Goal: Task Accomplishment & Management: Manage account settings

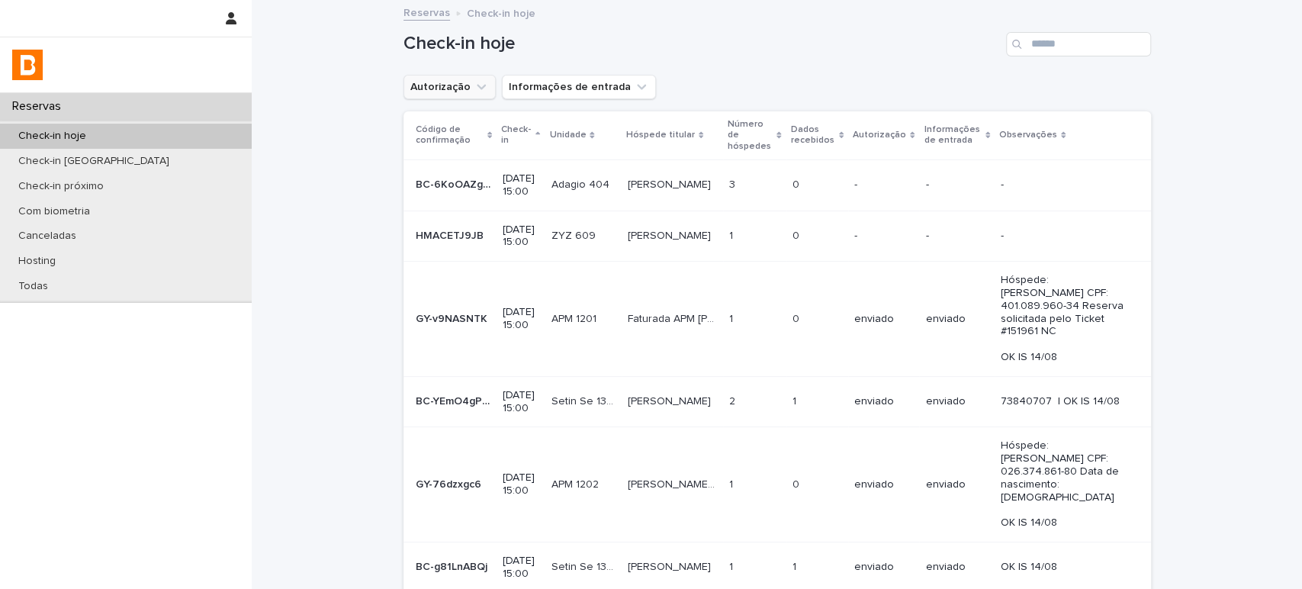
click at [473, 93] on icon "Autorização" at bounding box center [480, 86] width 15 height 15
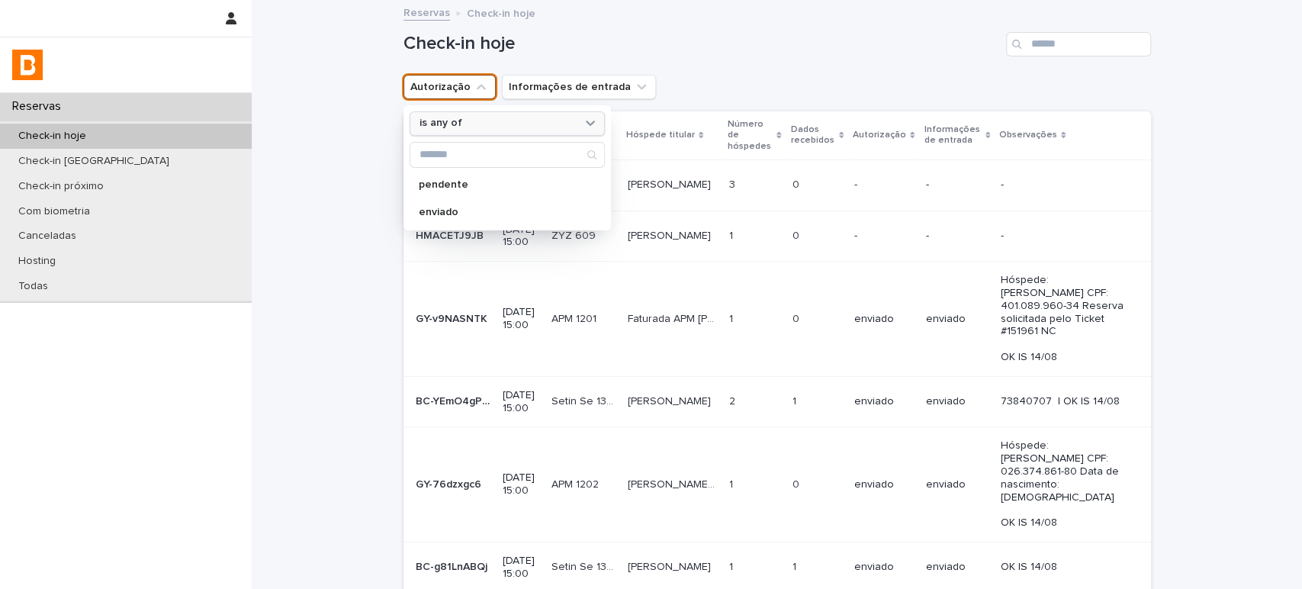
click at [480, 129] on div "is any of" at bounding box center [497, 123] width 169 height 16
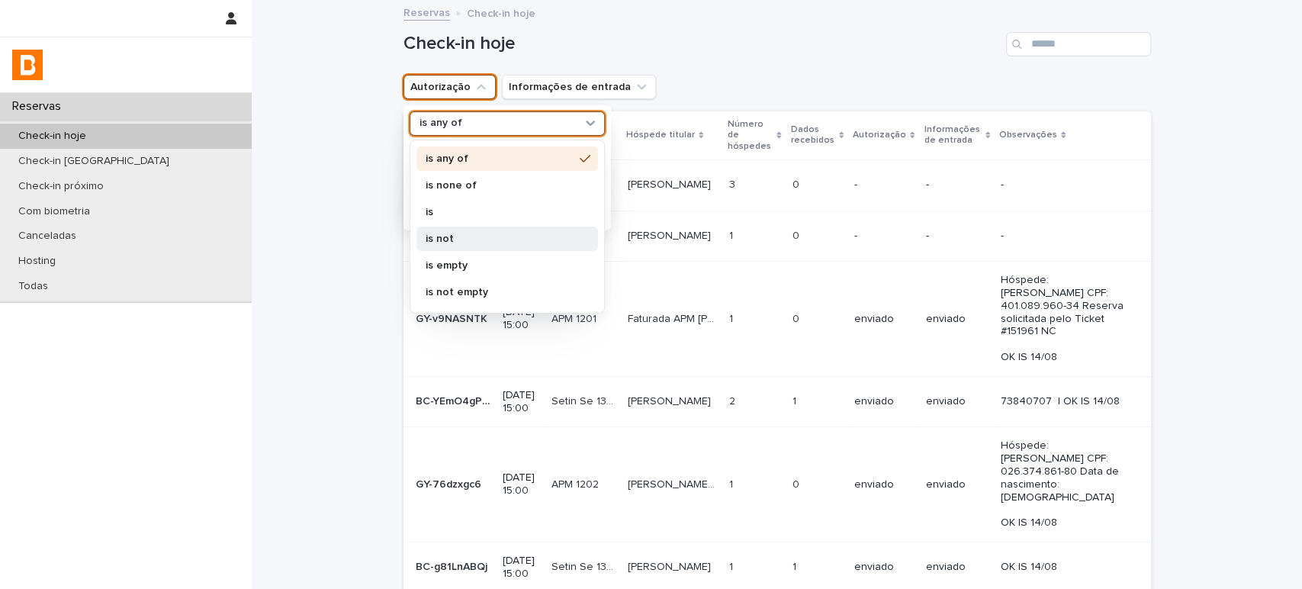
click at [469, 228] on div "is not" at bounding box center [506, 238] width 181 height 24
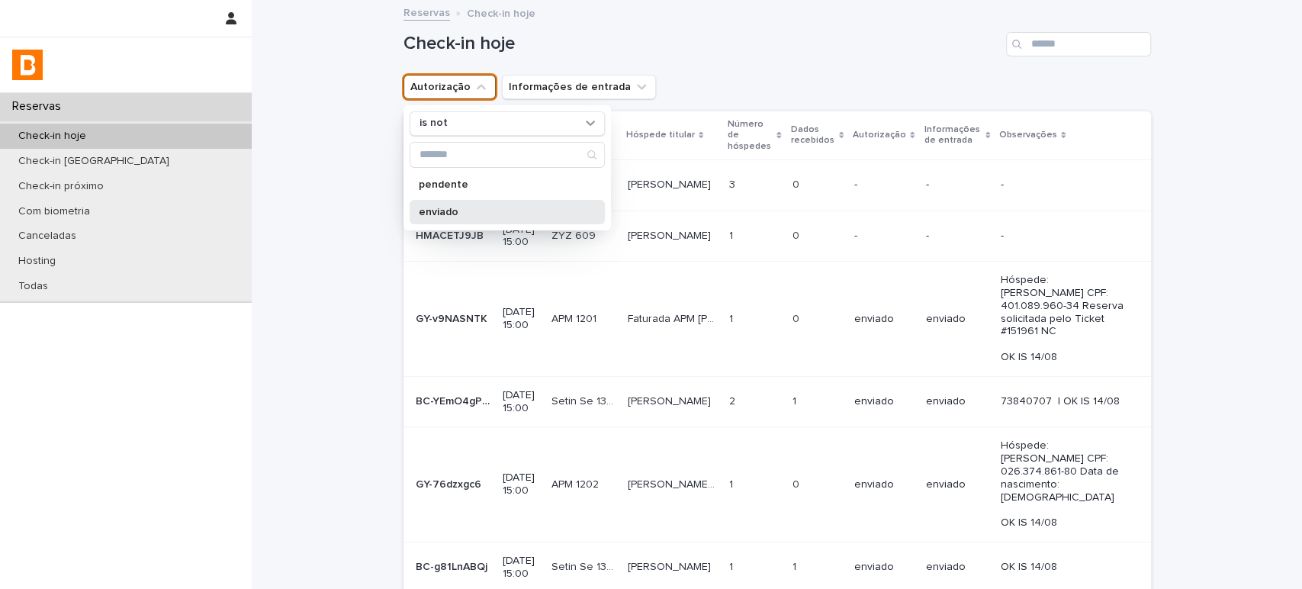
click at [472, 215] on p "enviado" at bounding box center [500, 212] width 162 height 11
click at [665, 40] on h1 "Check-in hoje" at bounding box center [701, 44] width 596 height 22
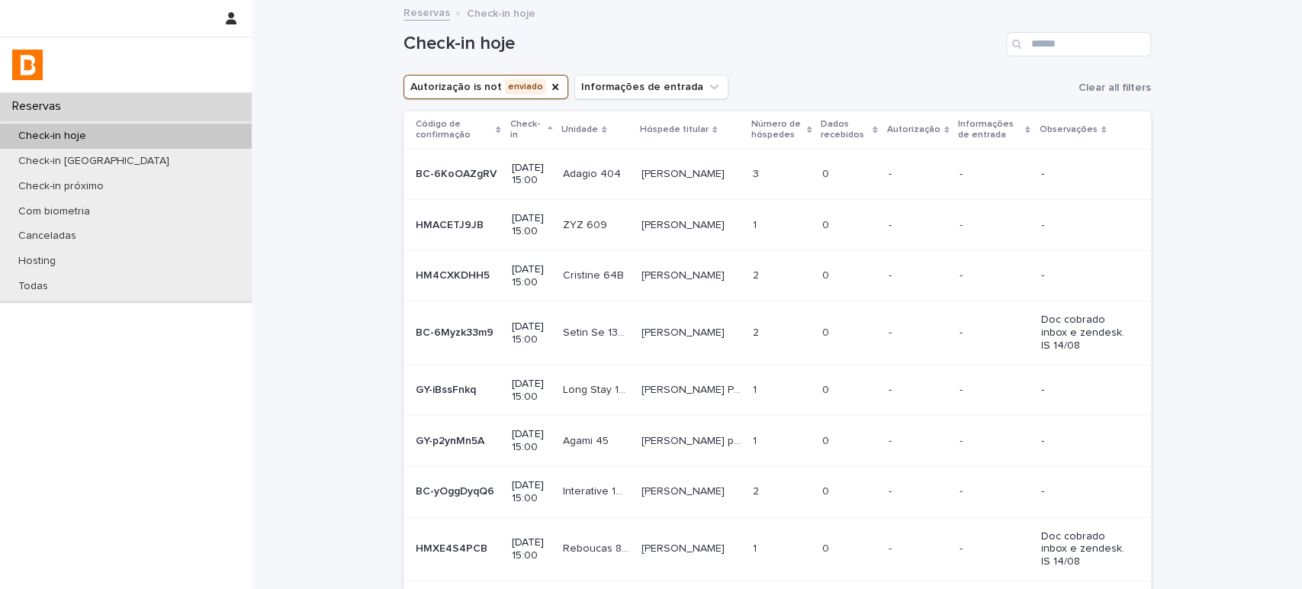
click at [840, 127] on p "Dados recebidos" at bounding box center [844, 130] width 48 height 28
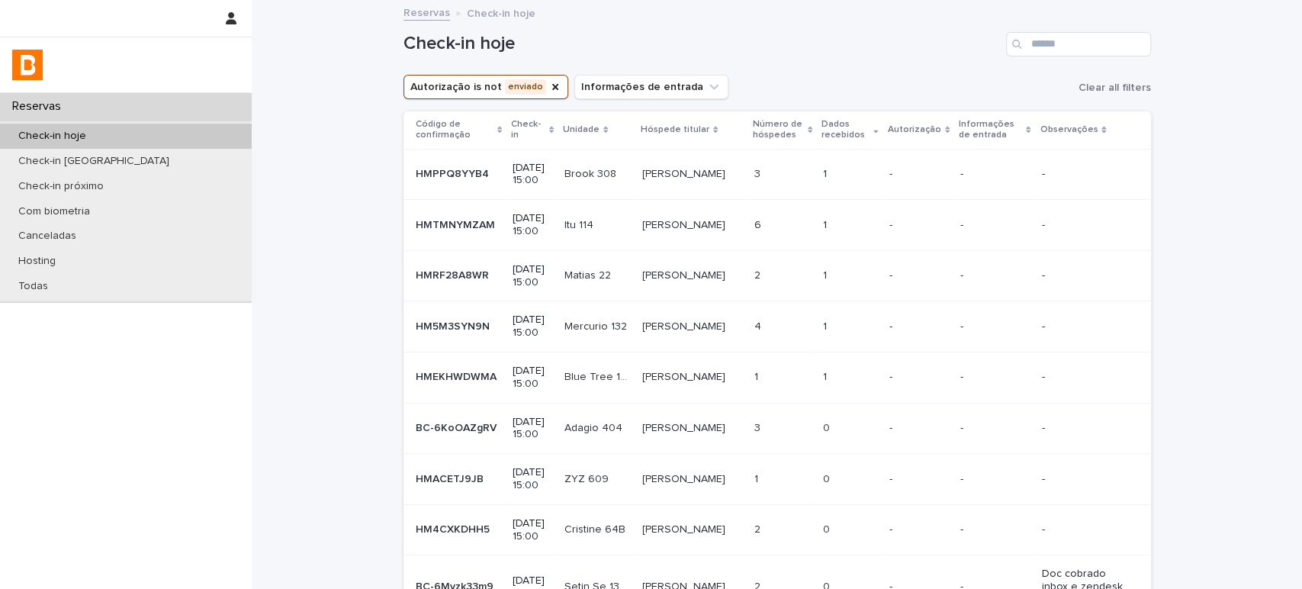
click at [876, 56] on div "Check-in hoje" at bounding box center [776, 38] width 747 height 73
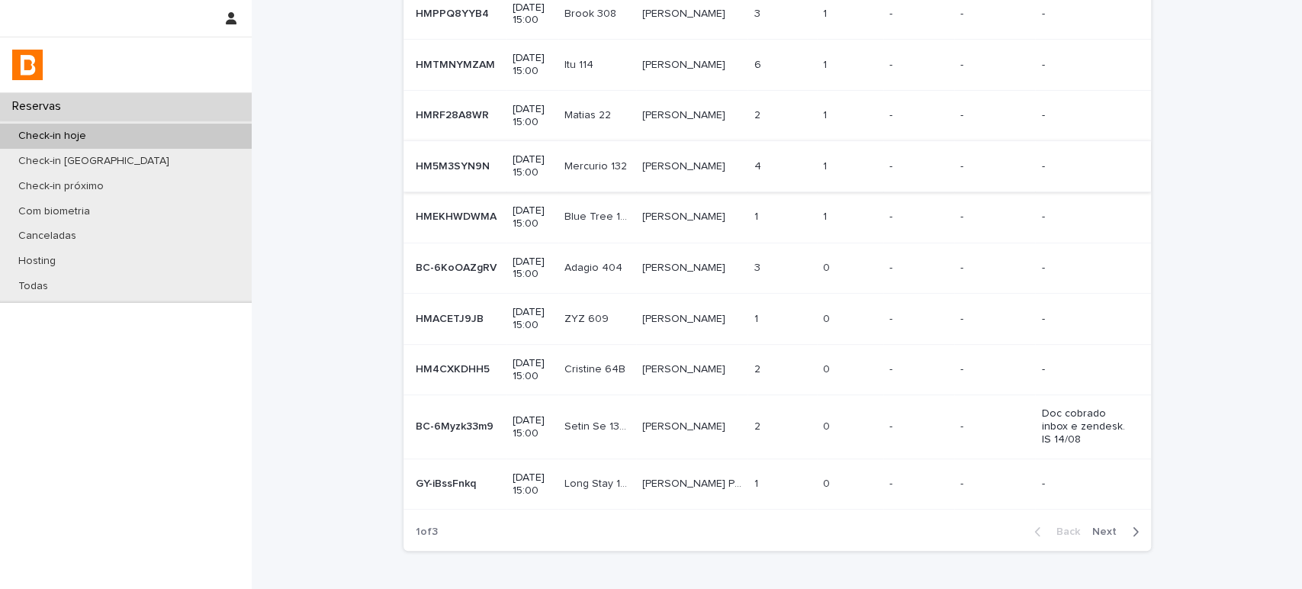
scroll to position [239, 0]
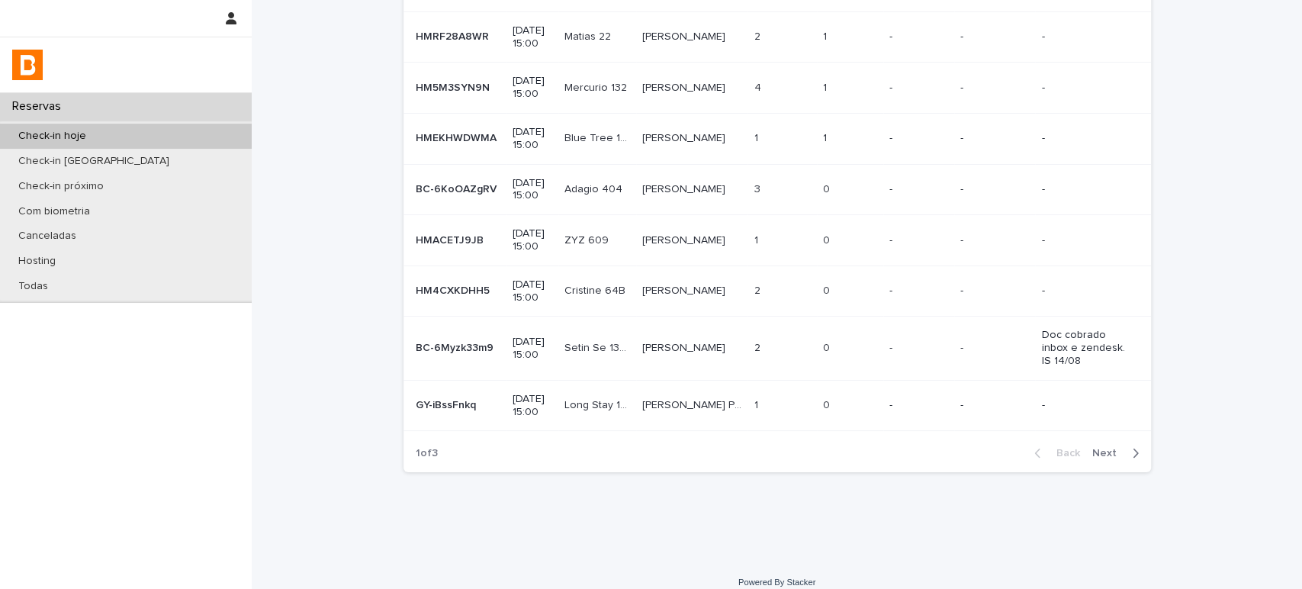
click at [1106, 448] on span "Next" at bounding box center [1109, 453] width 34 height 11
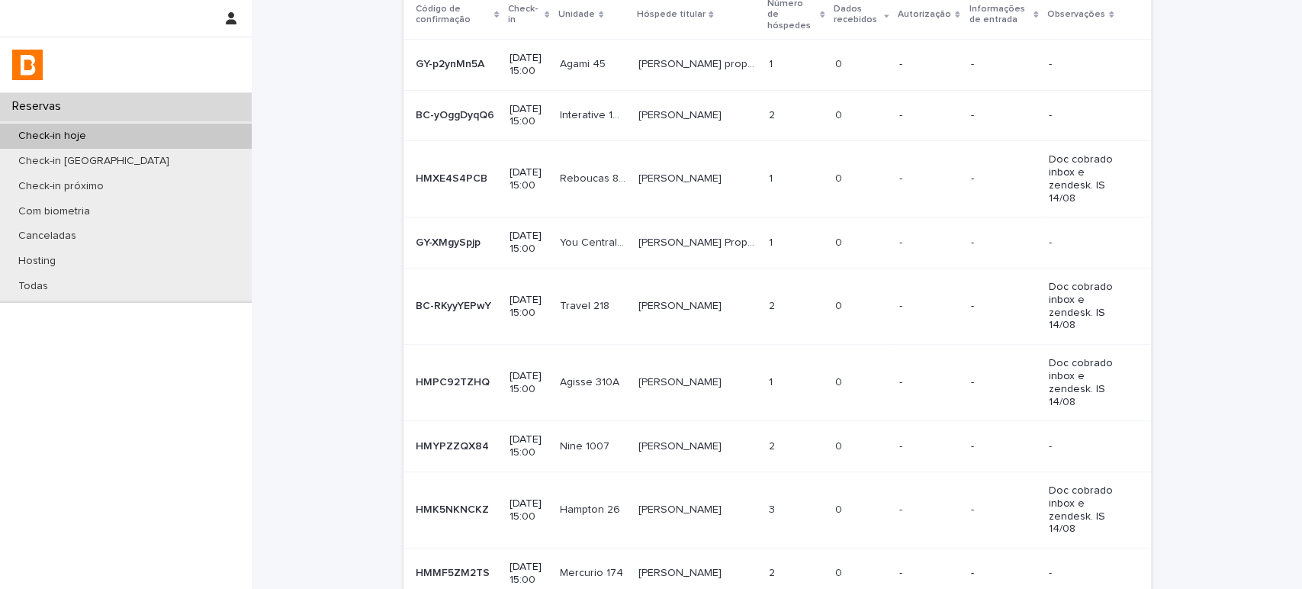
scroll to position [239, 0]
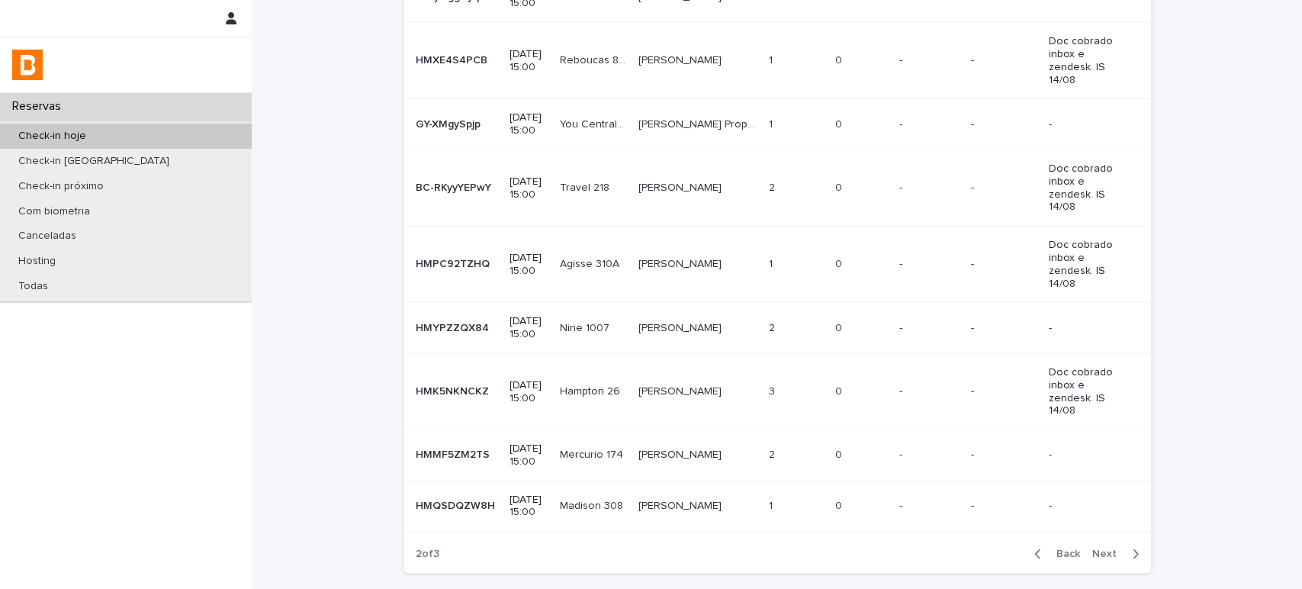
click at [1106, 548] on span "Next" at bounding box center [1109, 553] width 34 height 11
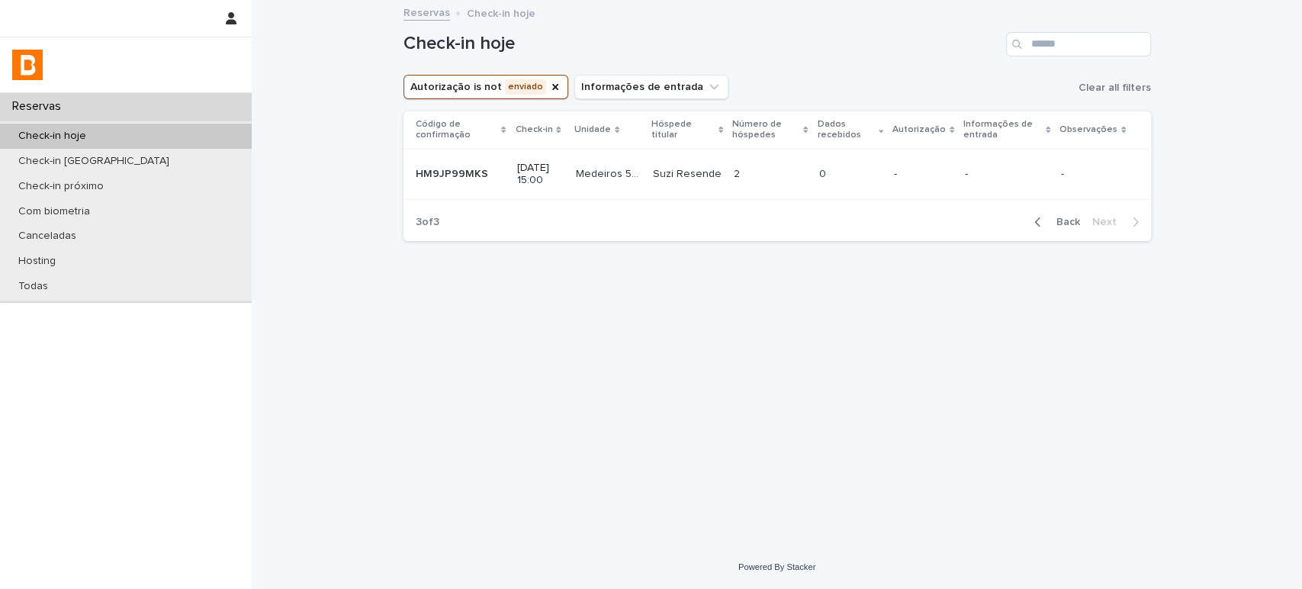
click at [1069, 226] on span "Back" at bounding box center [1063, 222] width 33 height 11
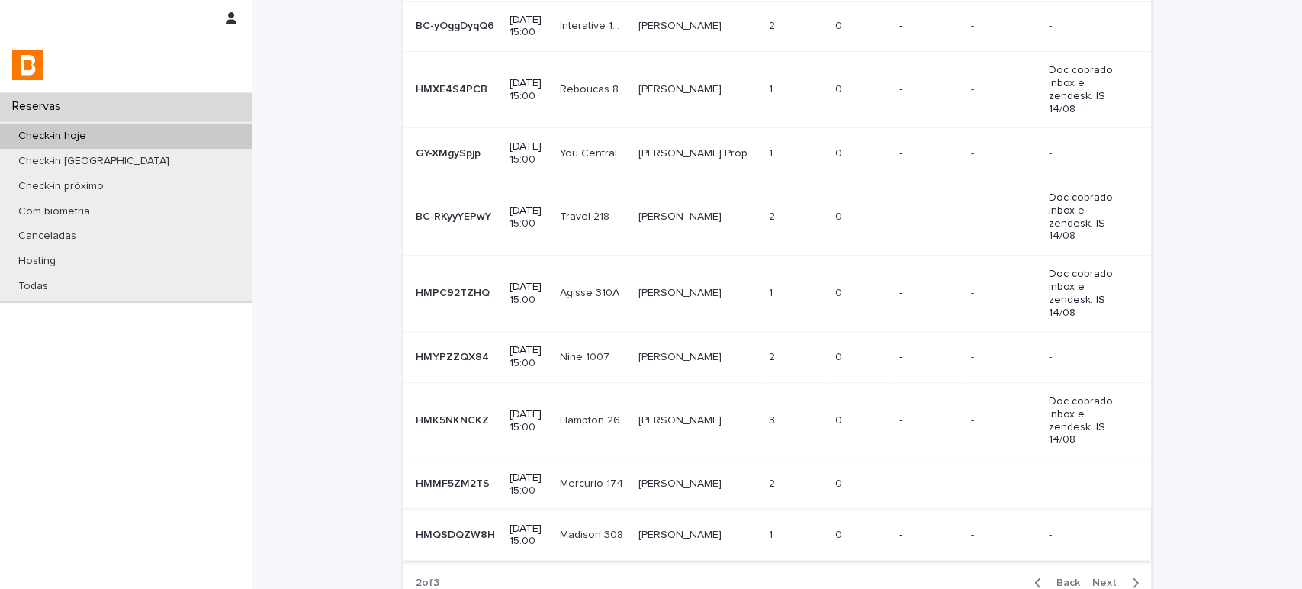
scroll to position [239, 0]
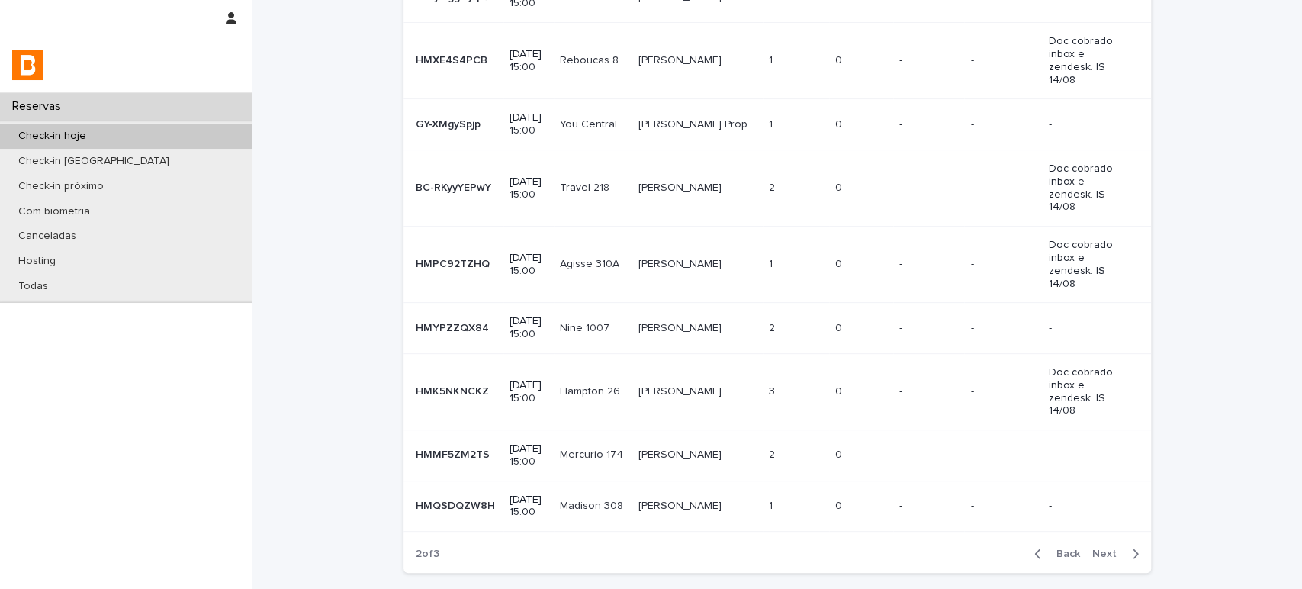
click at [1074, 548] on span "Back" at bounding box center [1063, 553] width 33 height 11
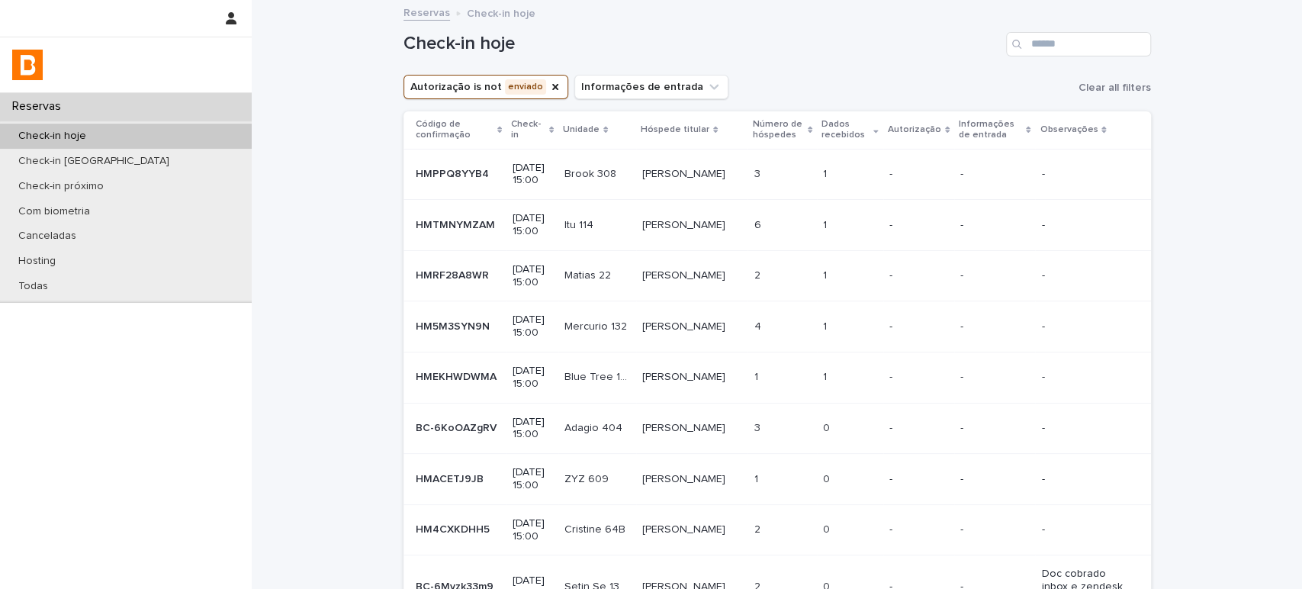
click at [939, 165] on td "-" at bounding box center [918, 174] width 71 height 51
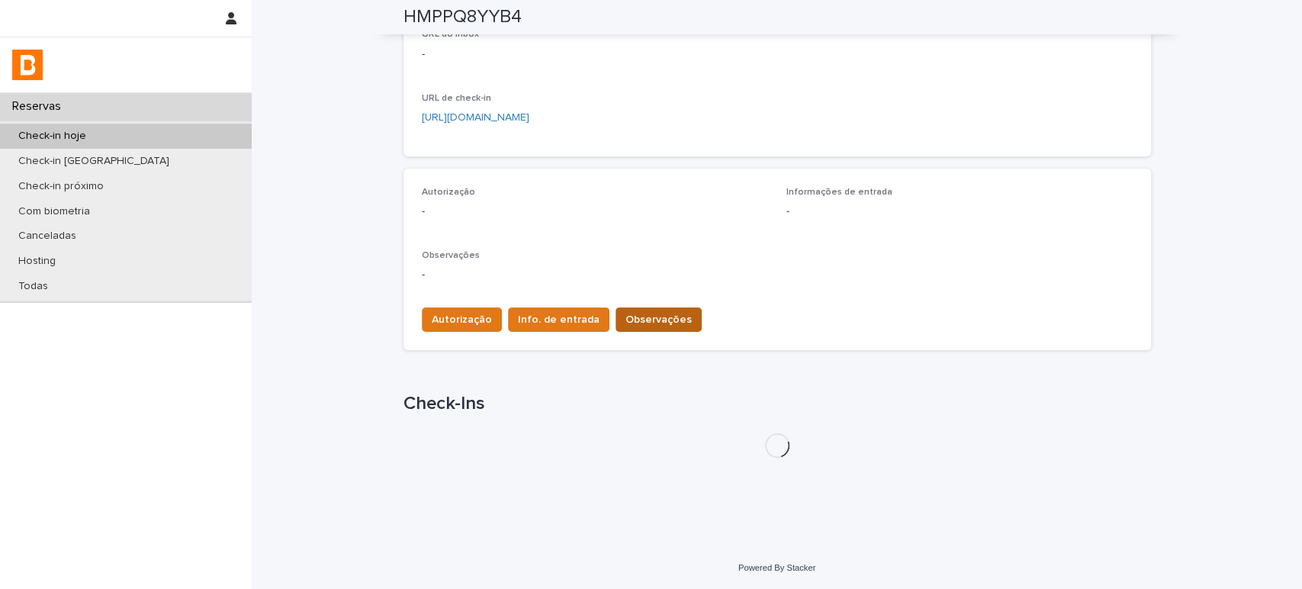
click at [628, 307] on button "Observações" at bounding box center [658, 319] width 86 height 24
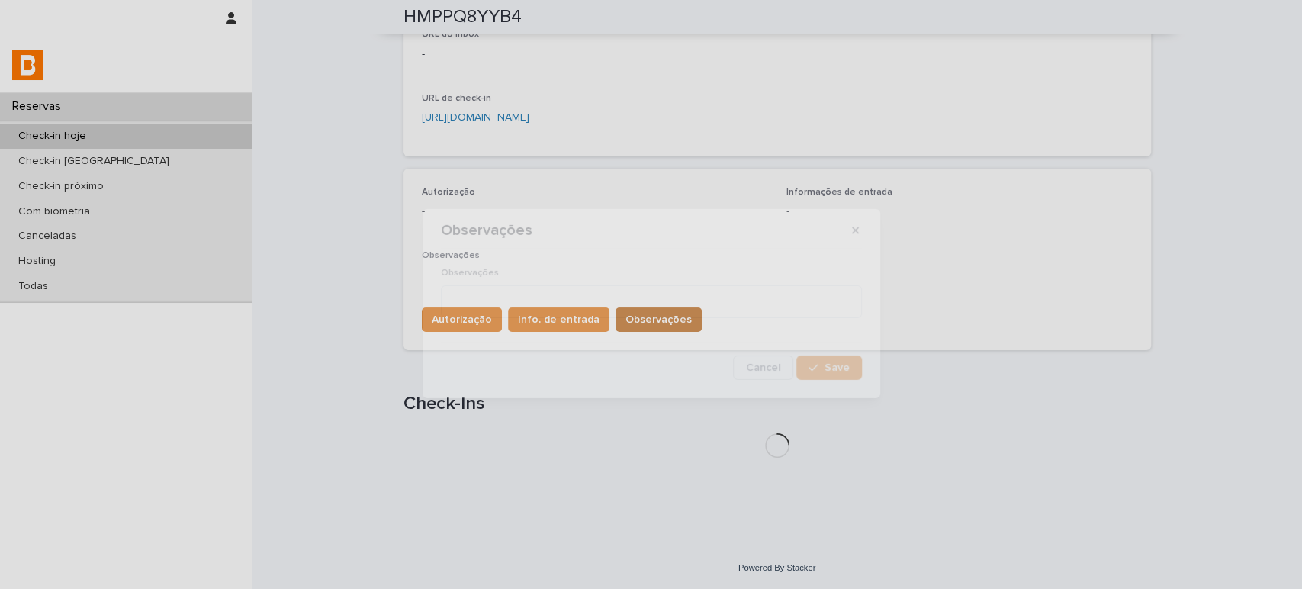
scroll to position [332, 0]
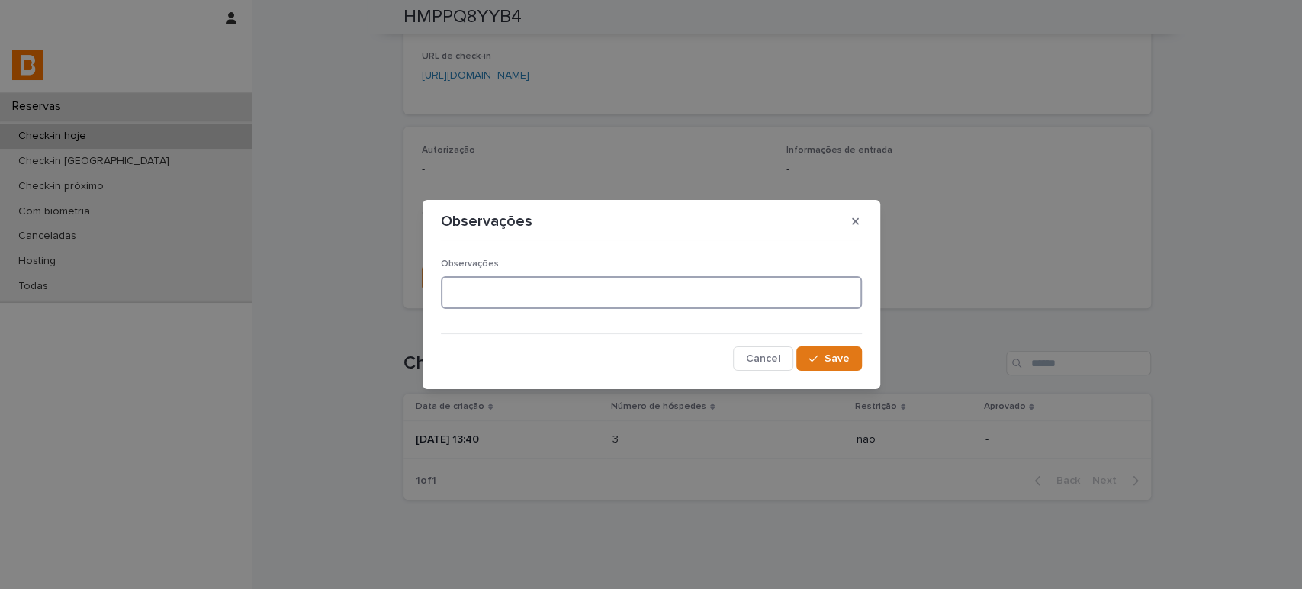
click at [602, 284] on textarea at bounding box center [651, 292] width 421 height 33
type textarea "**********"
click at [854, 364] on button "Save" at bounding box center [828, 358] width 65 height 24
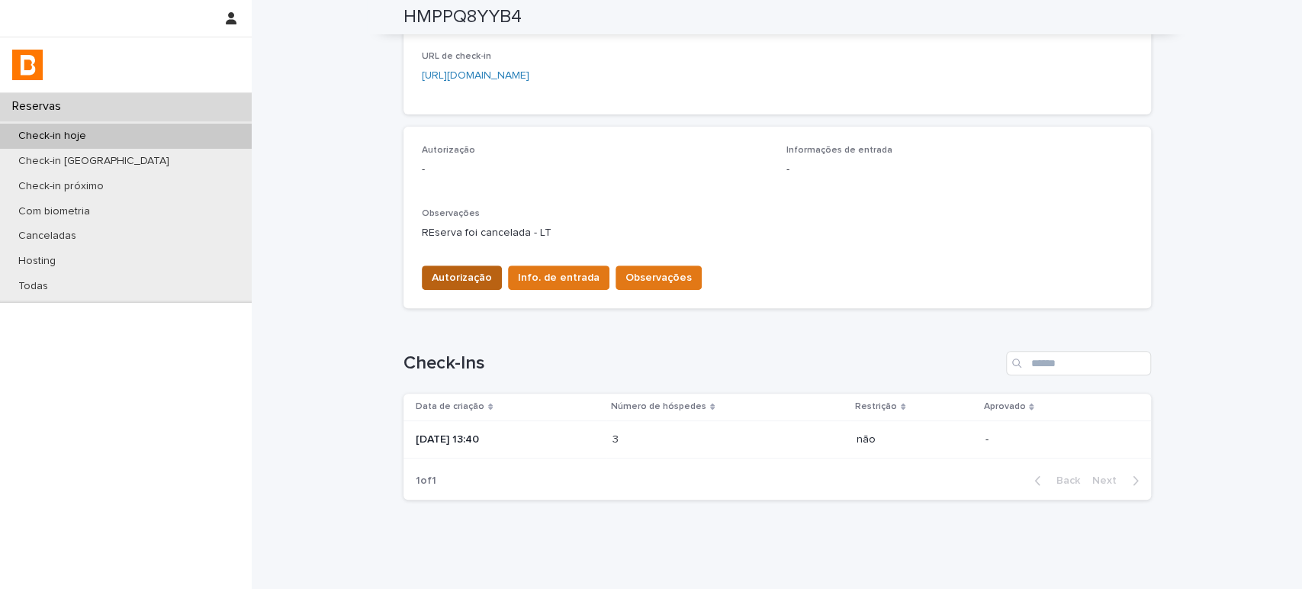
click at [471, 265] on button "Autorização" at bounding box center [462, 277] width 80 height 24
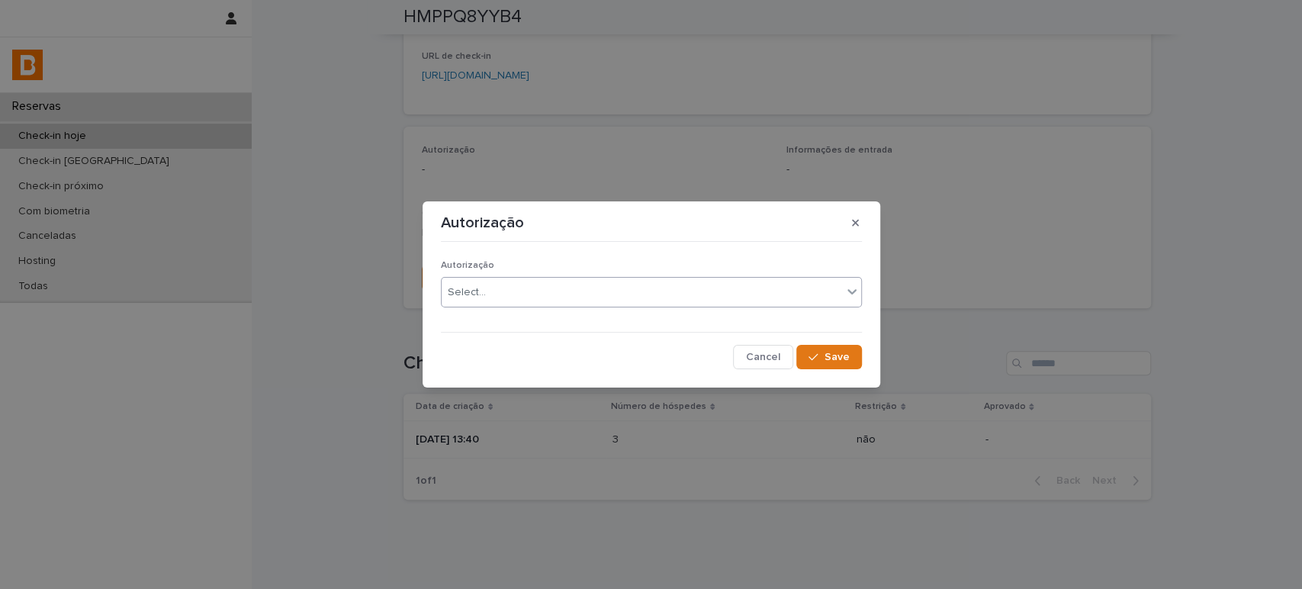
click at [628, 291] on div "Select..." at bounding box center [641, 292] width 400 height 25
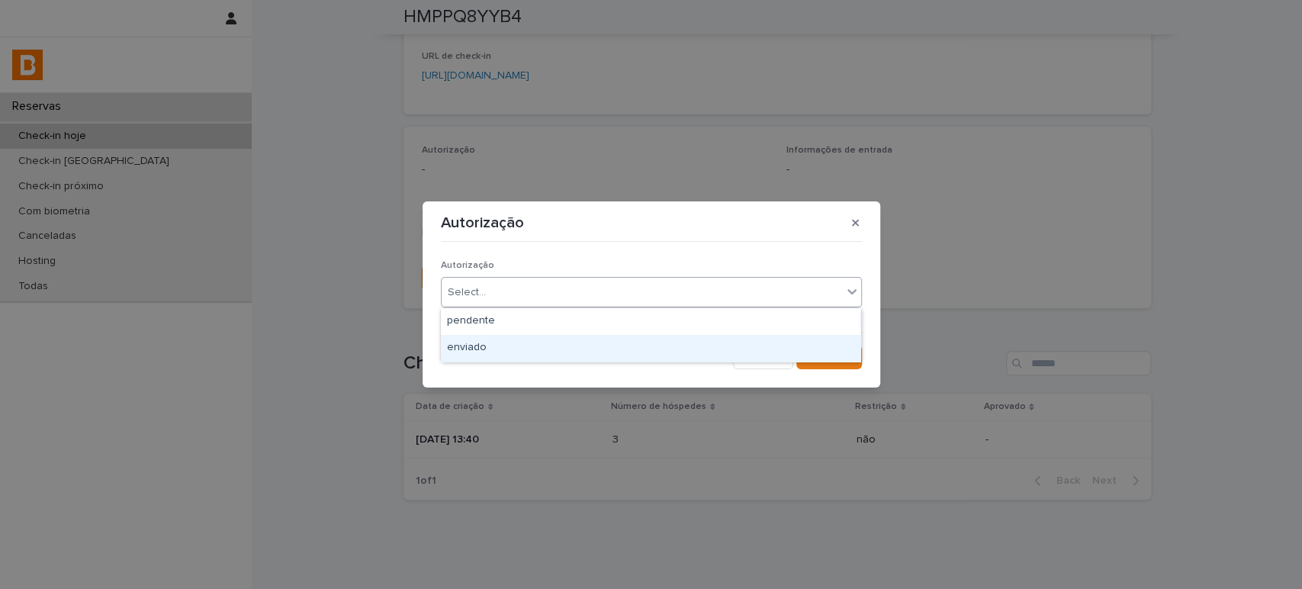
click at [611, 335] on div "enviado" at bounding box center [650, 348] width 419 height 27
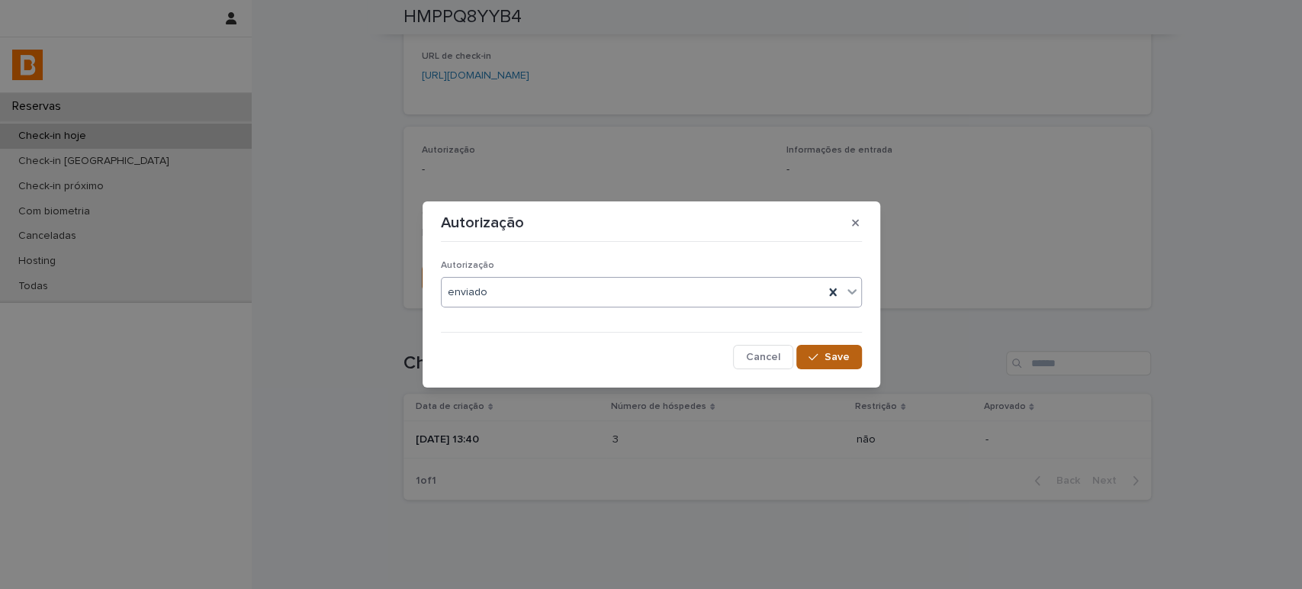
click at [842, 352] on span "Save" at bounding box center [836, 357] width 25 height 11
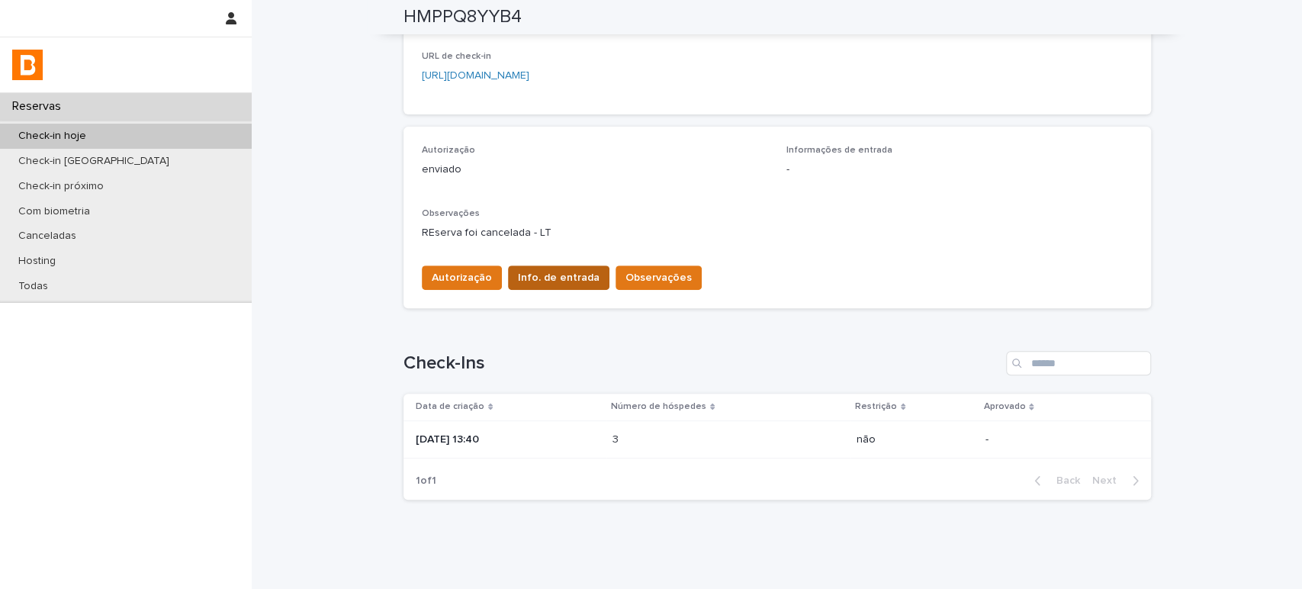
click at [557, 277] on span "Info. de entrada" at bounding box center [559, 277] width 82 height 15
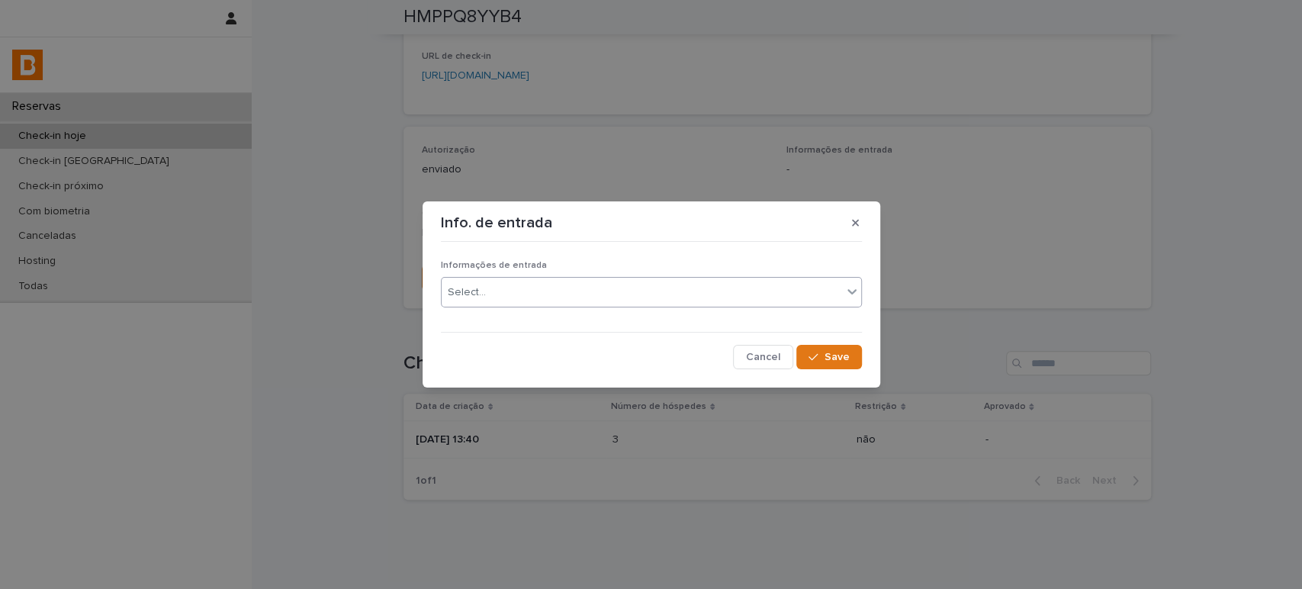
click at [566, 289] on div "Select..." at bounding box center [641, 292] width 400 height 25
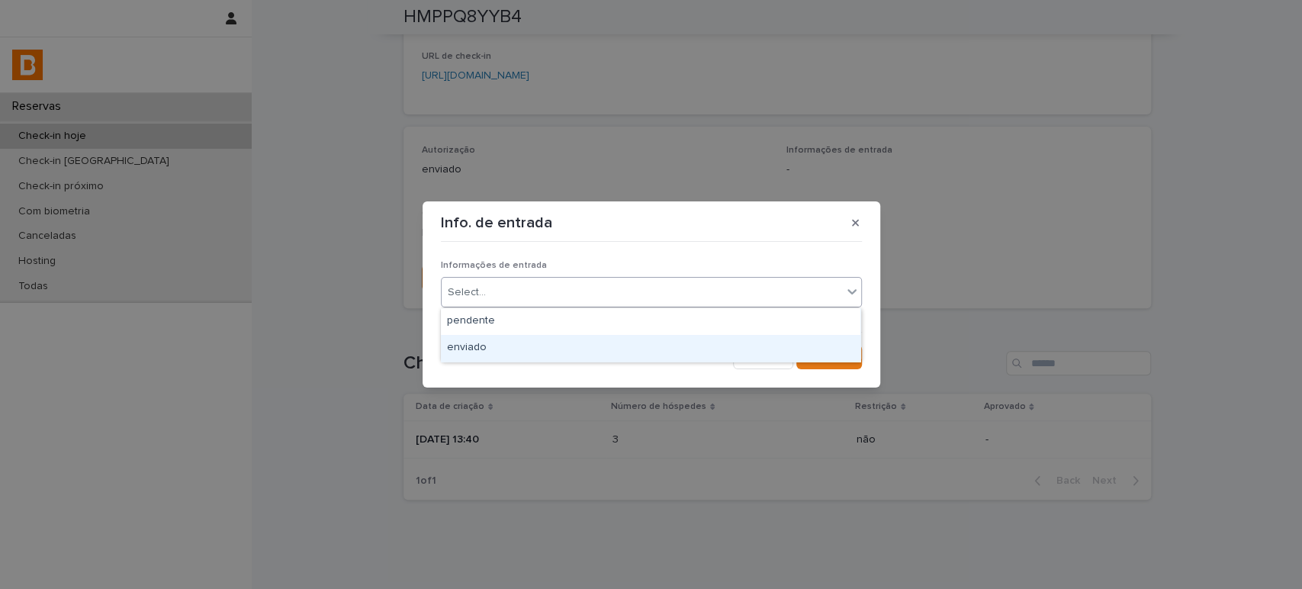
click at [564, 339] on div "enviado" at bounding box center [650, 348] width 419 height 27
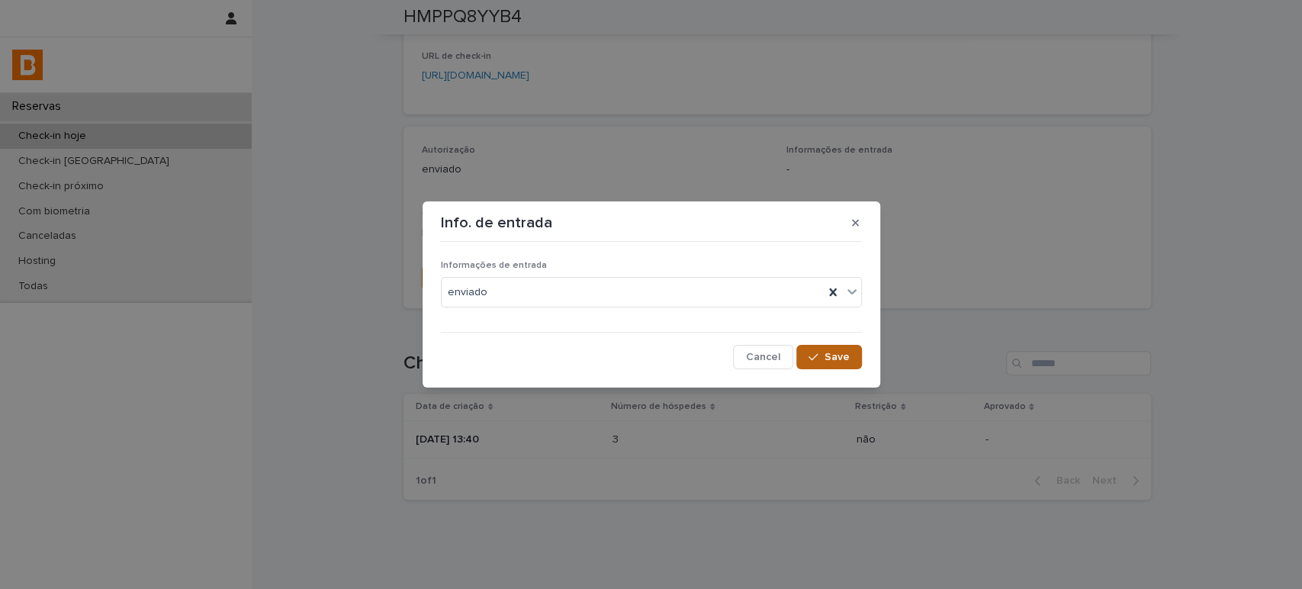
click at [852, 361] on button "Save" at bounding box center [828, 357] width 65 height 24
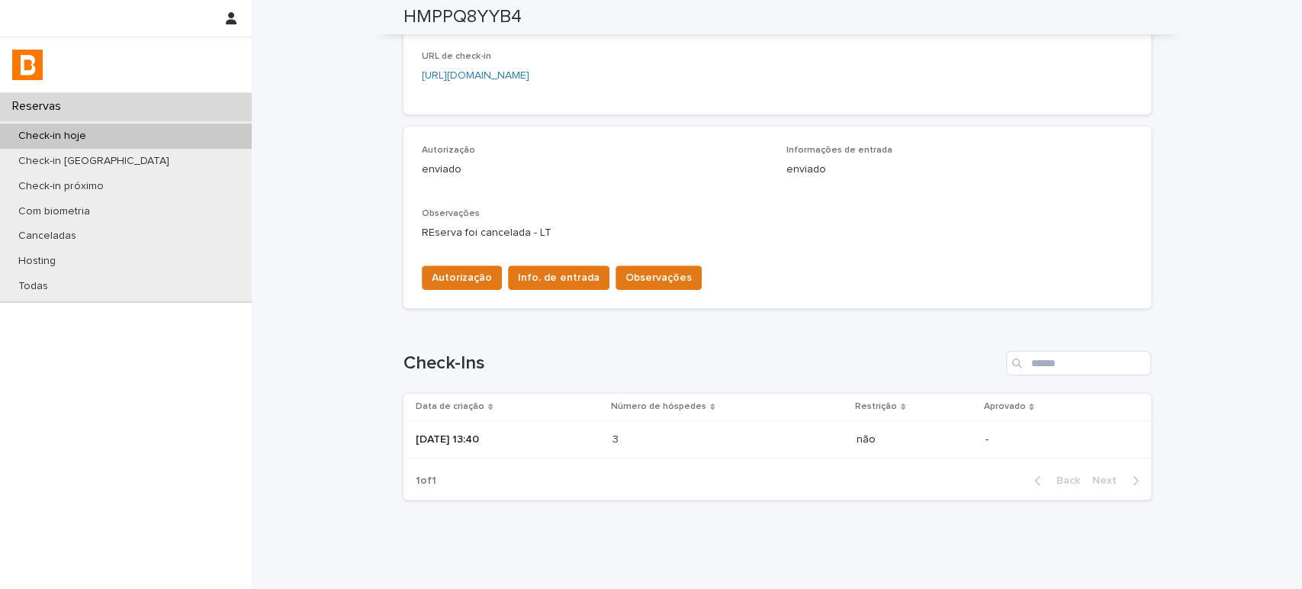
scroll to position [0, 0]
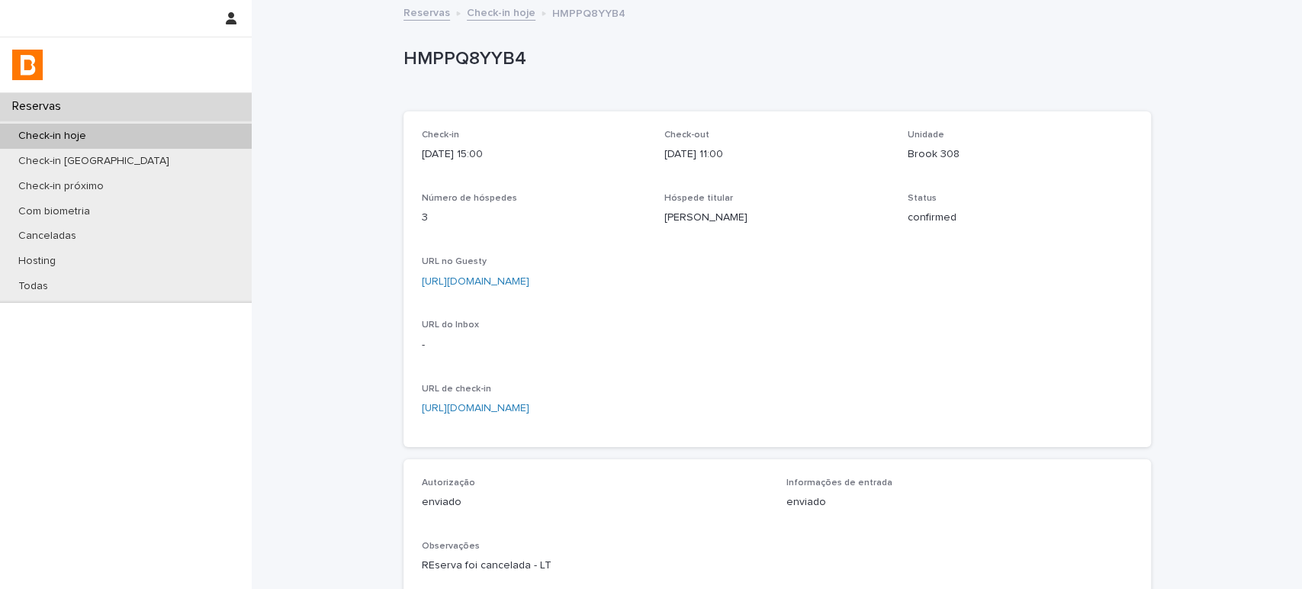
click at [469, 13] on link "Check-in hoje" at bounding box center [501, 12] width 69 height 18
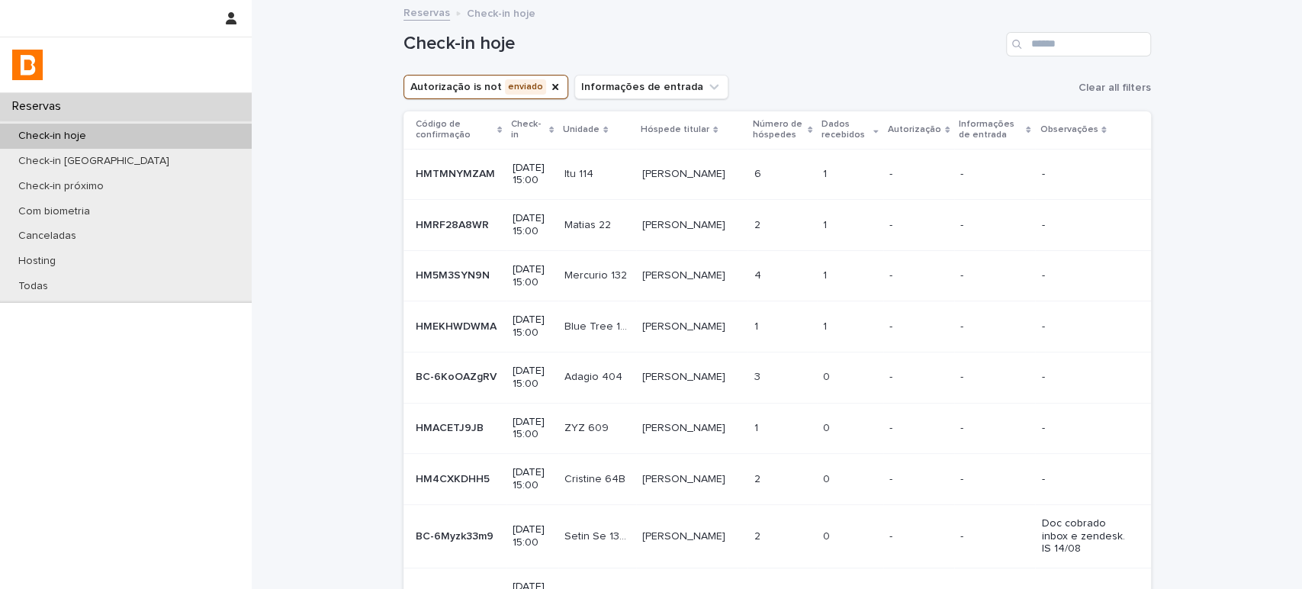
click at [893, 190] on td "-" at bounding box center [918, 174] width 71 height 51
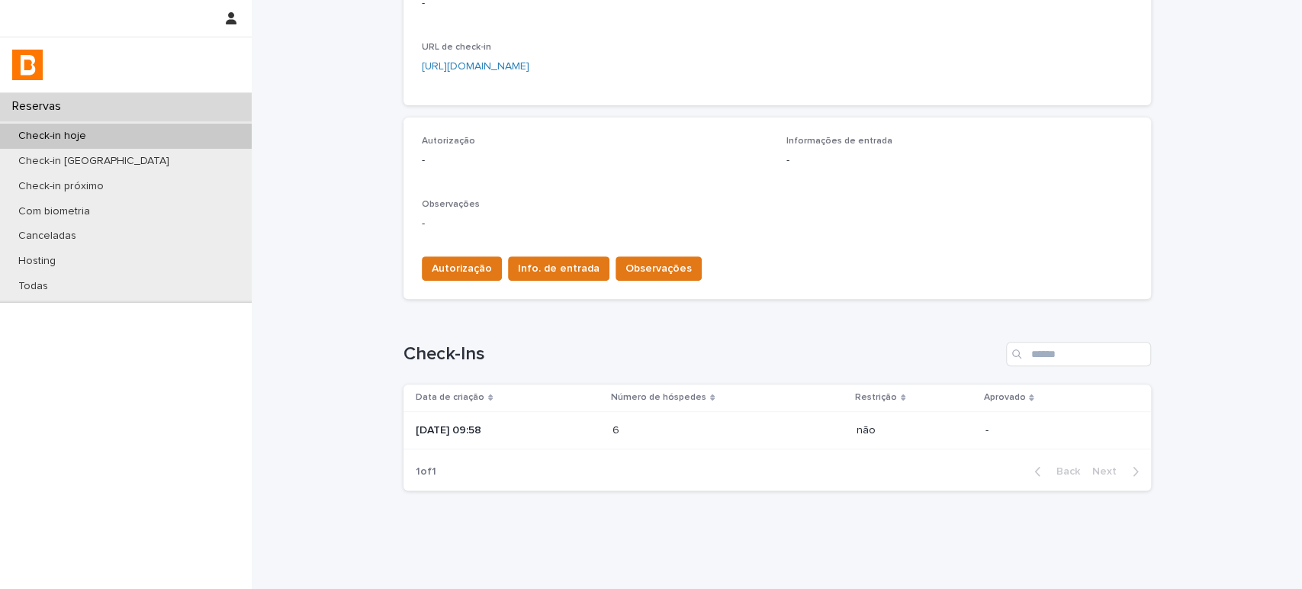
scroll to position [374, 0]
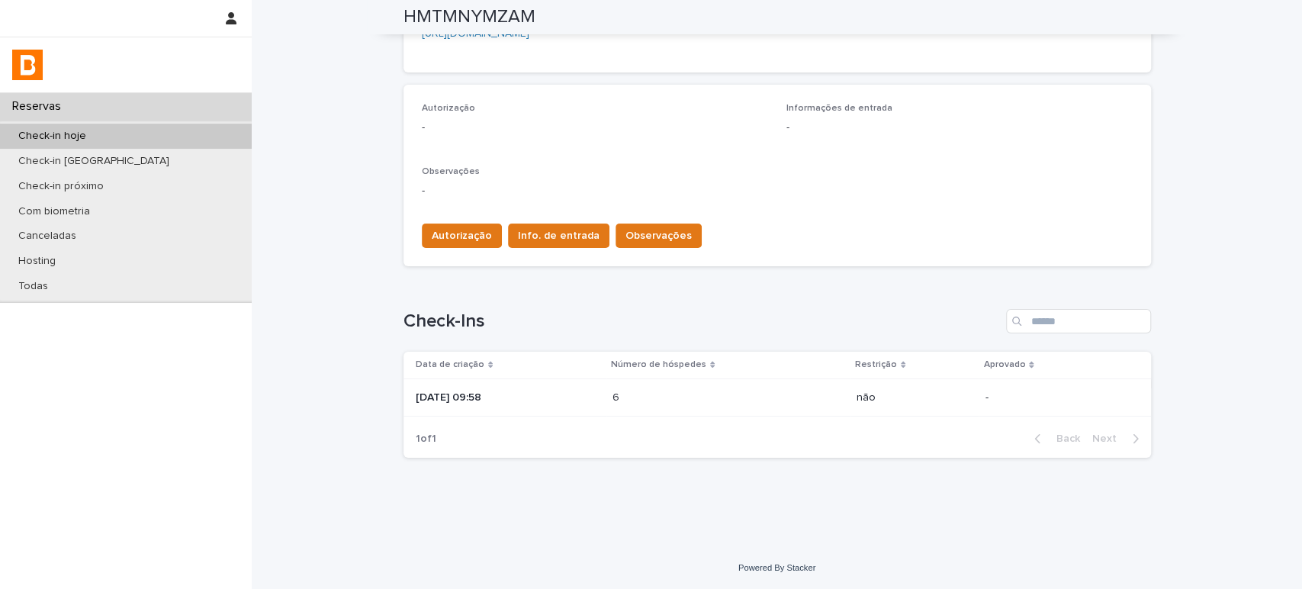
click at [606, 405] on td "2025-08-08 09:58" at bounding box center [504, 397] width 203 height 38
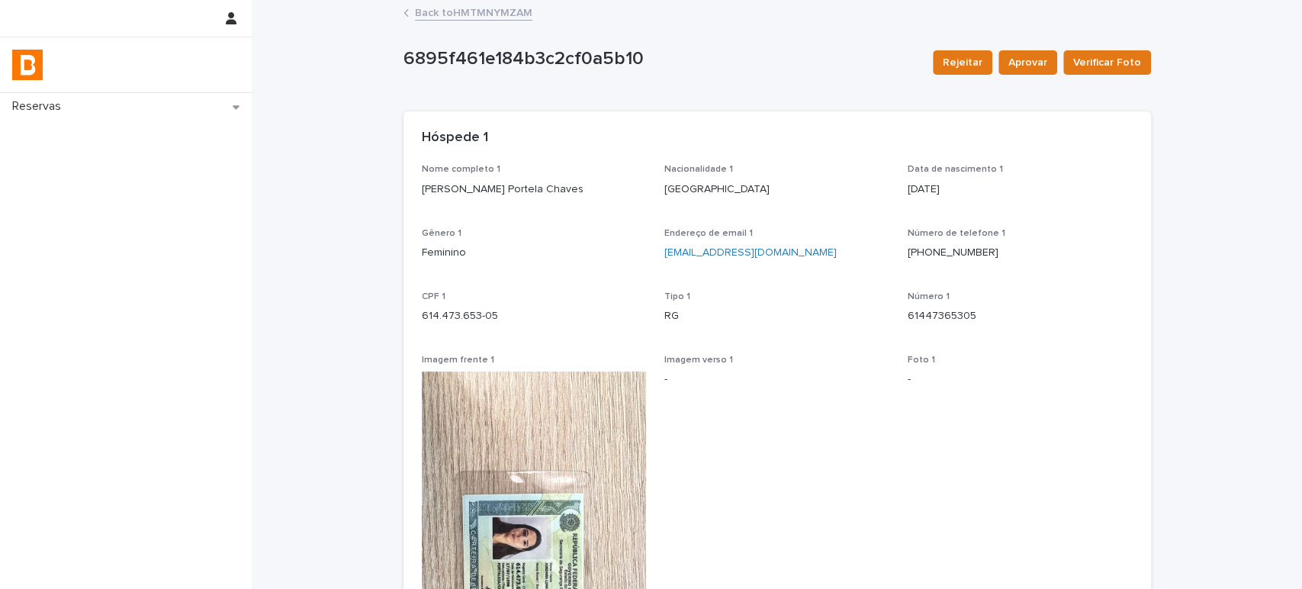
click at [457, 8] on link "Back to HMTMNYMZAM" at bounding box center [473, 12] width 117 height 18
click at [435, 13] on link "Back to HMTMNYMZAM" at bounding box center [473, 12] width 117 height 18
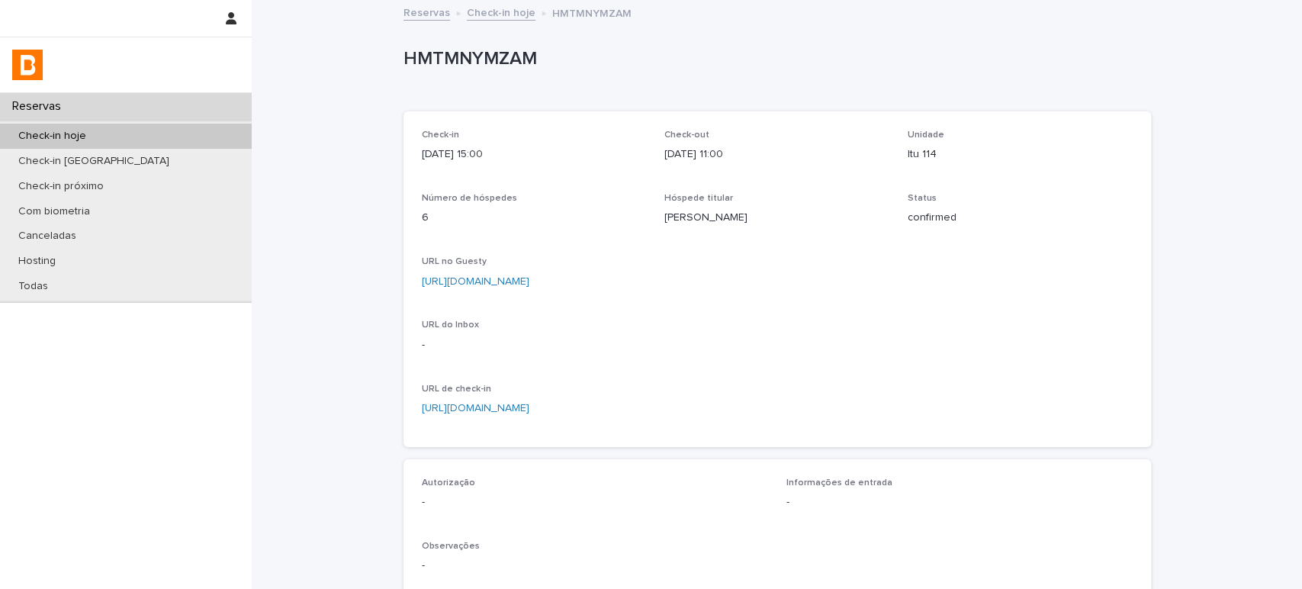
click at [435, 13] on link "Reservas" at bounding box center [426, 12] width 47 height 18
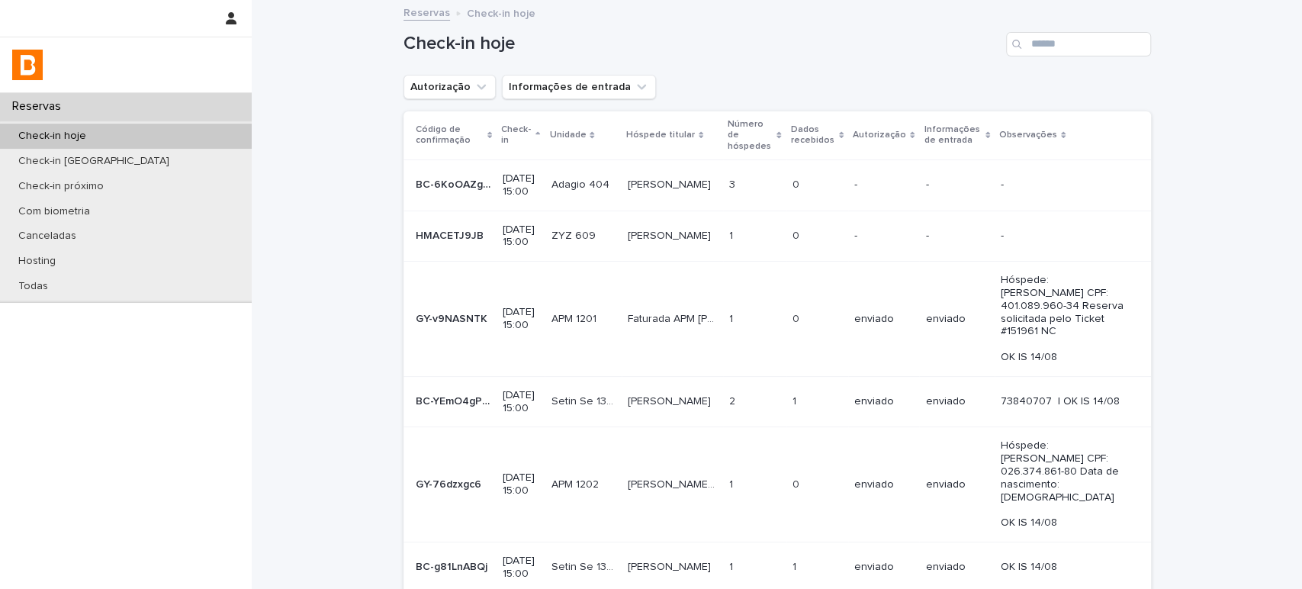
click at [816, 133] on p "Dados recebidos" at bounding box center [813, 135] width 44 height 28
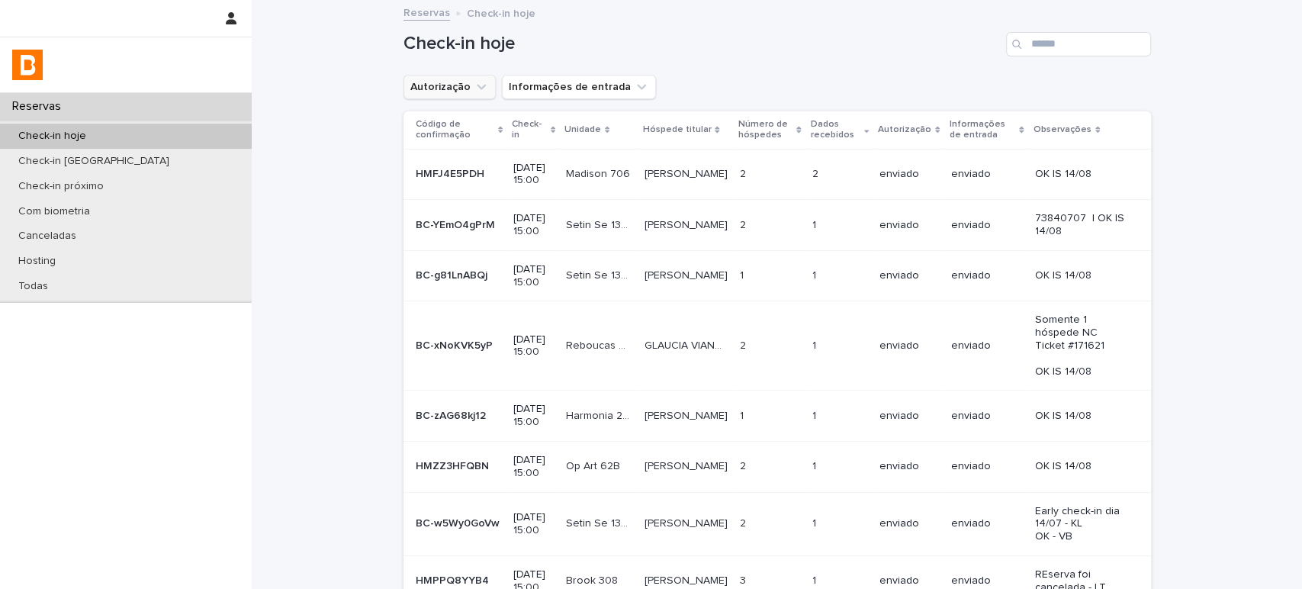
click at [455, 81] on button "Autorização" at bounding box center [449, 87] width 92 height 24
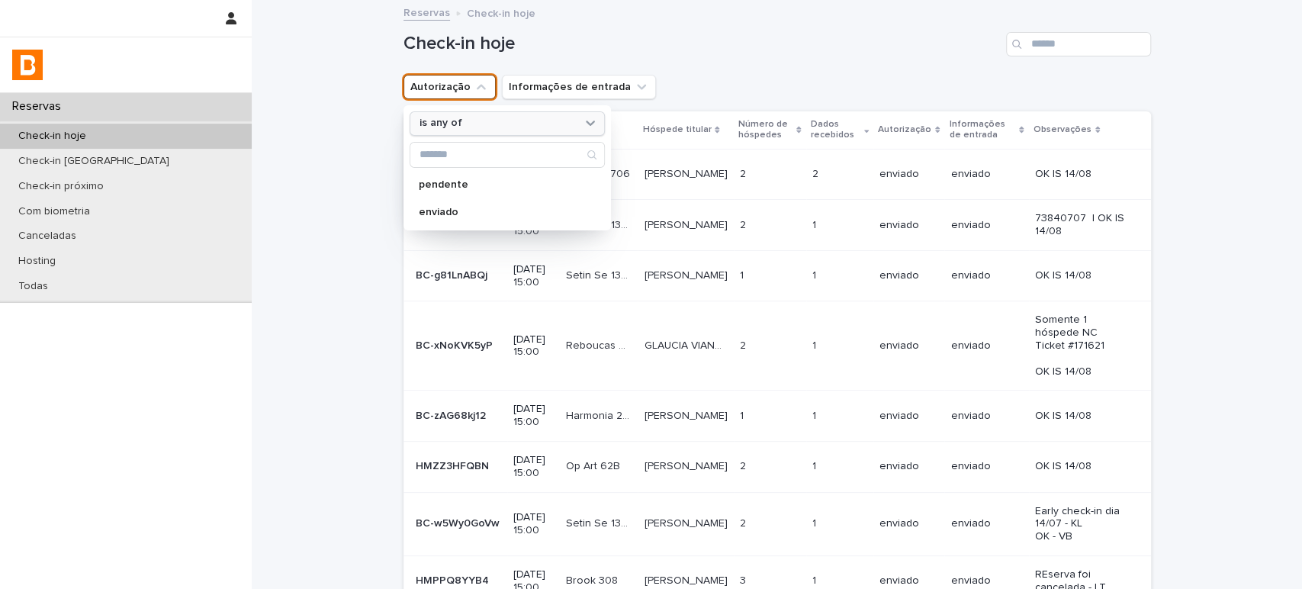
click at [541, 120] on div "is any of" at bounding box center [497, 123] width 169 height 16
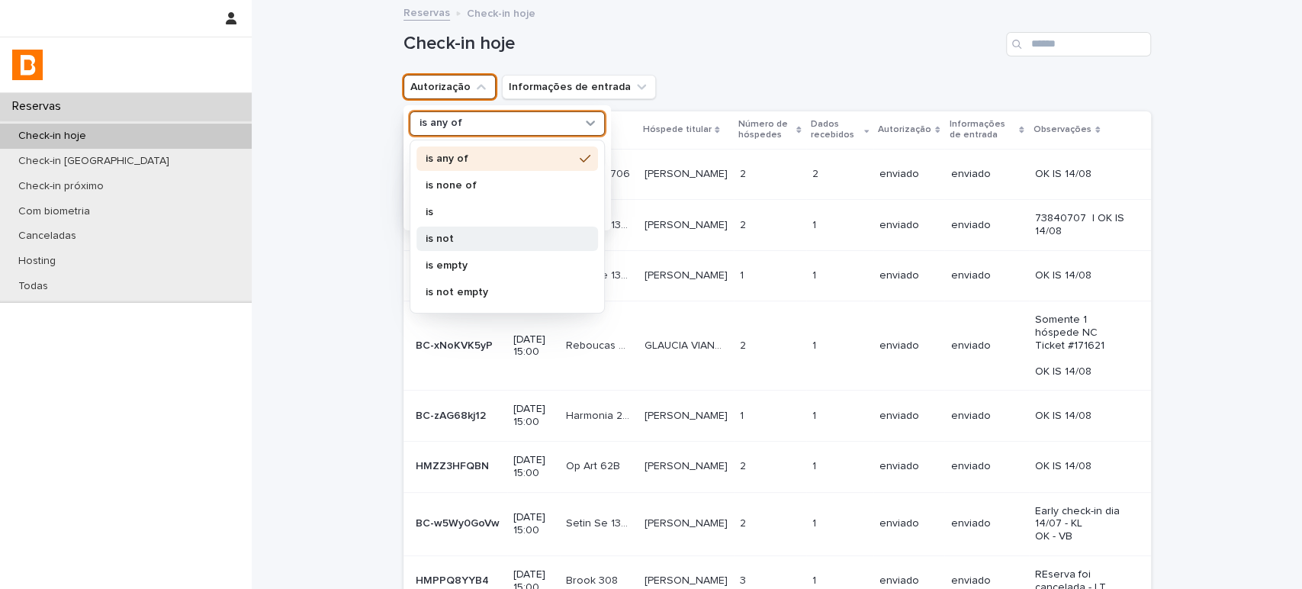
click at [475, 234] on p "is not" at bounding box center [499, 238] width 148 height 11
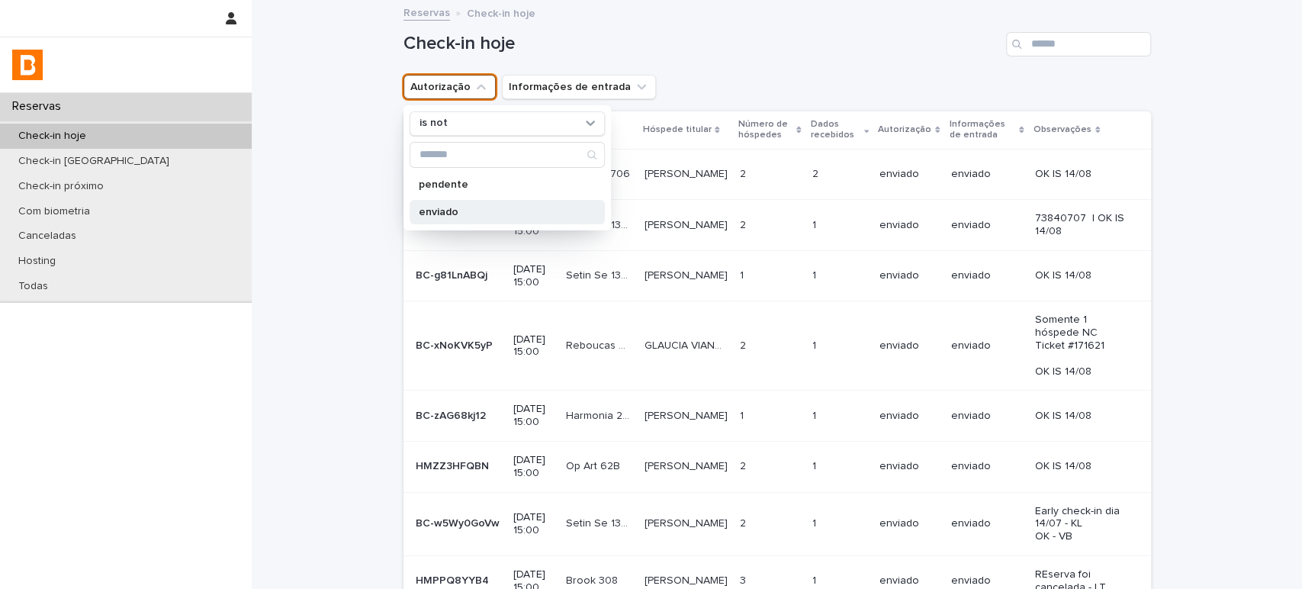
click at [481, 208] on p "enviado" at bounding box center [500, 212] width 162 height 11
click at [741, 58] on div "Check-in hoje" at bounding box center [776, 38] width 747 height 73
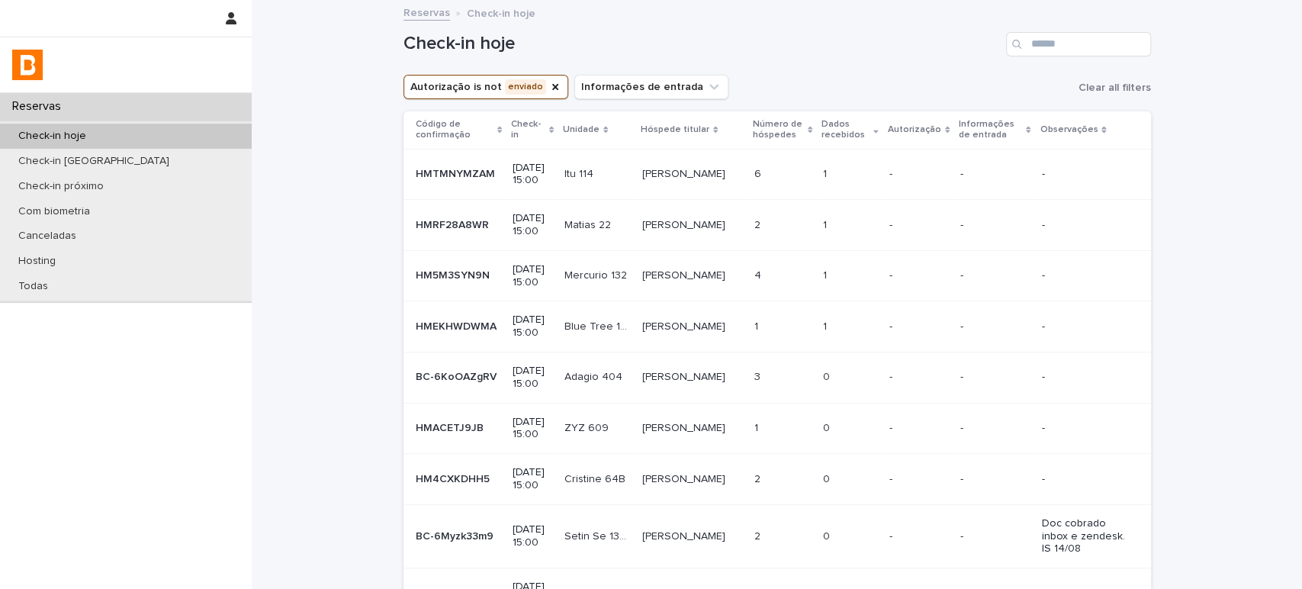
click at [902, 162] on div "-" at bounding box center [918, 174] width 59 height 25
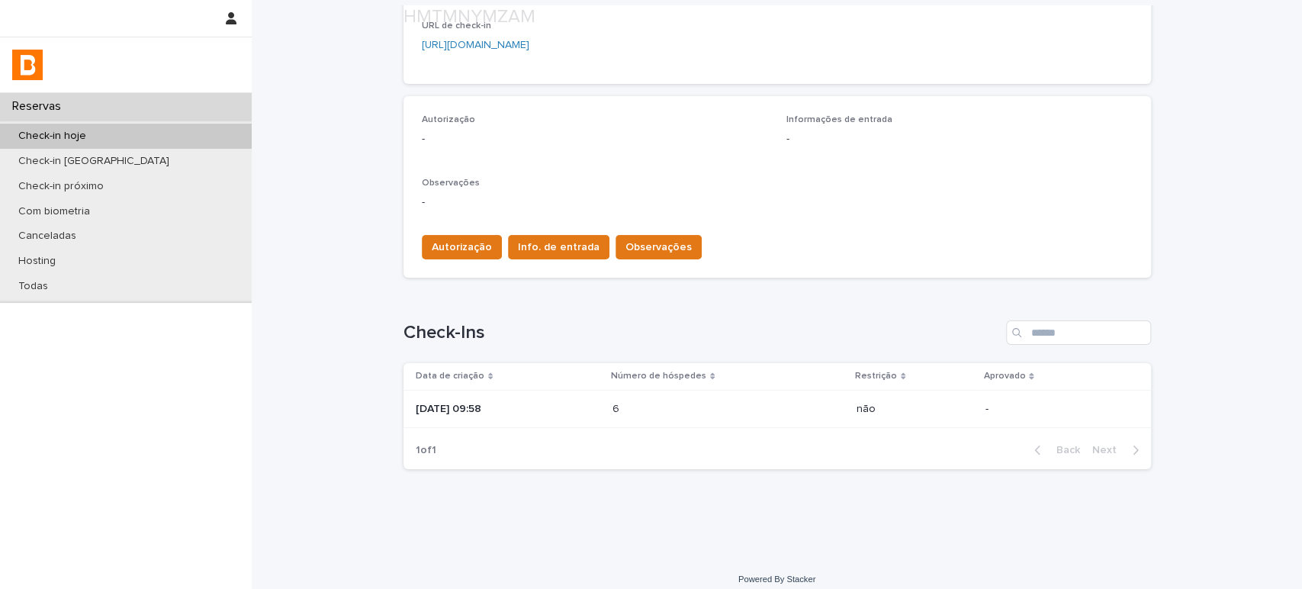
scroll to position [374, 0]
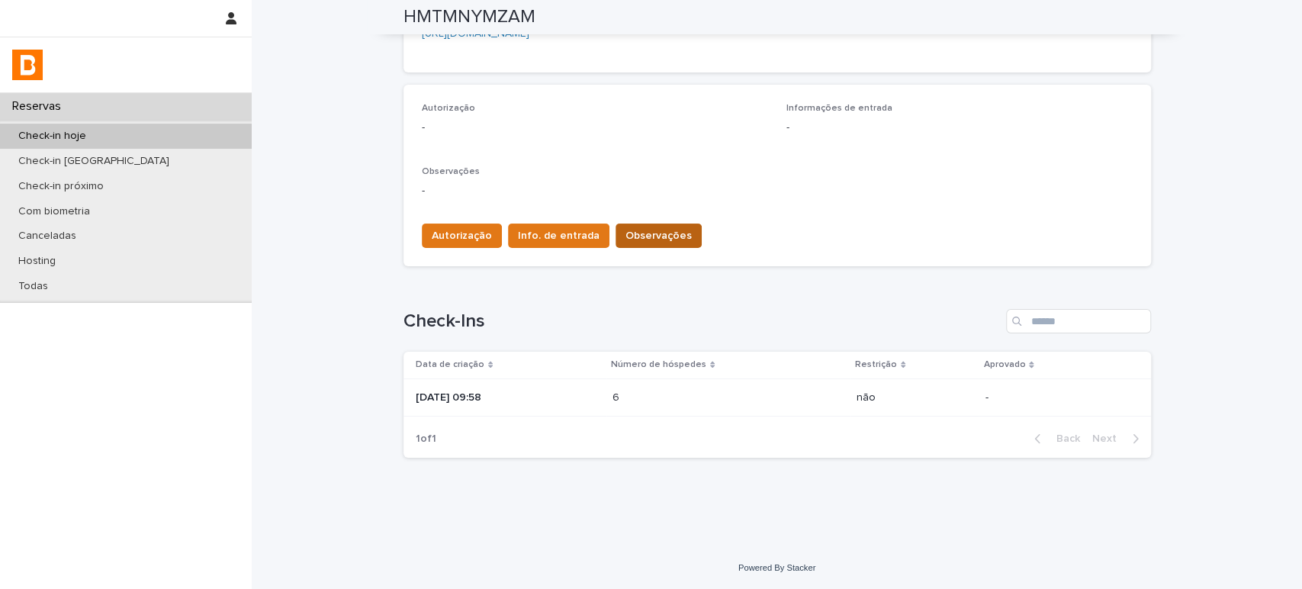
click at [649, 230] on span "Observações" at bounding box center [658, 235] width 66 height 15
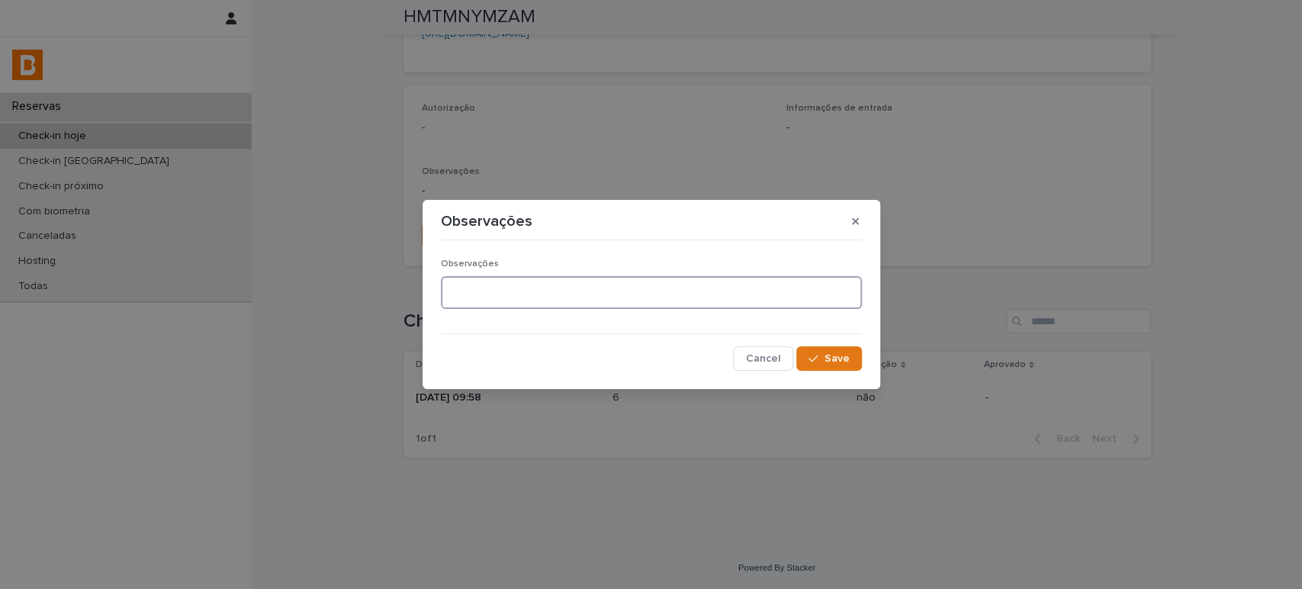
click at [571, 291] on textarea at bounding box center [651, 292] width 421 height 33
click at [571, 291] on textarea "To enrich screen reader interactions, please activate Accessibility in Grammarl…" at bounding box center [651, 292] width 421 height 33
type textarea "**********"
click at [851, 355] on button "Save" at bounding box center [828, 358] width 65 height 24
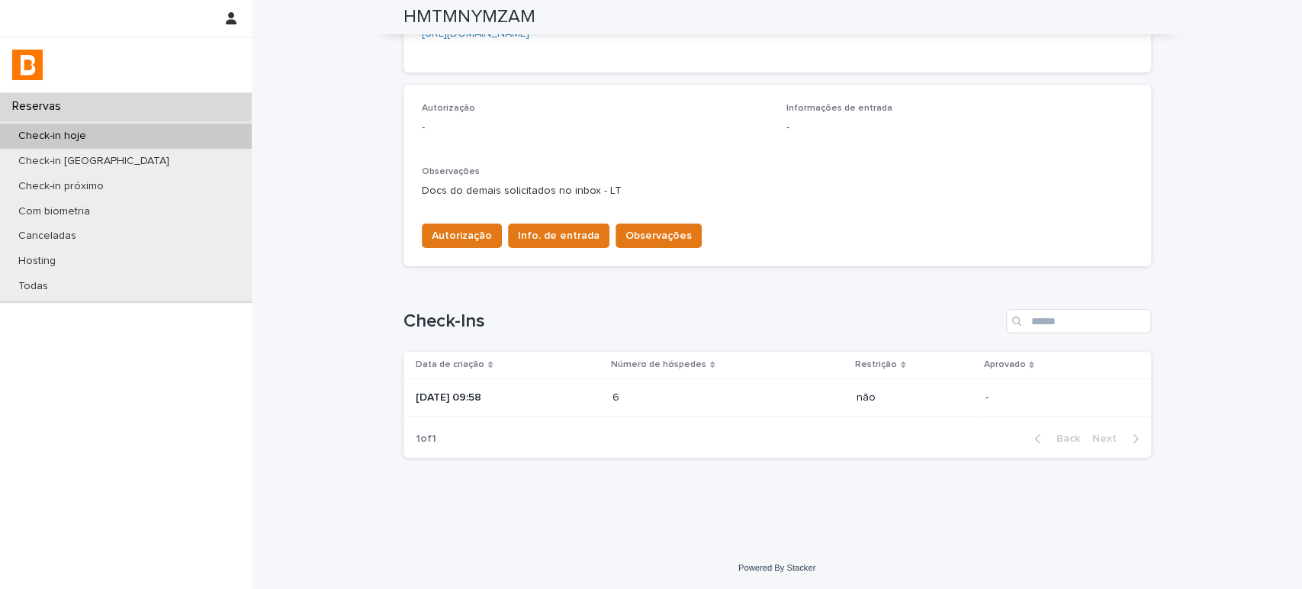
scroll to position [0, 0]
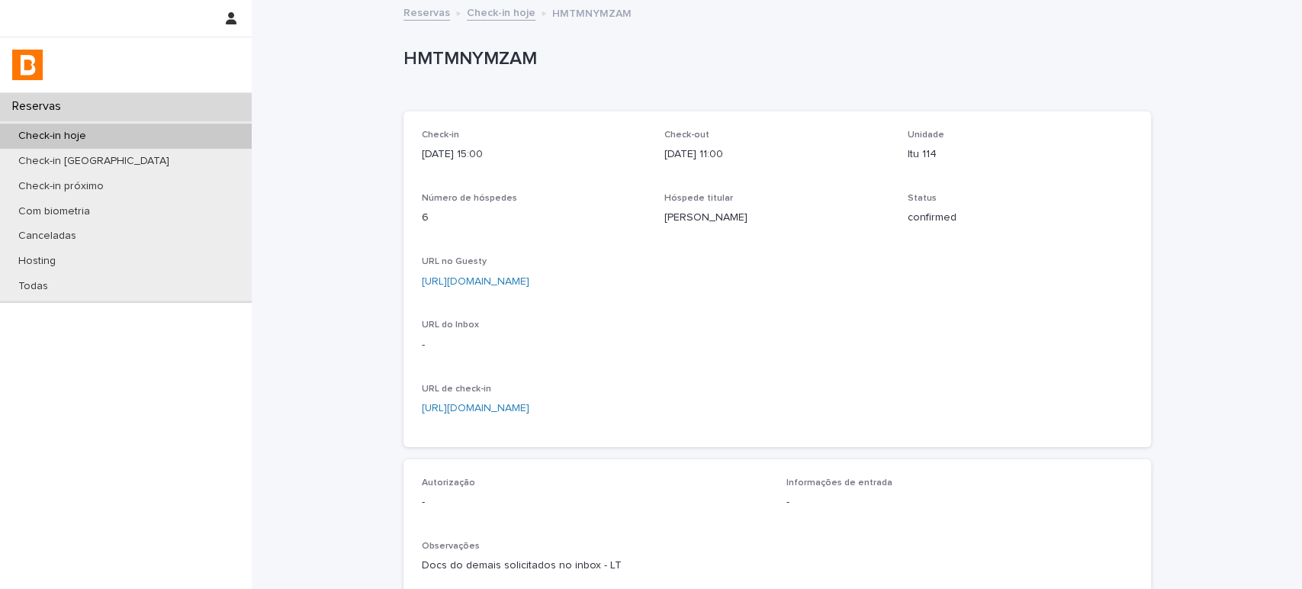
click at [496, 12] on link "Check-in hoje" at bounding box center [501, 12] width 69 height 18
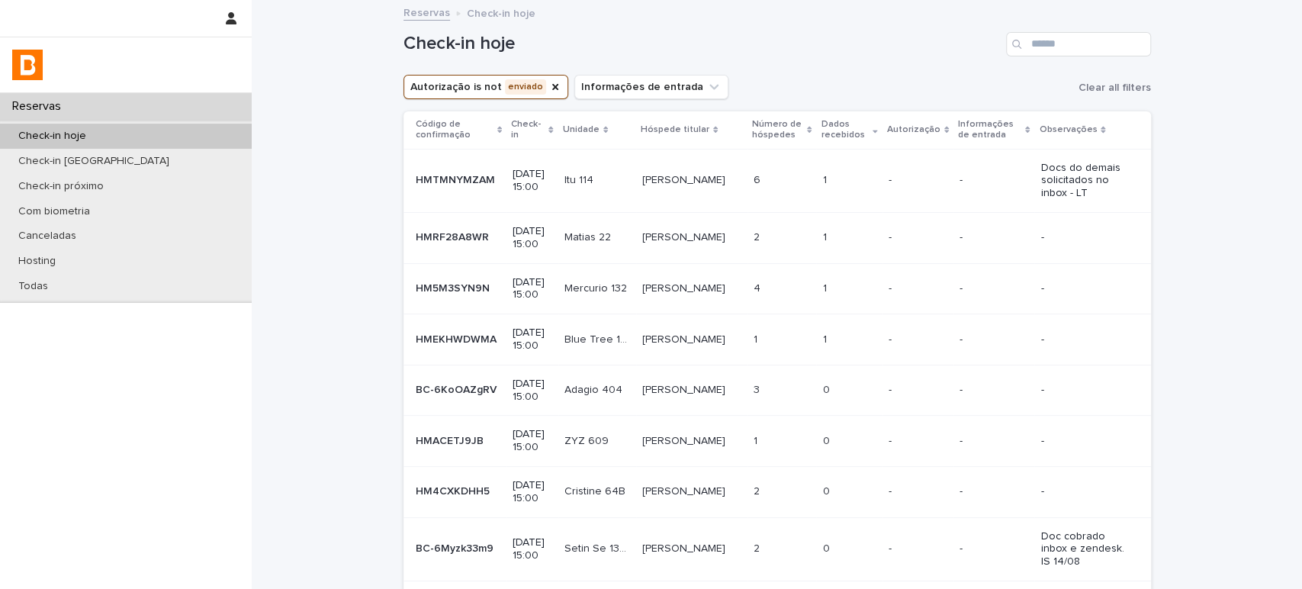
click at [838, 236] on p at bounding box center [848, 237] width 53 height 13
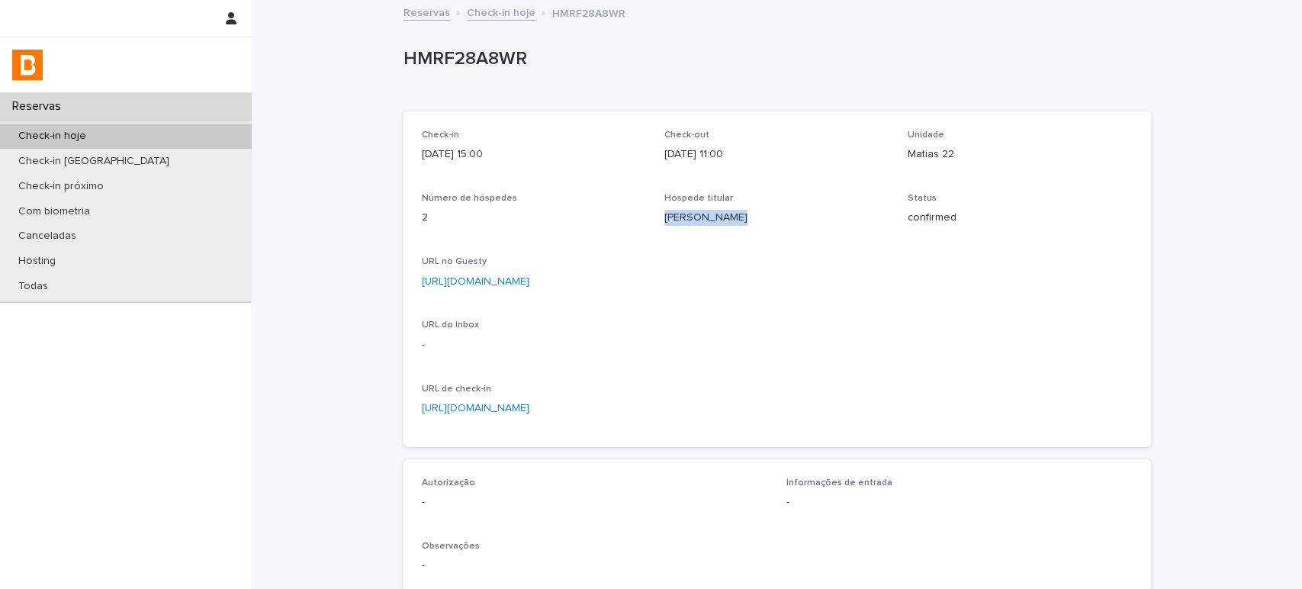
drag, startPoint x: 734, startPoint y: 221, endPoint x: 653, endPoint y: 213, distance: 81.2
click at [653, 213] on div "Check-in 2025-08-14 15:00 Check-out 2025-08-16 11:00 Unidade Matias 22 Número d…" at bounding box center [777, 279] width 711 height 299
copy p "Cassiel Feres"
click at [895, 292] on div "URL no Guesty https://app.guesty.com/reservations/687e83530b1c780012e40089/summ…" at bounding box center [777, 278] width 711 height 45
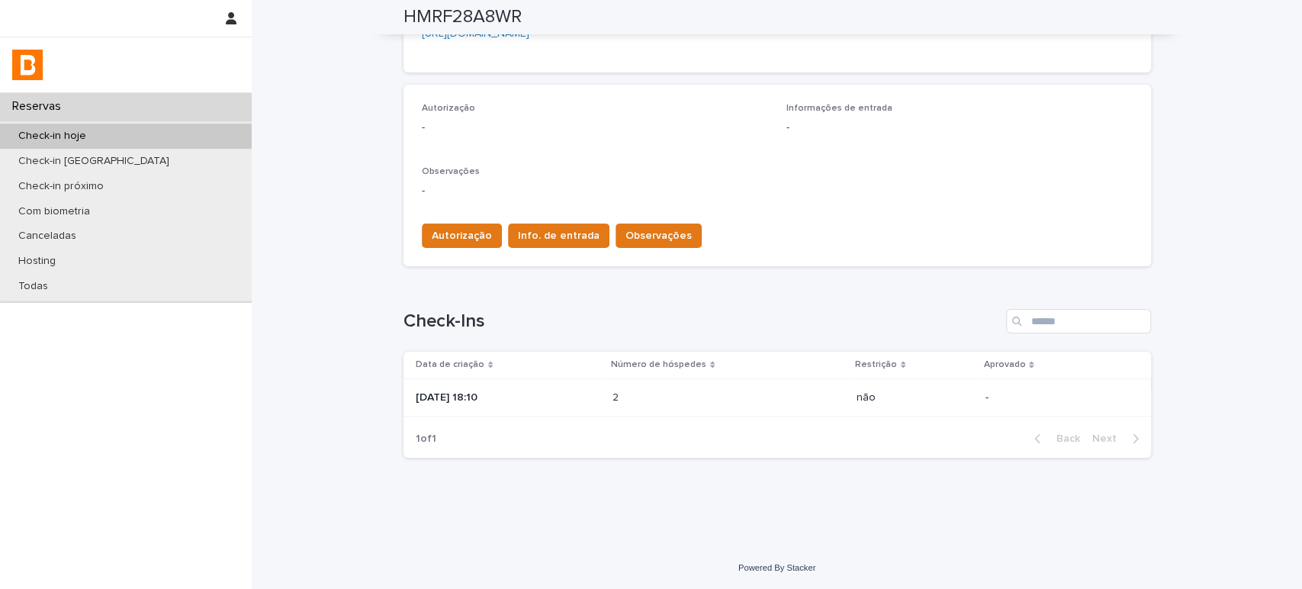
click at [738, 378] on td "2 2" at bounding box center [728, 397] width 244 height 38
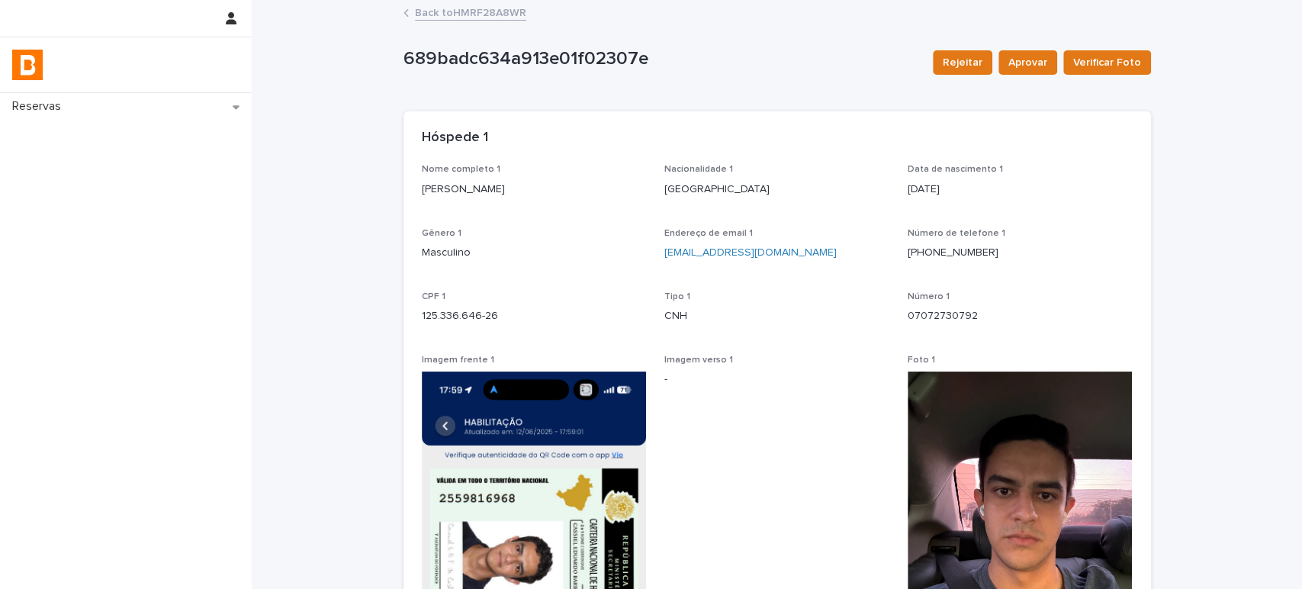
click at [494, 18] on link "Back to HMRF28A8WR" at bounding box center [470, 12] width 111 height 18
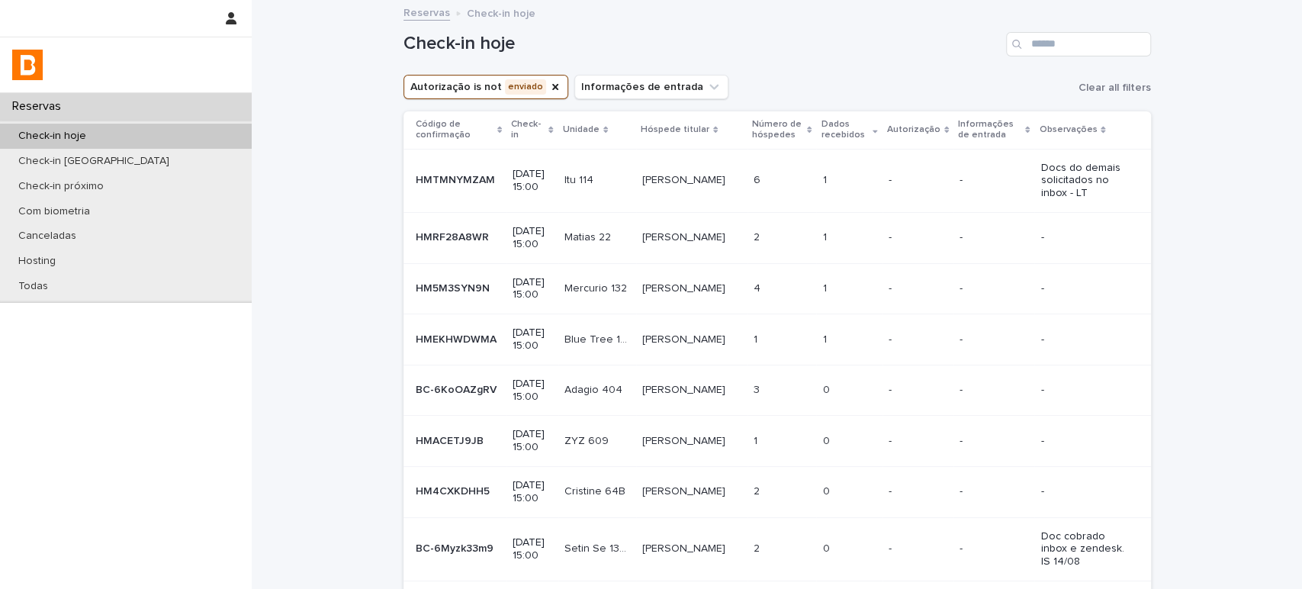
click at [807, 231] on td "2 2" at bounding box center [781, 237] width 69 height 51
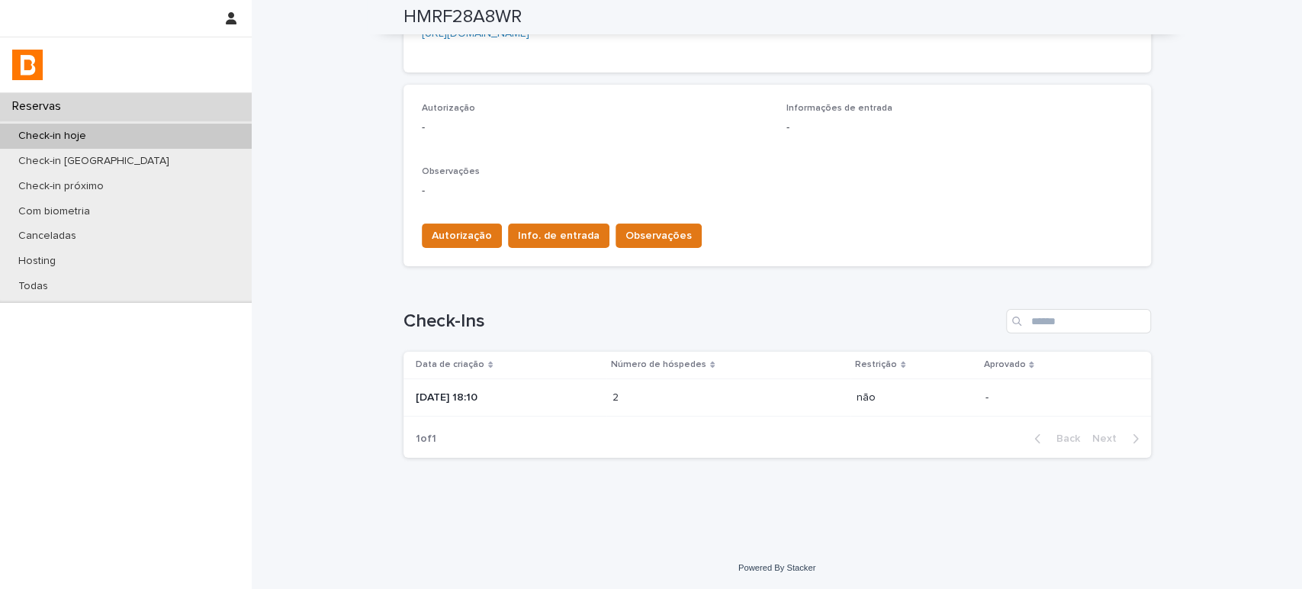
click at [713, 395] on p at bounding box center [678, 397] width 133 height 13
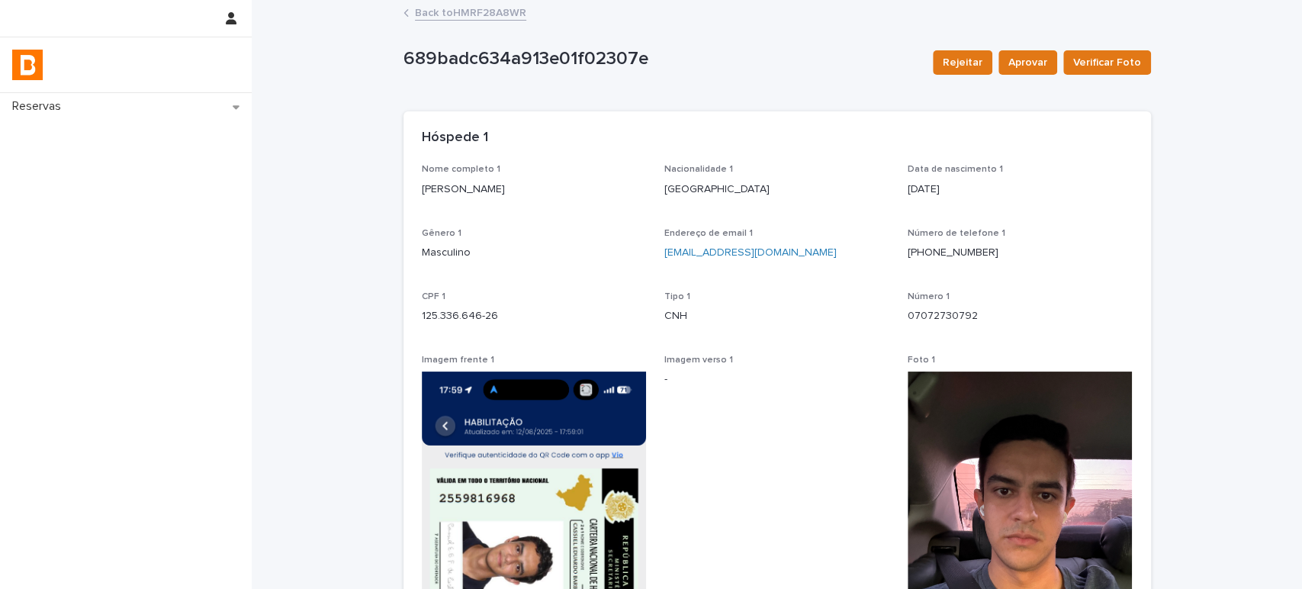
click at [490, 7] on link "Back to HMRF28A8WR" at bounding box center [470, 12] width 111 height 18
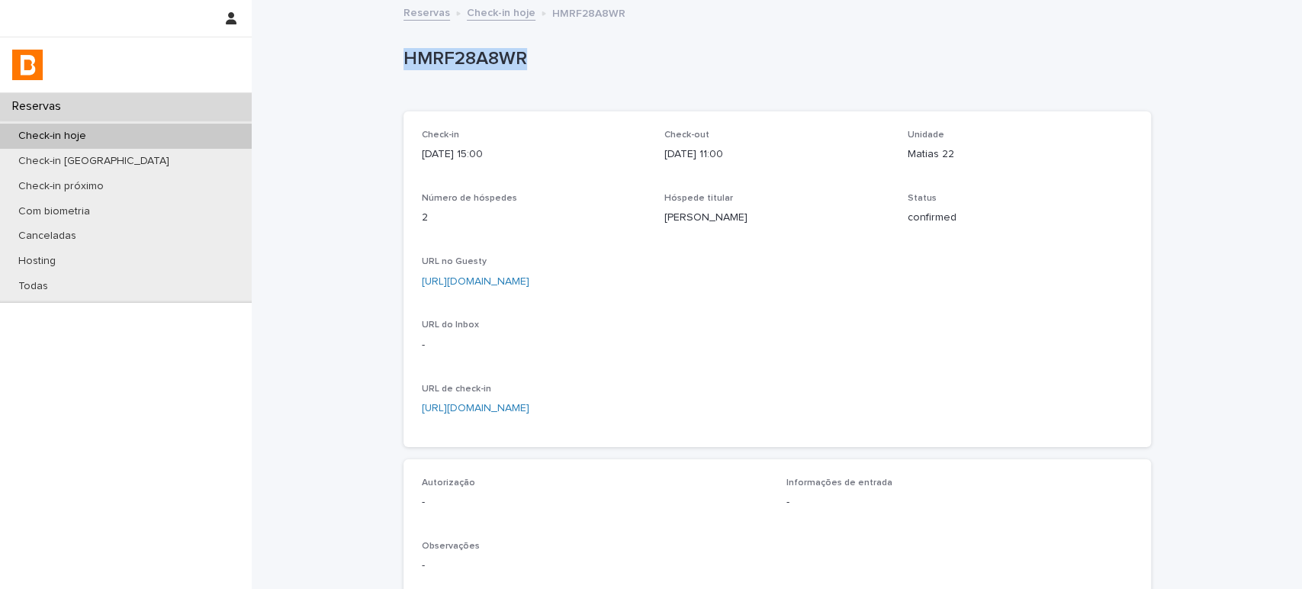
drag, startPoint x: 537, startPoint y: 51, endPoint x: 396, endPoint y: 53, distance: 141.1
click at [403, 53] on p "HMRF28A8WR" at bounding box center [773, 59] width 741 height 22
copy p "HMRF28A8WR"
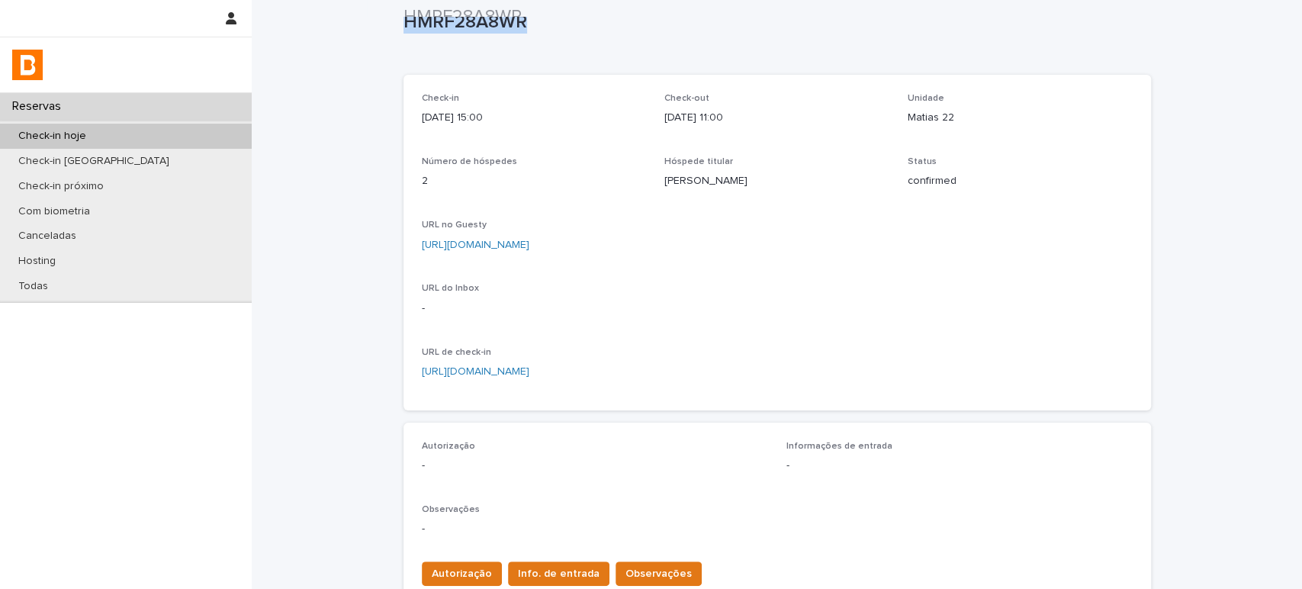
scroll to position [36, 0]
click at [529, 244] on link "https://app.guesty.com/reservations/687e83530b1c780012e40089/summary" at bounding box center [476, 245] width 108 height 11
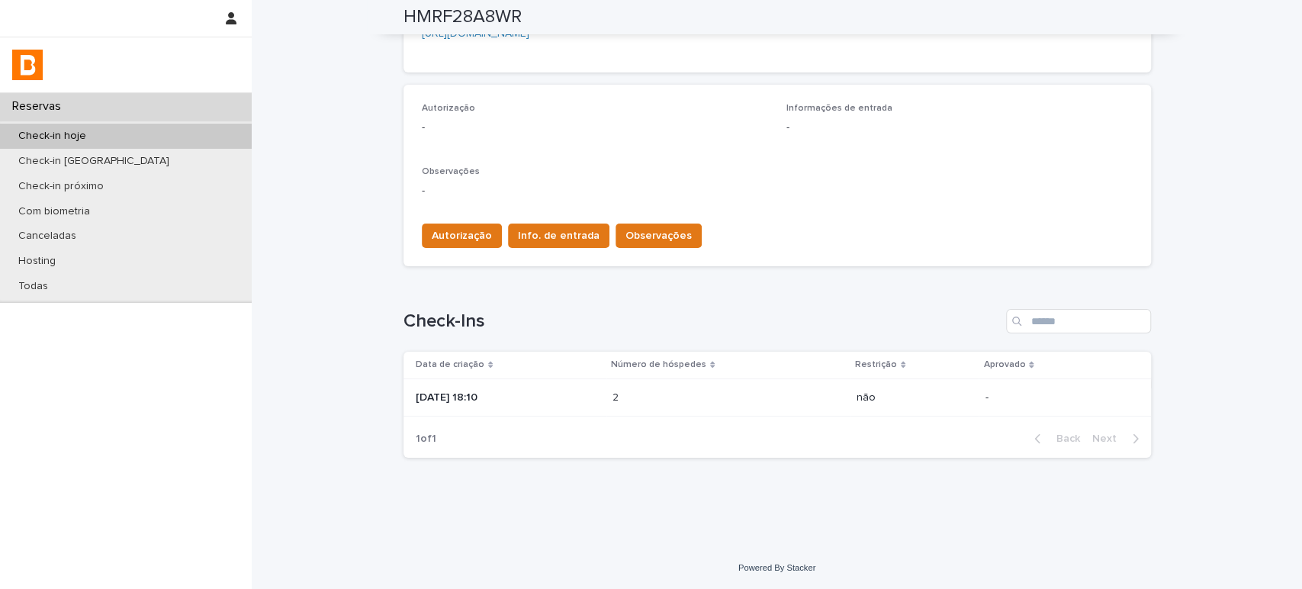
click at [695, 405] on div "2 2" at bounding box center [728, 397] width 232 height 25
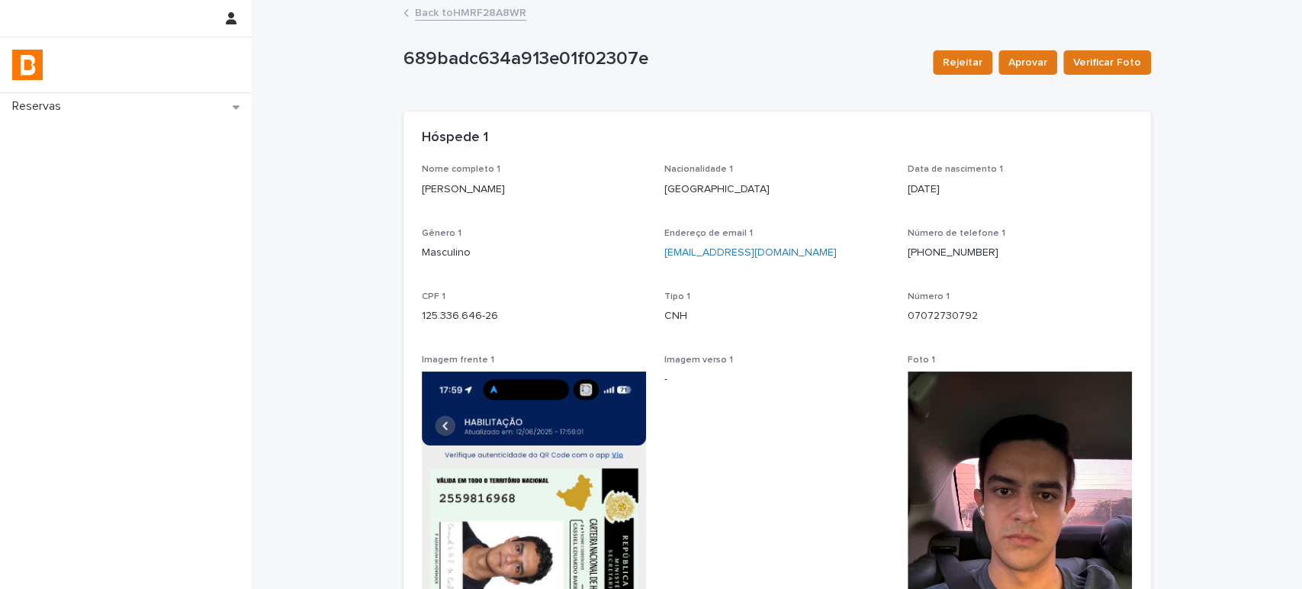
drag, startPoint x: 618, startPoint y: 189, endPoint x: 411, endPoint y: 197, distance: 206.8
click at [411, 197] on div "Nome completo 1 Cassiel Eduardo Barbosa Feres de Castro Nacionalidade 1 Brasil …" at bounding box center [776, 559] width 747 height 790
copy p "Cassiel Eduardo Barbosa Feres de Castro"
click at [990, 484] on img at bounding box center [1019, 521] width 225 height 300
drag, startPoint x: 512, startPoint y: 313, endPoint x: 351, endPoint y: 303, distance: 161.9
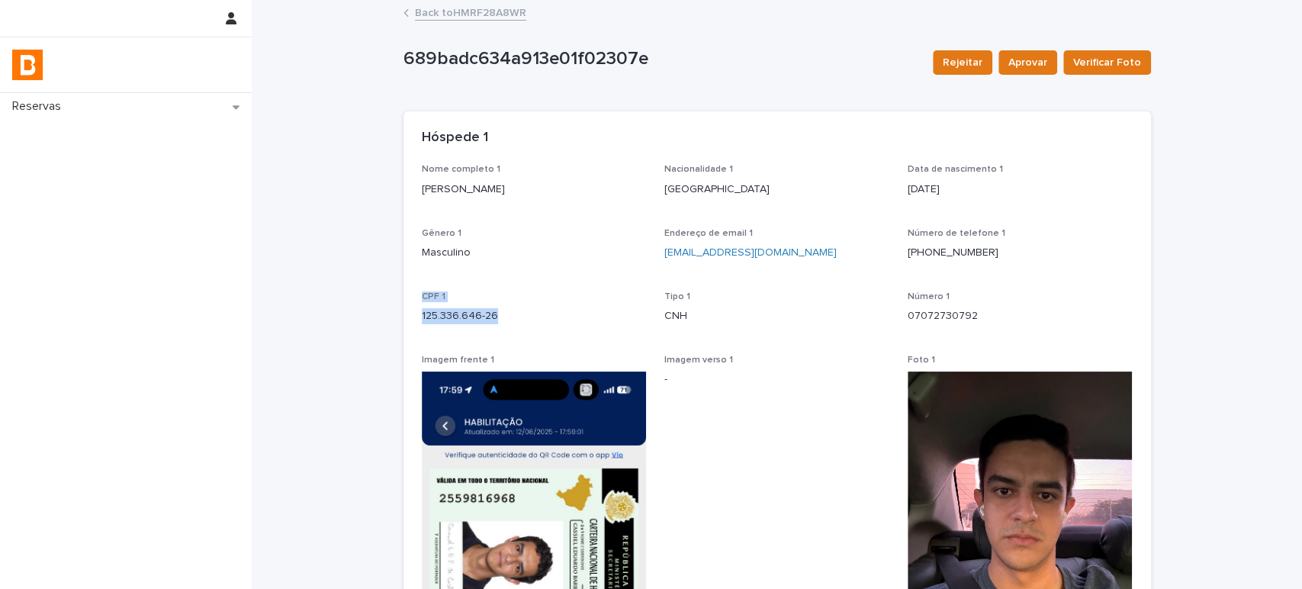
click at [514, 301] on p "CPF 1" at bounding box center [534, 296] width 225 height 11
click at [515, 312] on p "125.336.646-26" at bounding box center [534, 316] width 225 height 16
drag, startPoint x: 515, startPoint y: 312, endPoint x: 413, endPoint y: 311, distance: 101.4
click at [413, 311] on div "Nome completo 1 Cassiel Eduardo Barbosa Feres de Castro Nacionalidade 1 Brasil …" at bounding box center [776, 559] width 747 height 790
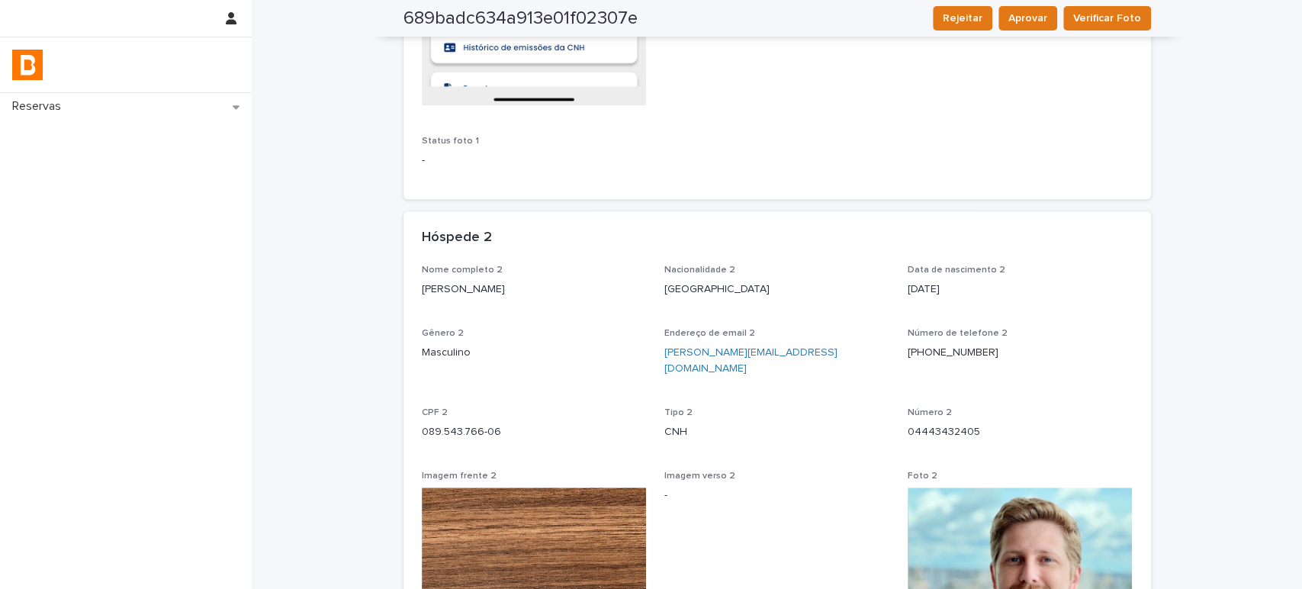
scroll to position [762, 0]
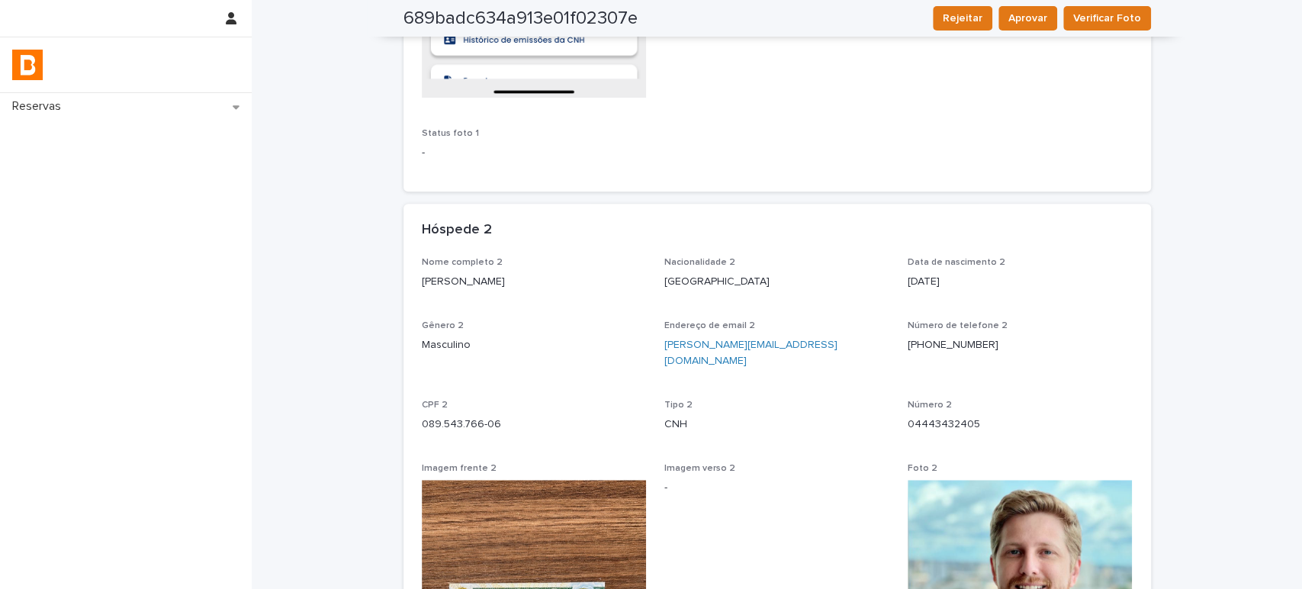
drag, startPoint x: 537, startPoint y: 286, endPoint x: 409, endPoint y: 285, distance: 127.3
copy p "Luis Renato Diniz Vieira"
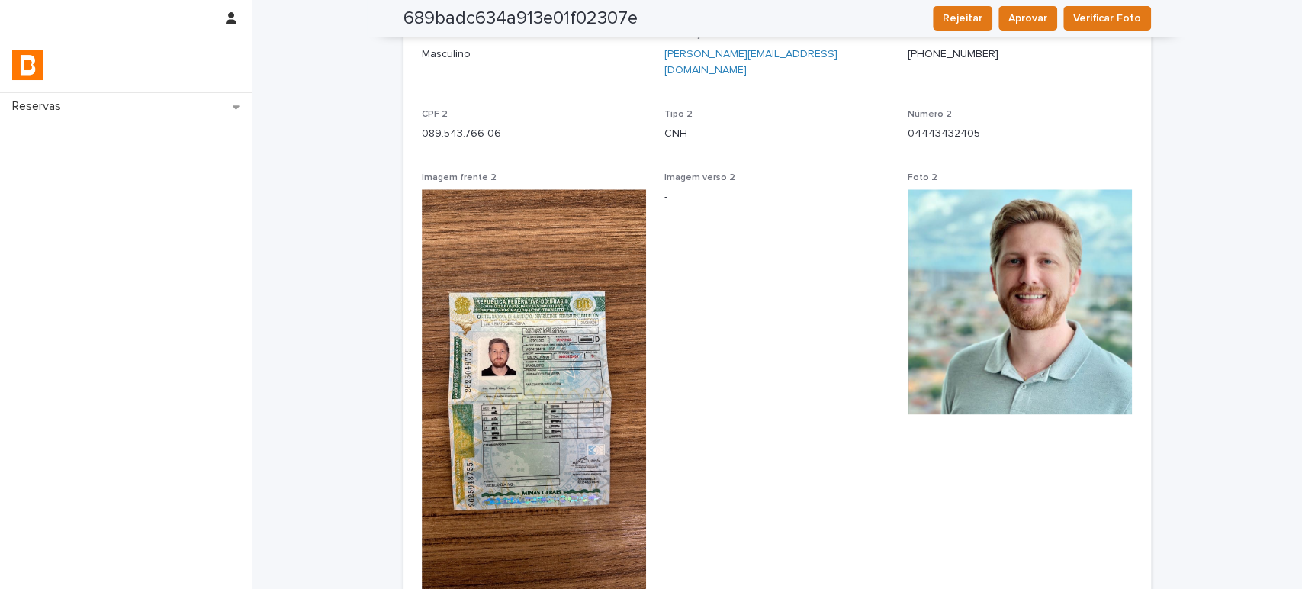
scroll to position [1186, 0]
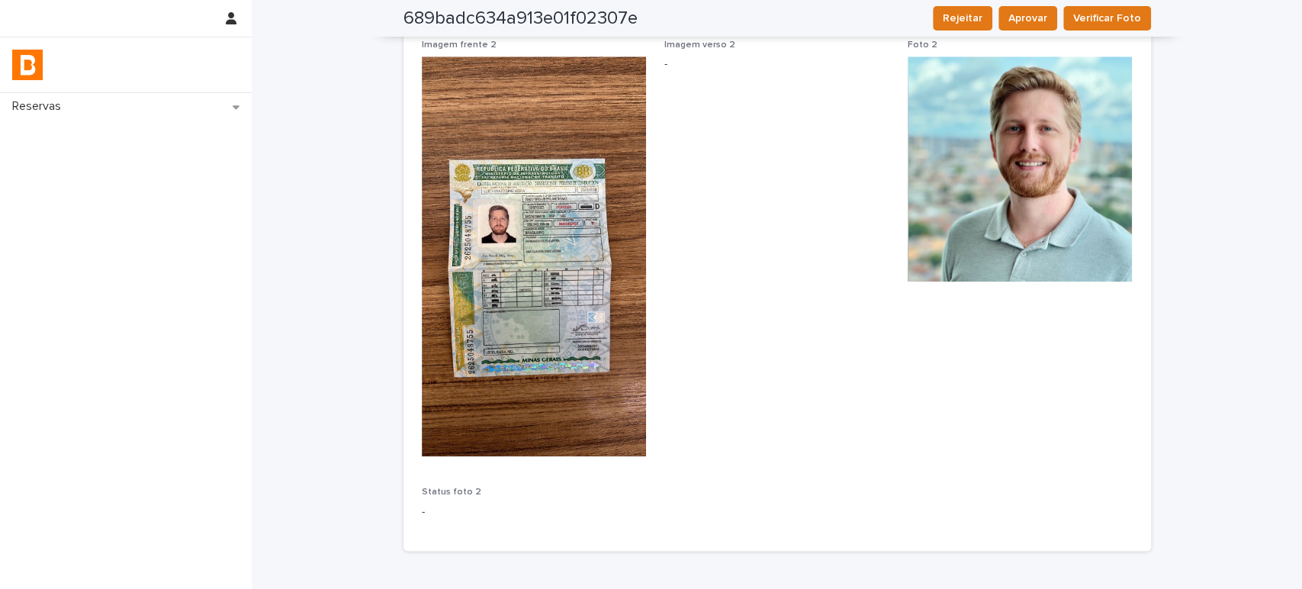
click at [978, 196] on img at bounding box center [1019, 168] width 225 height 225
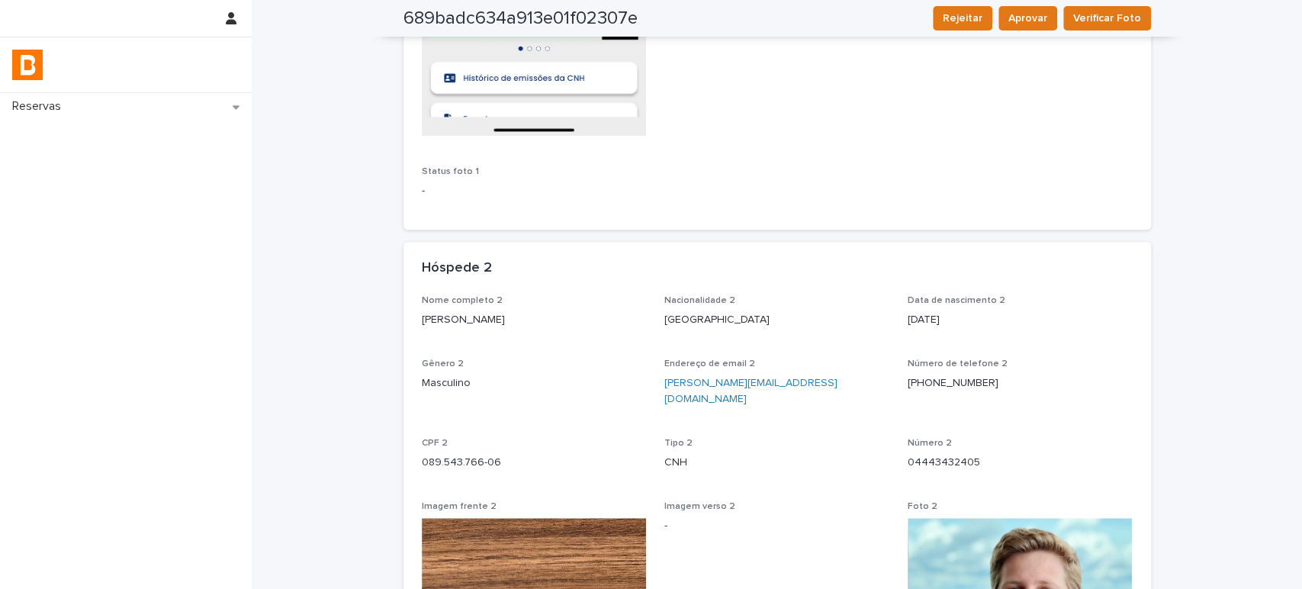
scroll to position [847, 0]
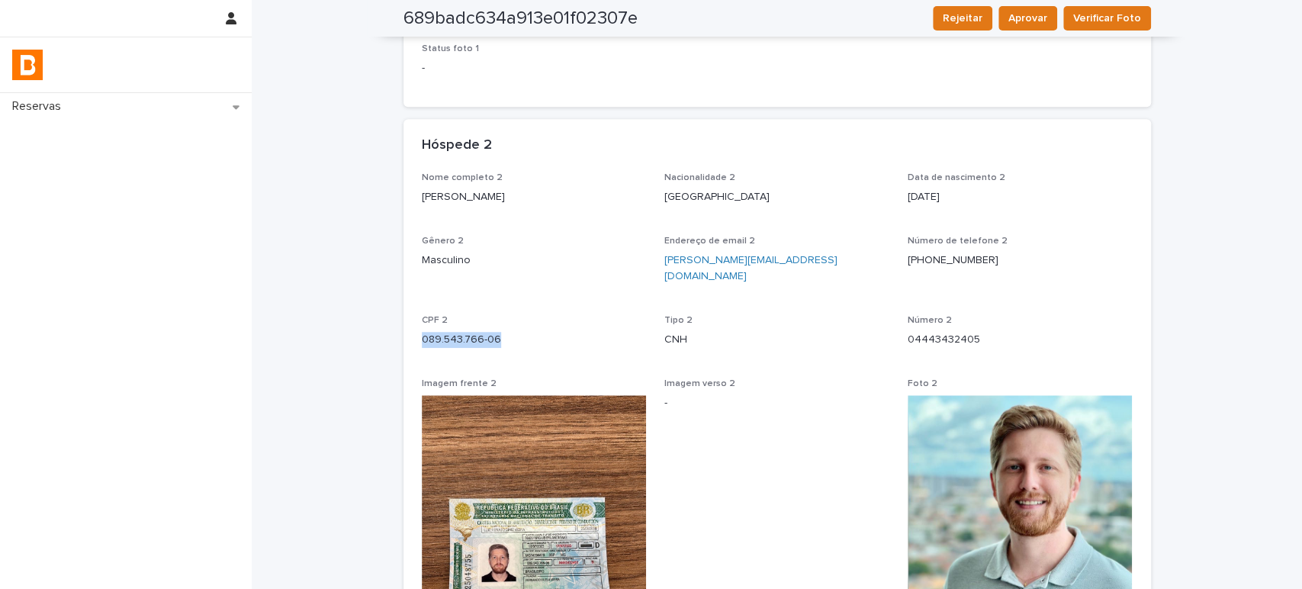
drag, startPoint x: 532, startPoint y: 310, endPoint x: 511, endPoint y: 321, distance: 24.2
click at [510, 321] on div "CPF 2 089.543.766-06" at bounding box center [534, 337] width 225 height 45
copy div "089.543.766-06"
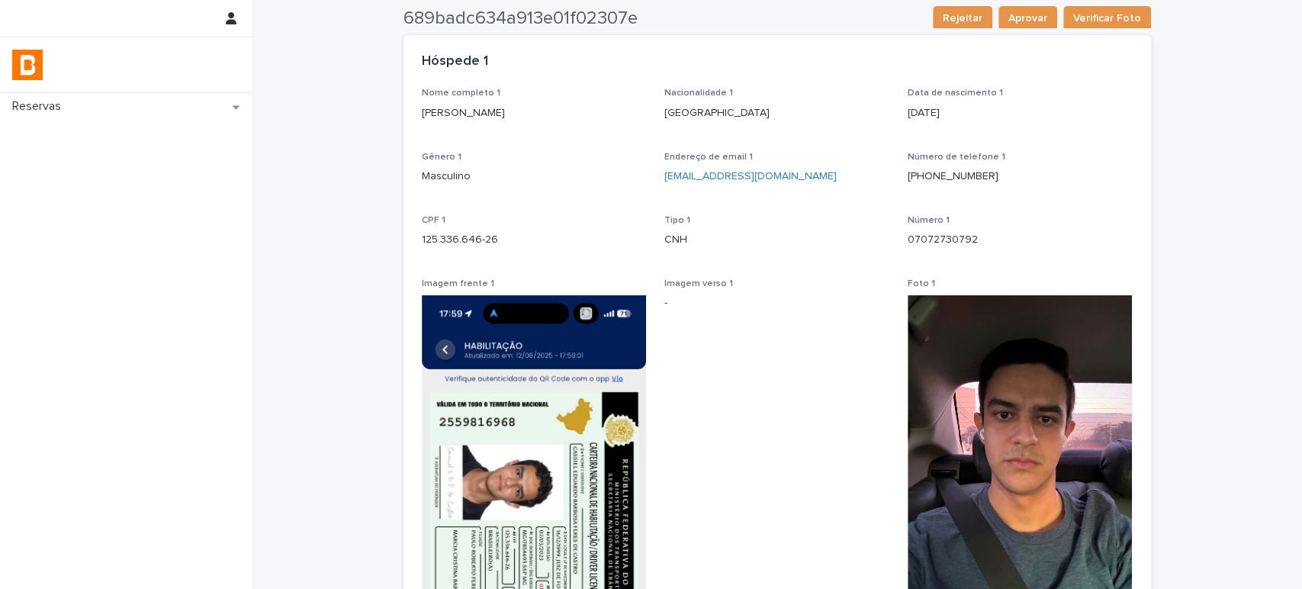
scroll to position [0, 0]
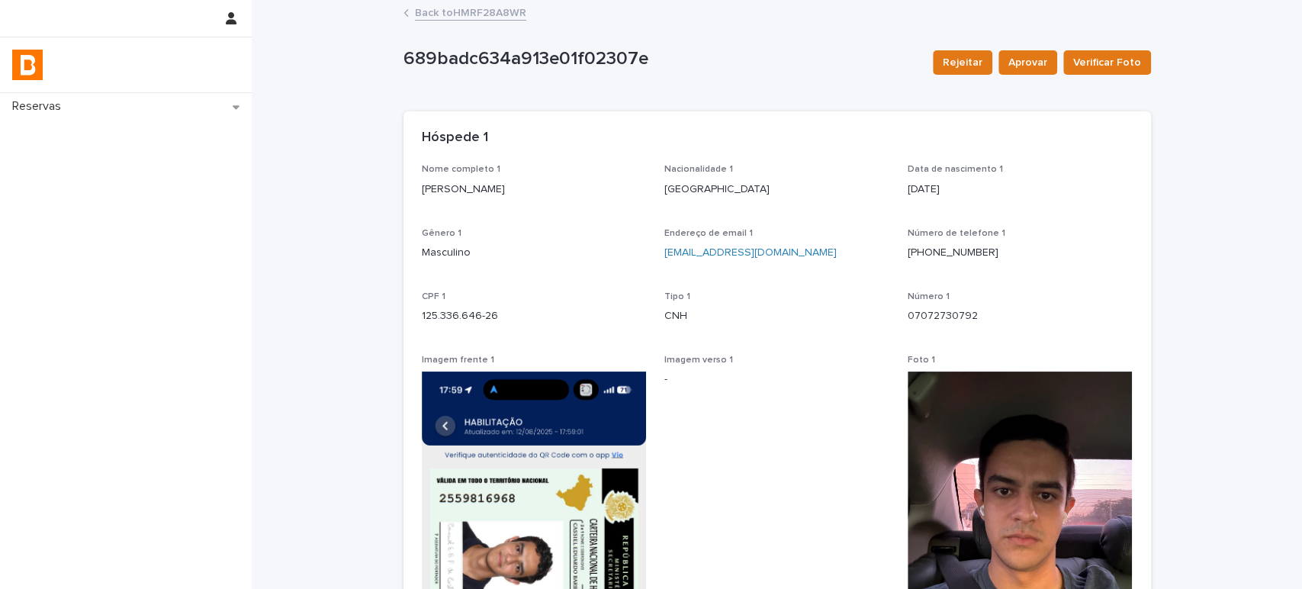
click at [490, 10] on link "Back to HMRF28A8WR" at bounding box center [470, 12] width 111 height 18
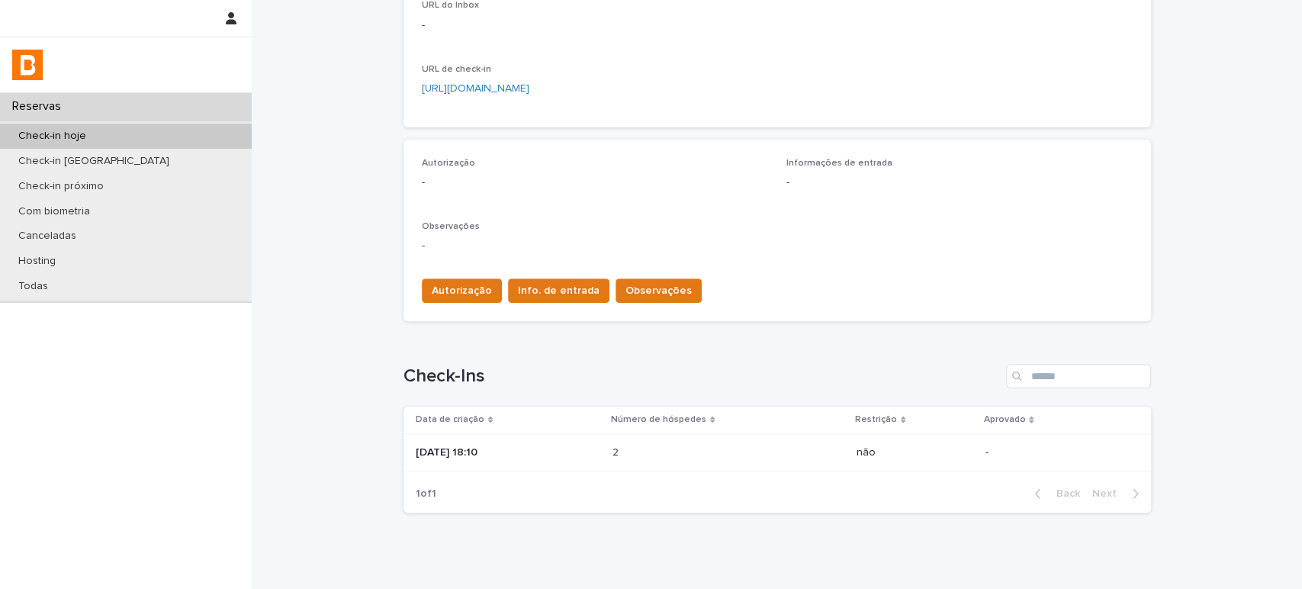
scroll to position [374, 0]
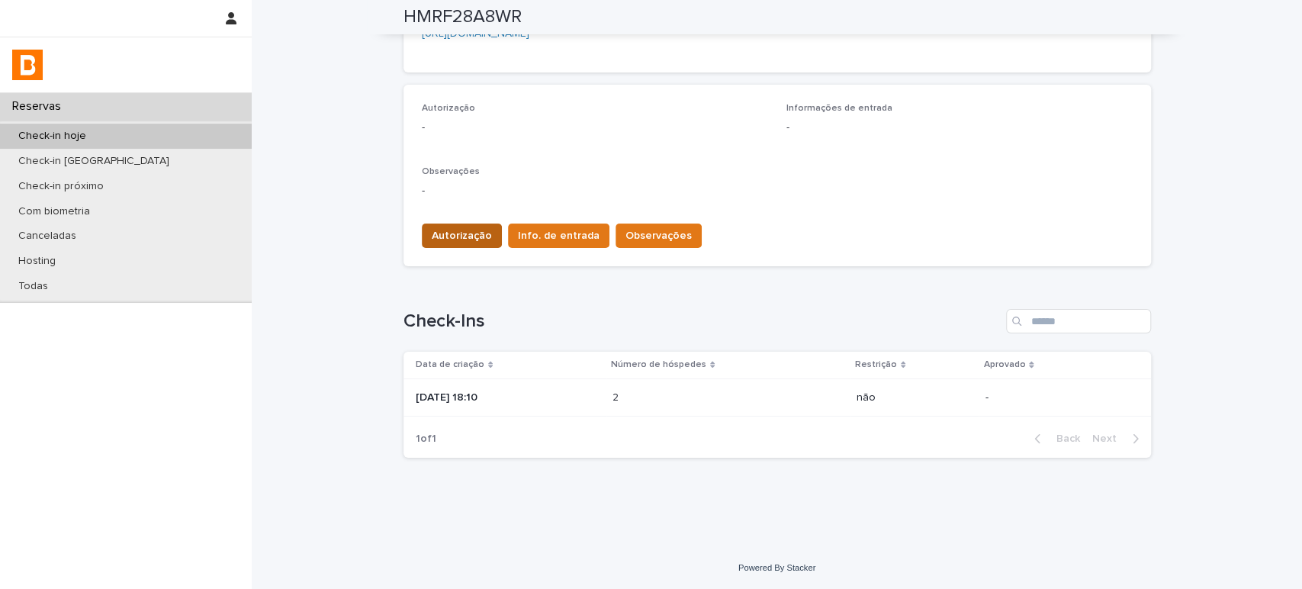
click at [457, 236] on span "Autorização" at bounding box center [462, 235] width 60 height 15
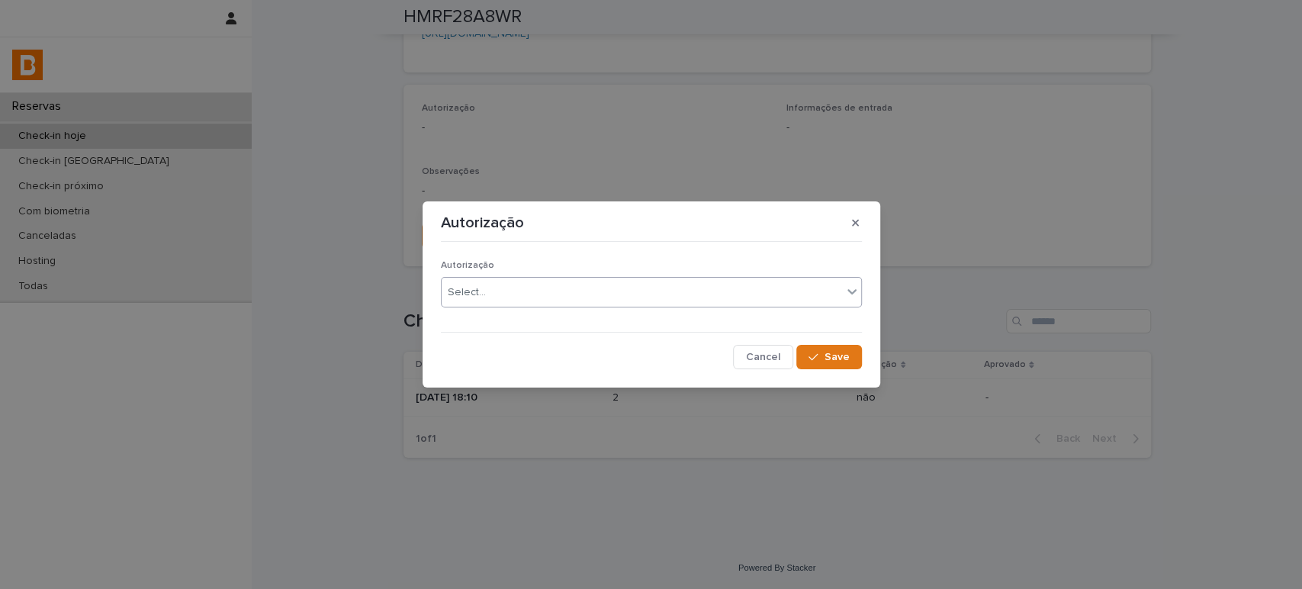
click at [592, 284] on div "Select..." at bounding box center [641, 292] width 400 height 25
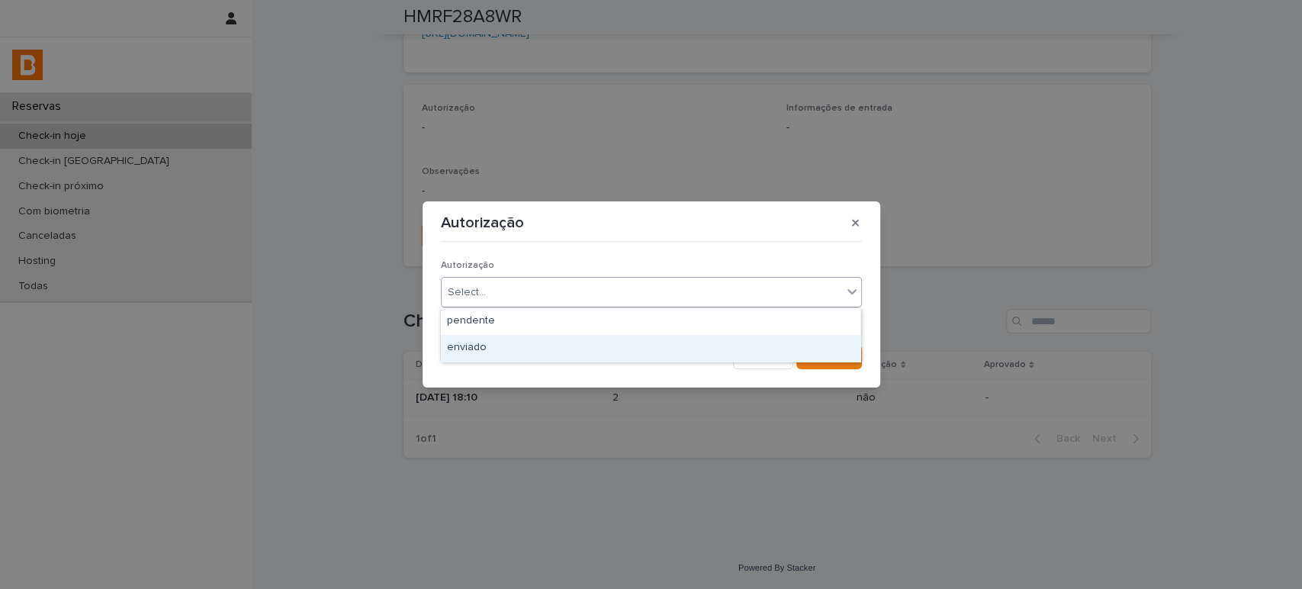
click at [576, 352] on div "enviado" at bounding box center [650, 348] width 419 height 27
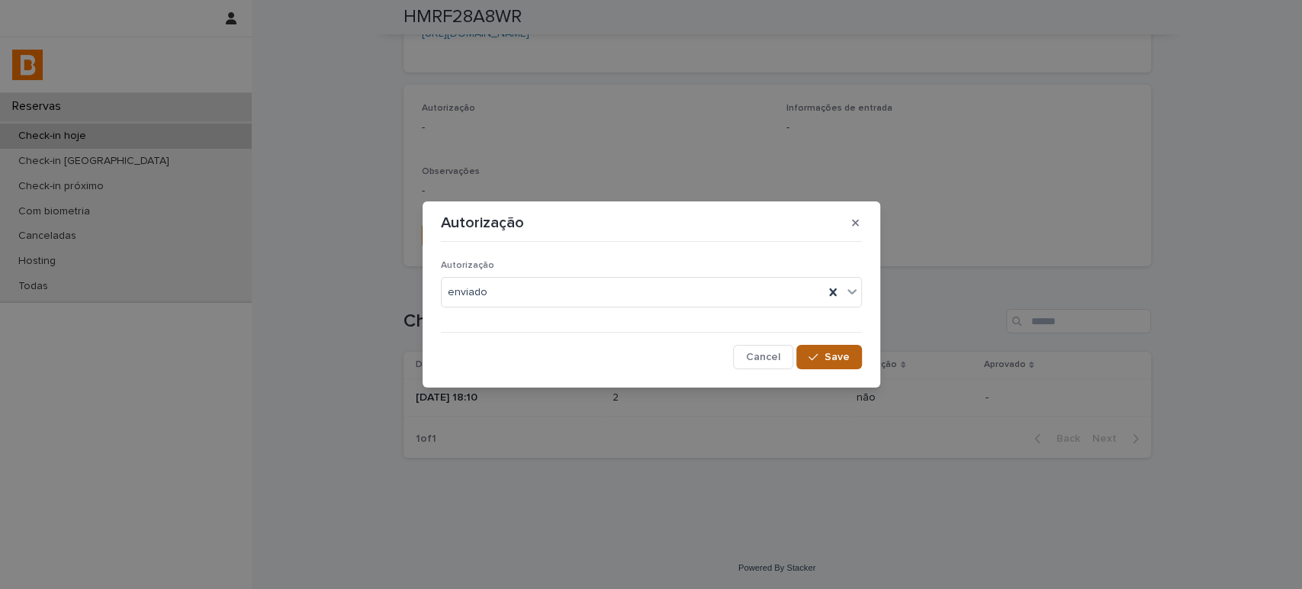
click at [836, 352] on span "Save" at bounding box center [836, 357] width 25 height 11
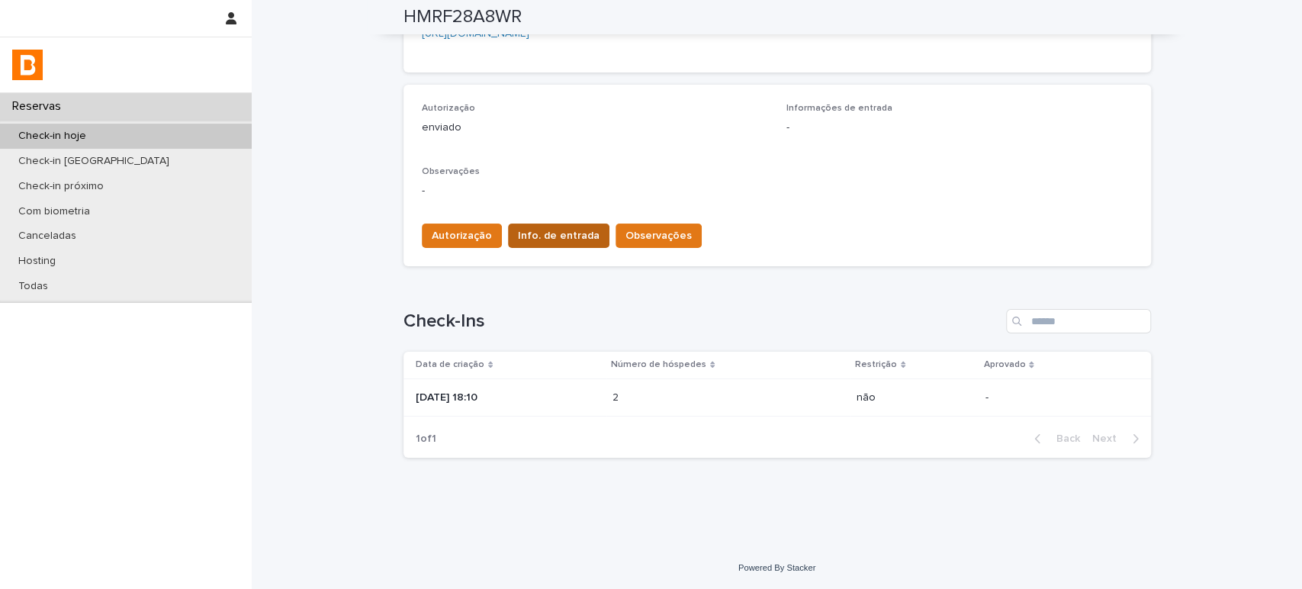
click at [552, 242] on span "Info. de entrada" at bounding box center [559, 235] width 82 height 15
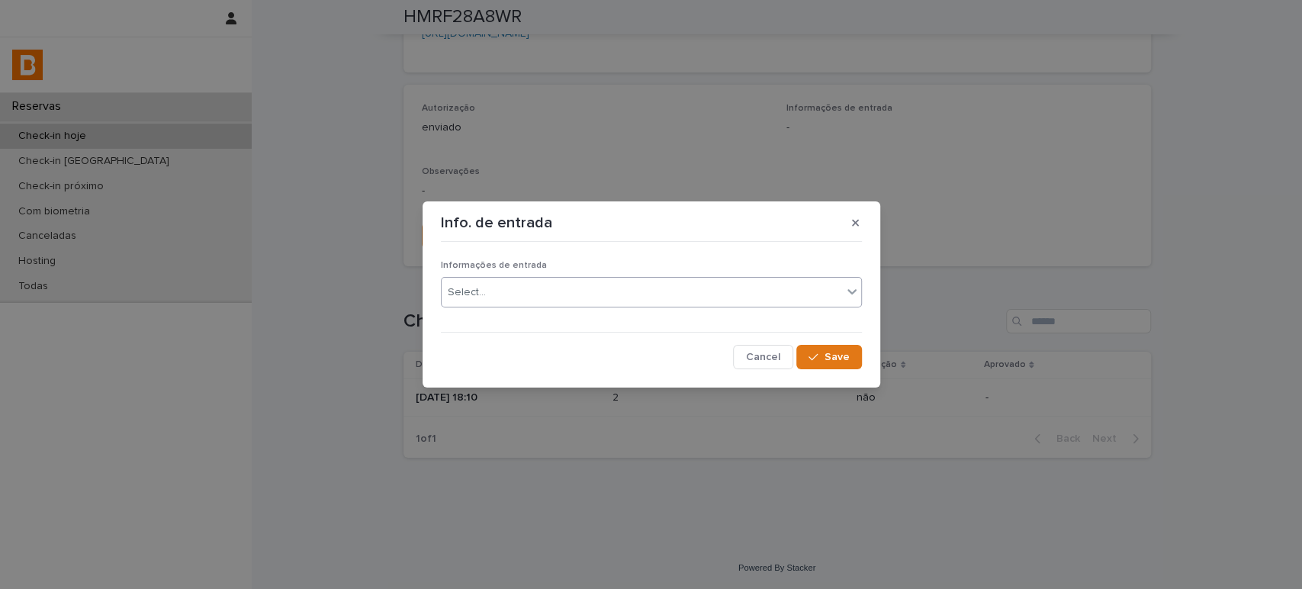
click at [574, 291] on div "Select..." at bounding box center [641, 292] width 400 height 25
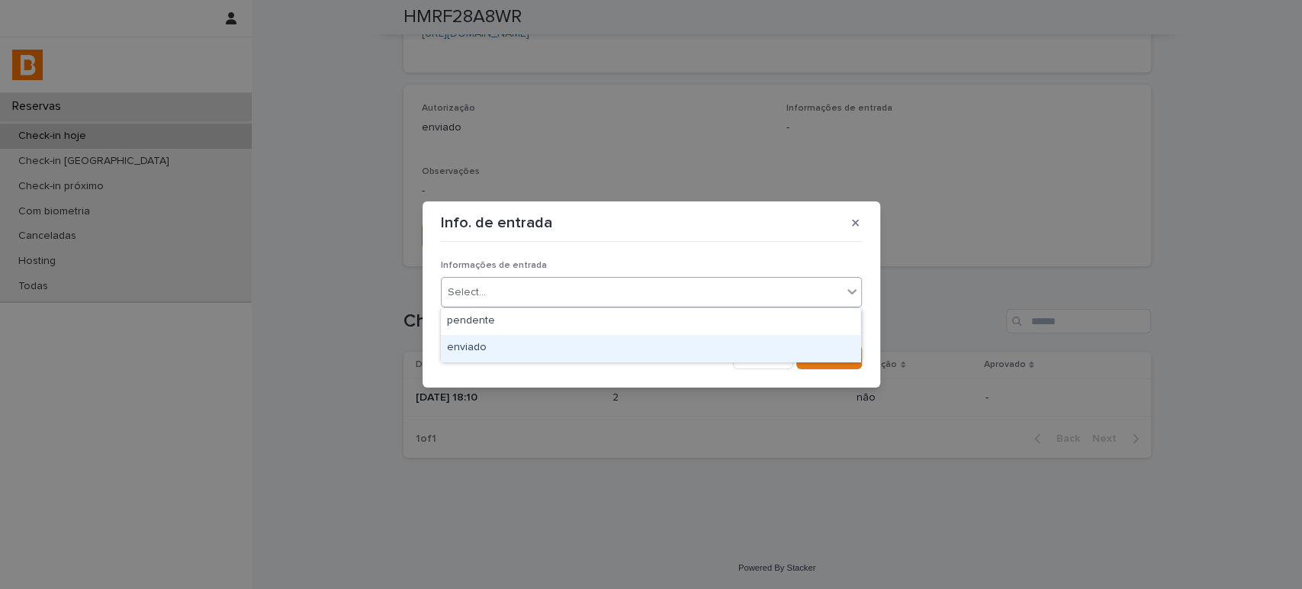
click at [592, 347] on div "enviado" at bounding box center [650, 348] width 419 height 27
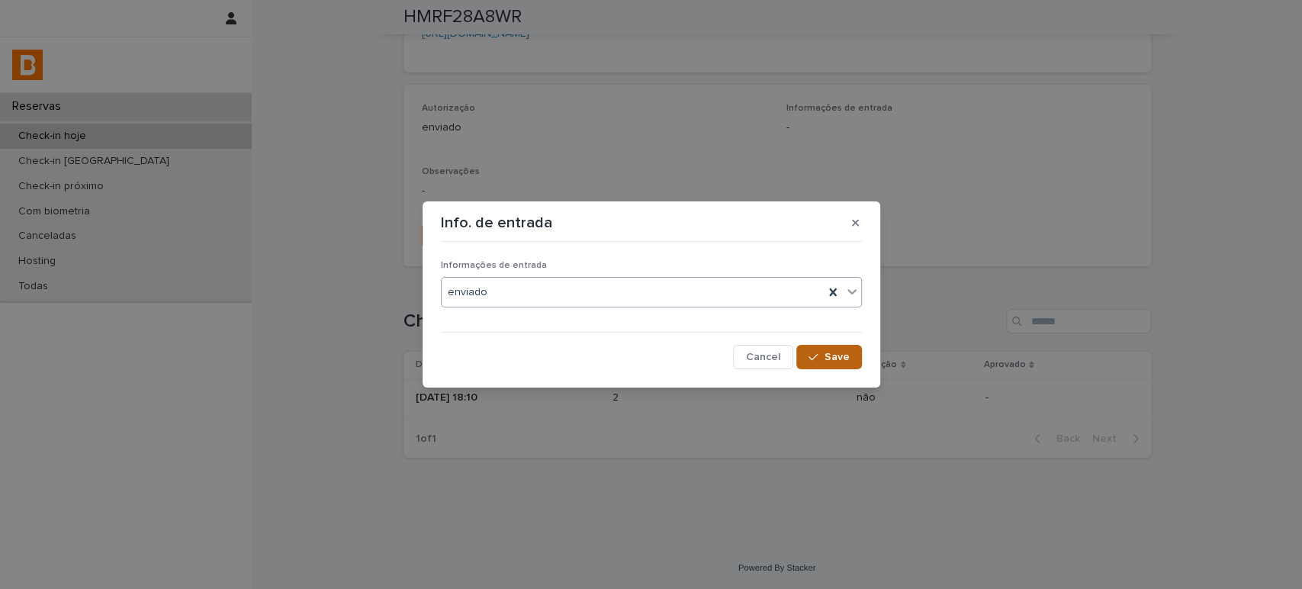
click at [834, 361] on span "Save" at bounding box center [836, 357] width 25 height 11
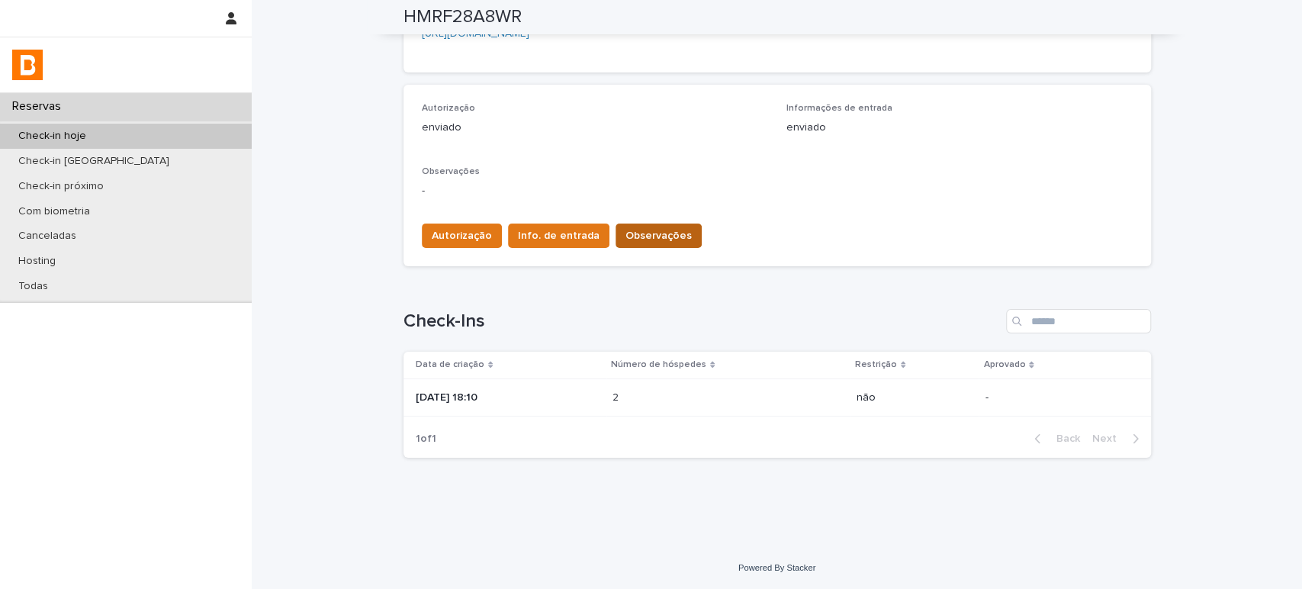
click at [625, 233] on span "Observações" at bounding box center [658, 235] width 66 height 15
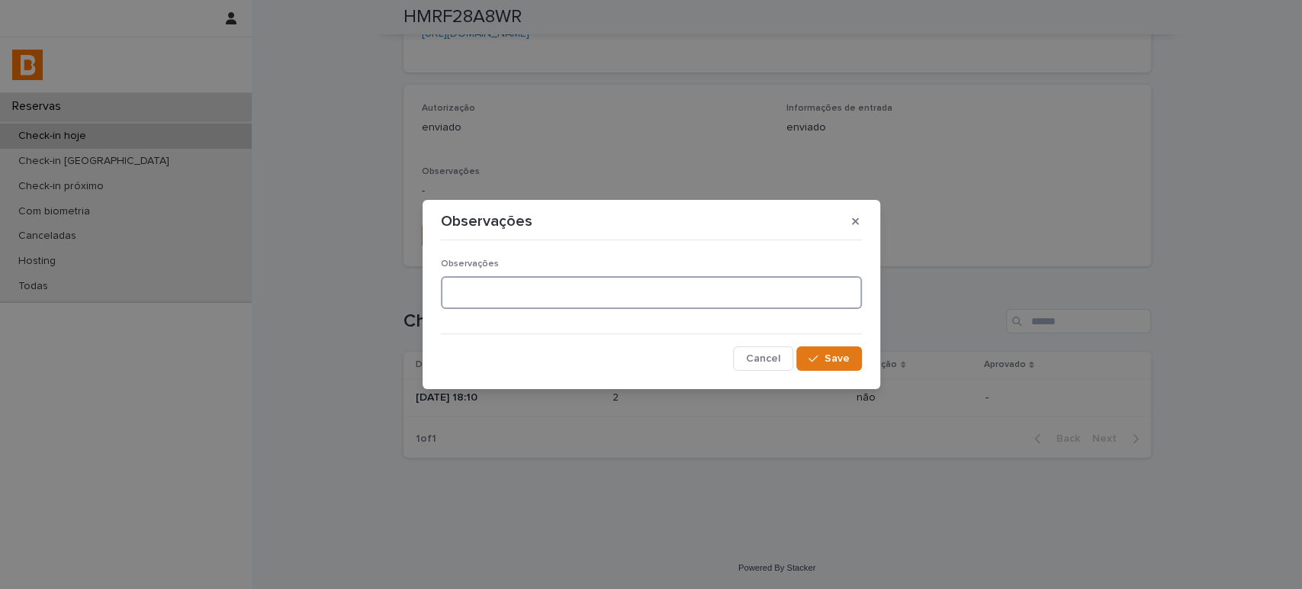
click at [520, 289] on textarea at bounding box center [651, 292] width 421 height 33
type textarea "*******"
click at [837, 367] on button "Save" at bounding box center [828, 358] width 65 height 24
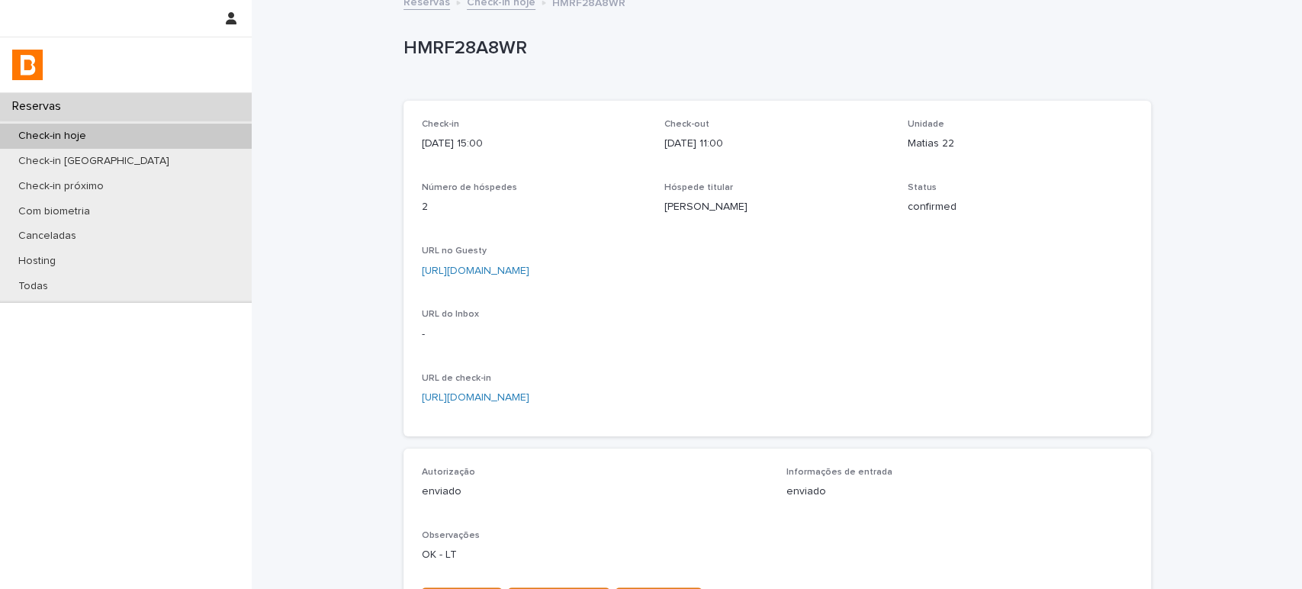
scroll to position [0, 0]
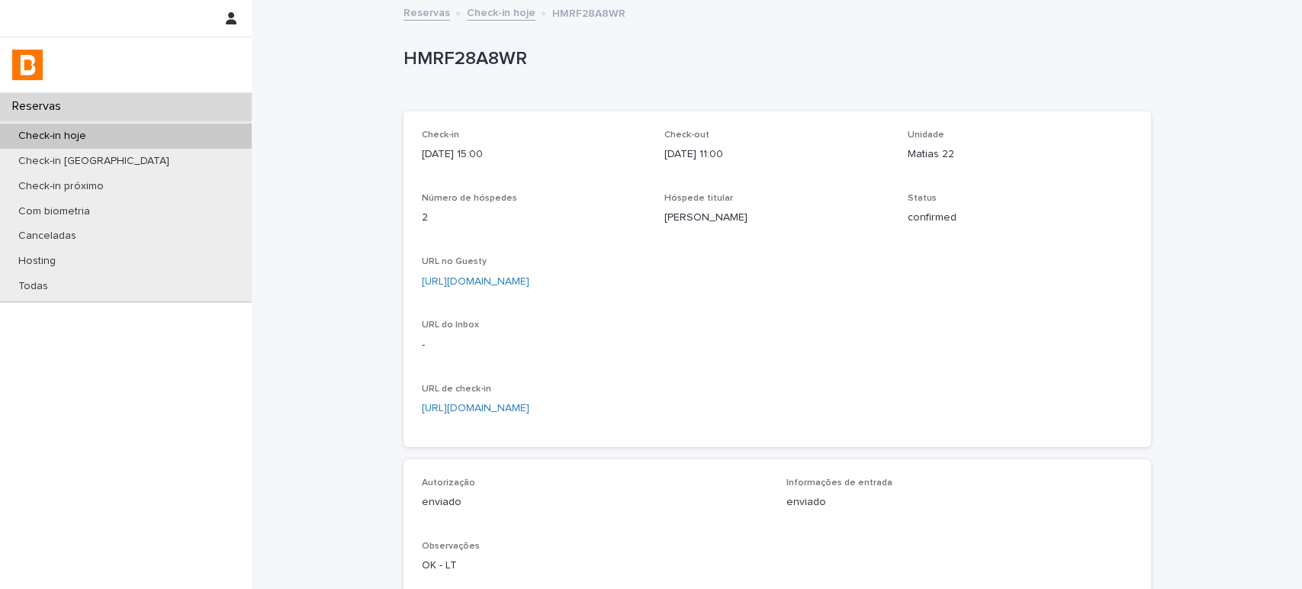
click at [140, 129] on div "Check-in hoje" at bounding box center [126, 136] width 252 height 25
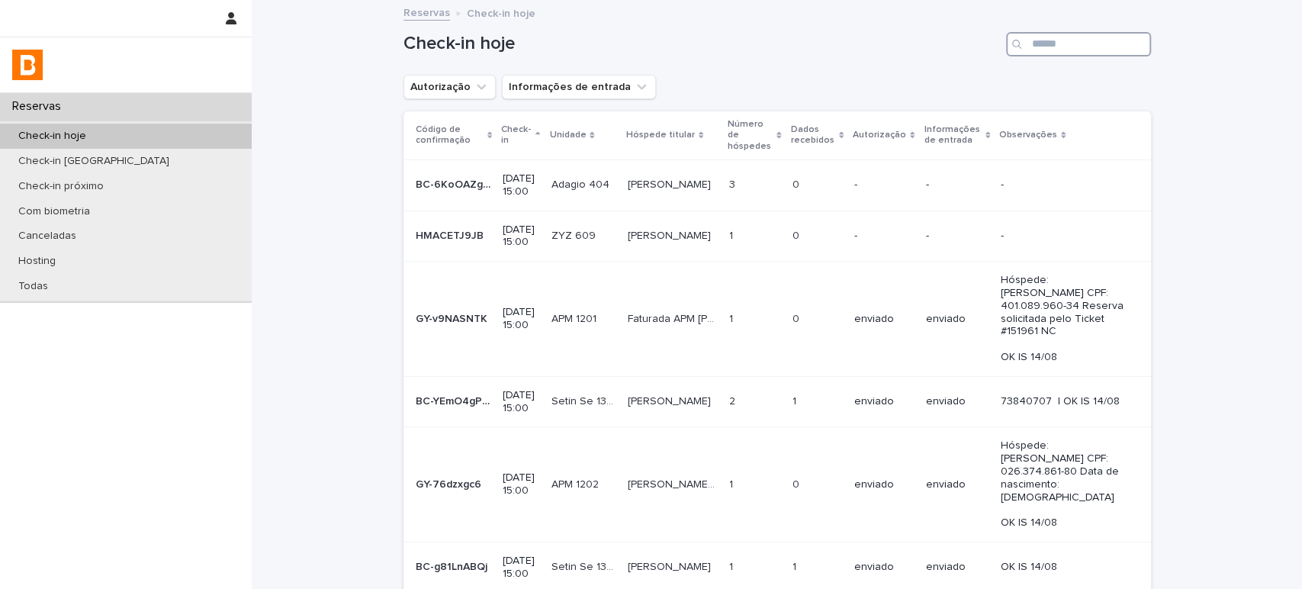
click at [1050, 41] on input "Search" at bounding box center [1078, 44] width 145 height 24
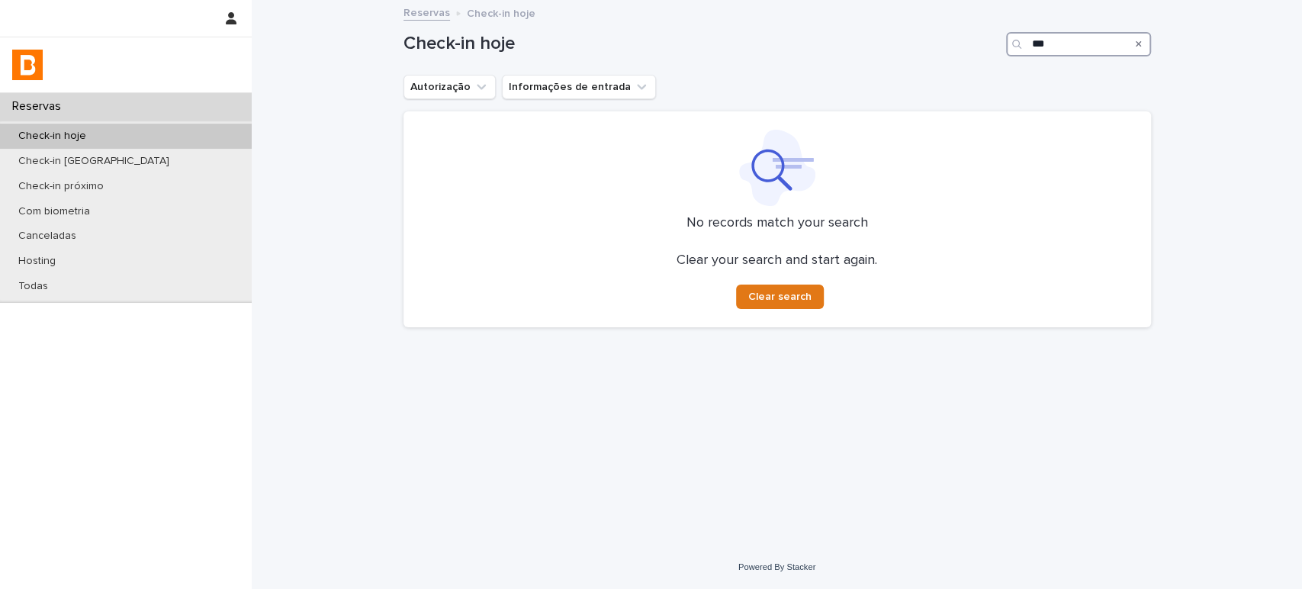
type input "***"
click at [187, 133] on div "Check-in hoje" at bounding box center [126, 136] width 252 height 25
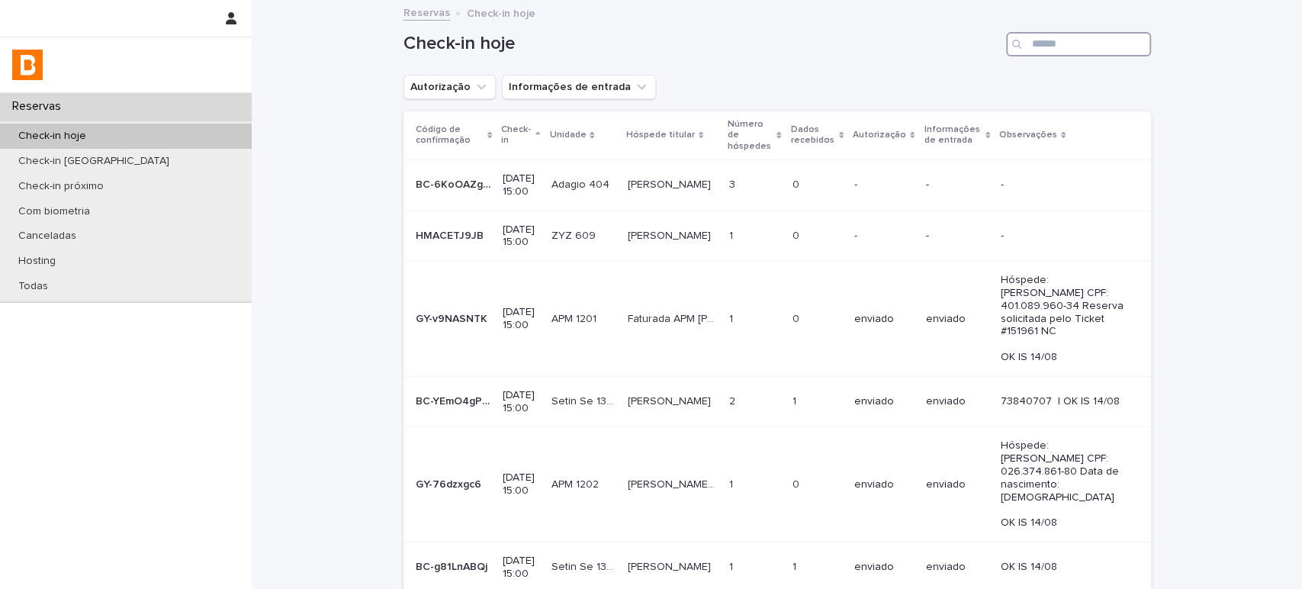
click at [1042, 40] on input "Search" at bounding box center [1078, 44] width 145 height 24
paste input "**********"
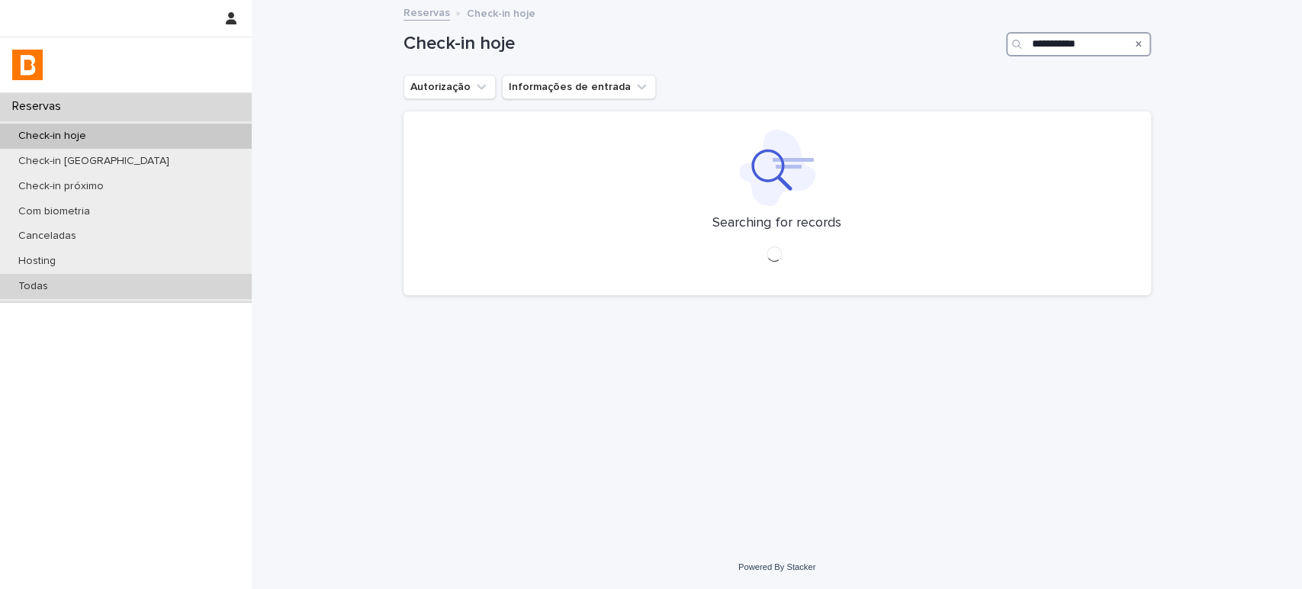
type input "**********"
click at [118, 274] on div "Todas" at bounding box center [126, 286] width 252 height 25
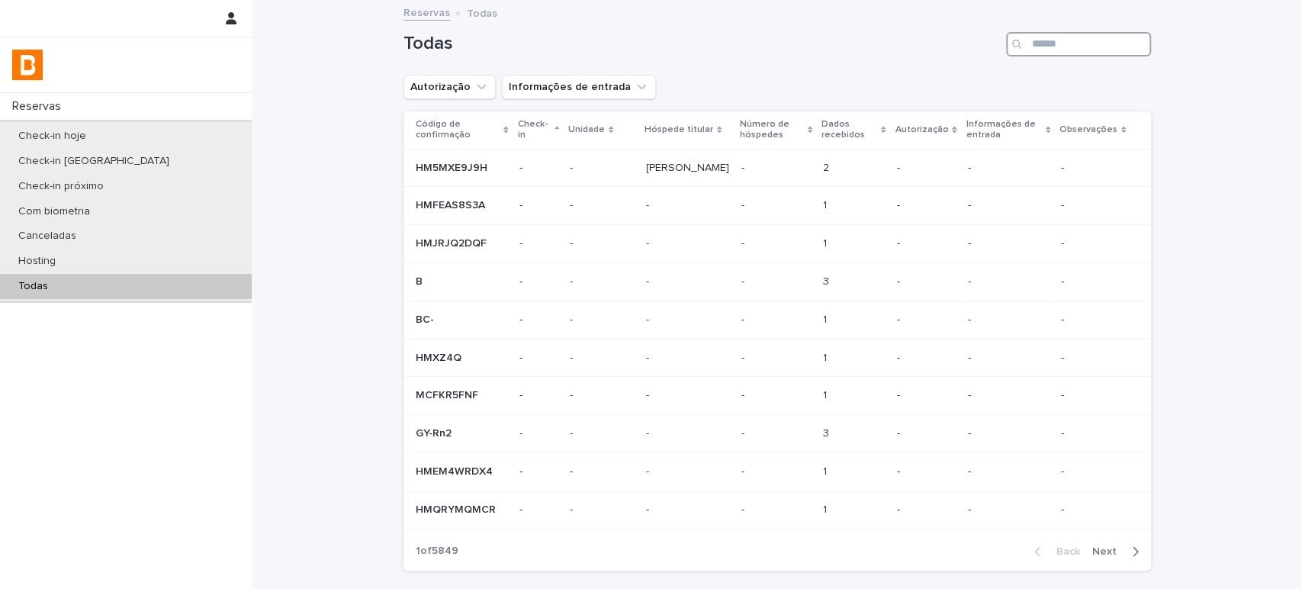
click at [1077, 32] on input "Search" at bounding box center [1078, 44] width 145 height 24
paste input "**********"
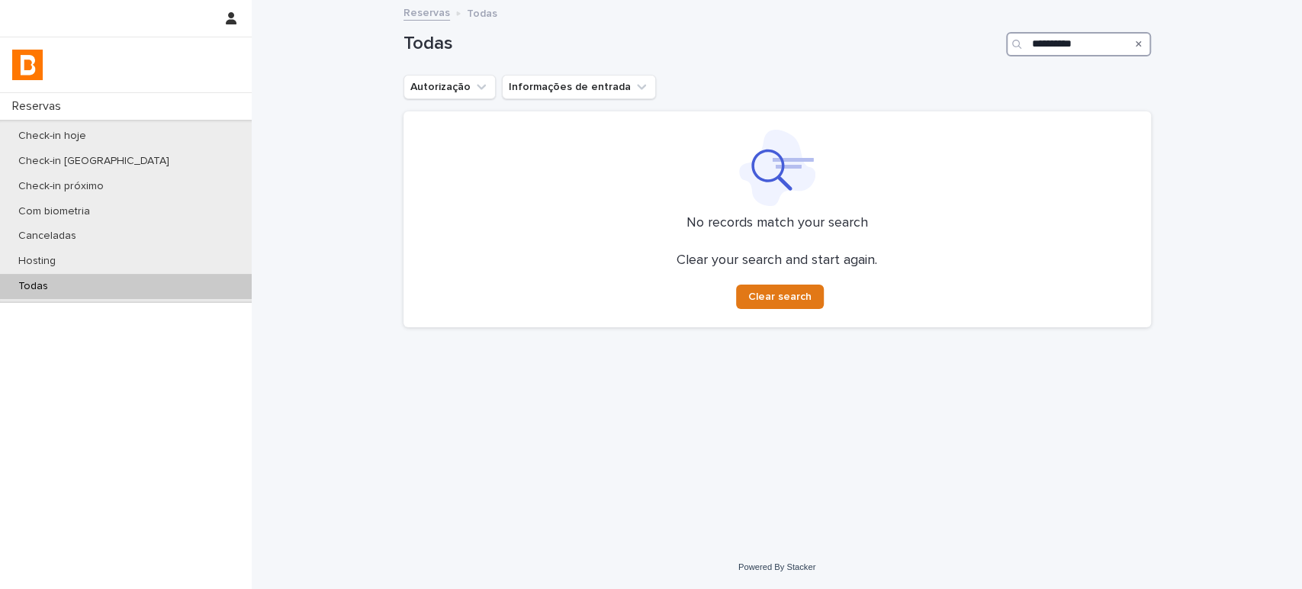
type input "**********"
click at [98, 138] on div "Check-in hoje" at bounding box center [126, 136] width 252 height 25
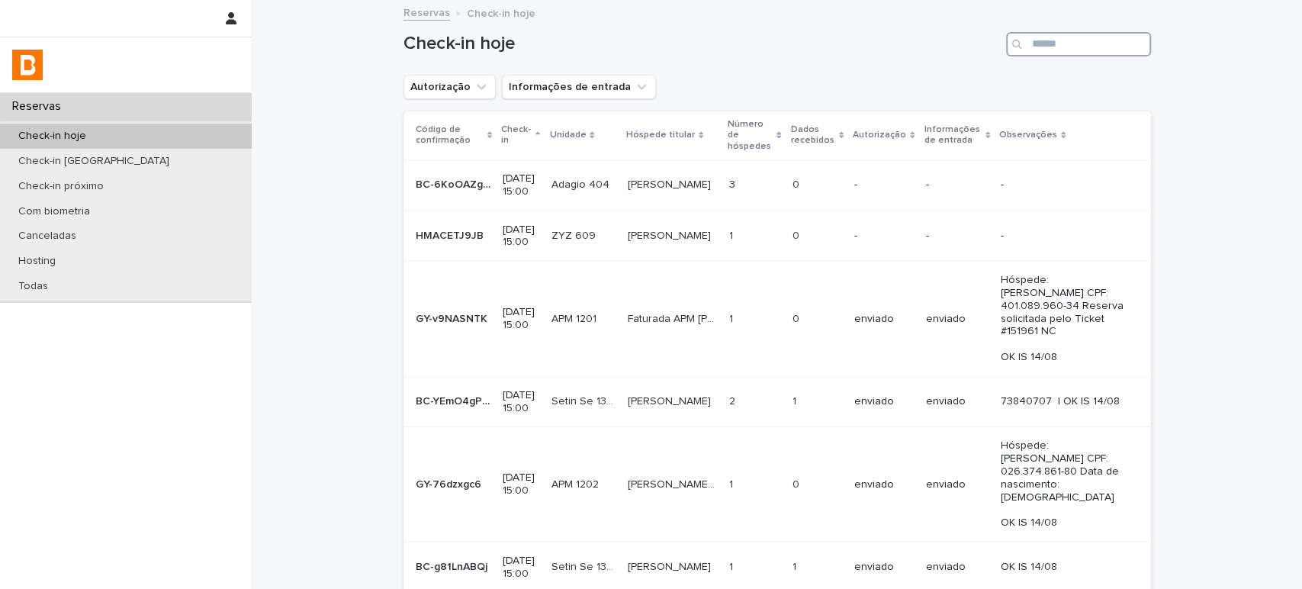
click at [1058, 44] on input "Search" at bounding box center [1078, 44] width 145 height 24
click at [1055, 47] on input "Search" at bounding box center [1078, 44] width 145 height 24
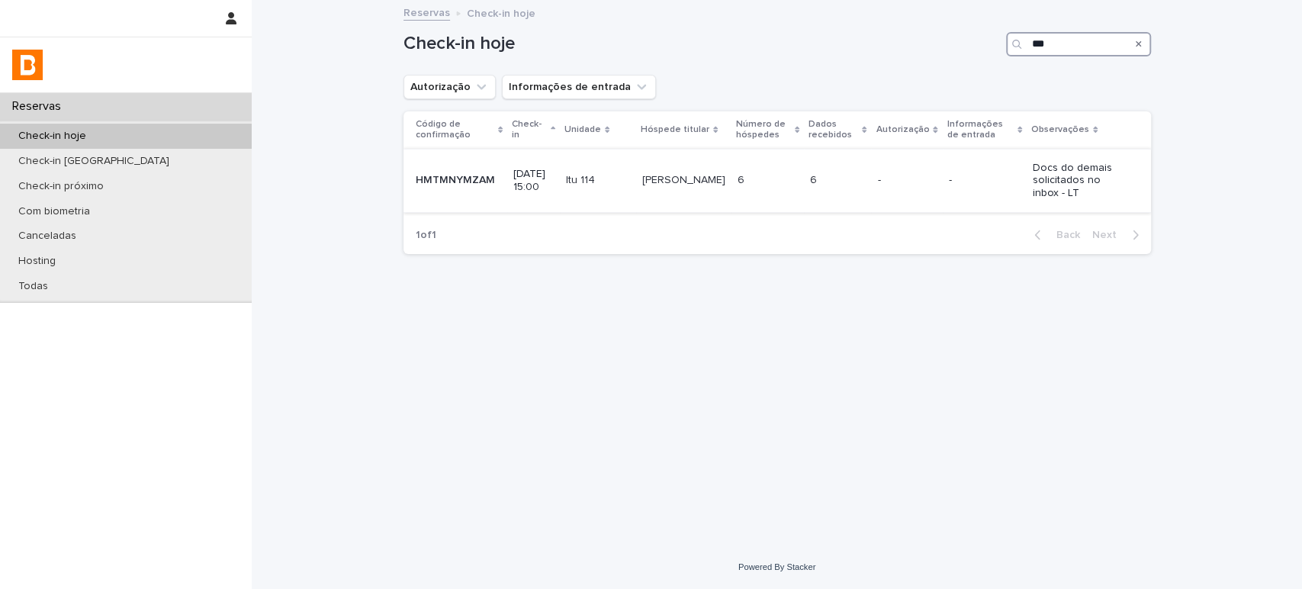
type input "***"
click at [884, 161] on td "-" at bounding box center [906, 180] width 71 height 63
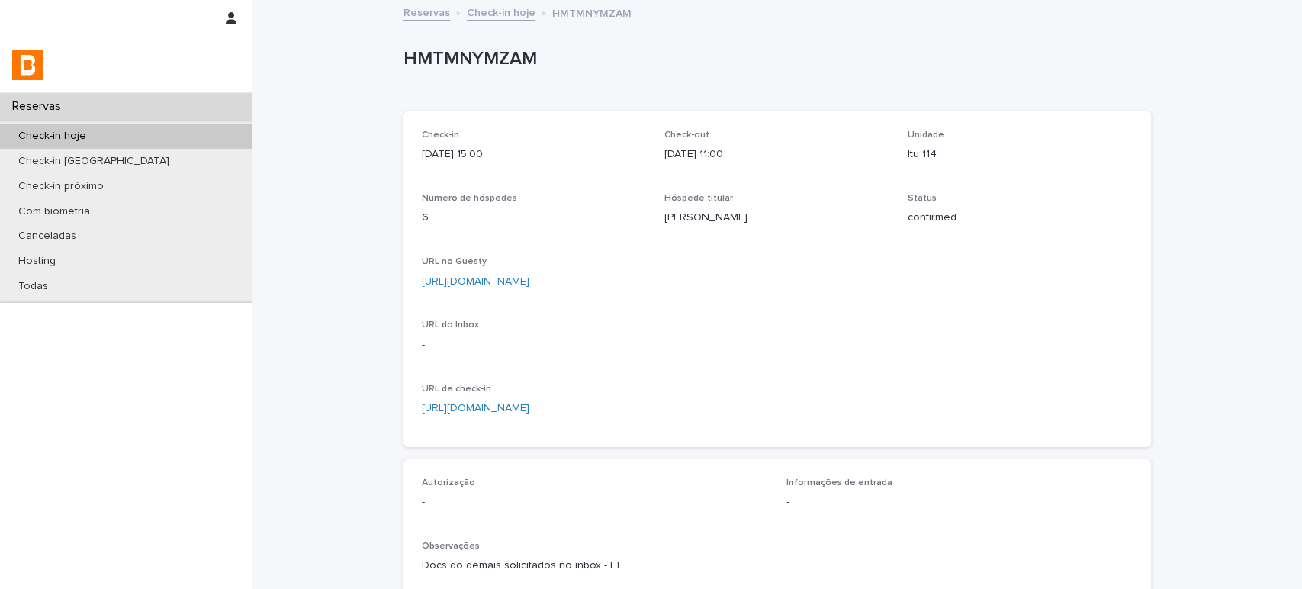
click at [579, 274] on p "https://app.guesty.com/reservations/687cfe8a810060001276387d/summary" at bounding box center [777, 282] width 711 height 16
click at [529, 277] on link "https://app.guesty.com/reservations/687cfe8a810060001276387d/summary" at bounding box center [476, 281] width 108 height 11
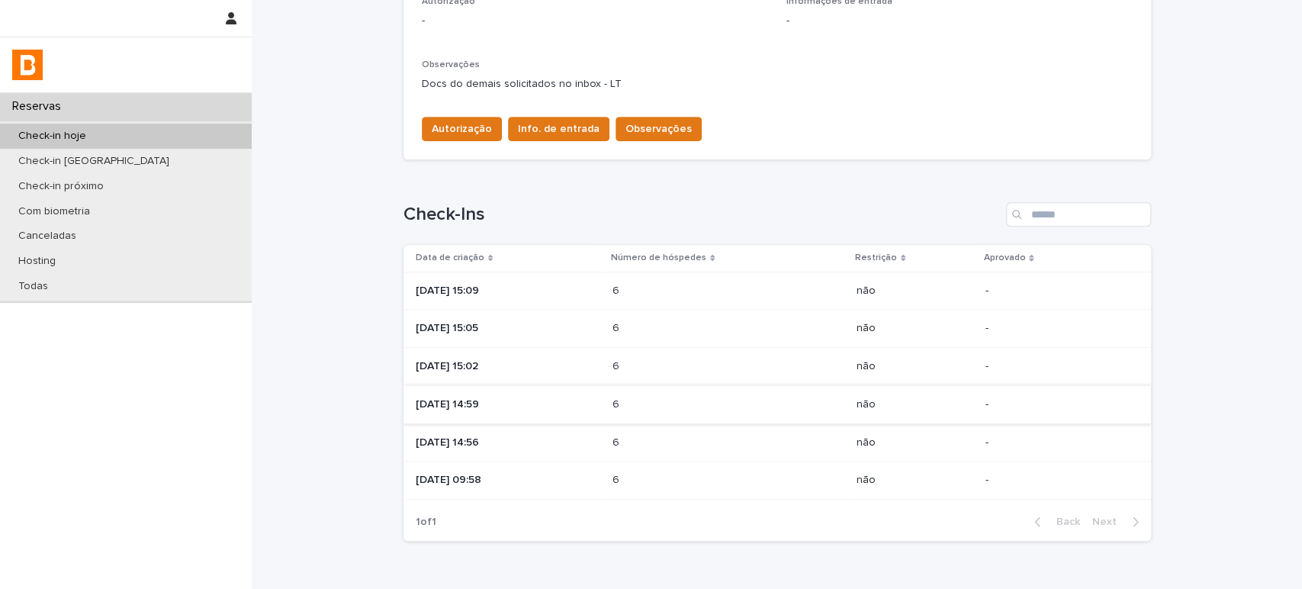
scroll to position [563, 0]
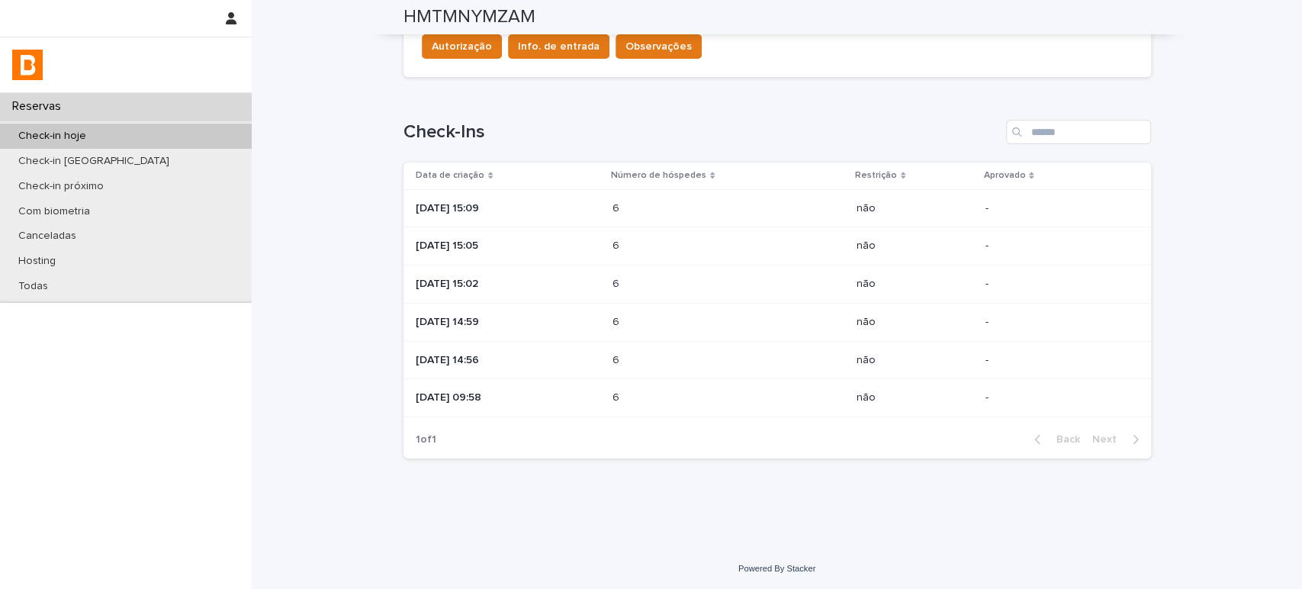
click at [630, 203] on td "6 6" at bounding box center [728, 208] width 244 height 38
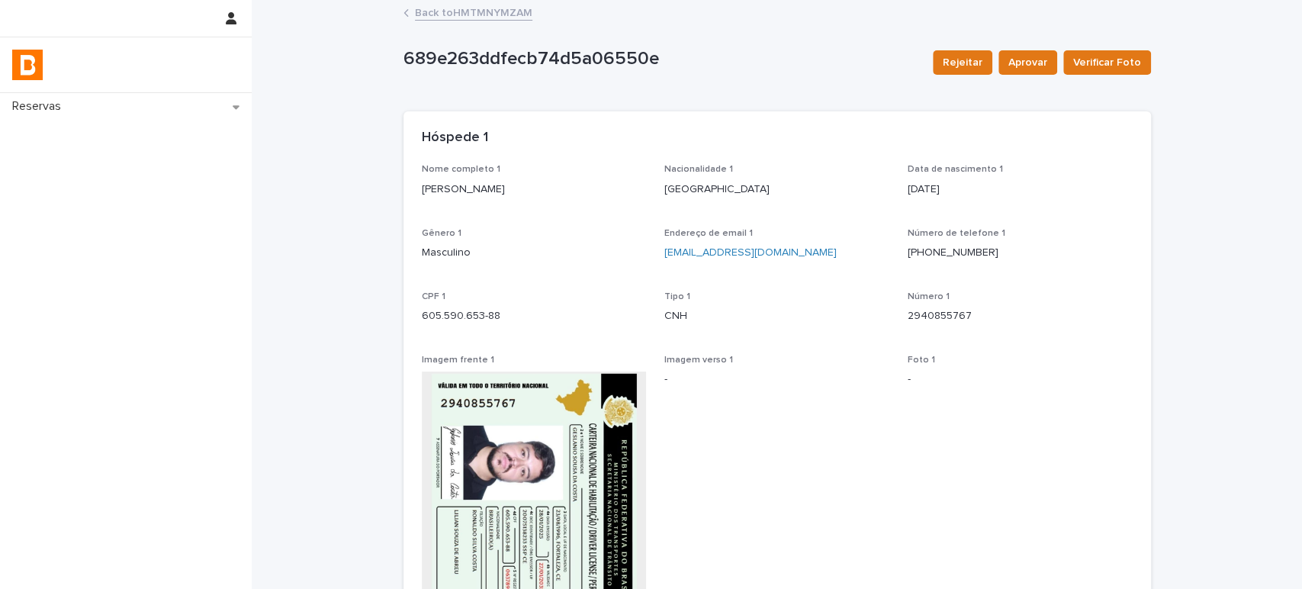
drag, startPoint x: 400, startPoint y: 195, endPoint x: 391, endPoint y: 194, distance: 9.2
click at [396, 194] on div "Loading... Saving… Loading... Saving… 689e263ddfecb74d5a06550e Rejeitar Aprovar…" at bounding box center [777, 470] width 762 height 936
copy p "Geslanio Sousa da Costa"
drag, startPoint x: 466, startPoint y: 316, endPoint x: 357, endPoint y: 318, distance: 109.1
click at [357, 318] on div "Loading... Saving… Loading... Saving… 689e263ddfecb74d5a06550e Rejeitar Aprovar…" at bounding box center [777, 489] width 1050 height 974
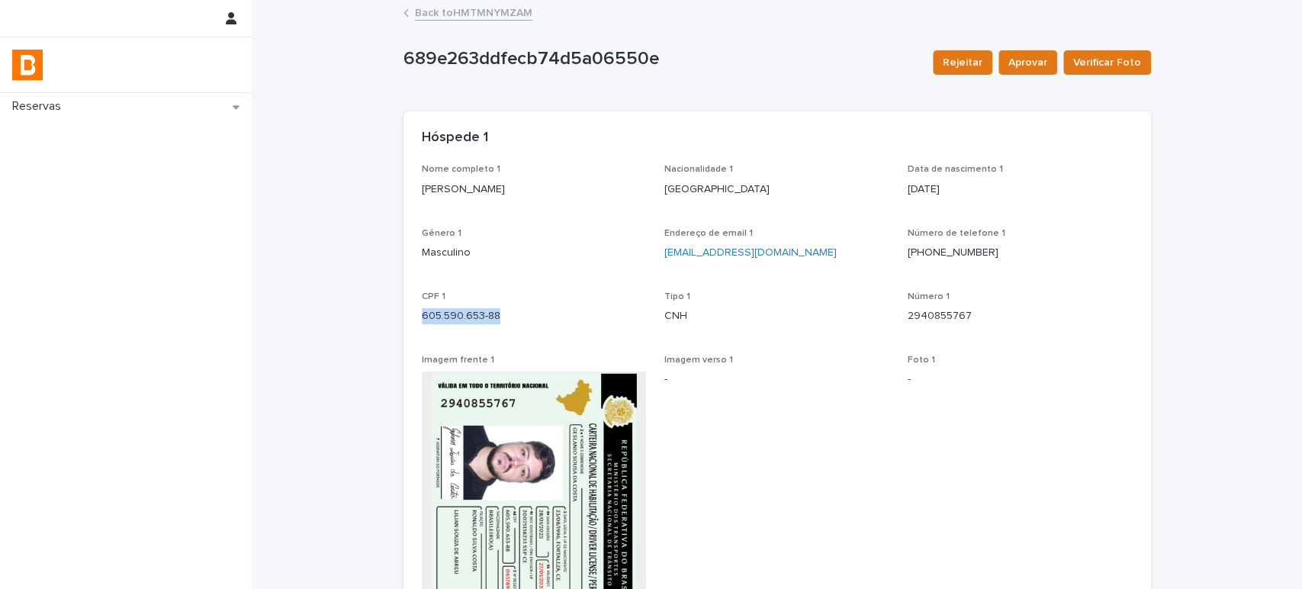
copy p "605.590.653-88"
click at [457, 15] on link "Back to HMTMNYMZAM" at bounding box center [473, 12] width 117 height 18
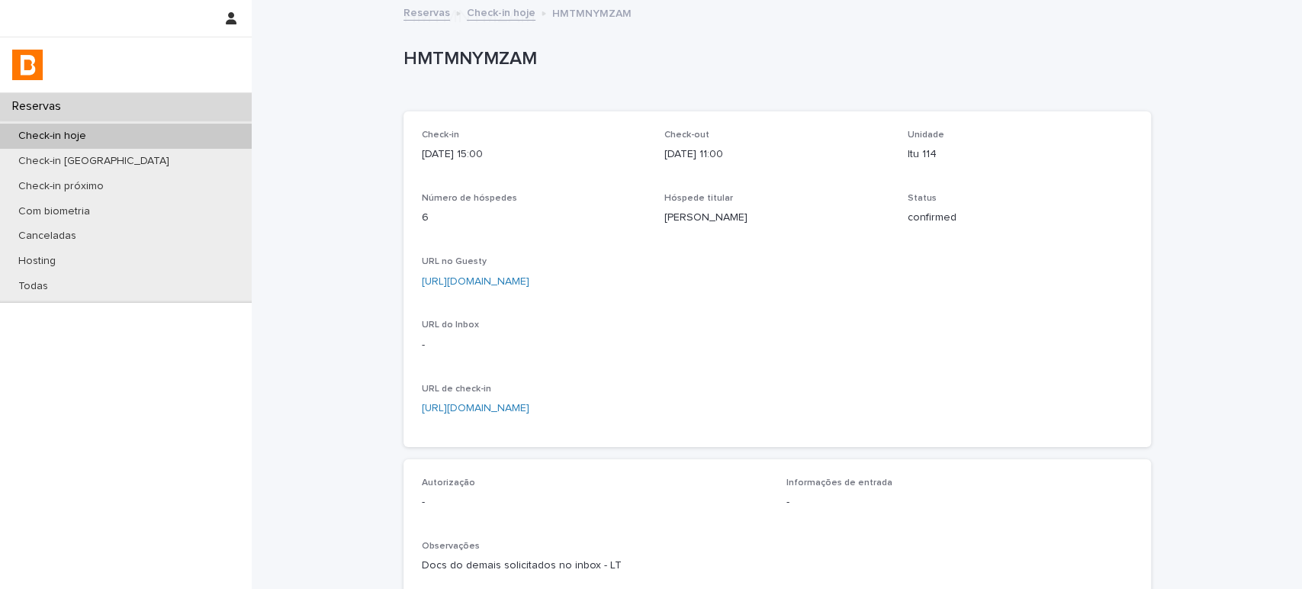
scroll to position [423, 0]
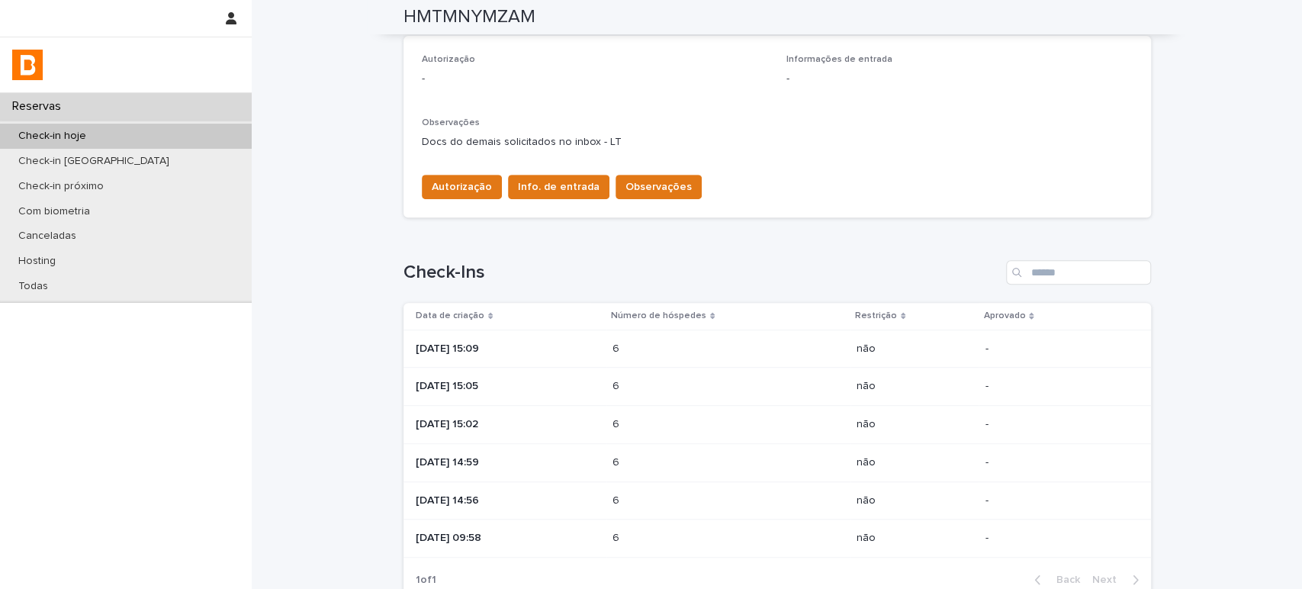
click at [569, 384] on p "2025-08-14 15:05" at bounding box center [508, 386] width 185 height 13
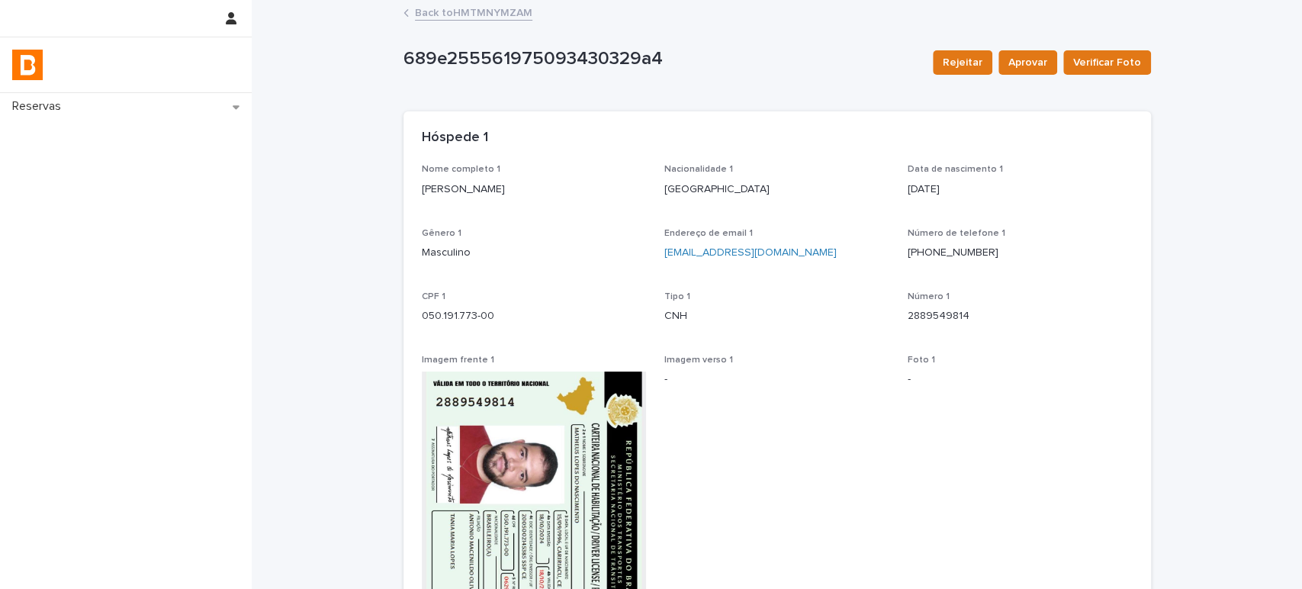
drag, startPoint x: 584, startPoint y: 189, endPoint x: 403, endPoint y: 211, distance: 182.8
click at [403, 211] on div "Nome completo 1 Matheus Lopes de Nascimento Nacionalidade 1 Brasil Data de nasc…" at bounding box center [776, 468] width 747 height 609
copy p "Matheus Lopes de Nascimento"
drag, startPoint x: 543, startPoint y: 319, endPoint x: 387, endPoint y: 323, distance: 156.4
click at [403, 318] on div "Nome completo 1 Matheus Lopes de Nascimento Nacionalidade 1 Brasil Data de nasc…" at bounding box center [776, 468] width 747 height 609
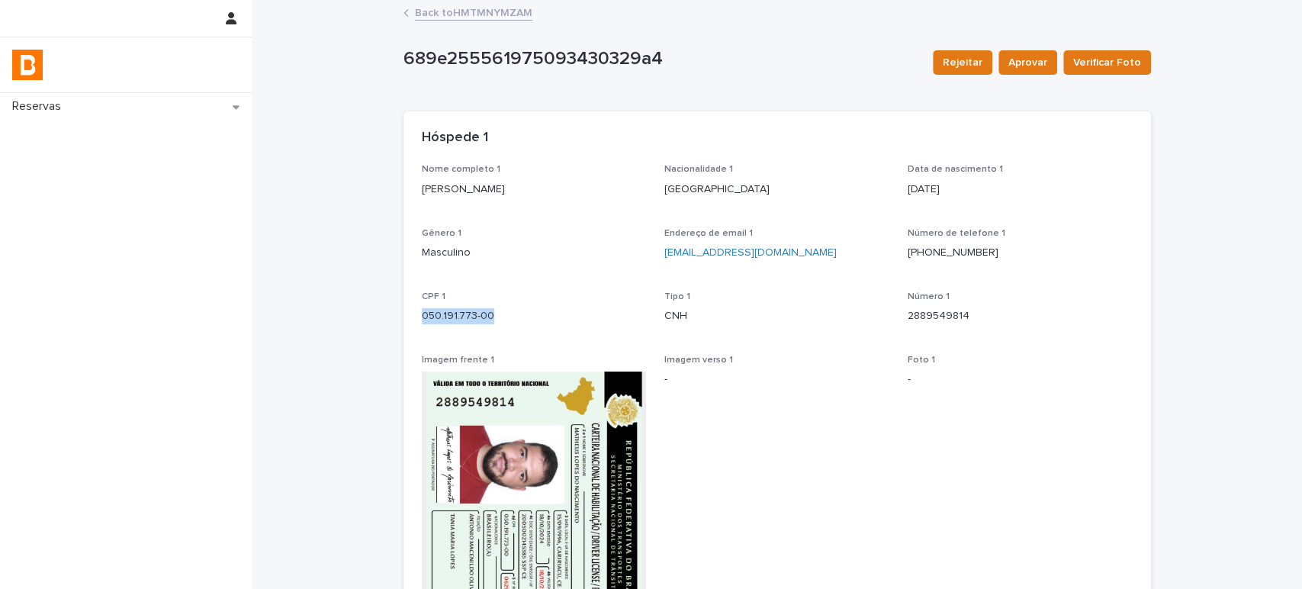
copy p "050.191.773-00"
click at [479, 11] on link "Back to HMTMNYMZAM" at bounding box center [473, 12] width 117 height 18
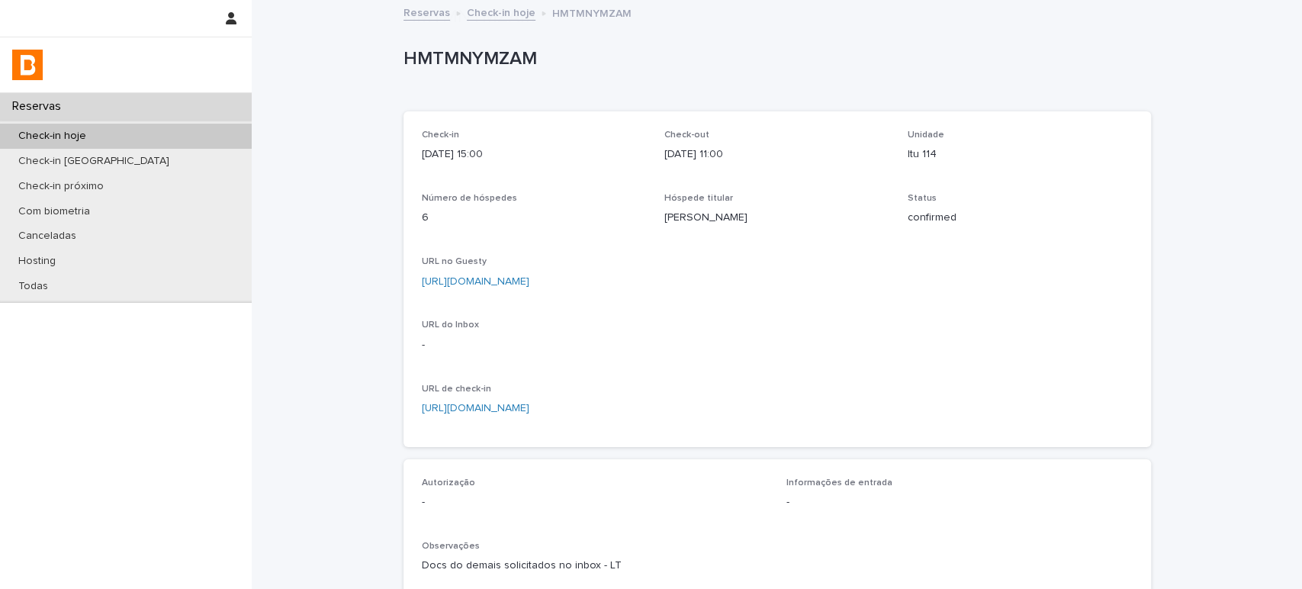
scroll to position [445, 0]
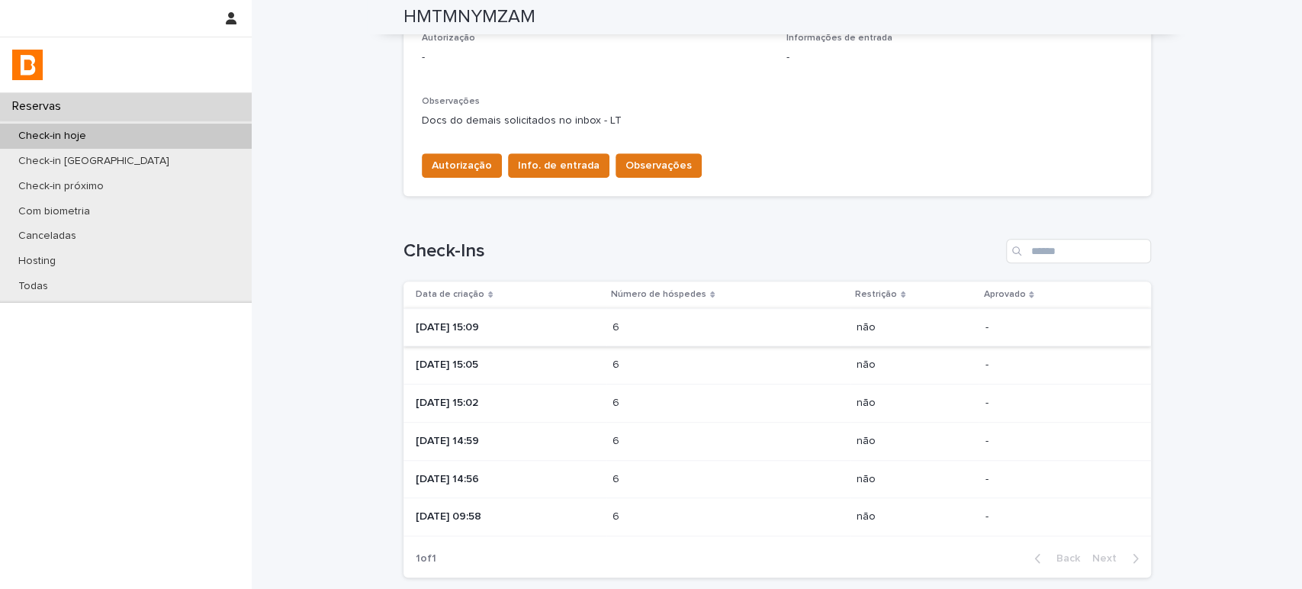
click at [559, 393] on div "2025-08-14 15:02" at bounding box center [508, 401] width 185 height 16
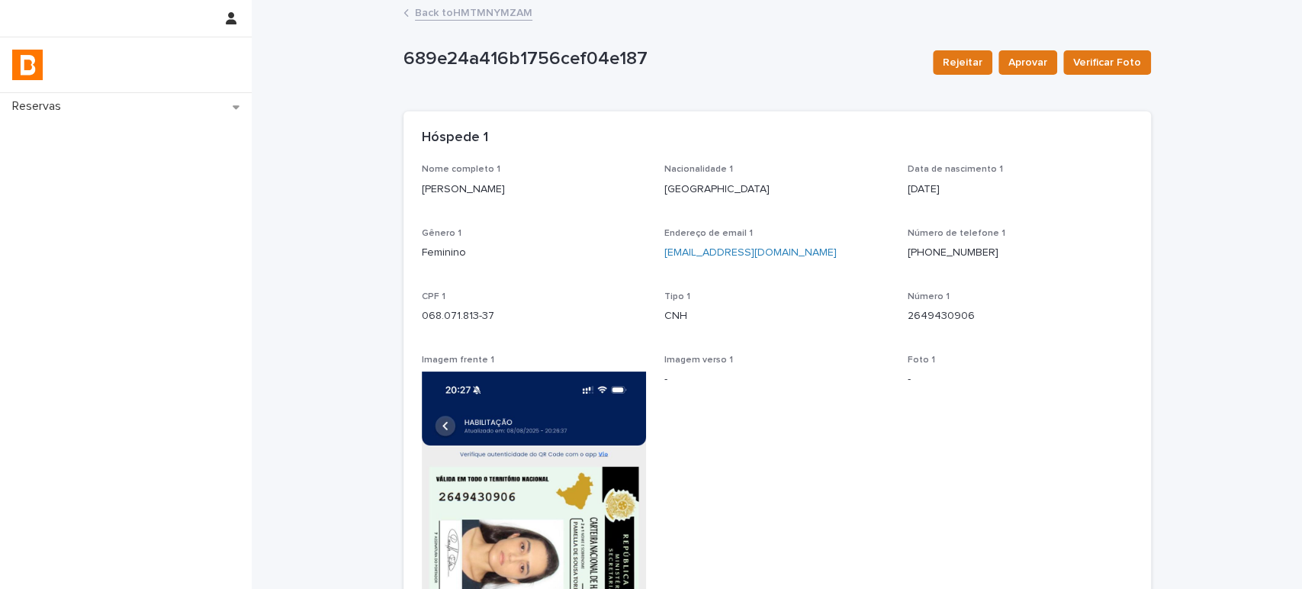
drag, startPoint x: 555, startPoint y: 192, endPoint x: 384, endPoint y: 198, distance: 170.9
click at [384, 198] on div "Loading... Saving… Loading... Saving… 689e24a416b1756cef04e187 Rejeitar Aprovar…" at bounding box center [777, 587] width 1050 height 1170
drag, startPoint x: 496, startPoint y: 312, endPoint x: 405, endPoint y: 333, distance: 93.2
click at [405, 333] on div "Nome completo 1 Pamella de Sousa Torres Nacionalidade 1 Brasil Data de nascimen…" at bounding box center [776, 559] width 747 height 790
click at [492, 6] on link "Back to HMTMNYMZAM" at bounding box center [473, 12] width 117 height 18
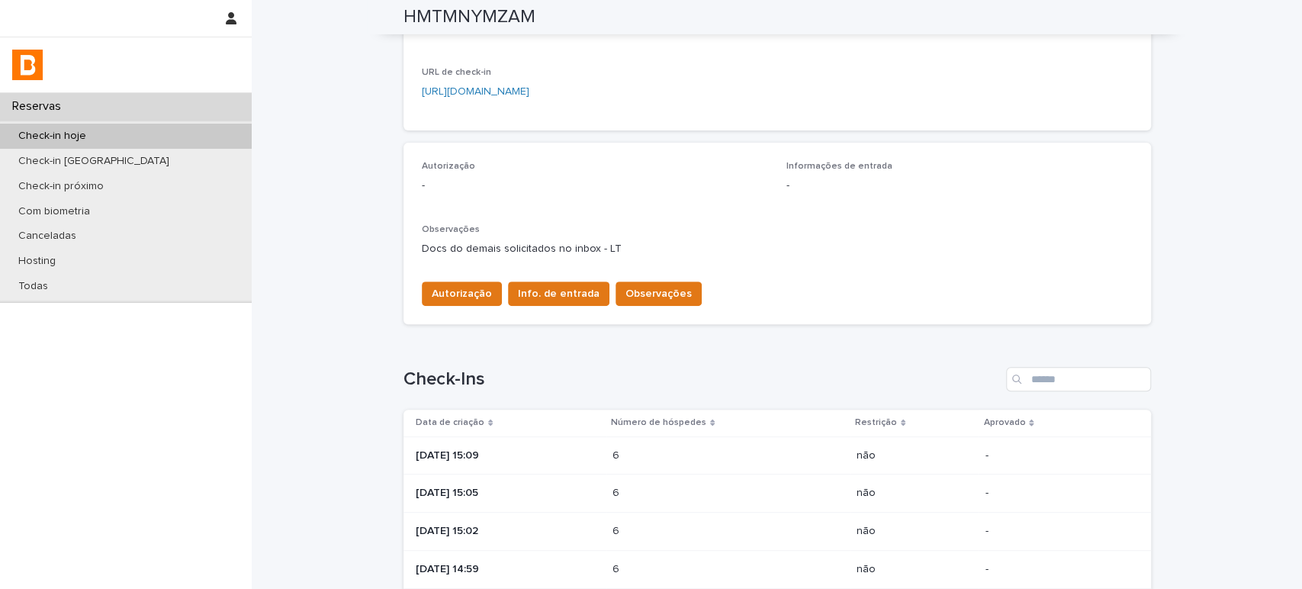
scroll to position [563, 0]
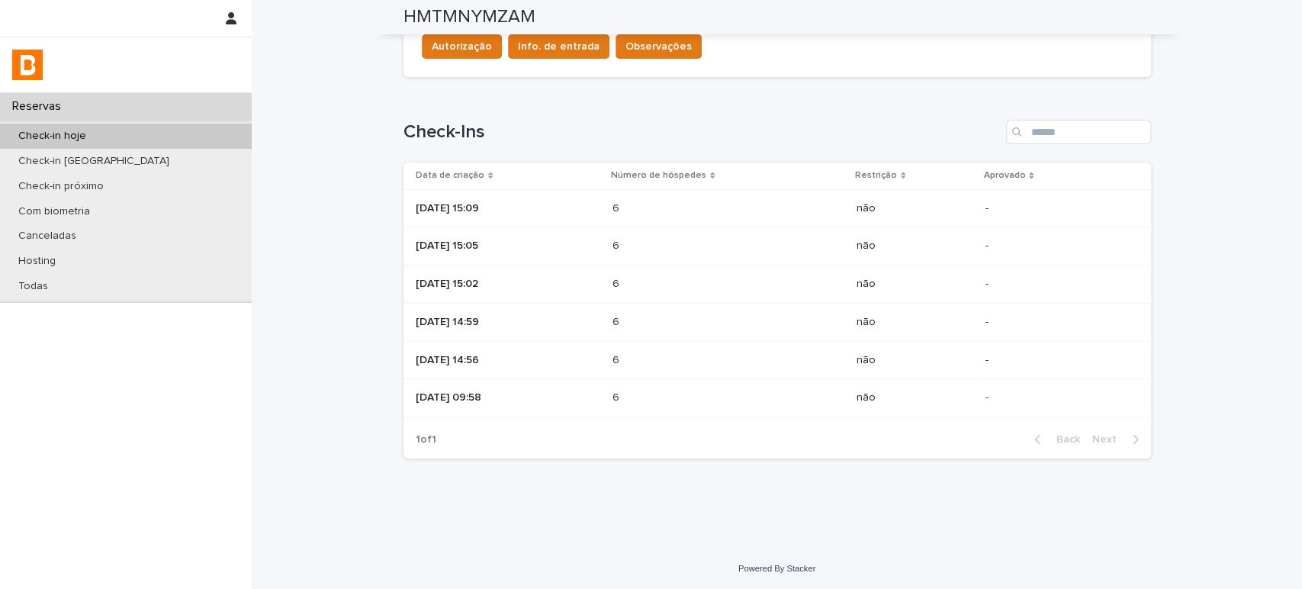
click at [662, 316] on p at bounding box center [678, 322] width 133 height 13
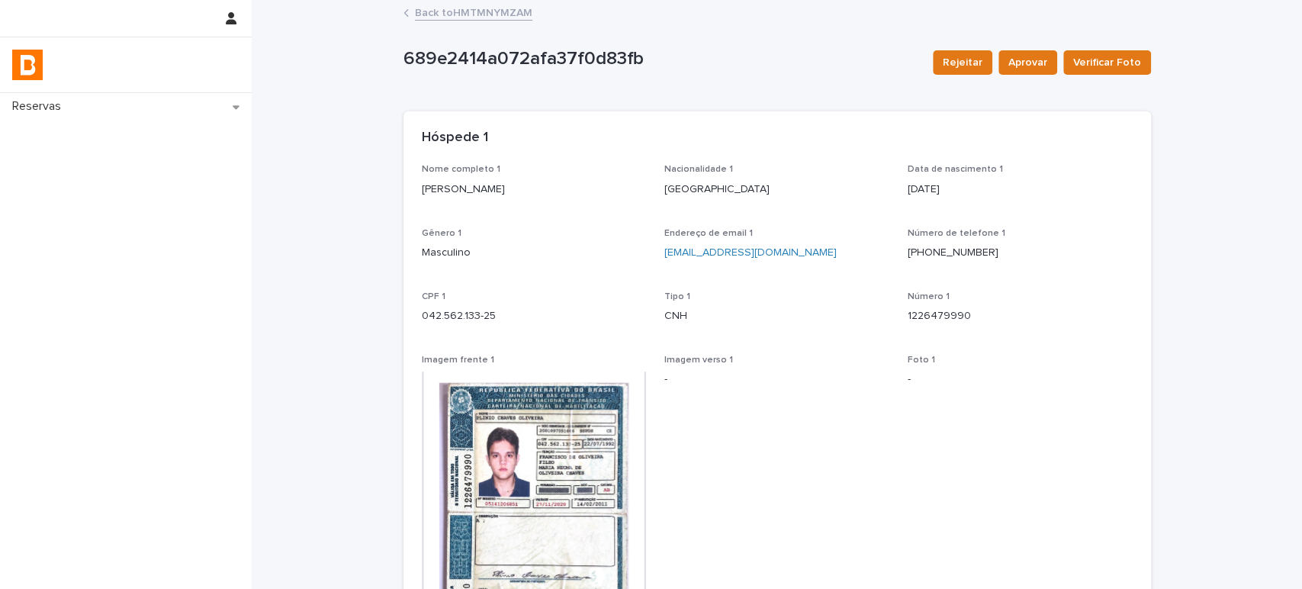
drag, startPoint x: 537, startPoint y: 190, endPoint x: 391, endPoint y: 197, distance: 145.8
click at [396, 197] on div "Loading... Saving… Loading... Saving… 689e2414a072afa37f0d83fb Rejeitar Aprovar…" at bounding box center [777, 463] width 762 height 923
click at [487, 322] on p "042.562.133-25" at bounding box center [534, 316] width 225 height 16
drag, startPoint x: 472, startPoint y: 320, endPoint x: 400, endPoint y: 320, distance: 72.4
click at [403, 320] on div "Nome completo 1 Plínio Chaves Oliveira Nacionalidade 1 Brasil Data de nasciment…" at bounding box center [776, 455] width 747 height 582
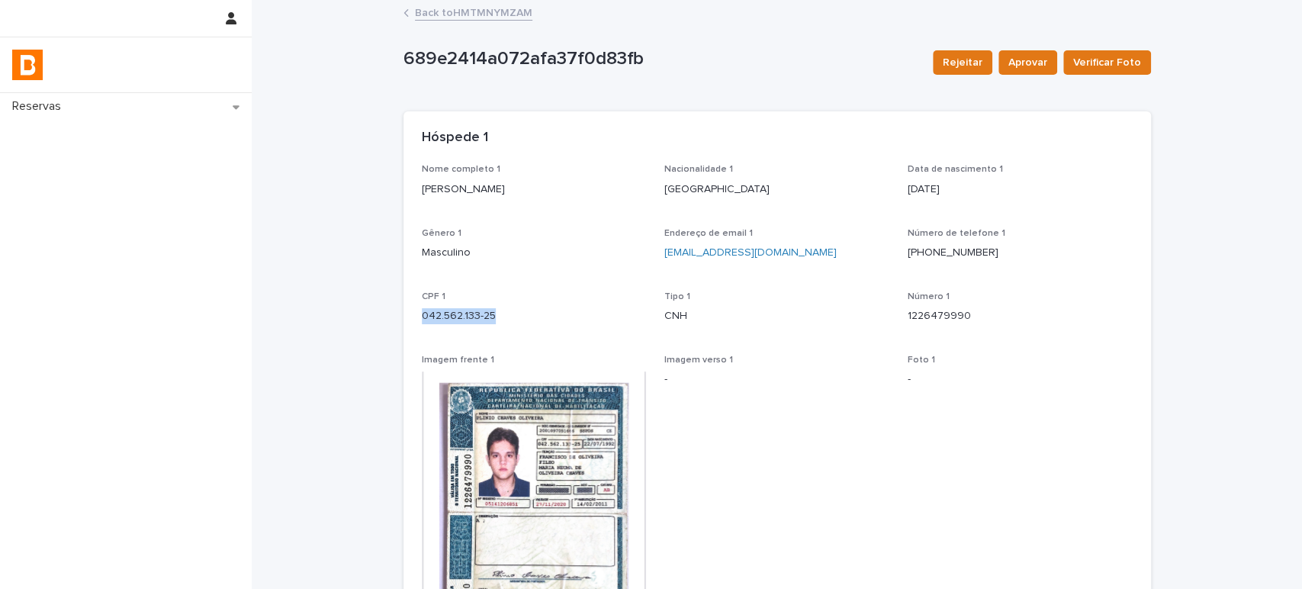
click at [480, 5] on link "Back to HMTMNYMZAM" at bounding box center [473, 12] width 117 height 18
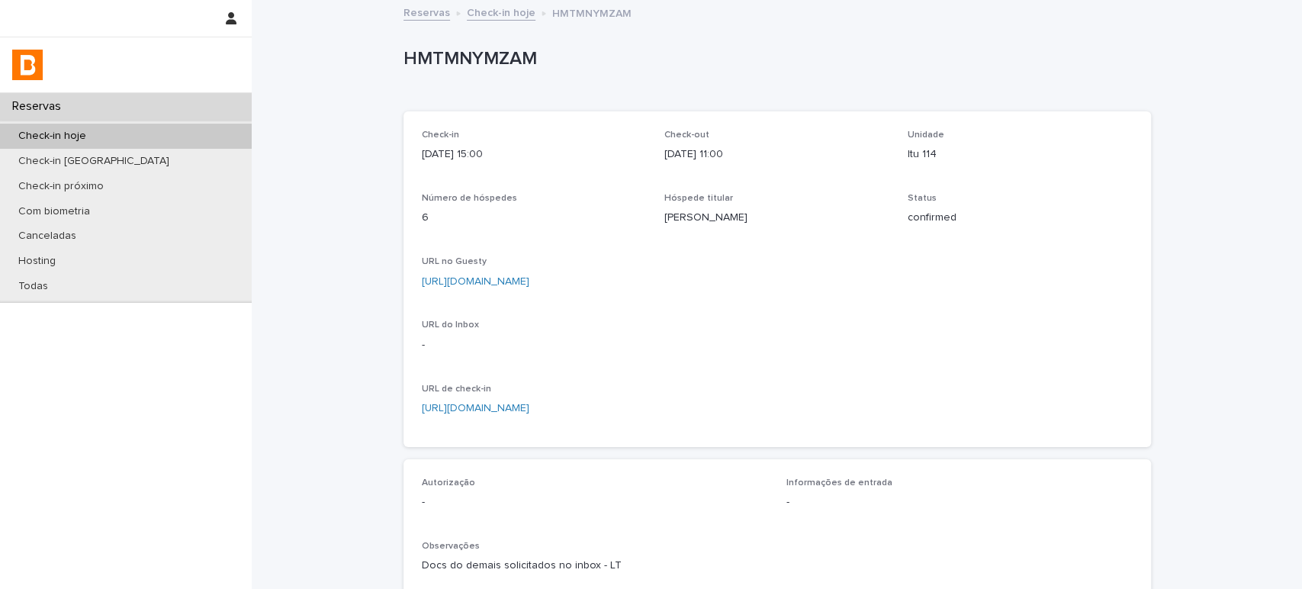
scroll to position [423, 0]
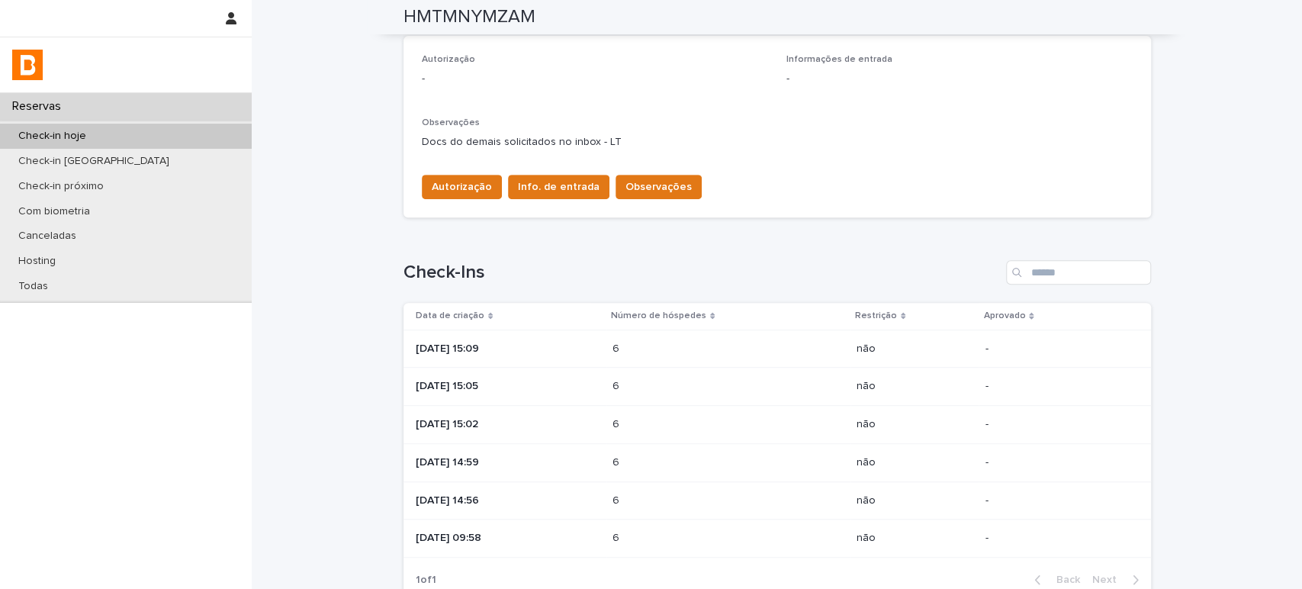
click at [629, 502] on td "6 6" at bounding box center [728, 500] width 244 height 38
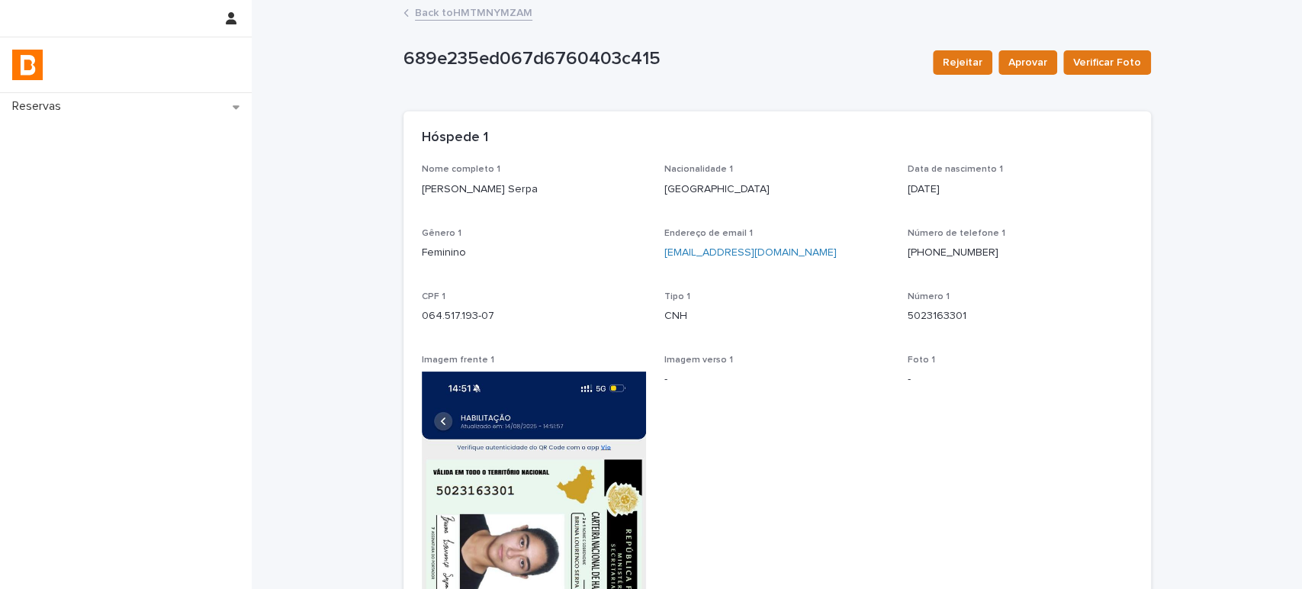
drag, startPoint x: 528, startPoint y: 192, endPoint x: 406, endPoint y: 194, distance: 122.0
click at [406, 194] on div "Nome completo 1 Bruna Lourenço Serpa Nacionalidade 1 Brasil Data de nascimento …" at bounding box center [776, 558] width 747 height 789
drag, startPoint x: 506, startPoint y: 319, endPoint x: 380, endPoint y: 318, distance: 126.6
click at [380, 318] on div "Loading... Saving… Loading... Saving… 689e235ed067d6760403c415 Rejeitar Aprovar…" at bounding box center [777, 587] width 1050 height 1170
click at [506, 11] on link "Back to HMTMNYMZAM" at bounding box center [473, 12] width 117 height 18
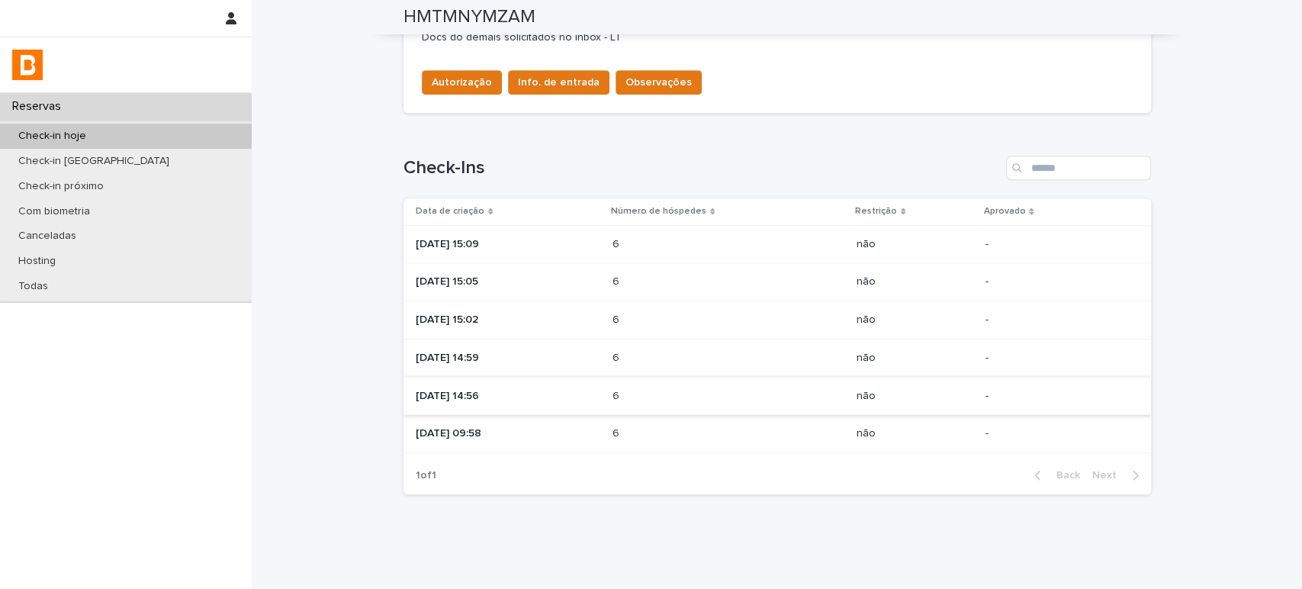
scroll to position [563, 0]
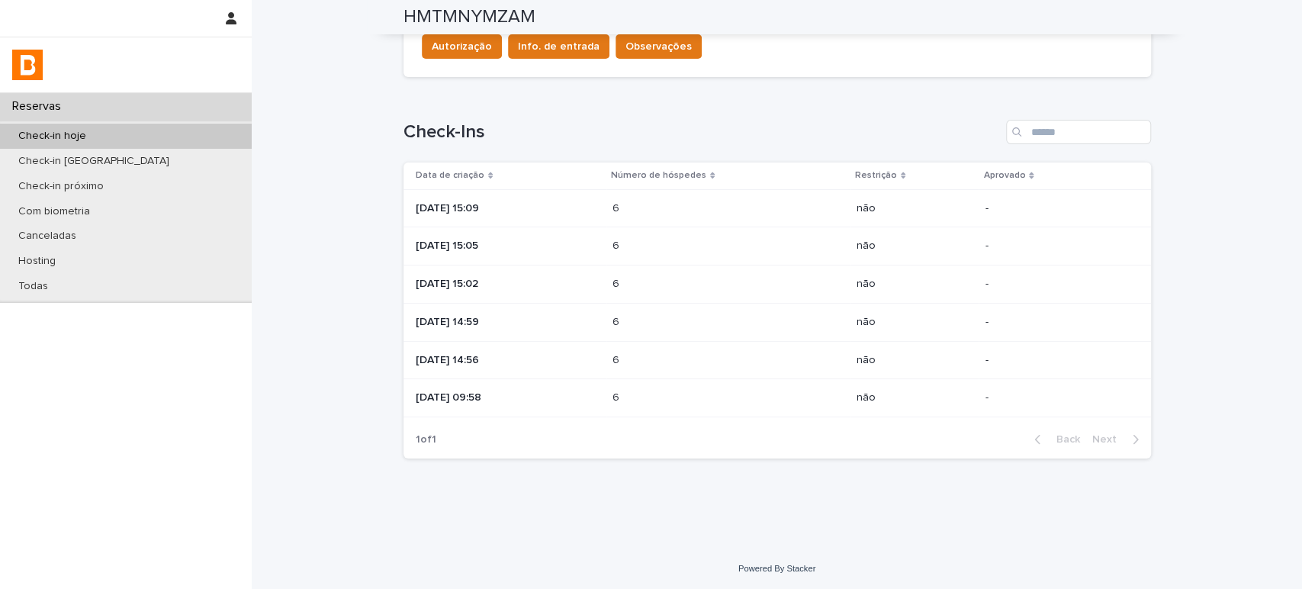
click at [728, 400] on p at bounding box center [678, 397] width 133 height 13
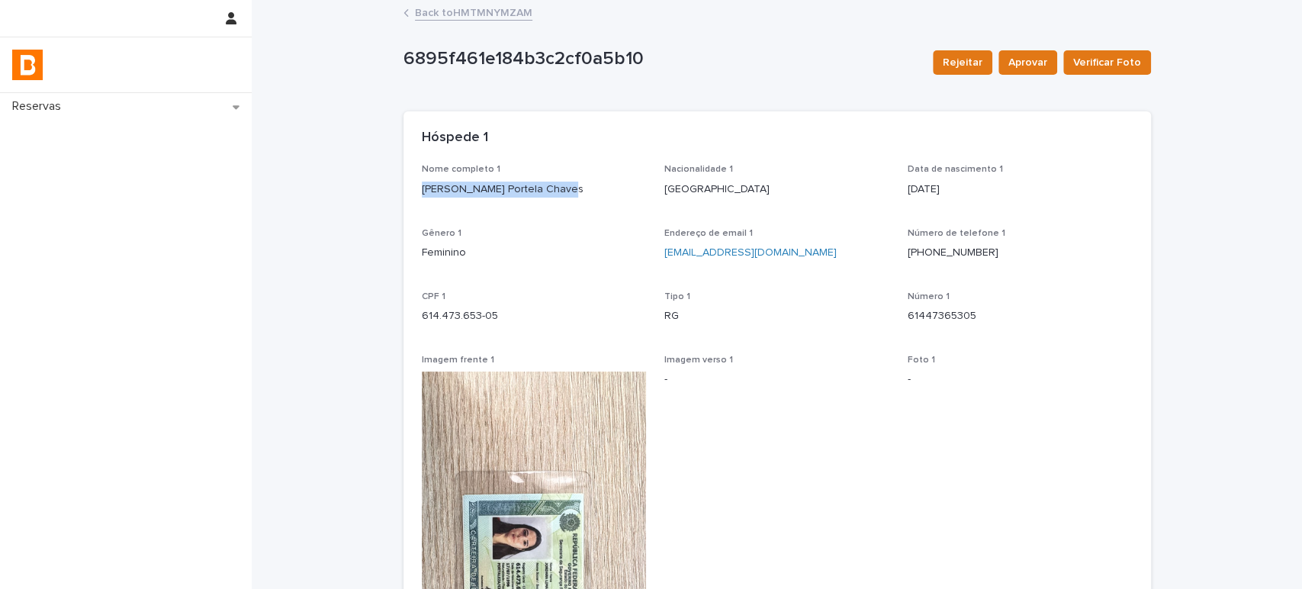
drag, startPoint x: 576, startPoint y: 186, endPoint x: 405, endPoint y: 183, distance: 171.6
click at [405, 183] on div "Nome completo 1 Jordana Lima Portela Chaves Nacionalidade 1 Brasil Data de nasc…" at bounding box center [776, 514] width 747 height 701
drag, startPoint x: 421, startPoint y: 342, endPoint x: 468, endPoint y: 320, distance: 52.2
click at [422, 328] on div "CPF 1 614.473.653-05" at bounding box center [534, 313] width 225 height 45
drag, startPoint x: 516, startPoint y: 309, endPoint x: 390, endPoint y: 319, distance: 127.0
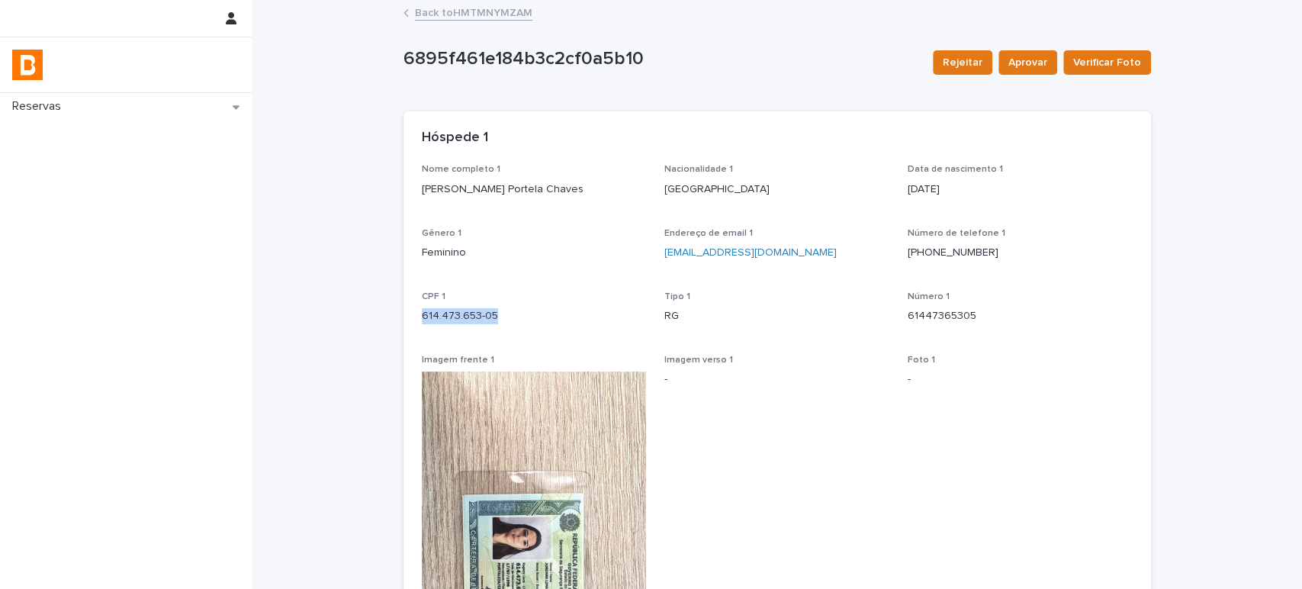
click at [396, 319] on div "Loading... Saving… Loading... Saving… 6895f461e184b3c2cf0a5b10 Rejeitar Aprovar…" at bounding box center [777, 523] width 762 height 1042
click at [499, 16] on link "Back to HMTMNYMZAM" at bounding box center [473, 12] width 117 height 18
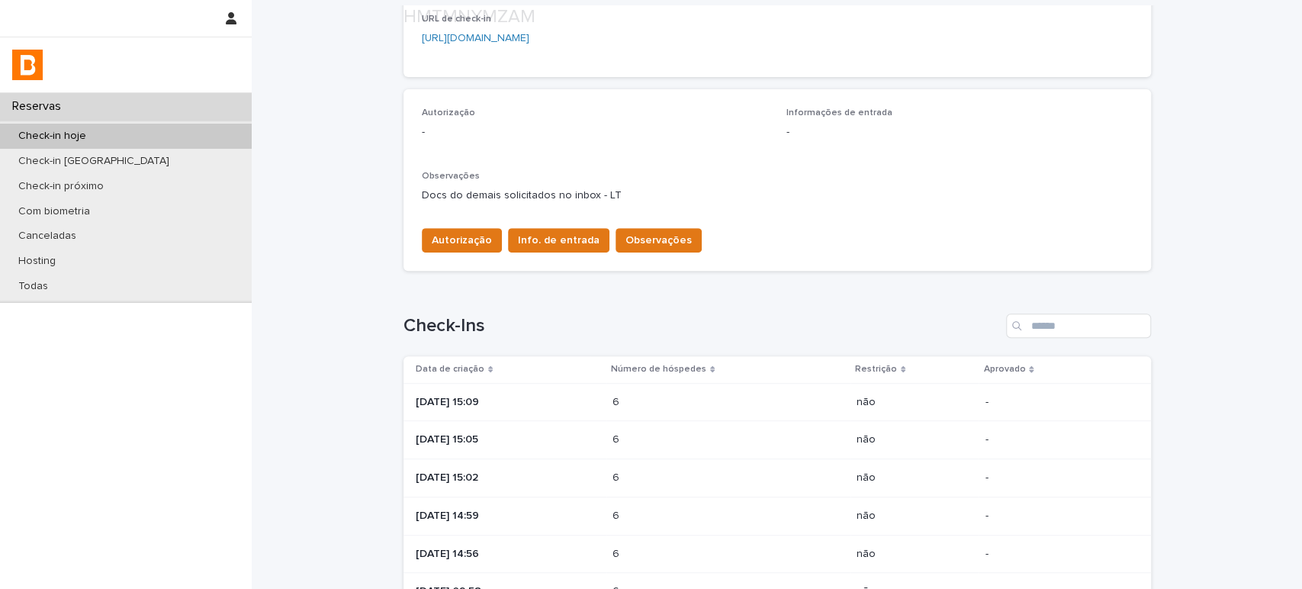
scroll to position [423, 0]
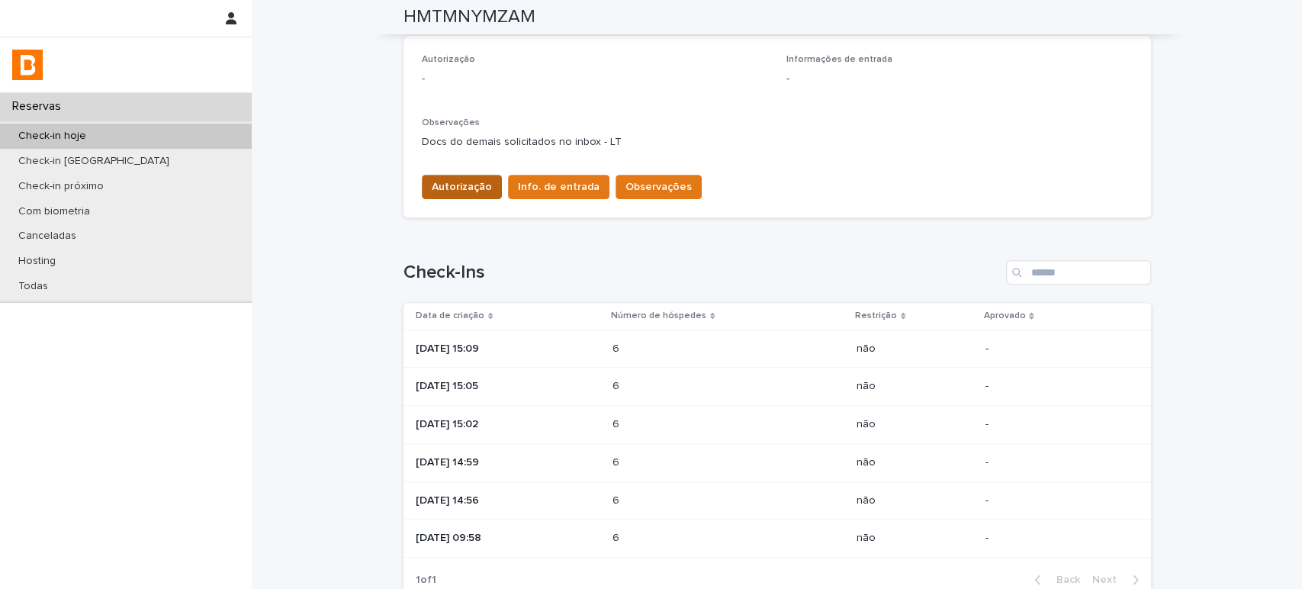
click at [451, 188] on span "Autorização" at bounding box center [462, 186] width 60 height 15
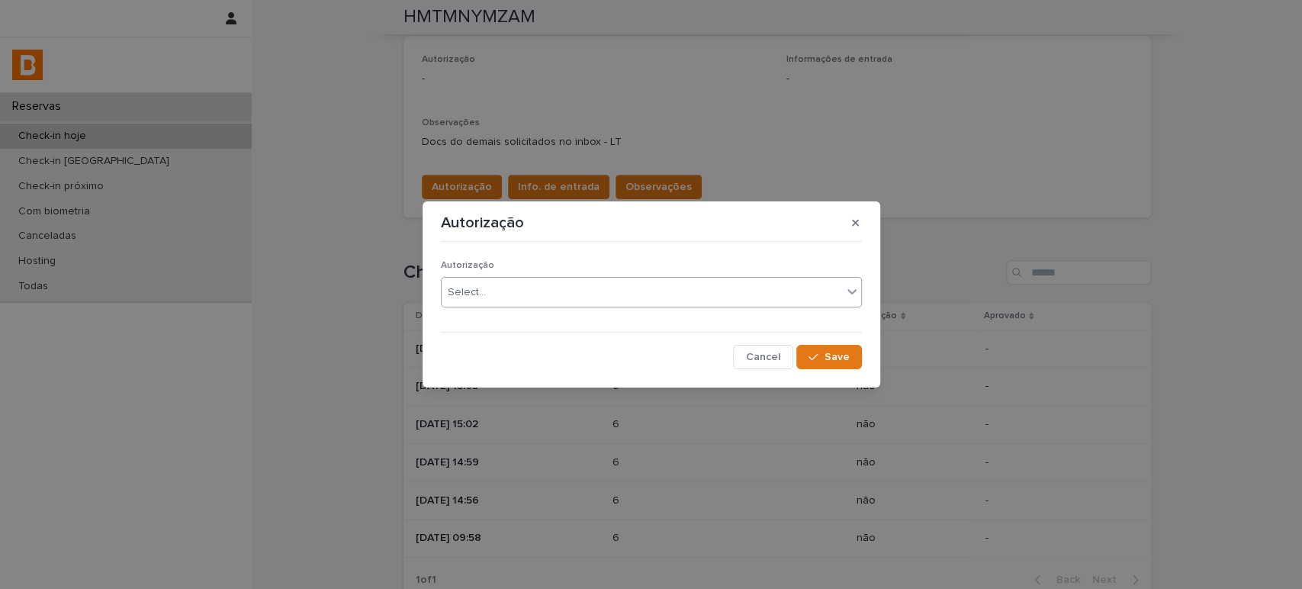
click at [516, 291] on div "Select..." at bounding box center [641, 292] width 400 height 25
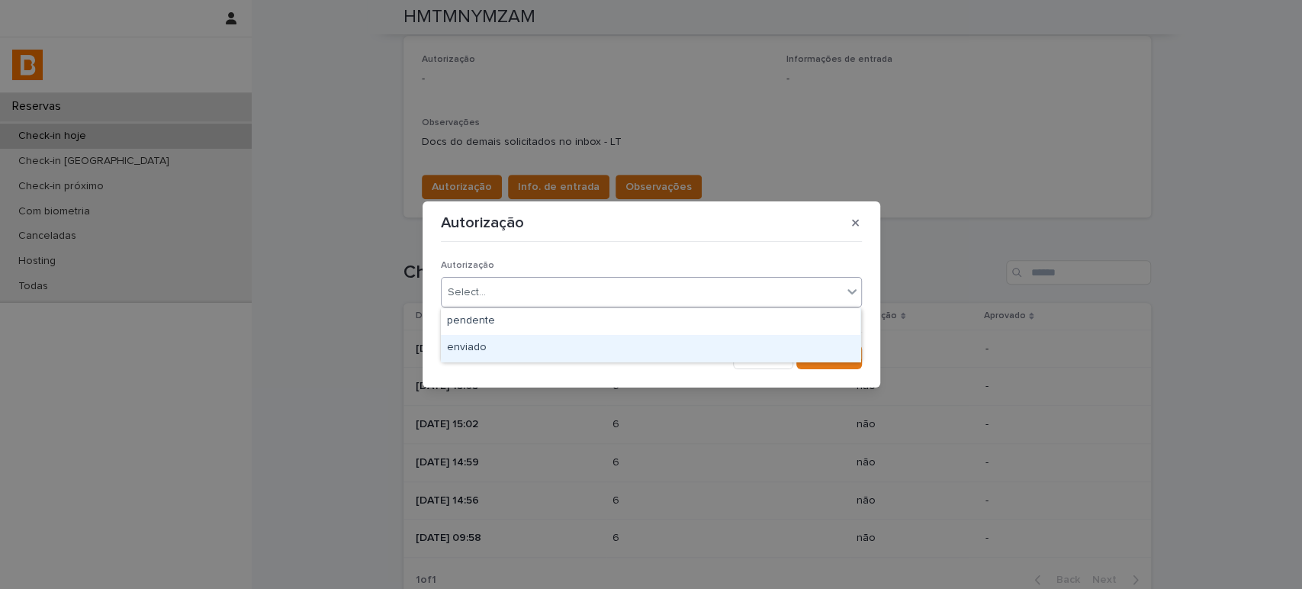
click at [527, 343] on div "enviado" at bounding box center [650, 348] width 419 height 27
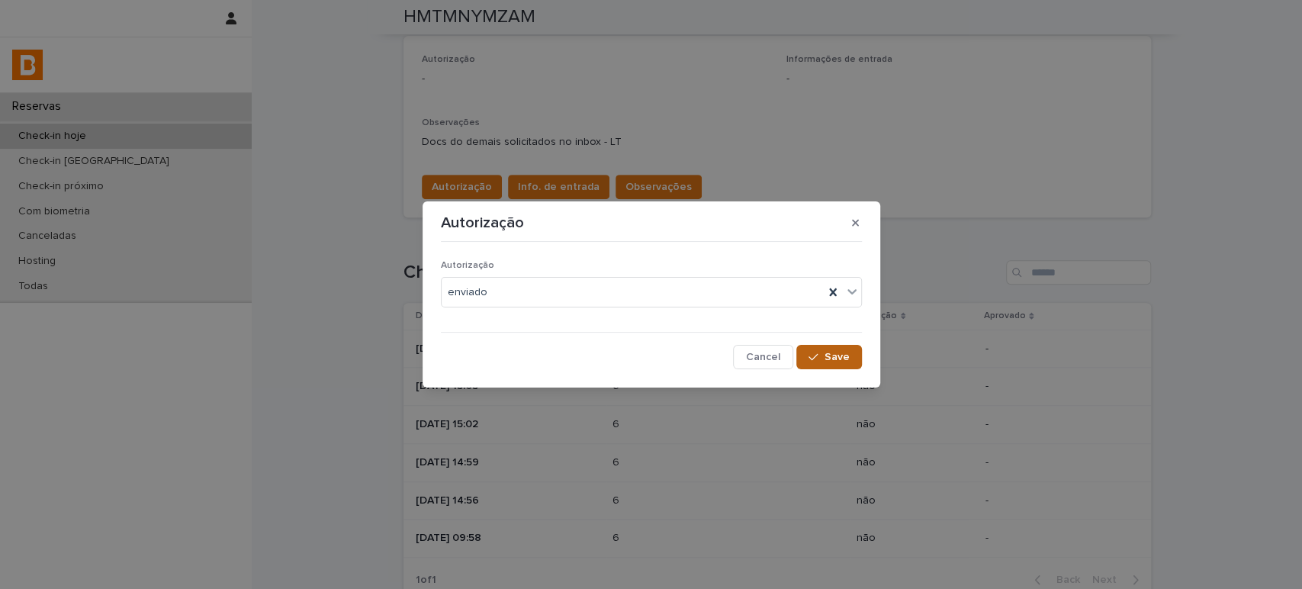
click at [836, 350] on button "Save" at bounding box center [828, 357] width 65 height 24
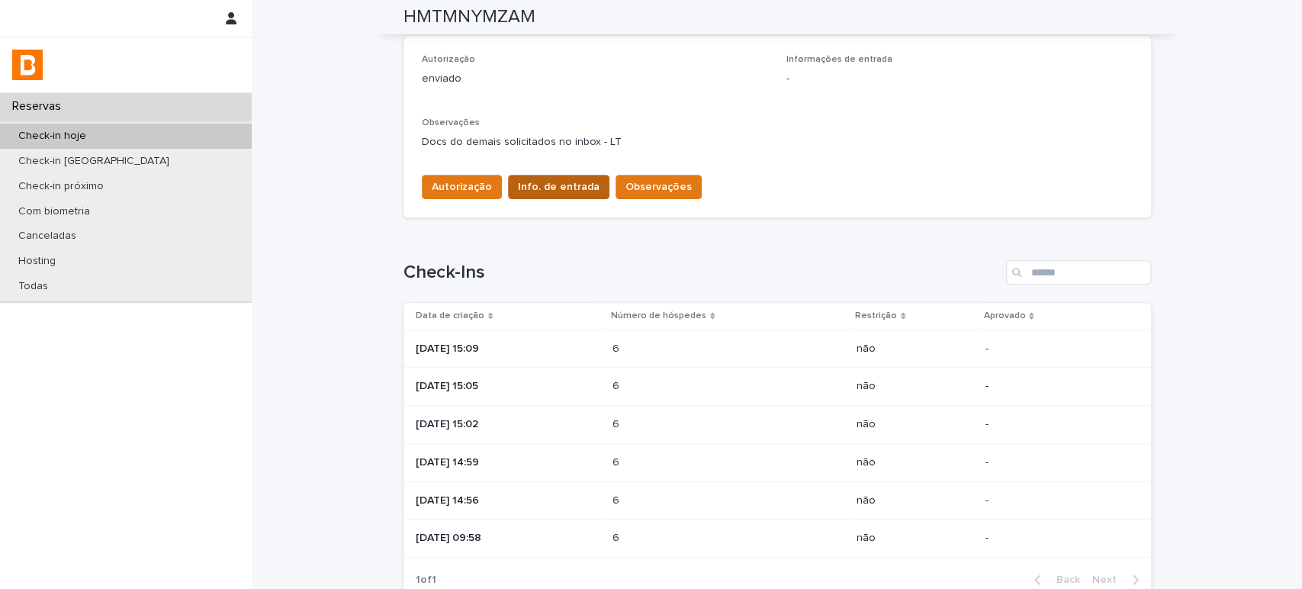
click at [567, 186] on span "Info. de entrada" at bounding box center [559, 186] width 82 height 15
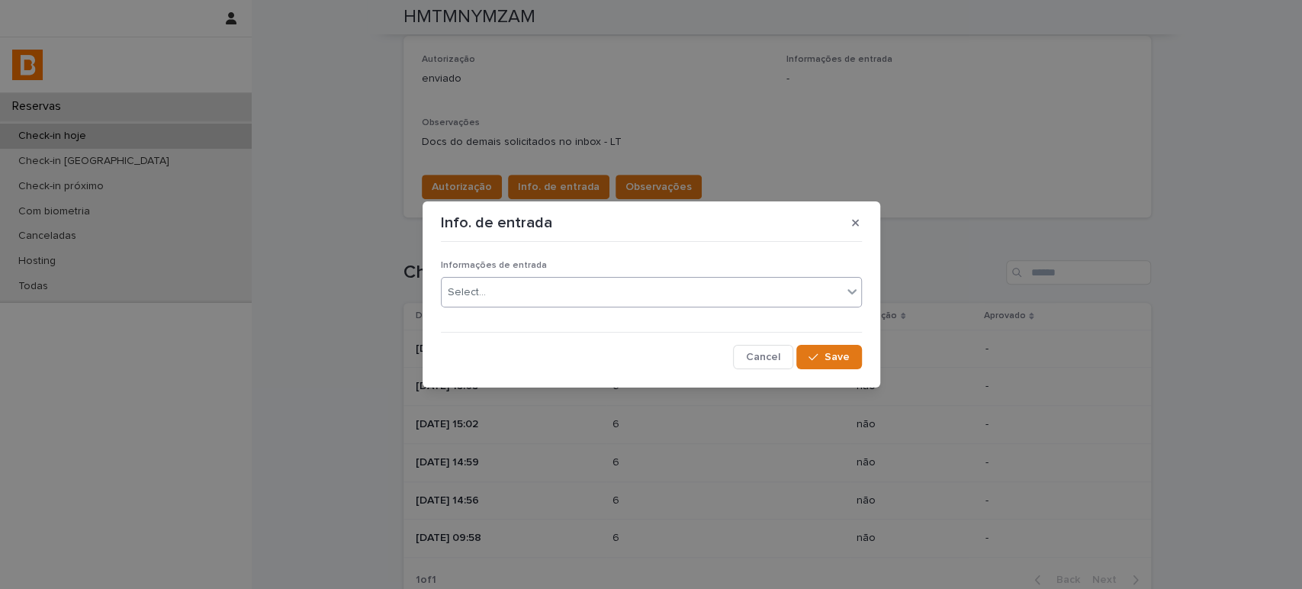
click at [579, 297] on div "Select..." at bounding box center [641, 292] width 400 height 25
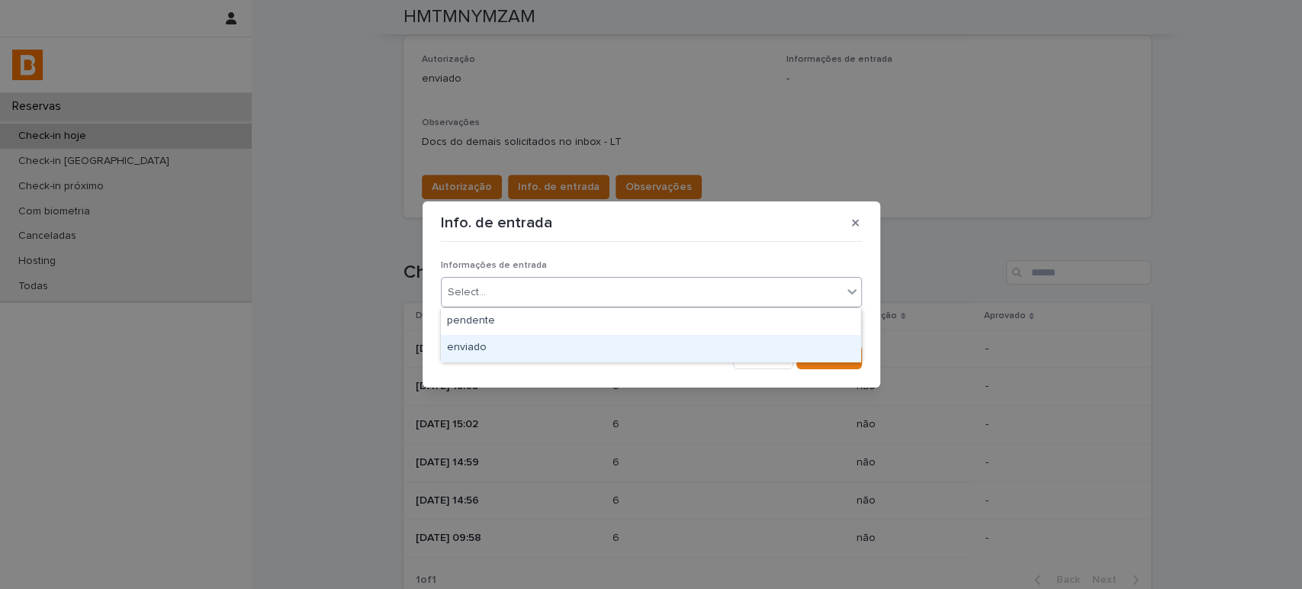
click at [573, 345] on div "enviado" at bounding box center [650, 348] width 419 height 27
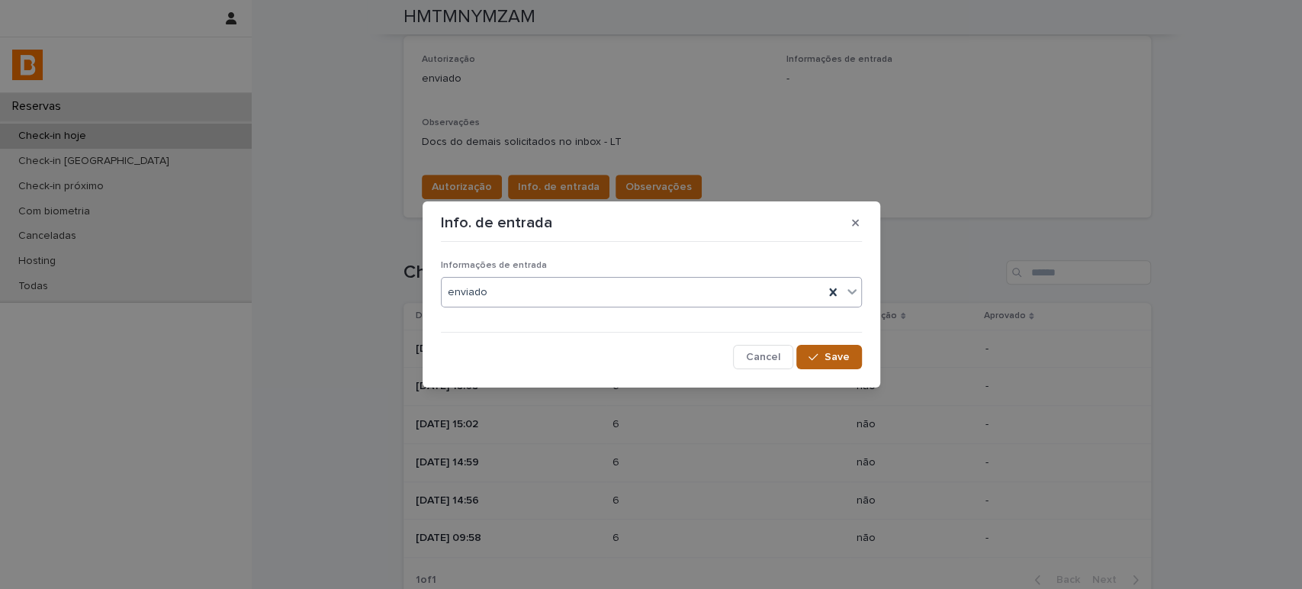
click at [829, 363] on button "Save" at bounding box center [828, 357] width 65 height 24
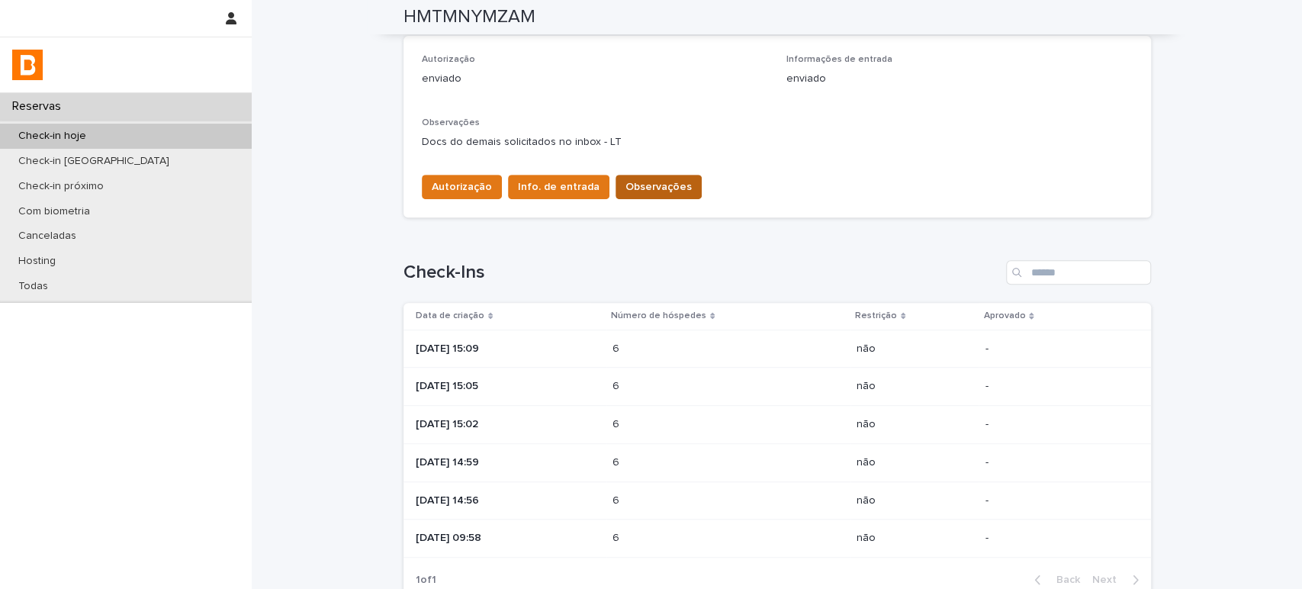
click at [630, 183] on span "Observações" at bounding box center [658, 186] width 66 height 15
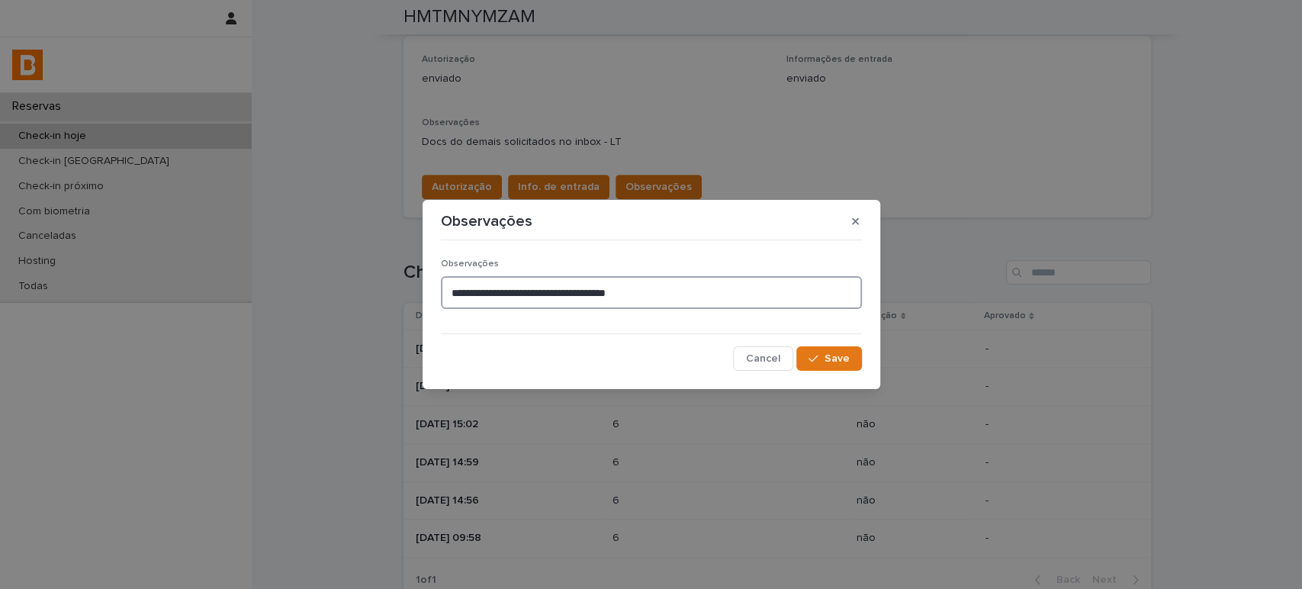
click at [445, 287] on textarea "**********" at bounding box center [651, 292] width 421 height 33
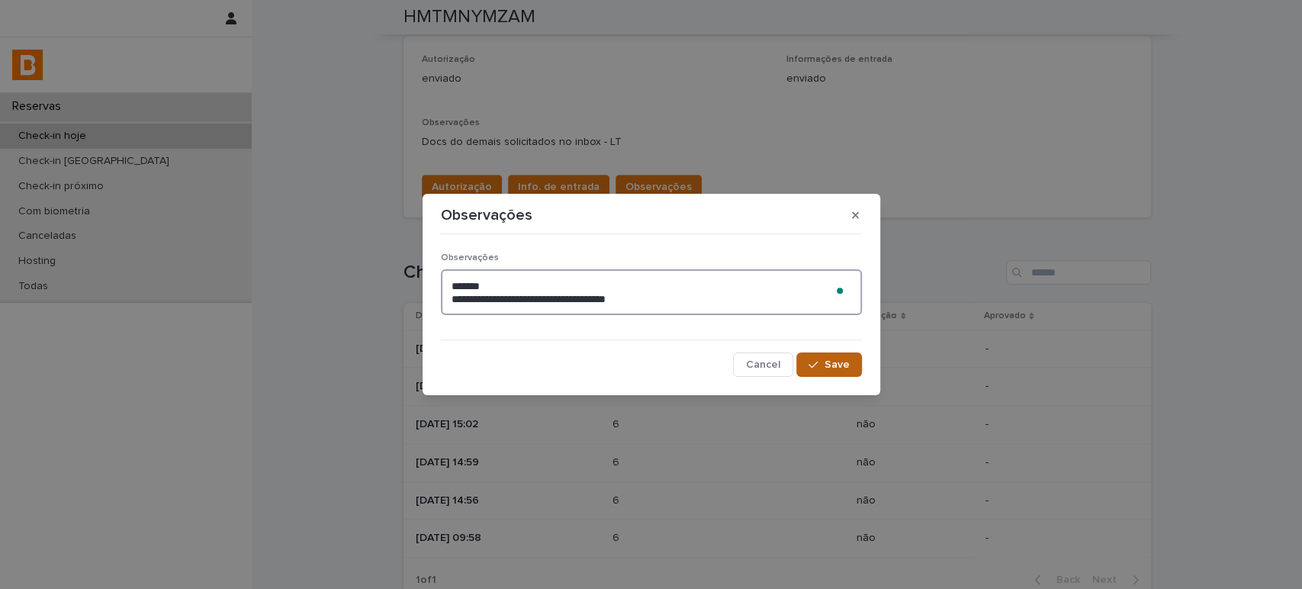
type textarea "**********"
click at [840, 374] on button "Save" at bounding box center [828, 364] width 65 height 24
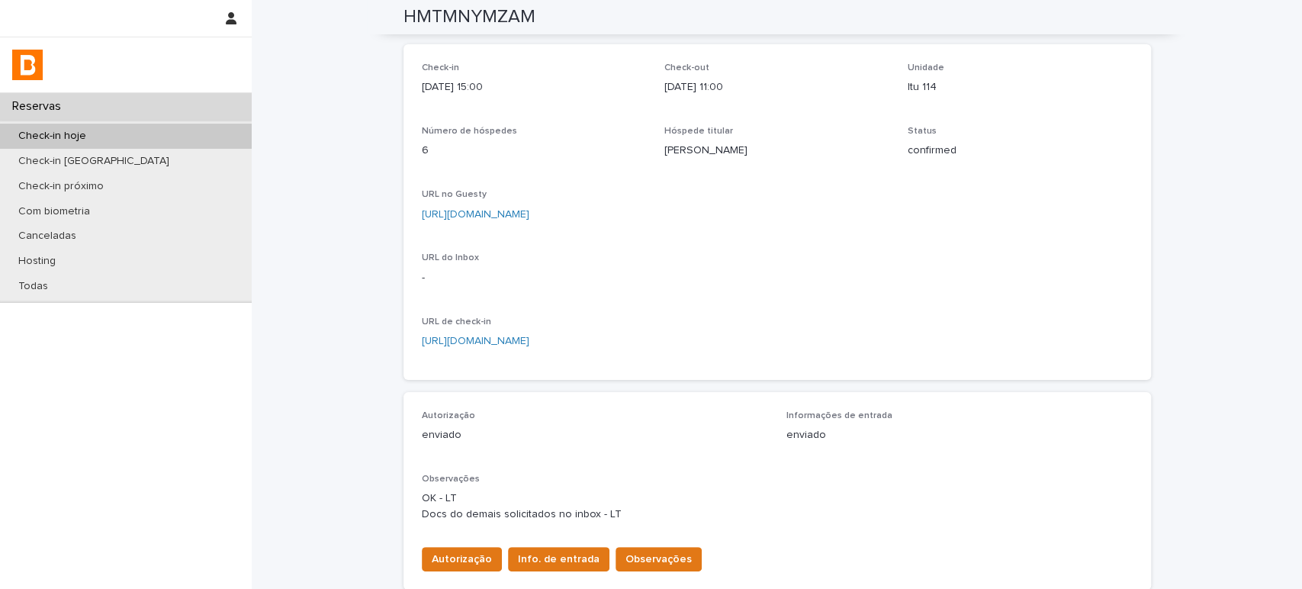
scroll to position [8, 0]
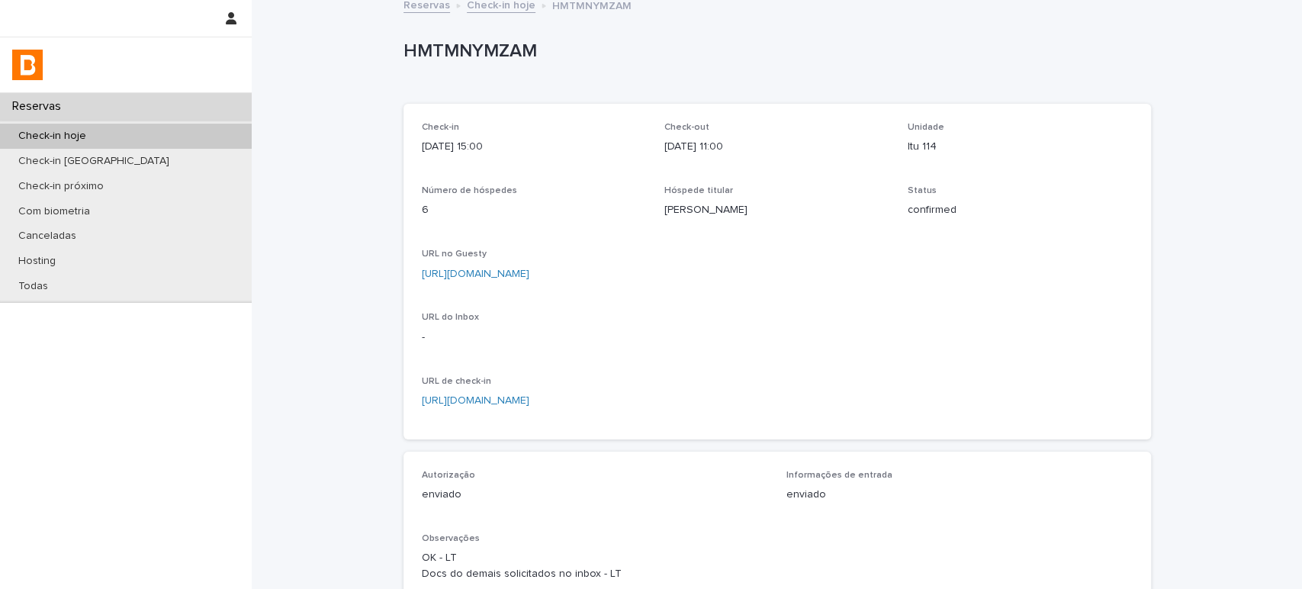
click at [178, 137] on div "Check-in hoje" at bounding box center [126, 136] width 252 height 25
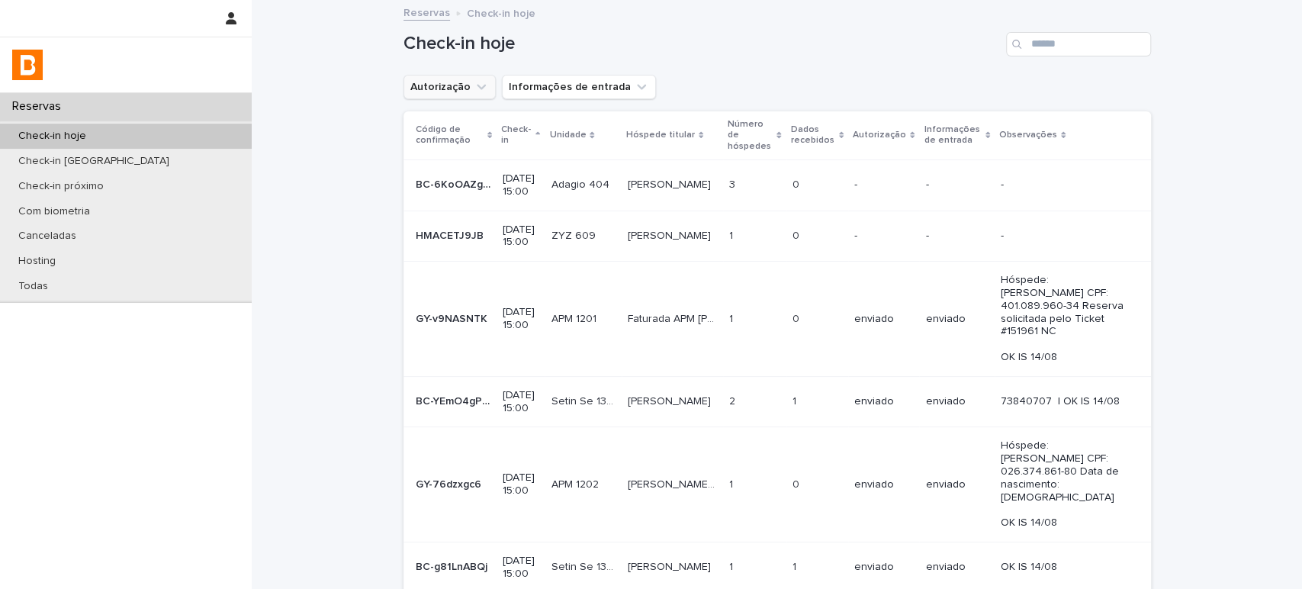
click at [473, 87] on icon "Autorização" at bounding box center [480, 86] width 15 height 15
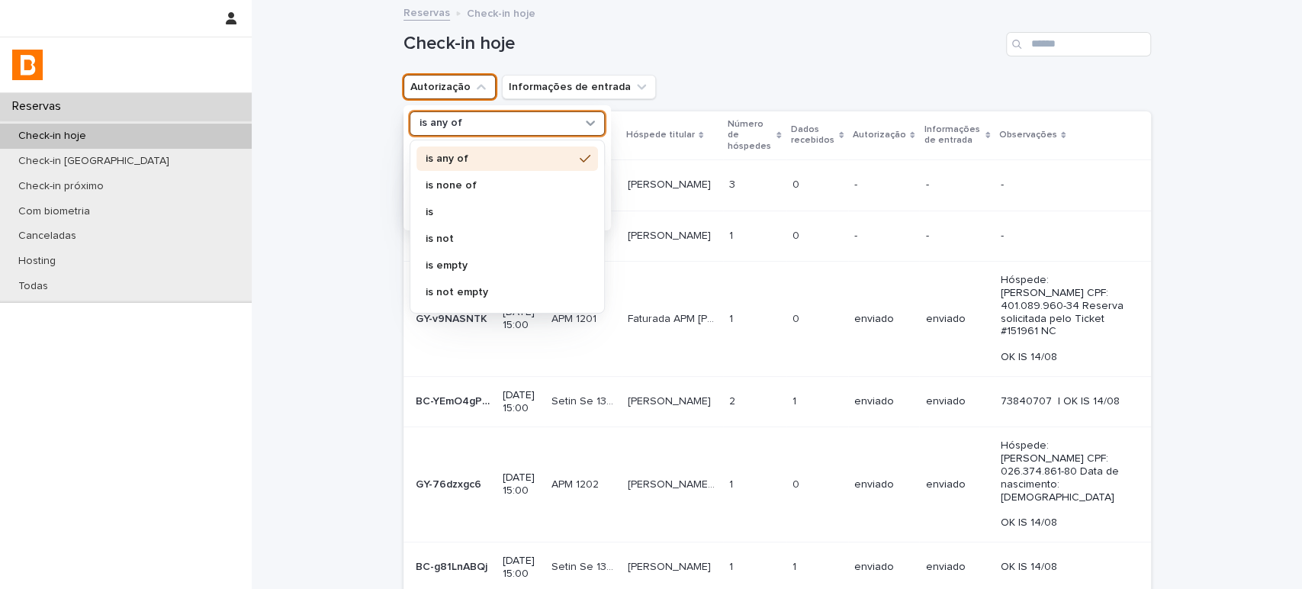
click at [522, 117] on div "is any of" at bounding box center [497, 123] width 169 height 16
click at [451, 234] on p "is not" at bounding box center [499, 238] width 148 height 11
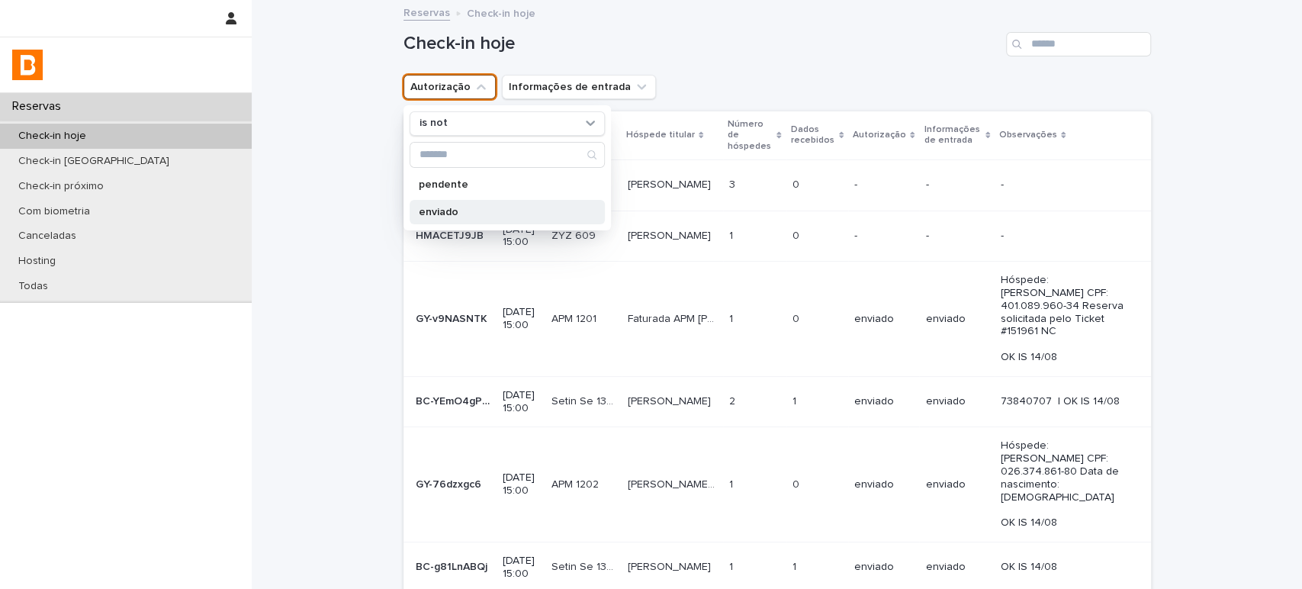
click at [452, 214] on p "enviado" at bounding box center [500, 212] width 162 height 11
click at [747, 21] on div "Reservas Check-in hoje" at bounding box center [777, 13] width 762 height 21
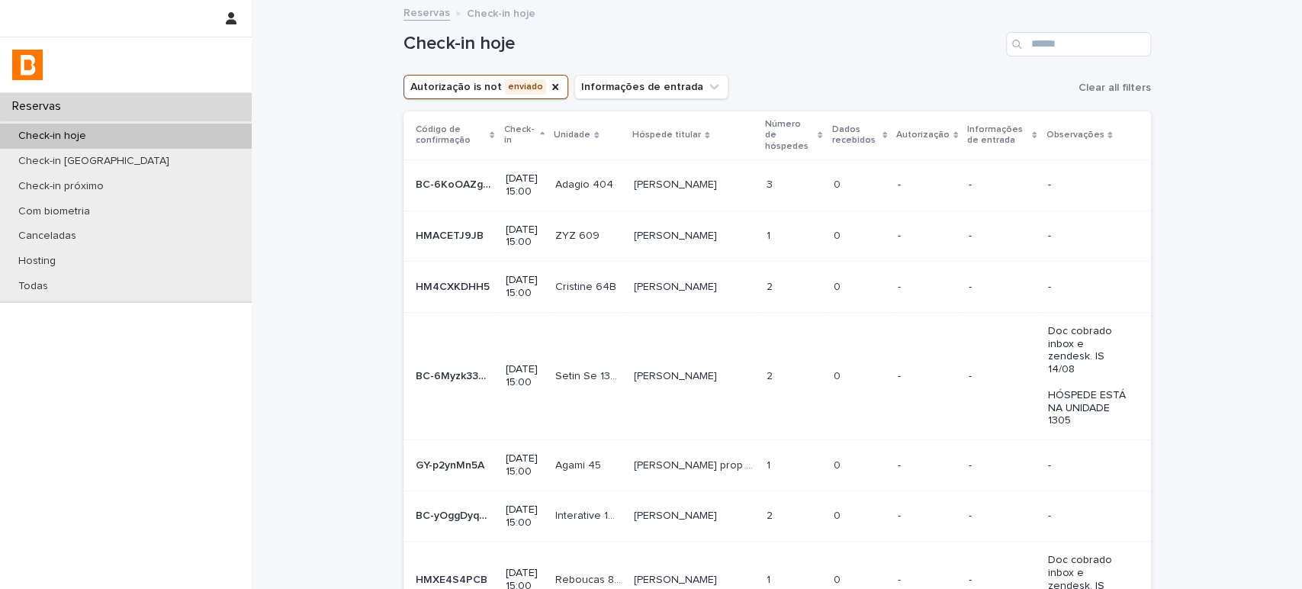
click at [836, 127] on p "Dados recebidos" at bounding box center [854, 135] width 47 height 28
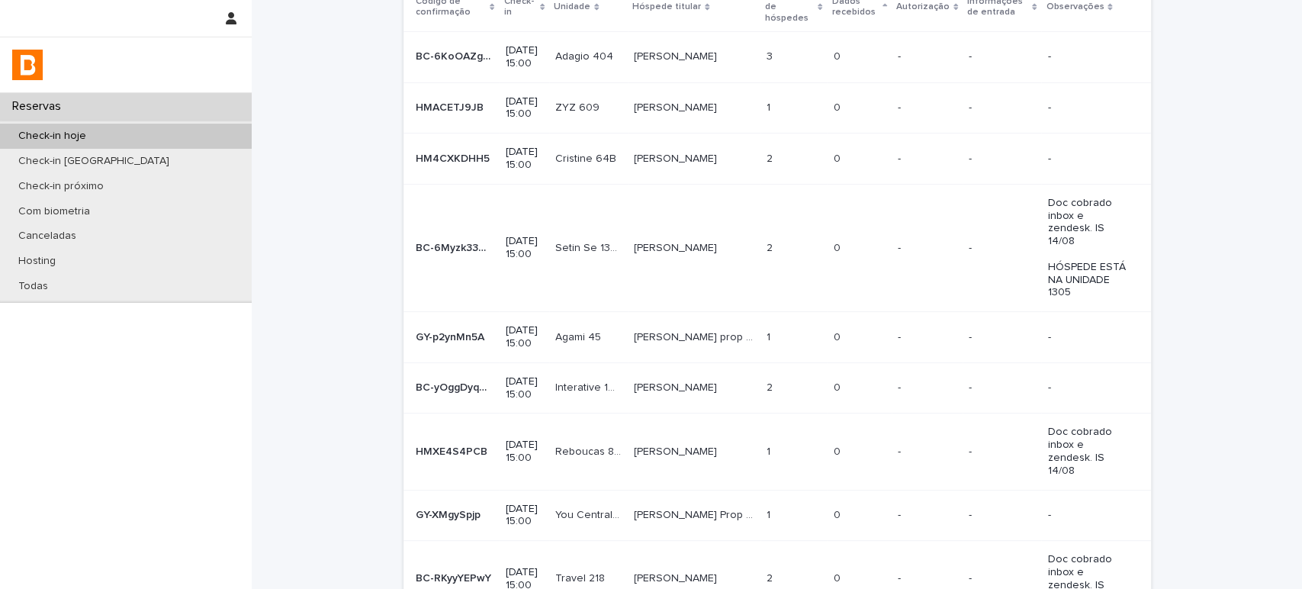
scroll to position [278, 0]
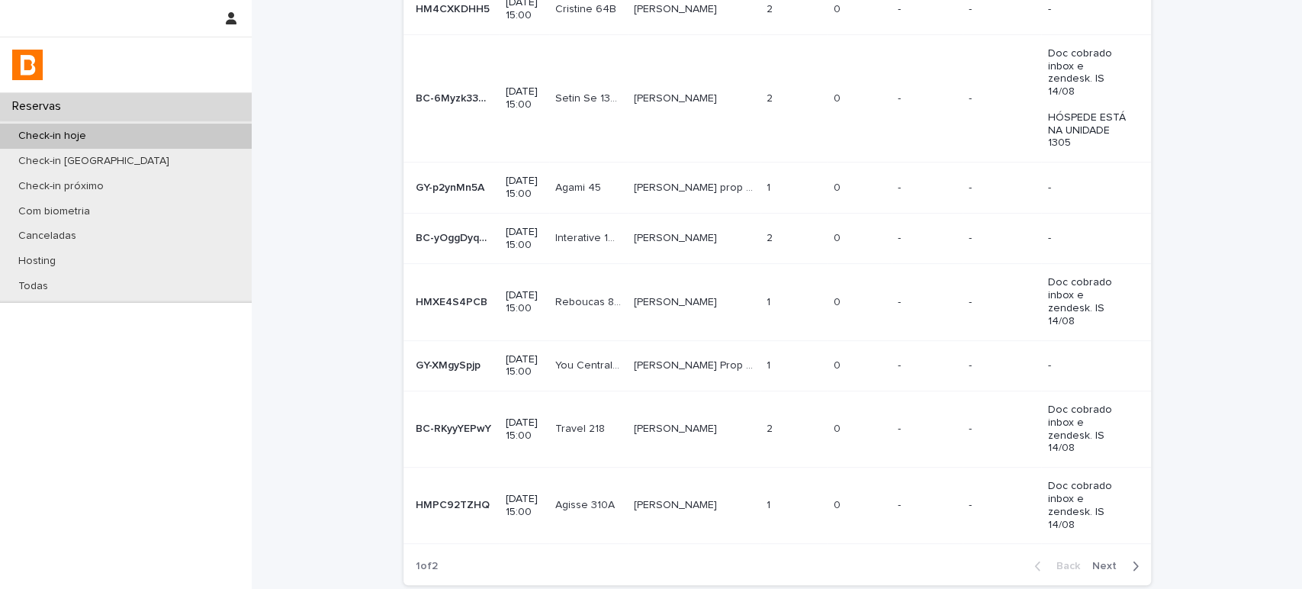
click at [1111, 560] on span "Next" at bounding box center [1109, 565] width 34 height 11
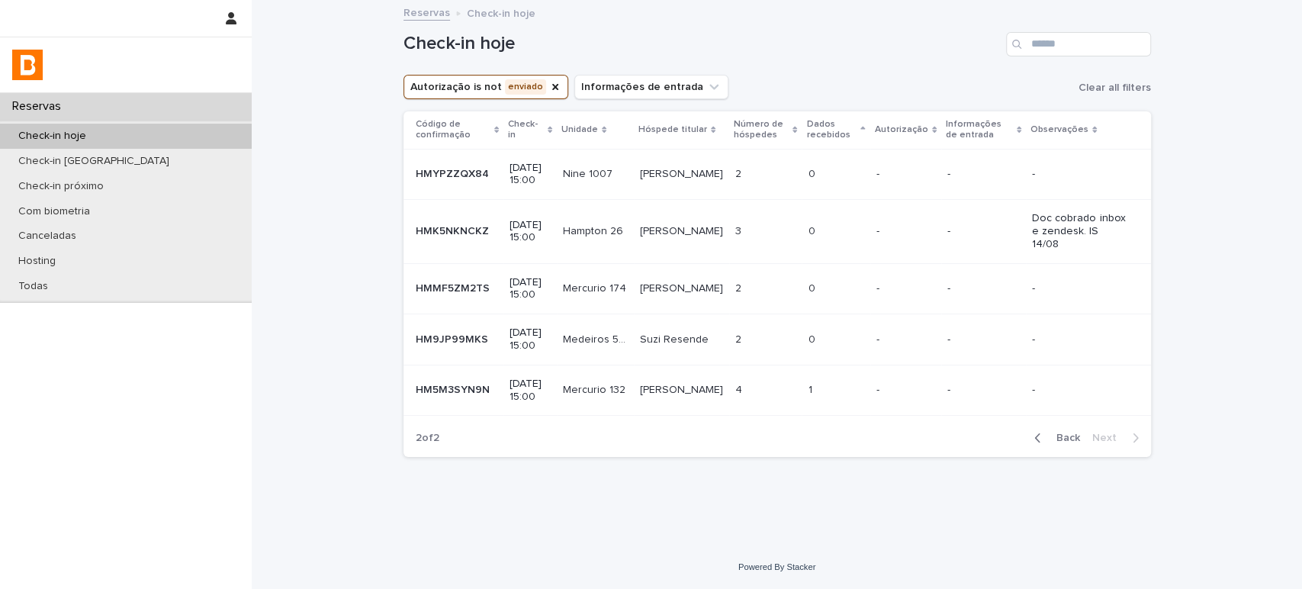
click at [901, 386] on div "-" at bounding box center [905, 389] width 59 height 25
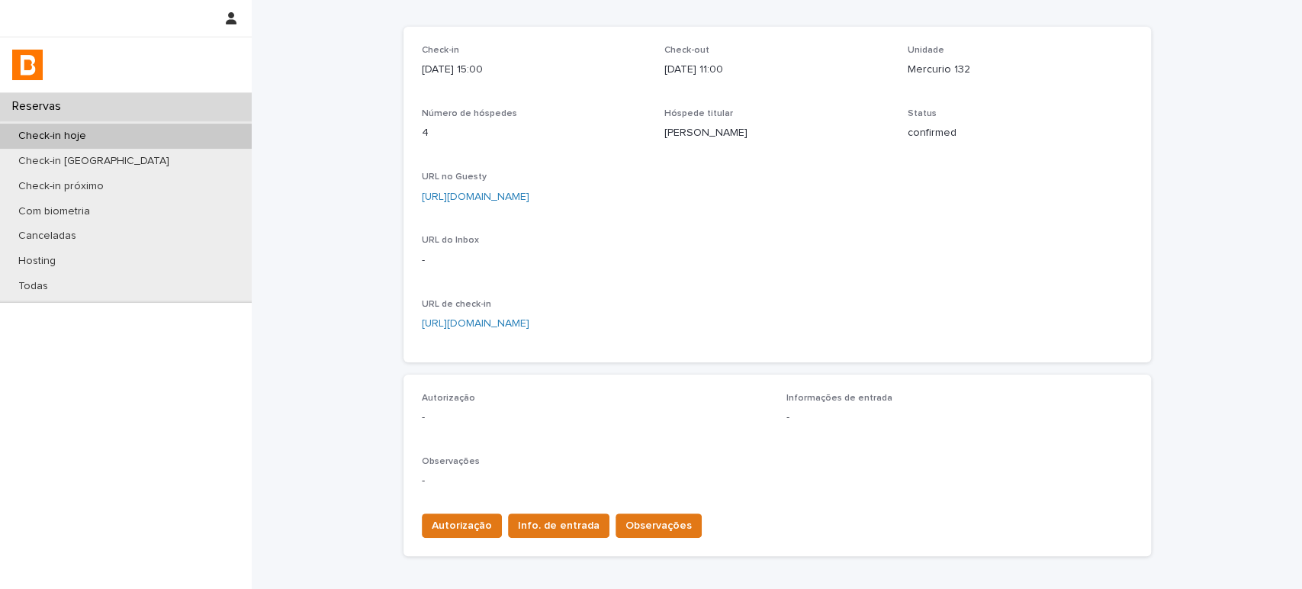
scroll to position [374, 0]
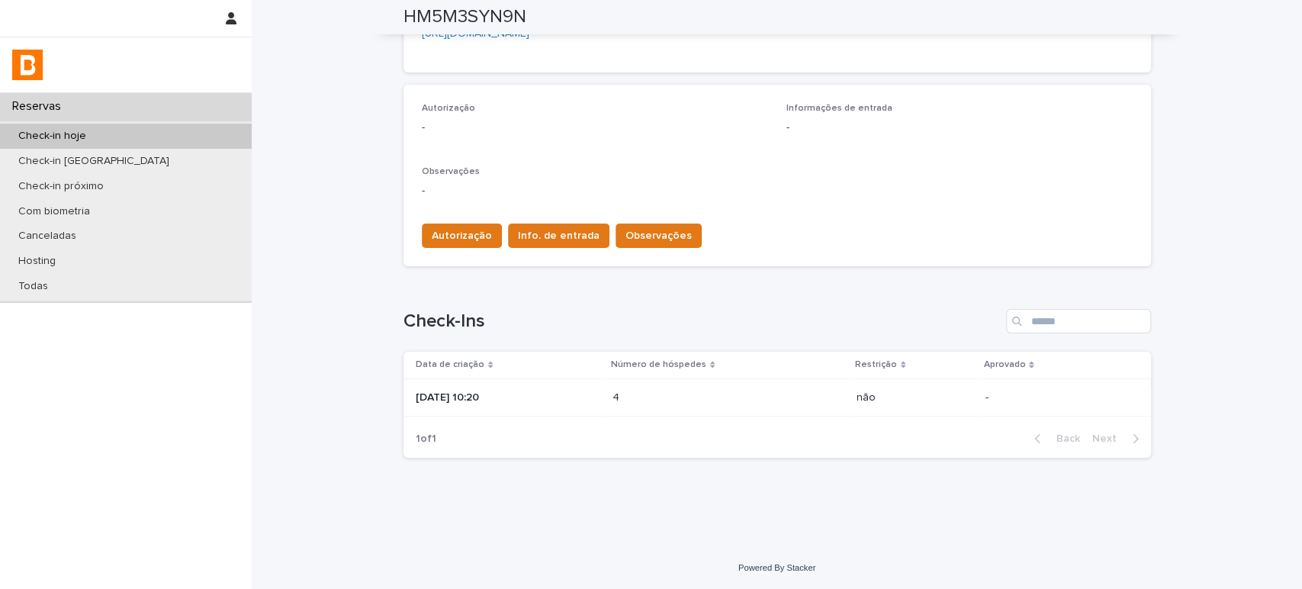
click at [703, 383] on td "4 4" at bounding box center [728, 397] width 244 height 38
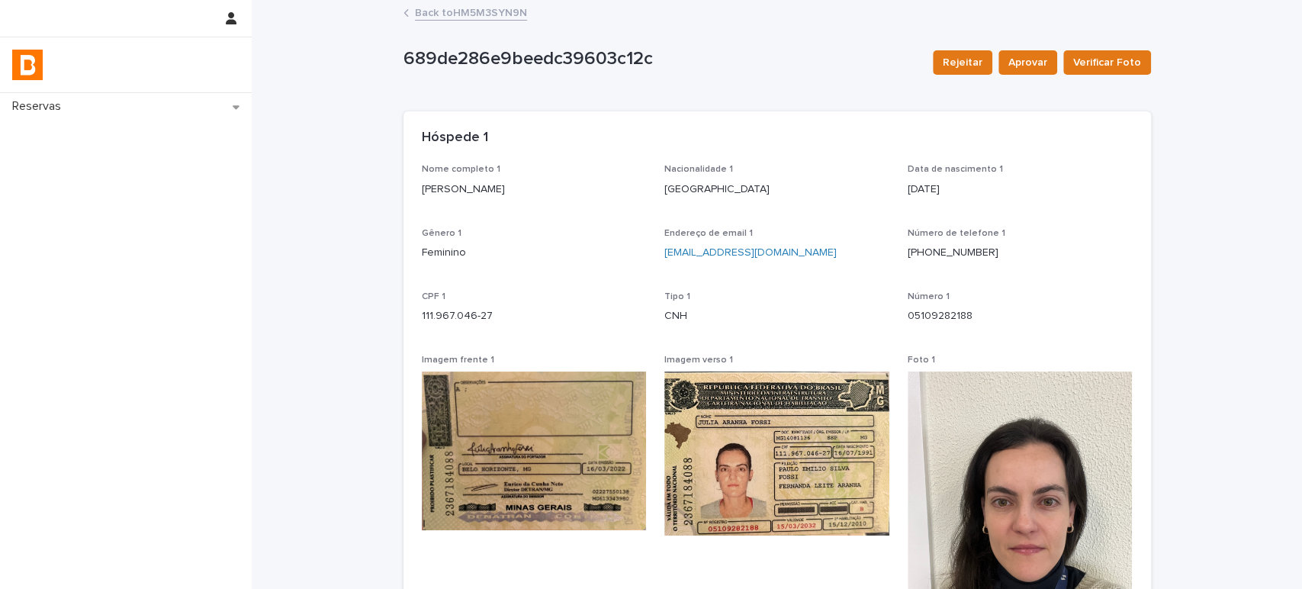
drag, startPoint x: 525, startPoint y: 183, endPoint x: 396, endPoint y: 187, distance: 128.9
click at [403, 187] on div "Nome completo 1 JULIA ARANHA FOSSI Nacionalidade 1 Brasil Data de nascimento 1 …" at bounding box center [776, 464] width 747 height 601
click at [1044, 268] on div "Número de telefone 1 (31) 99292-0342" at bounding box center [1019, 250] width 225 height 45
drag, startPoint x: 511, startPoint y: 313, endPoint x: 387, endPoint y: 323, distance: 123.9
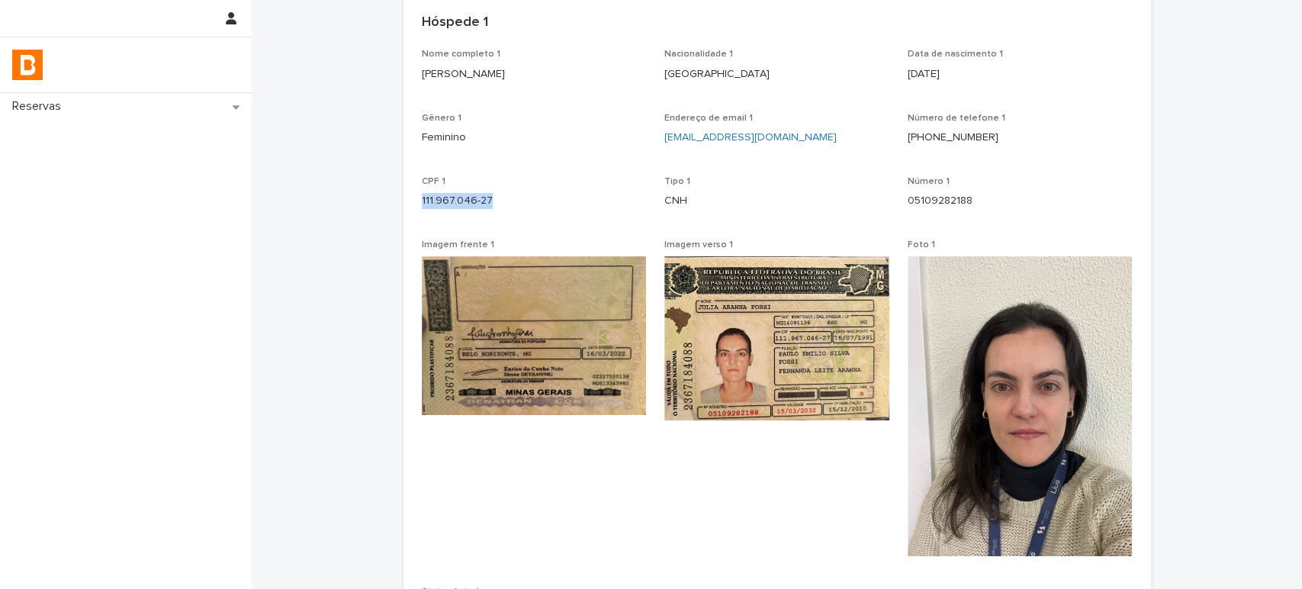
scroll to position [254, 0]
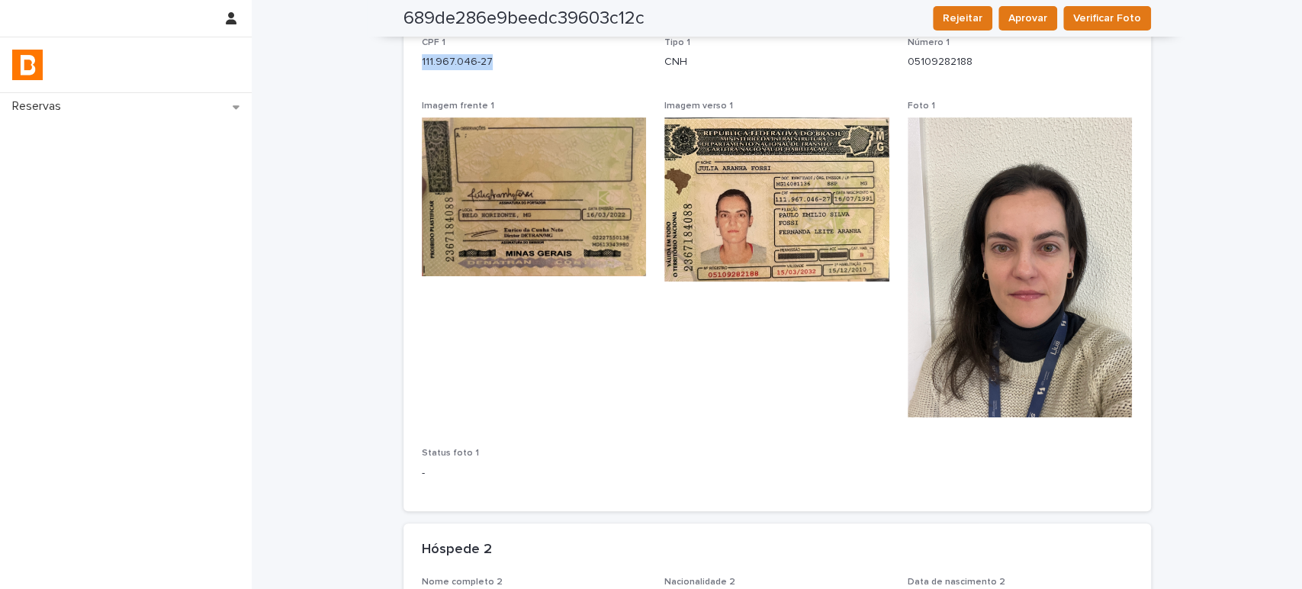
click at [1051, 321] on img at bounding box center [1019, 267] width 225 height 300
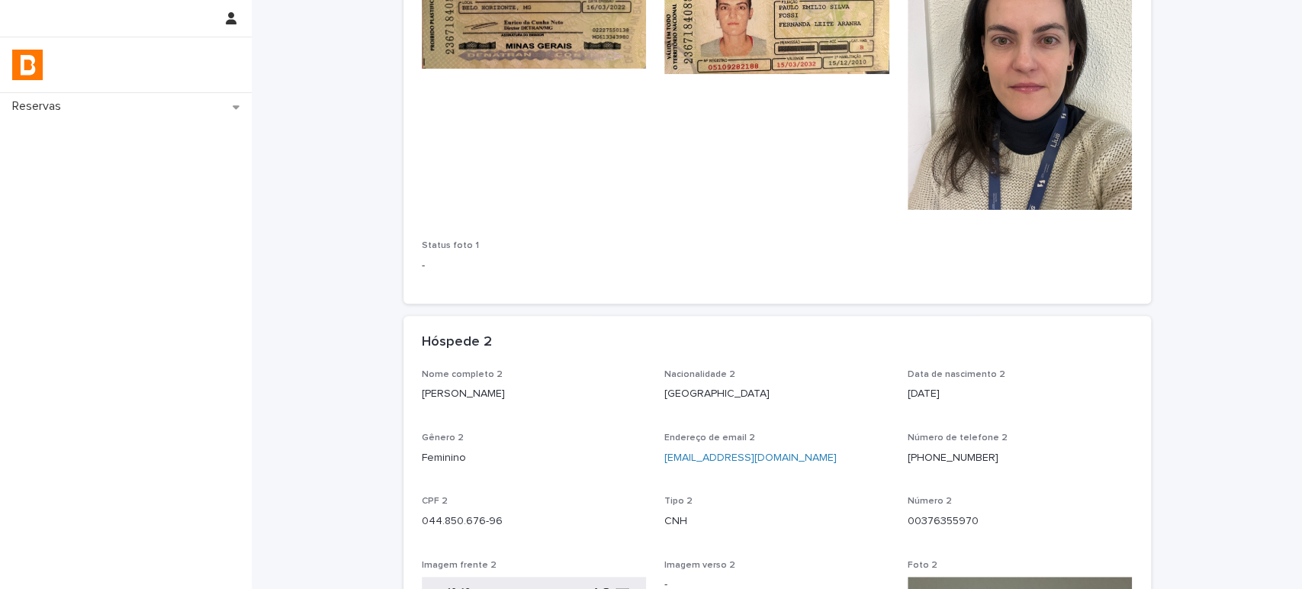
scroll to position [508, 0]
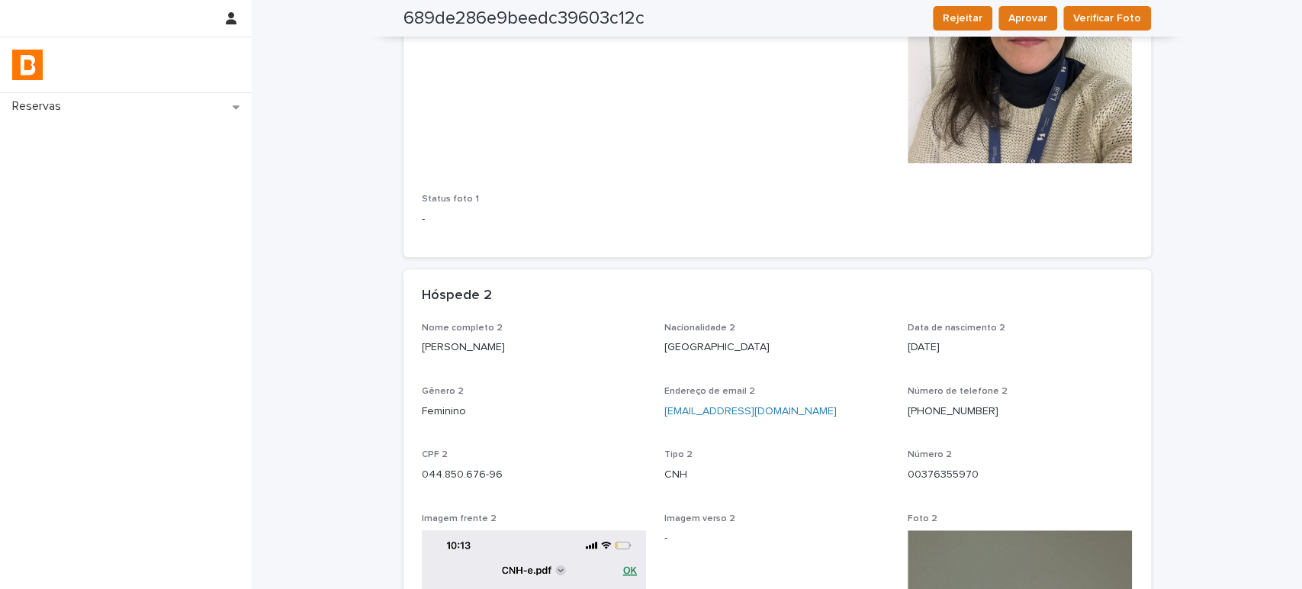
drag, startPoint x: 549, startPoint y: 339, endPoint x: 411, endPoint y: 344, distance: 138.1
drag, startPoint x: 512, startPoint y: 464, endPoint x: 509, endPoint y: 480, distance: 16.5
click at [509, 480] on div "CPF 2 044.850.676-96" at bounding box center [534, 471] width 225 height 45
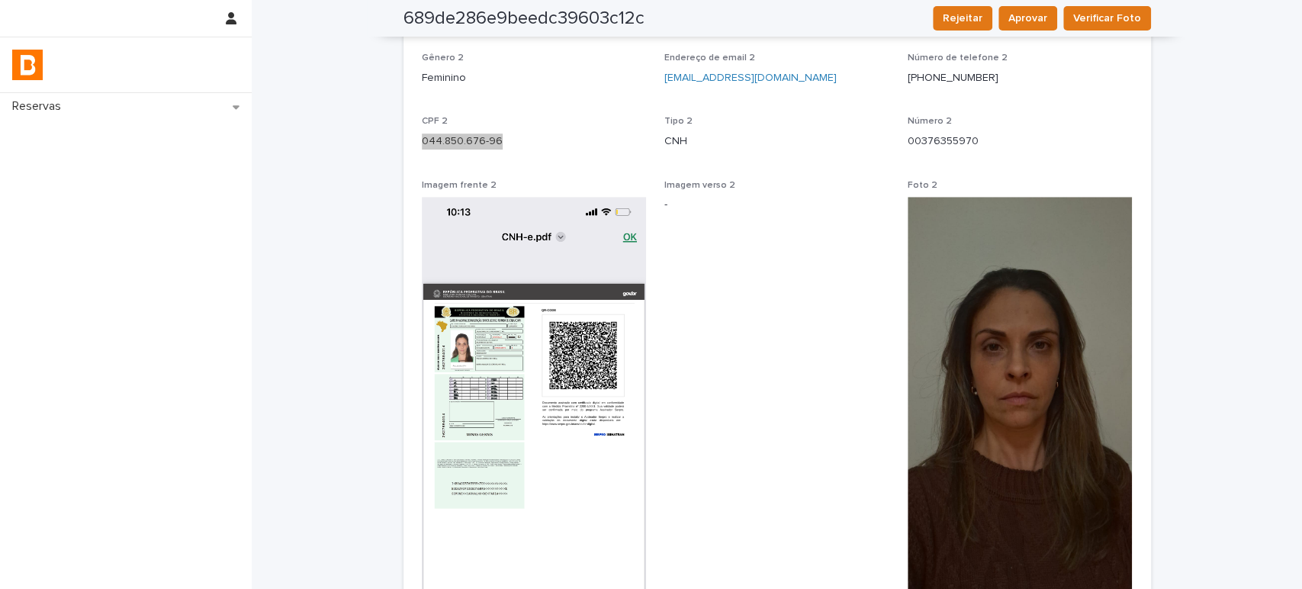
scroll to position [847, 0]
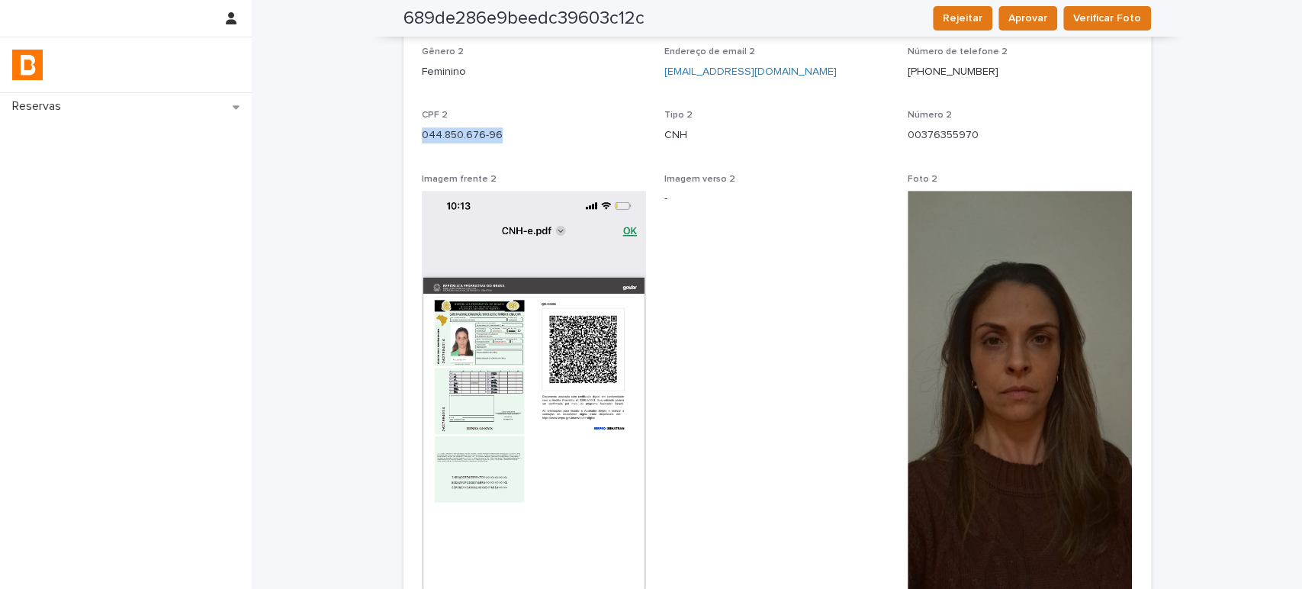
click at [980, 387] on img at bounding box center [1019, 391] width 225 height 400
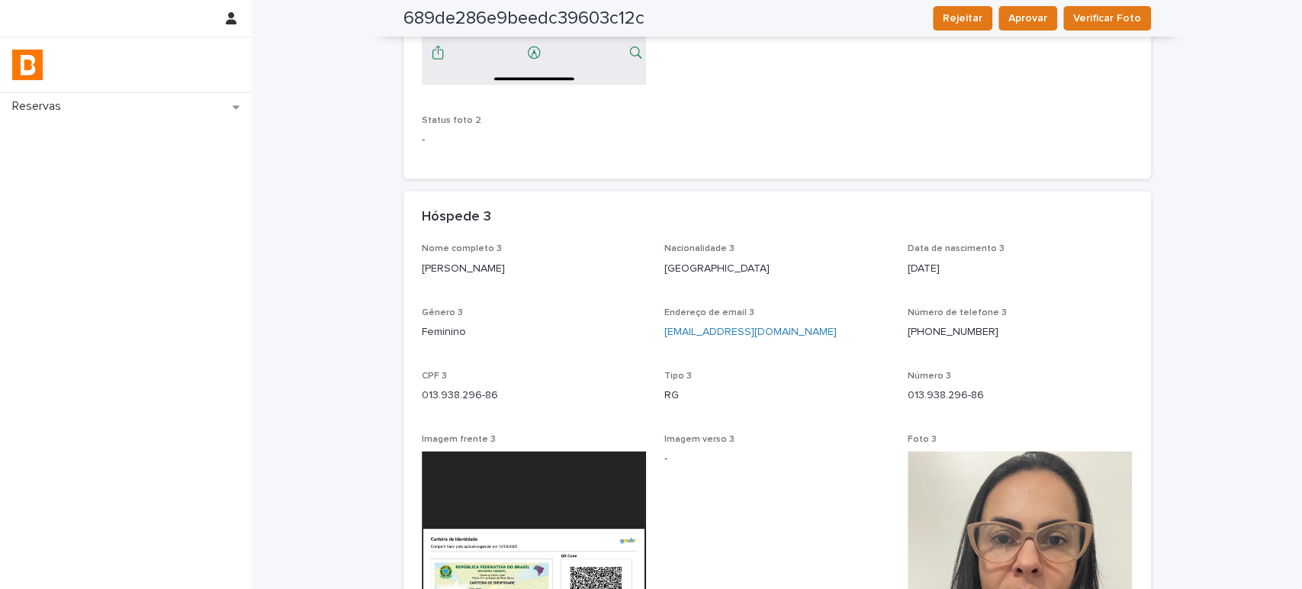
scroll to position [1525, 0]
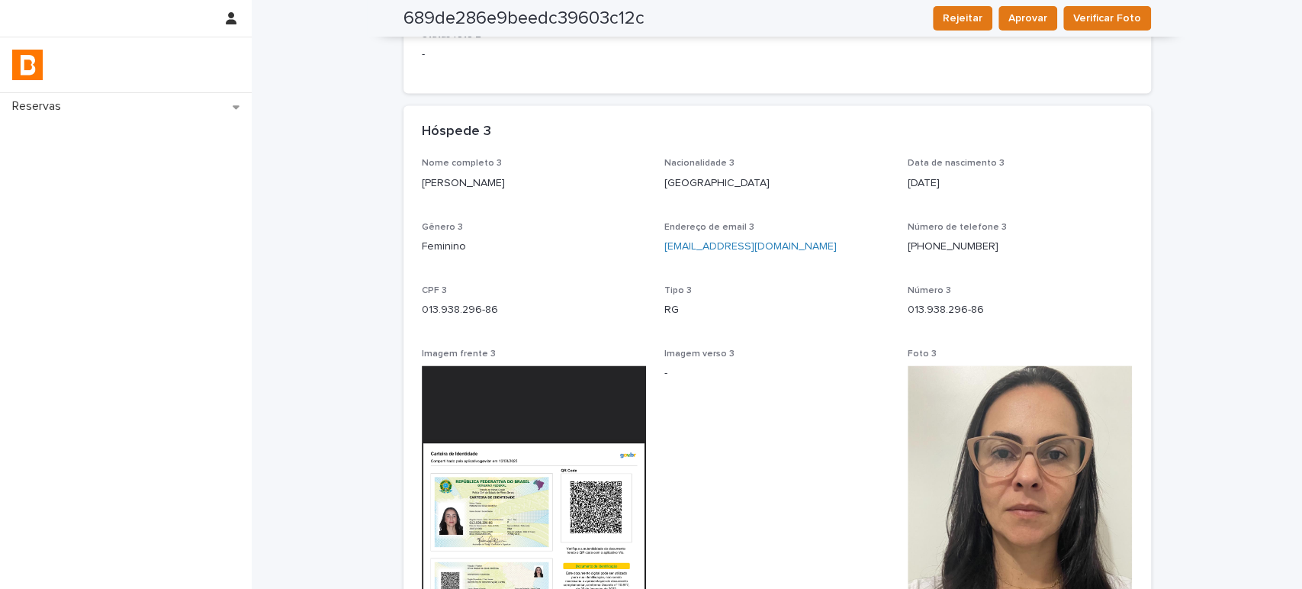
drag, startPoint x: 526, startPoint y: 178, endPoint x: 401, endPoint y: 171, distance: 125.2
click at [403, 171] on div "Nome completo 3 Fabiana da silva Silveira Nacionalidade 3 Brasil Data de nascim…" at bounding box center [776, 552] width 747 height 788
click at [1022, 466] on img at bounding box center [1019, 515] width 225 height 300
click at [592, 173] on div "Fabiana da silva Silveira" at bounding box center [534, 181] width 225 height 19
drag, startPoint x: 522, startPoint y: 312, endPoint x: 385, endPoint y: 307, distance: 137.3
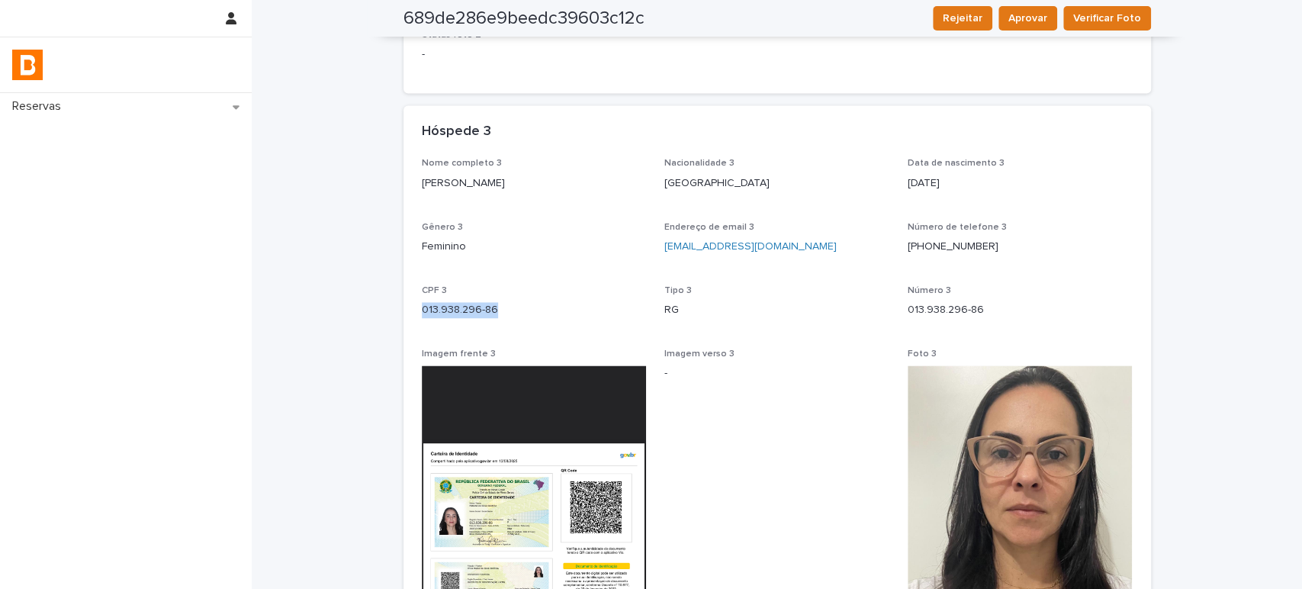
click at [385, 307] on div "Loading... Saving… Loading... Saving… 689de286e9beedc39603c12c Rejeitar Aprovar…" at bounding box center [777, 103] width 1050 height 3252
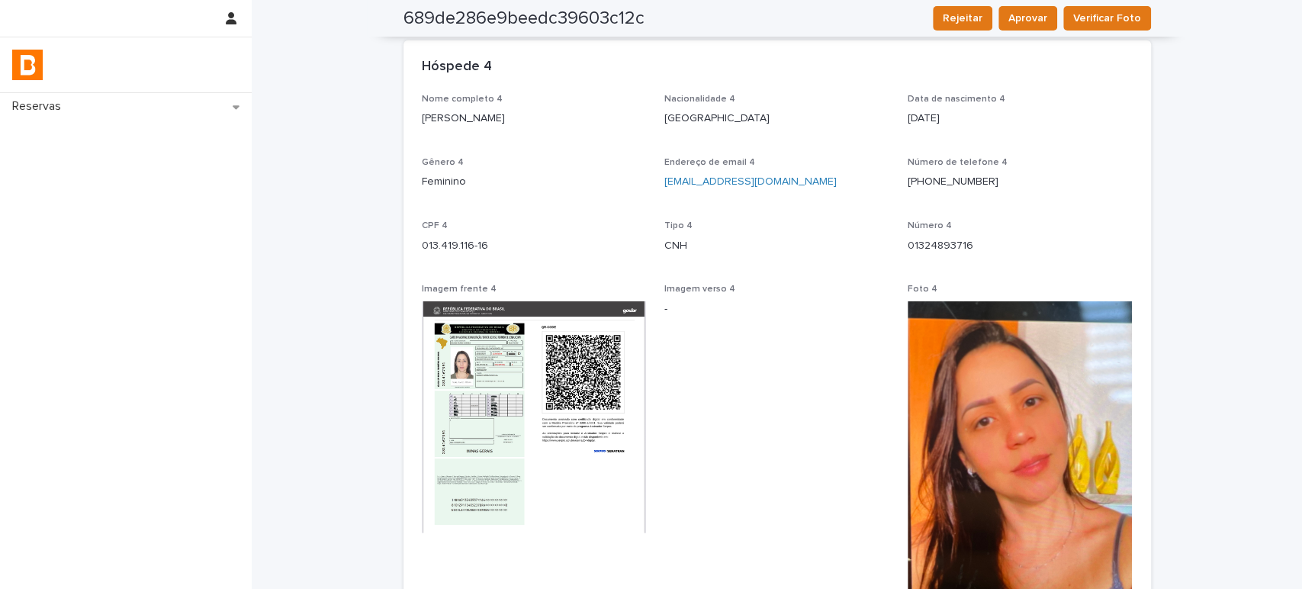
scroll to position [2372, 0]
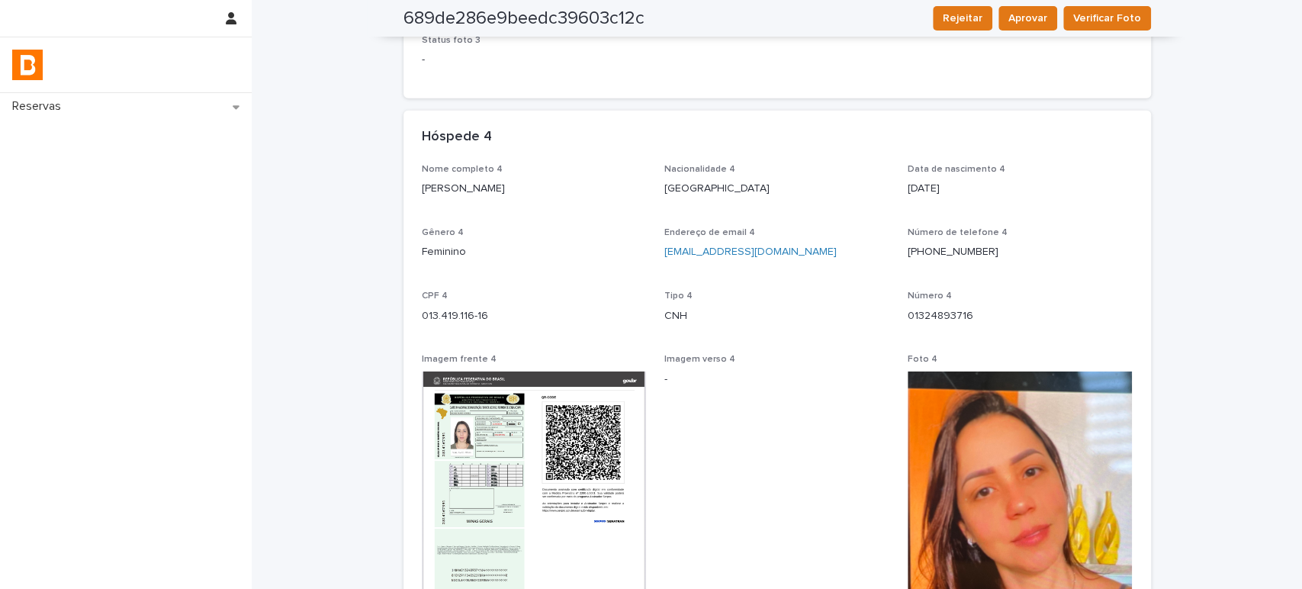
drag, startPoint x: 537, startPoint y: 191, endPoint x: 409, endPoint y: 194, distance: 127.4
click at [409, 194] on div "Nome completo 4 Nicole Nunes Corrêa Nacionalidade 4 Brasil Data de nascimento 4…" at bounding box center [776, 478] width 747 height 629
drag, startPoint x: 510, startPoint y: 313, endPoint x: 395, endPoint y: 318, distance: 115.2
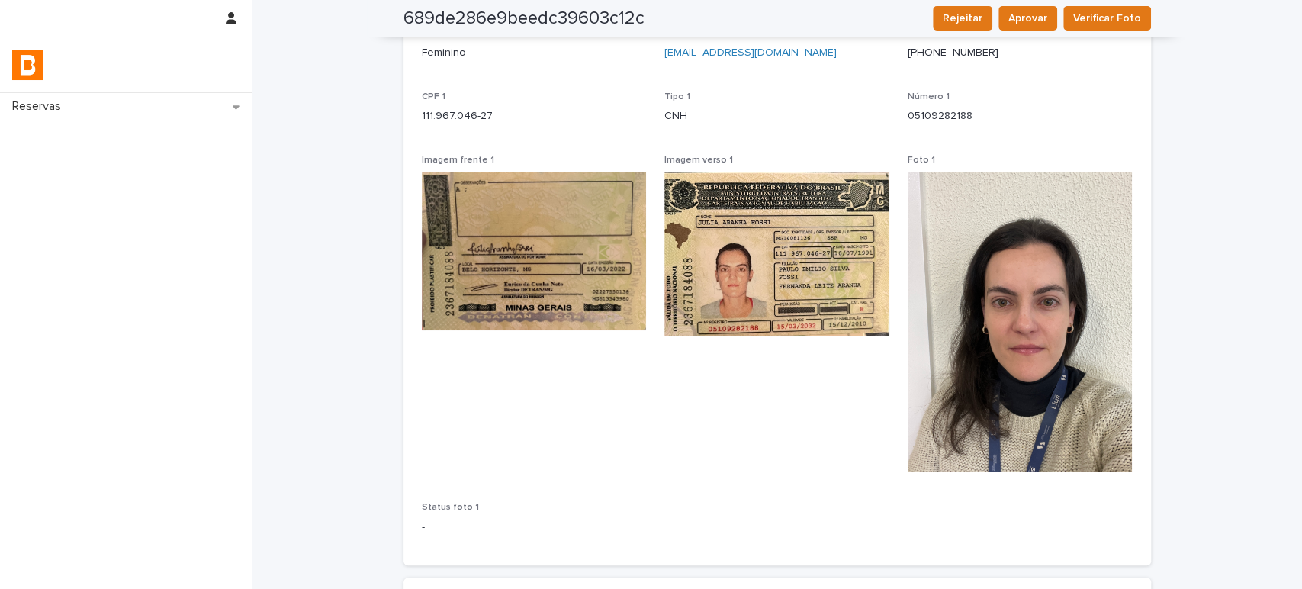
scroll to position [0, 0]
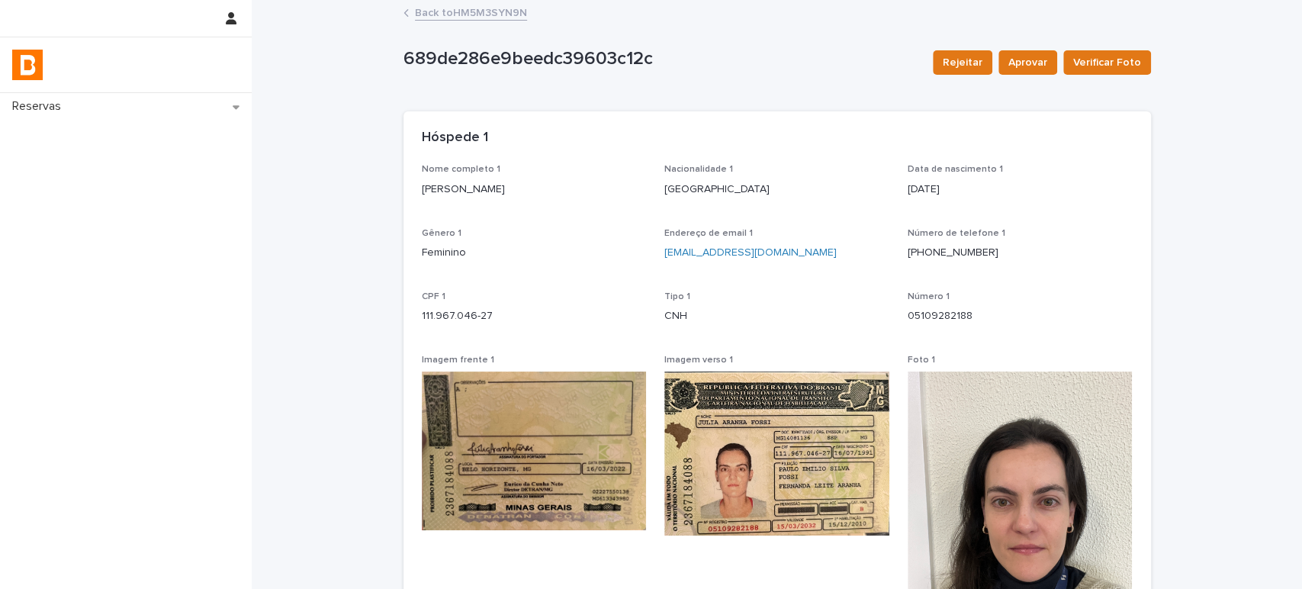
click at [491, 10] on link "Back to HM5M3SYN9N" at bounding box center [471, 12] width 112 height 18
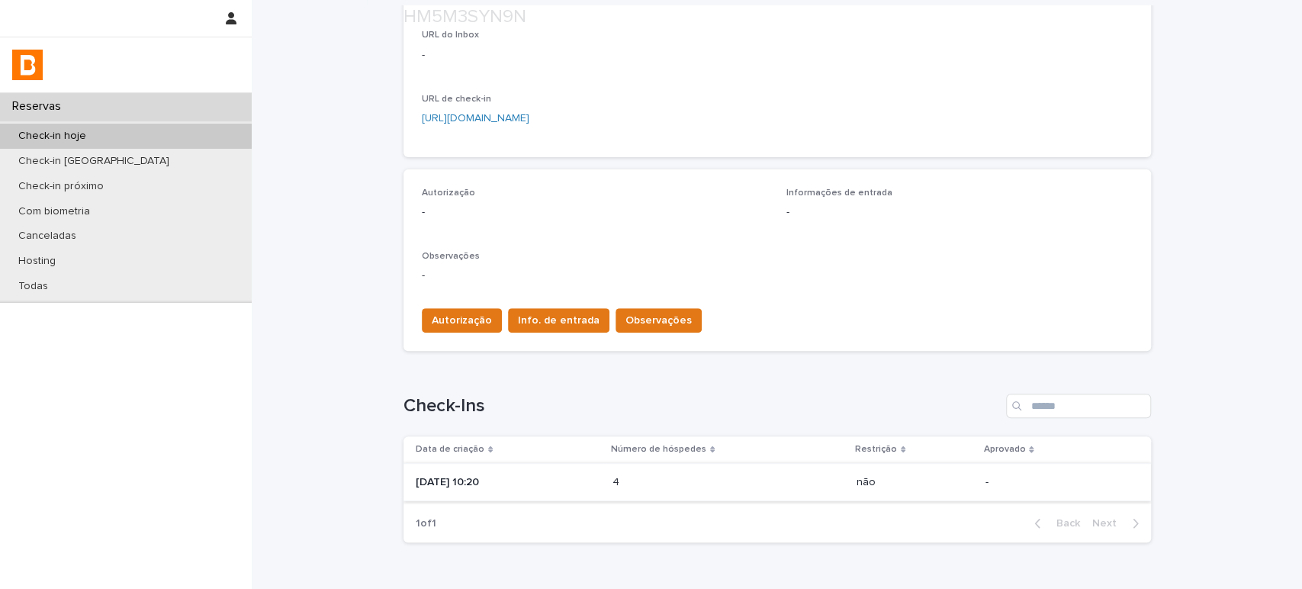
scroll to position [374, 0]
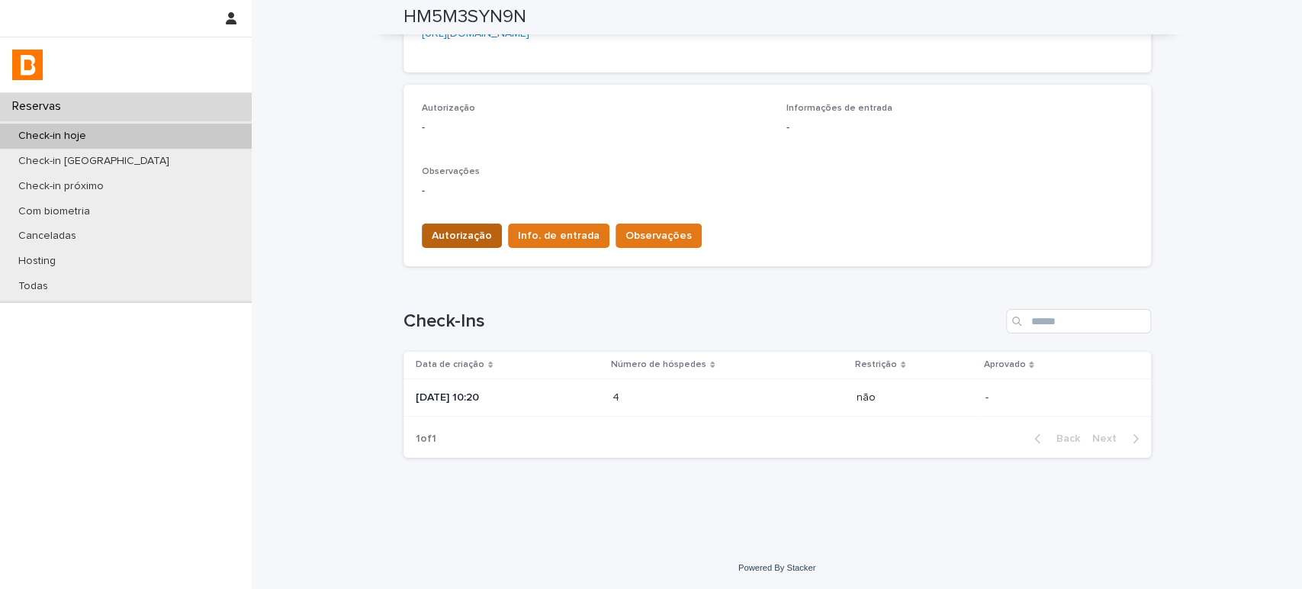
click at [452, 228] on span "Autorização" at bounding box center [462, 235] width 60 height 15
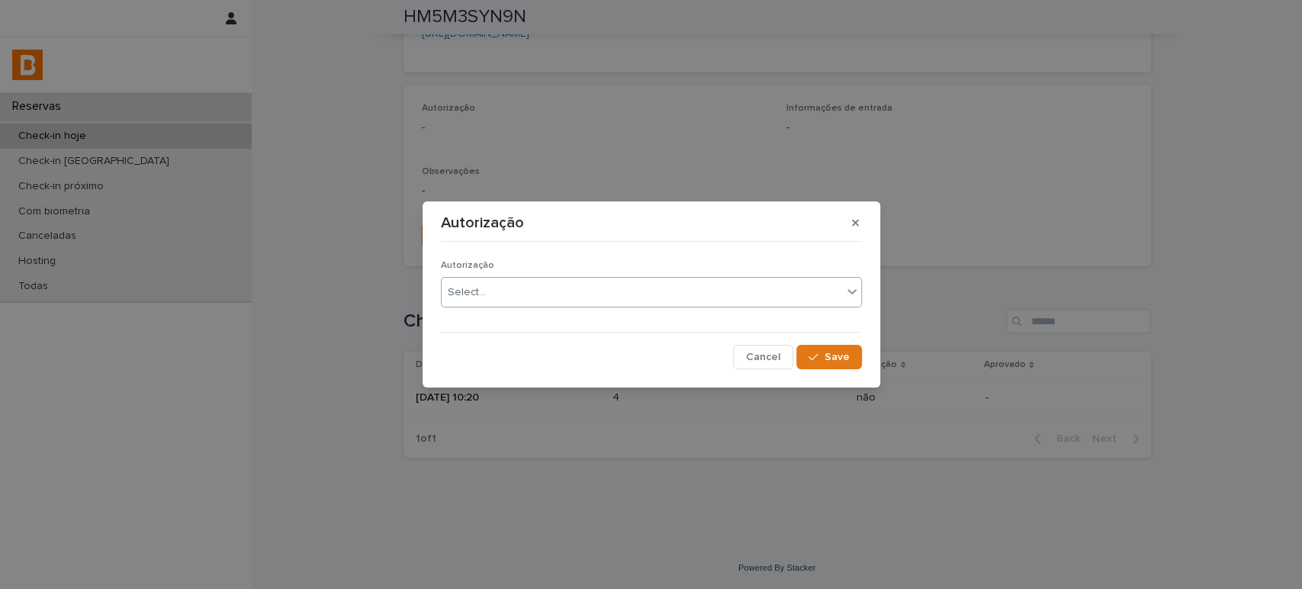
click at [504, 291] on div "Select..." at bounding box center [641, 292] width 400 height 25
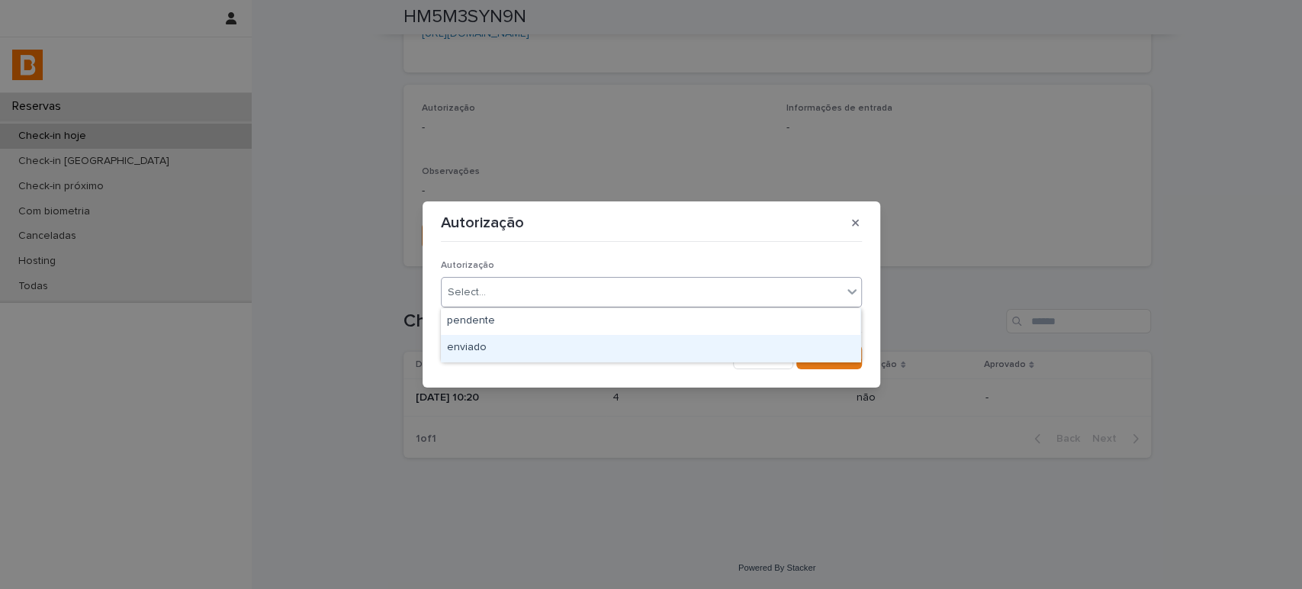
click at [517, 340] on div "enviado" at bounding box center [650, 348] width 419 height 27
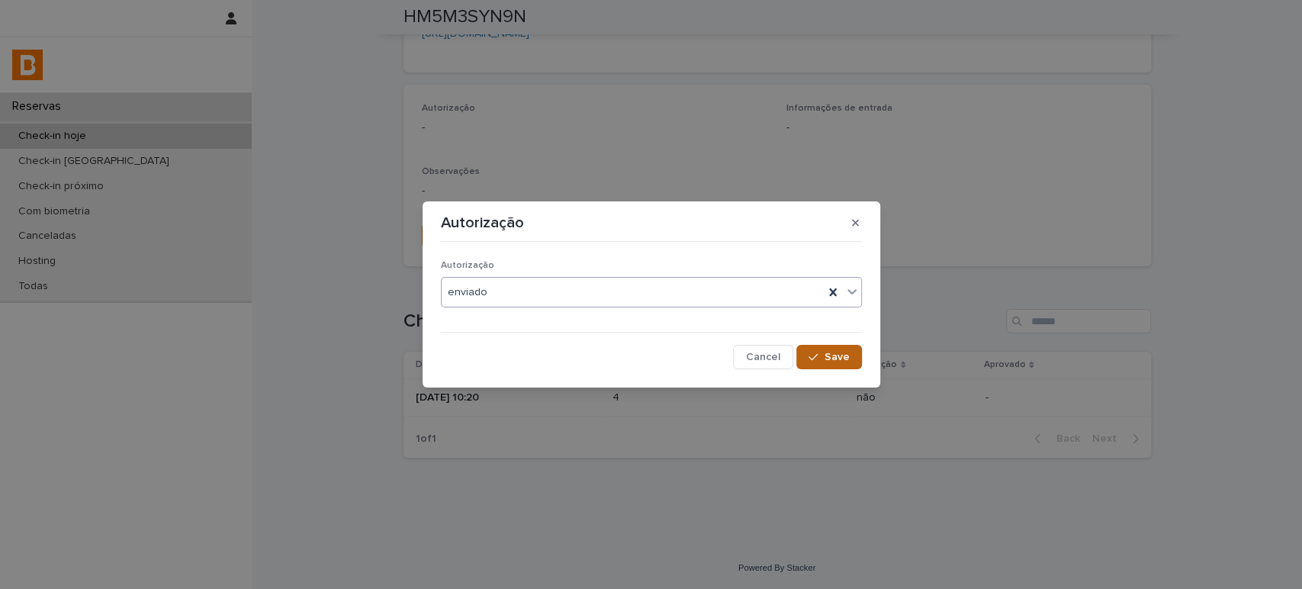
click at [852, 361] on button "Save" at bounding box center [828, 357] width 65 height 24
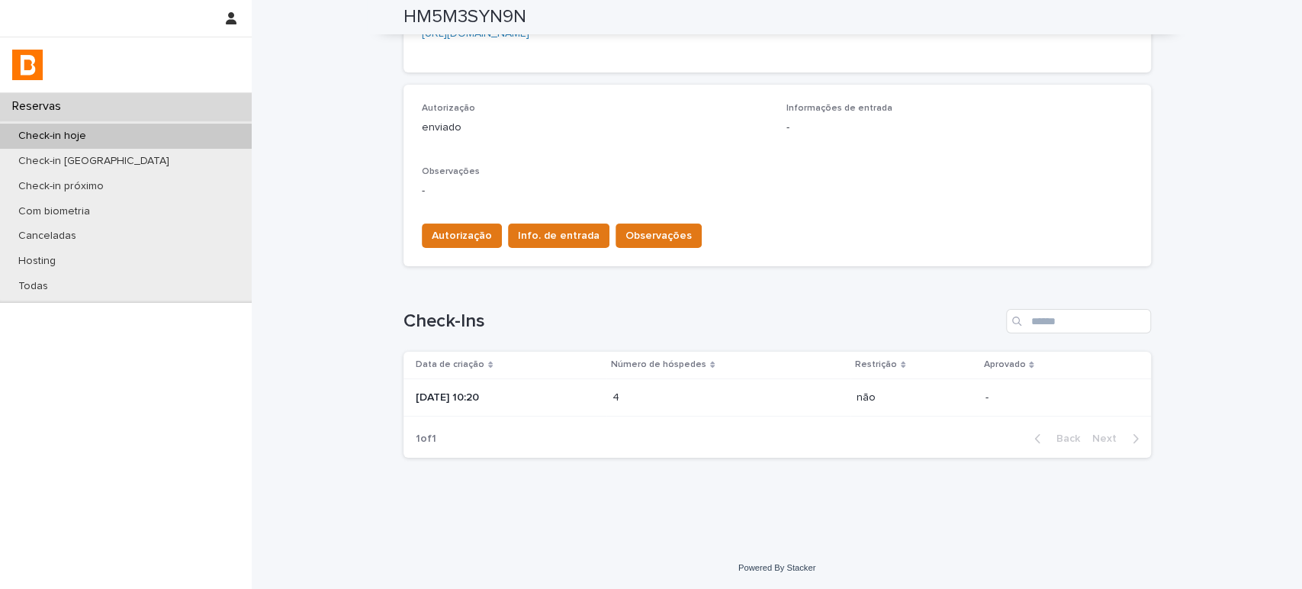
click at [554, 230] on span "Info. de entrada" at bounding box center [559, 235] width 82 height 15
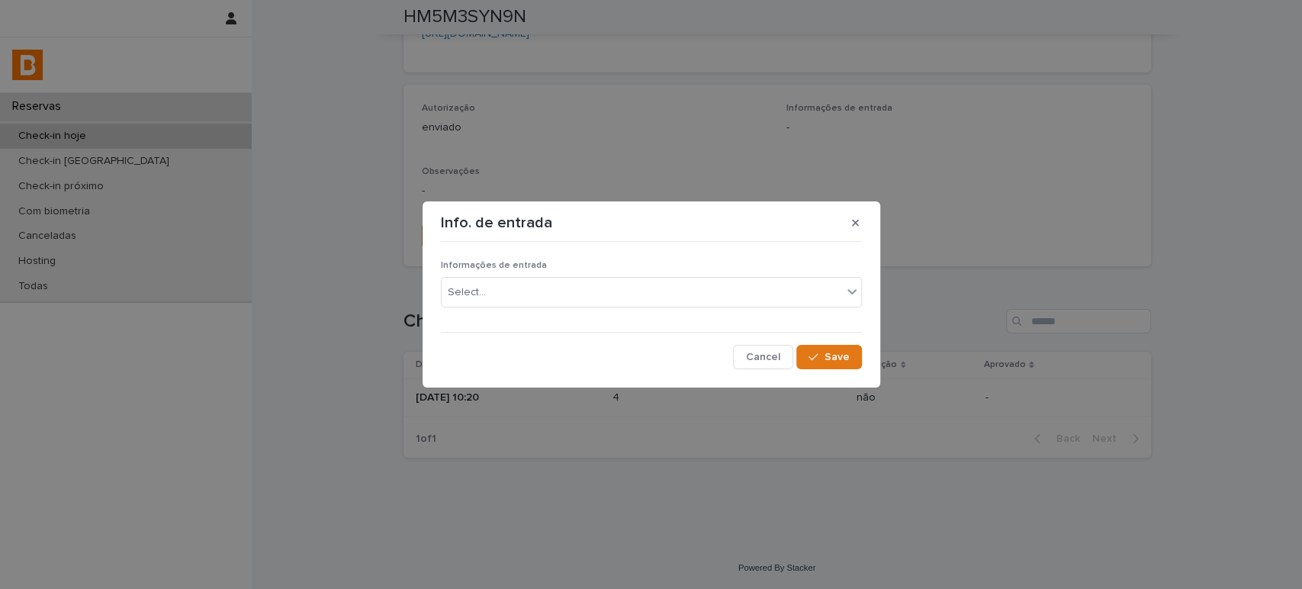
click at [554, 275] on div "Informações de entrada Select..." at bounding box center [651, 289] width 421 height 59
click at [554, 284] on div "Select..." at bounding box center [641, 292] width 400 height 25
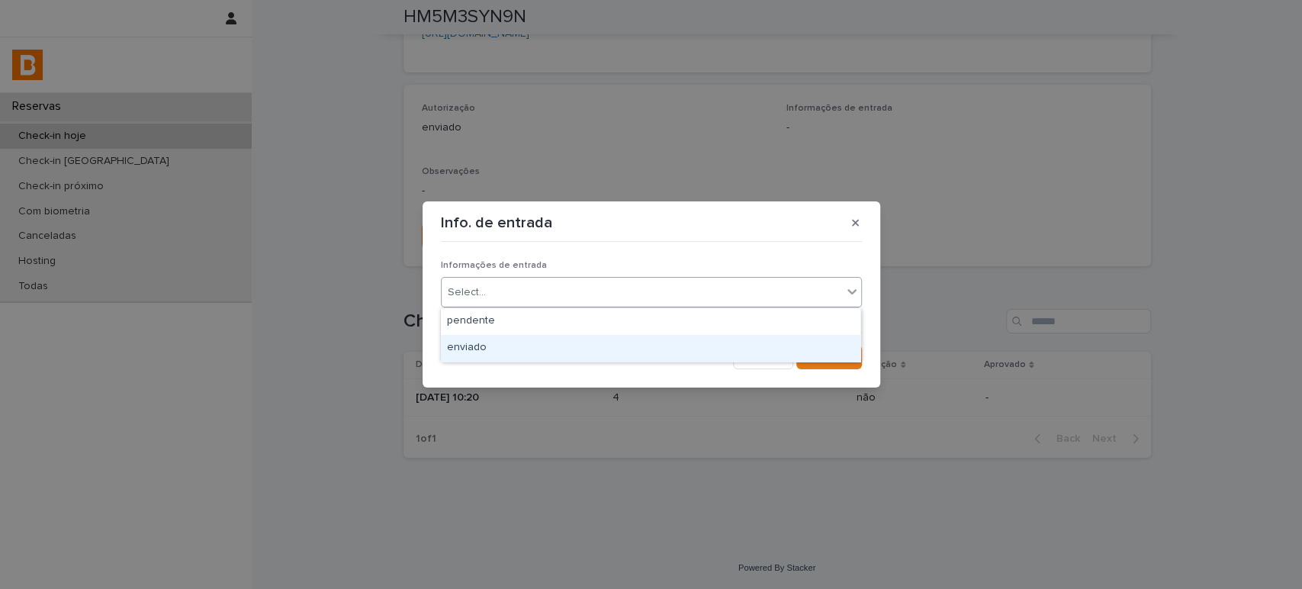
click at [543, 339] on div "enviado" at bounding box center [650, 348] width 419 height 27
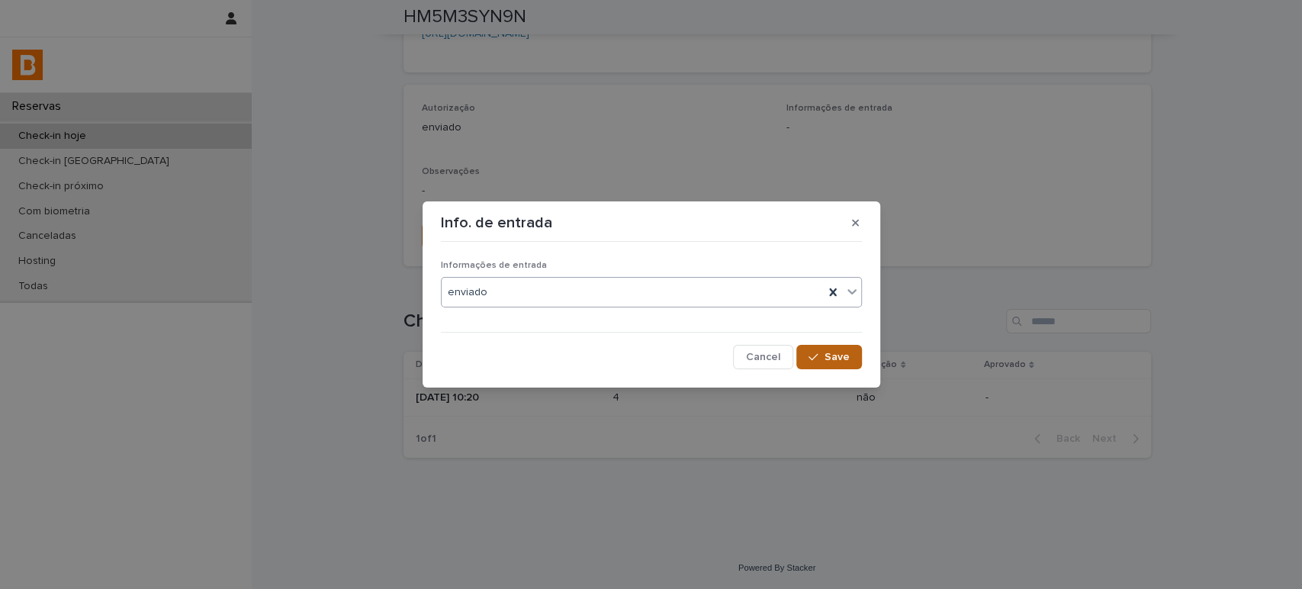
click at [855, 358] on button "Save" at bounding box center [828, 357] width 65 height 24
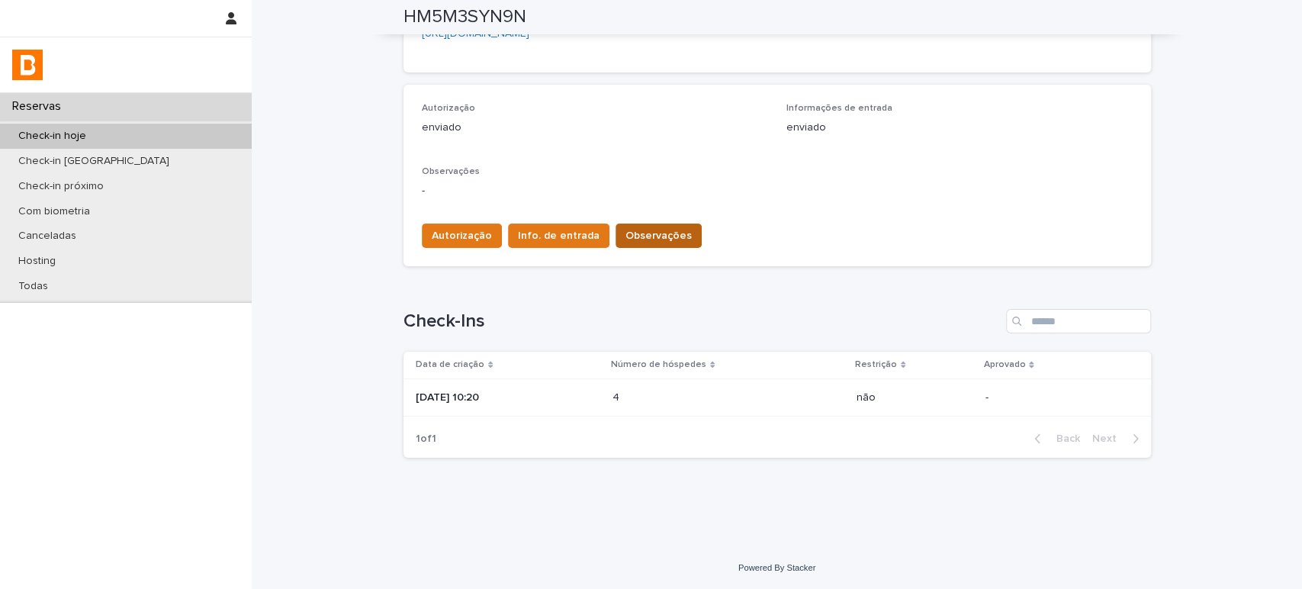
click at [651, 226] on button "Observações" at bounding box center [658, 235] width 86 height 24
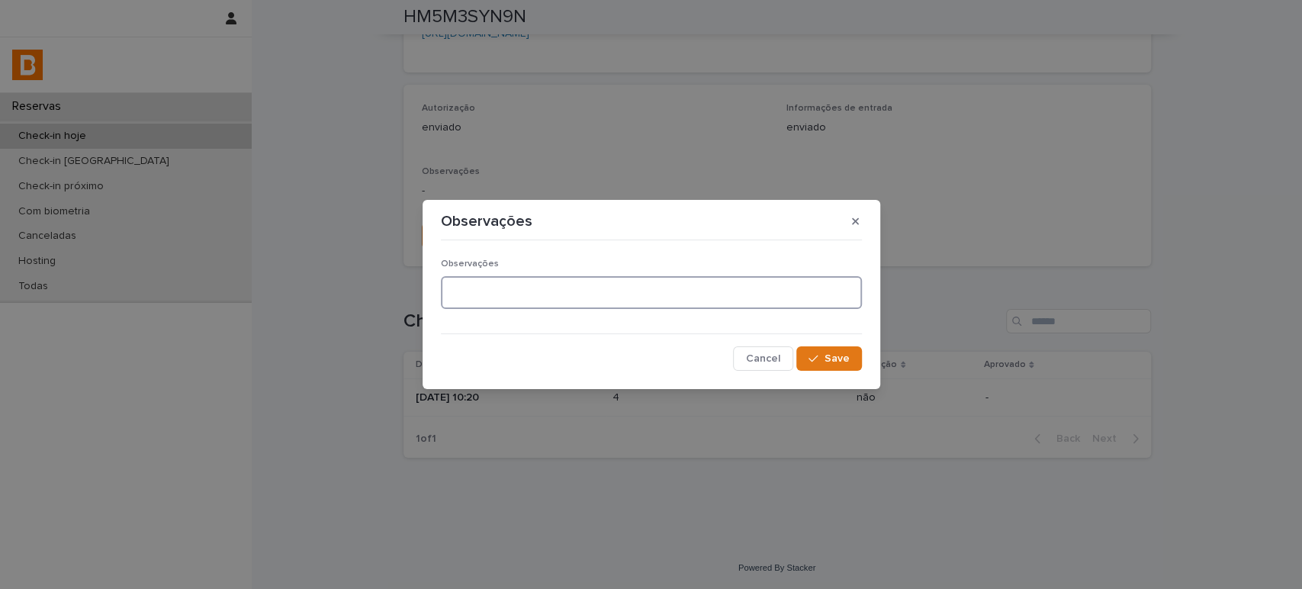
click at [663, 284] on textarea at bounding box center [651, 292] width 421 height 33
type textarea "*******"
click at [845, 355] on span "Save" at bounding box center [836, 358] width 25 height 11
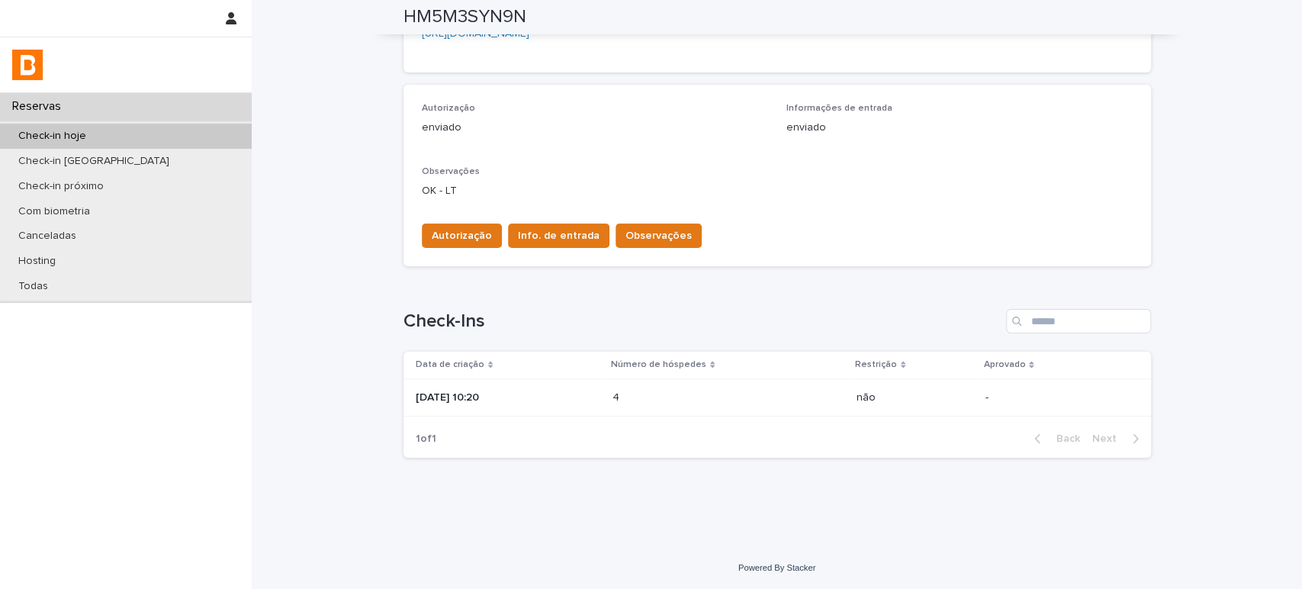
click at [209, 126] on div "Check-in hoje" at bounding box center [126, 136] width 252 height 25
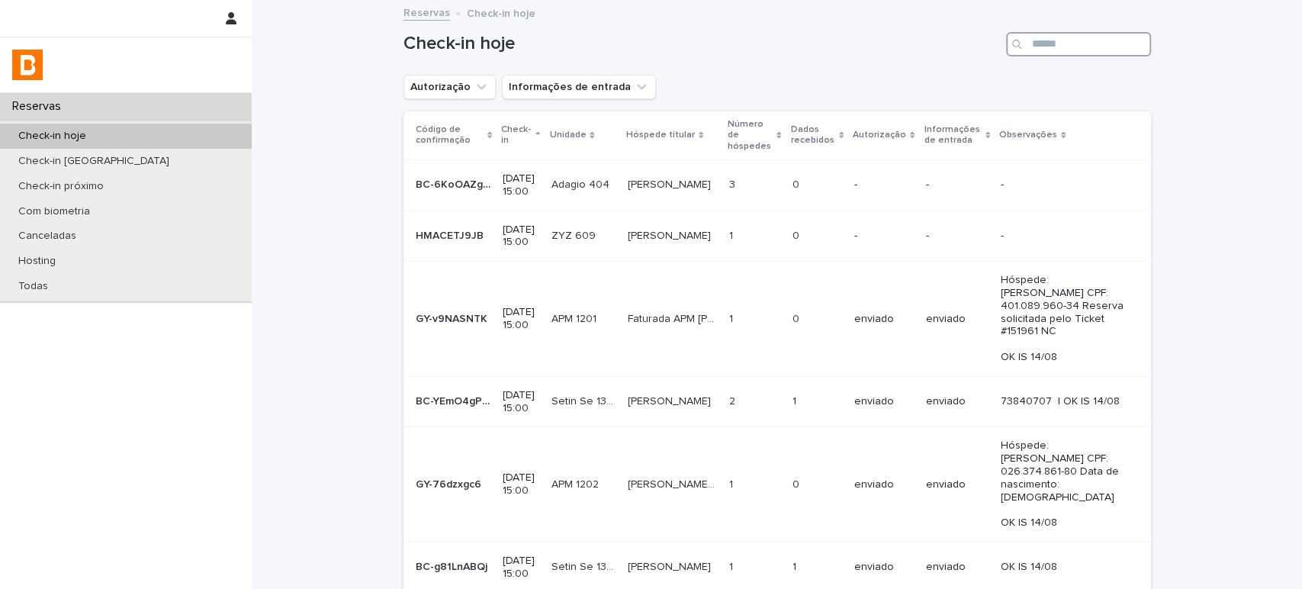
click at [1128, 41] on input "Search" at bounding box center [1078, 44] width 145 height 24
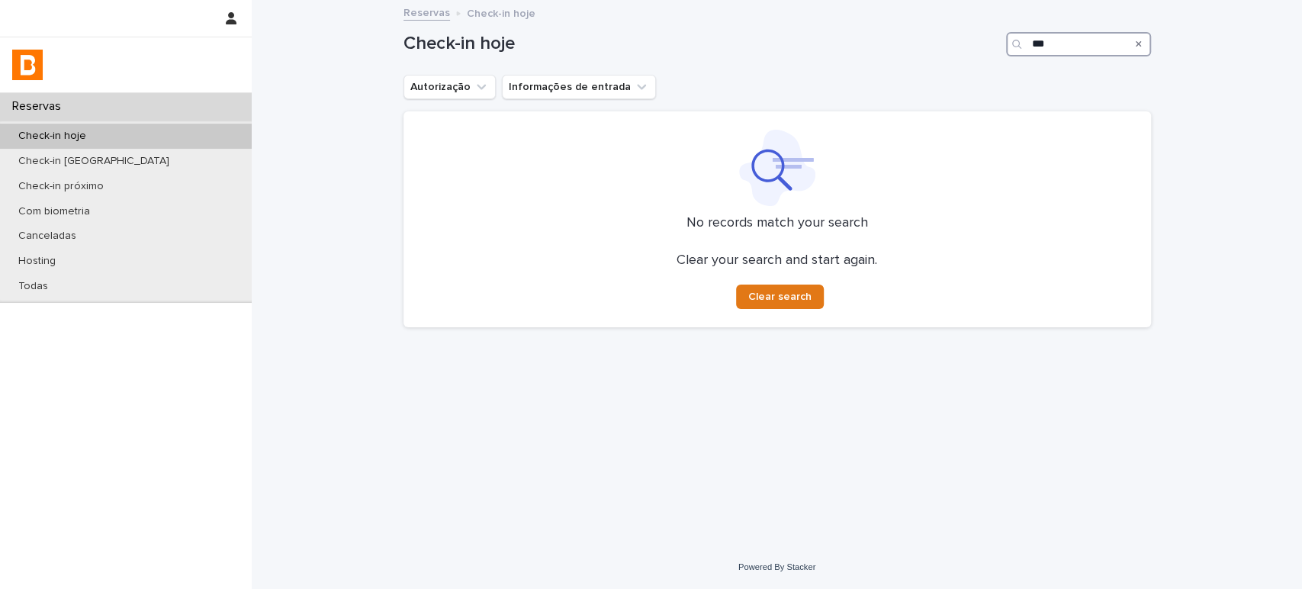
type input "***"
click at [1147, 46] on div "Search" at bounding box center [1138, 44] width 24 height 24
click at [1135, 44] on icon "Search" at bounding box center [1138, 44] width 6 height 9
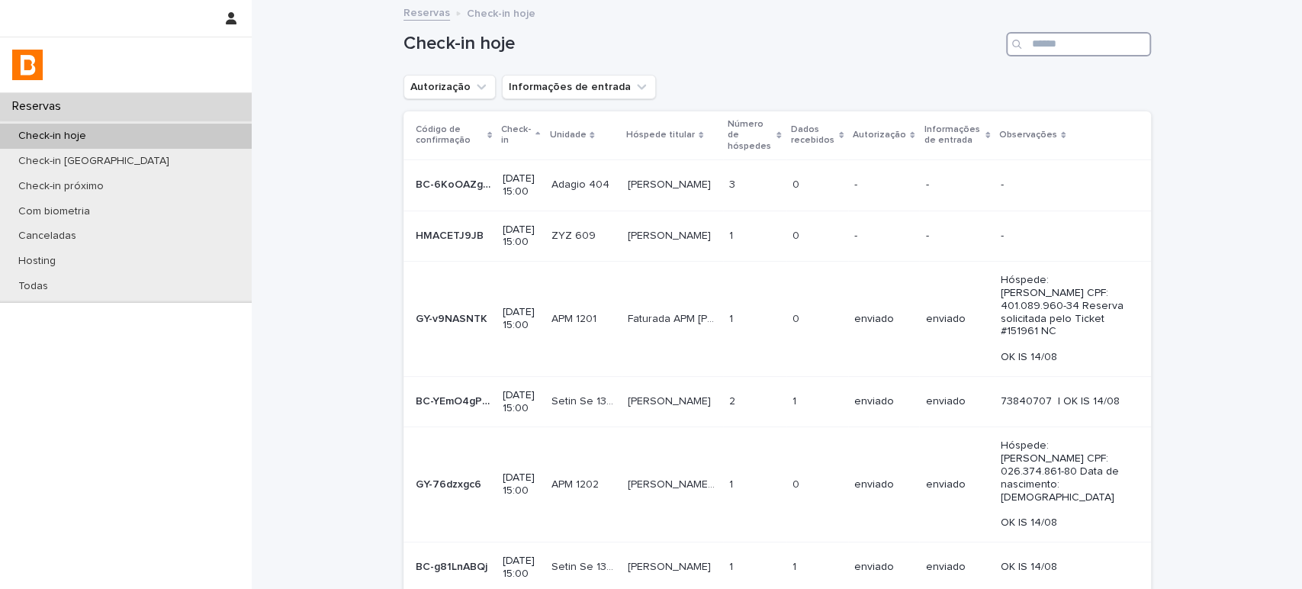
click at [1109, 41] on input "Search" at bounding box center [1078, 44] width 145 height 24
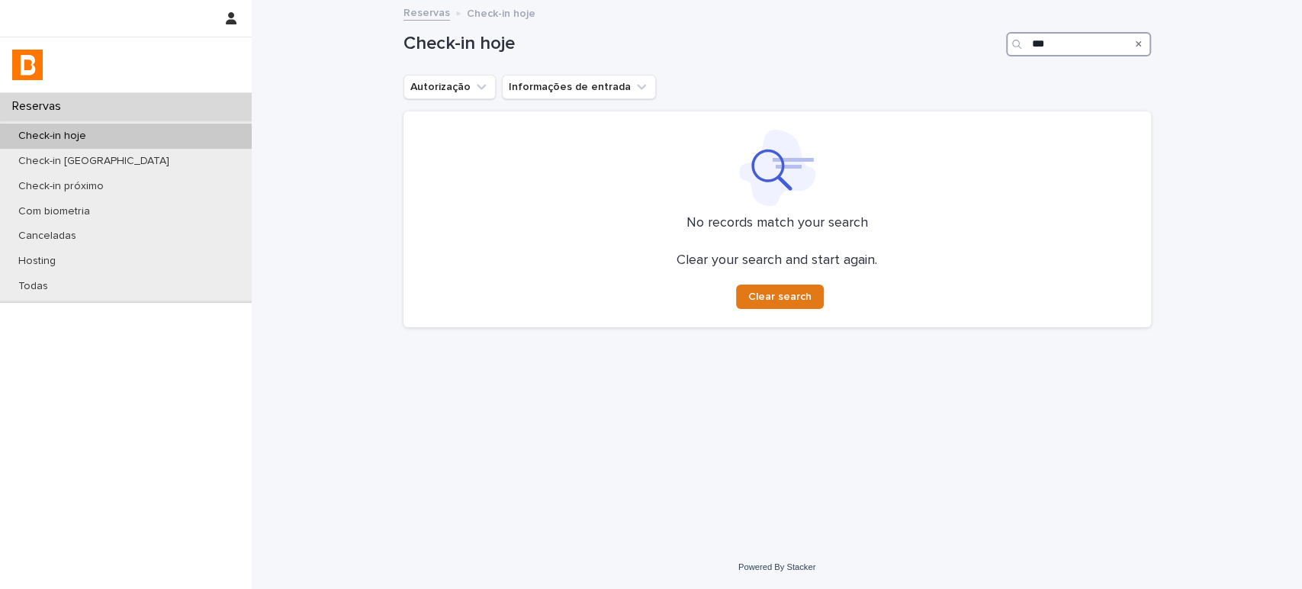
type input "***"
drag, startPoint x: 1084, startPoint y: 36, endPoint x: 894, endPoint y: 34, distance: 190.6
click at [929, 39] on div "Check-in hoje ***" at bounding box center [776, 44] width 747 height 24
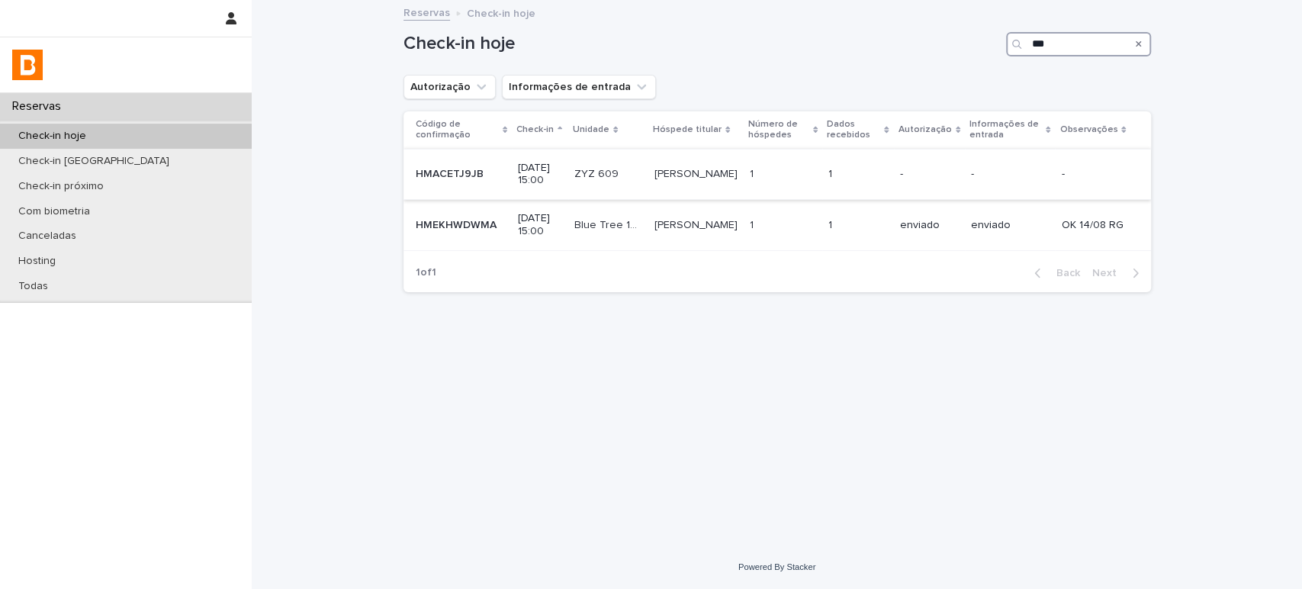
type input "***"
click at [894, 156] on td "1 1" at bounding box center [858, 174] width 72 height 51
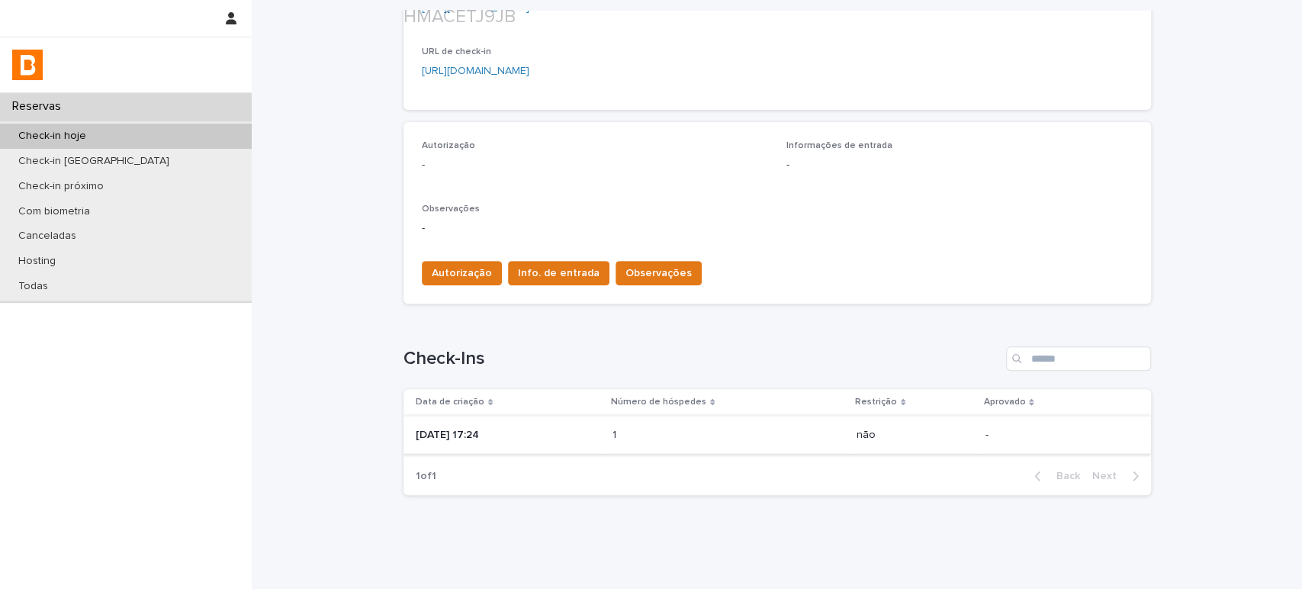
scroll to position [374, 0]
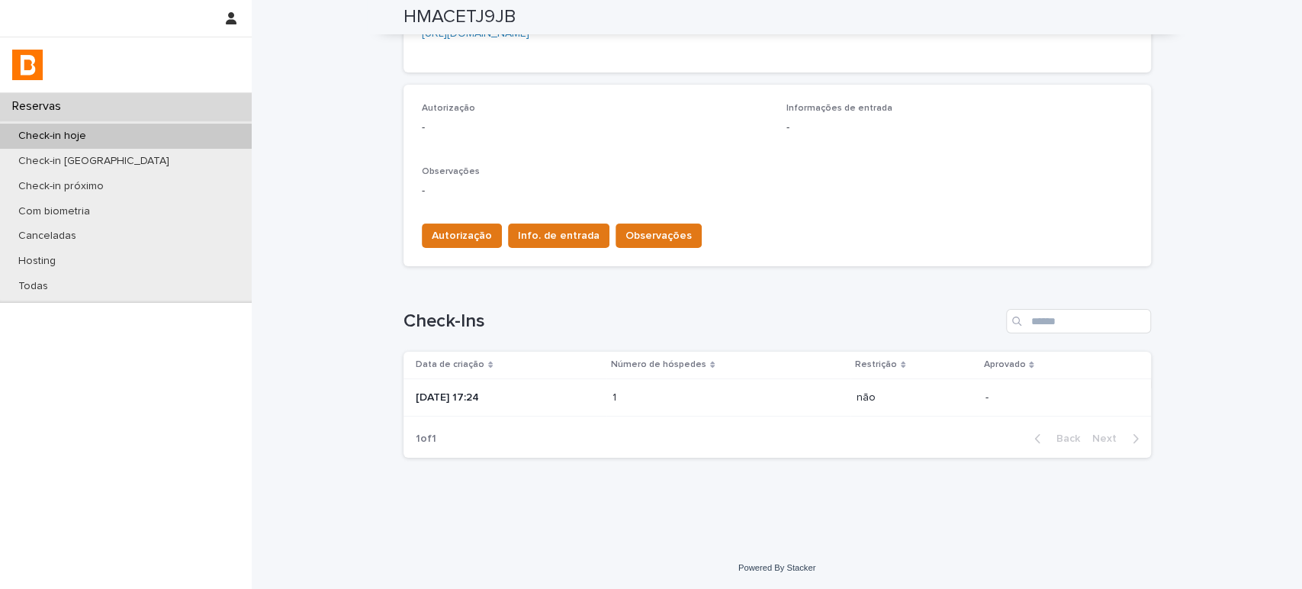
click at [660, 393] on p at bounding box center [678, 397] width 133 height 13
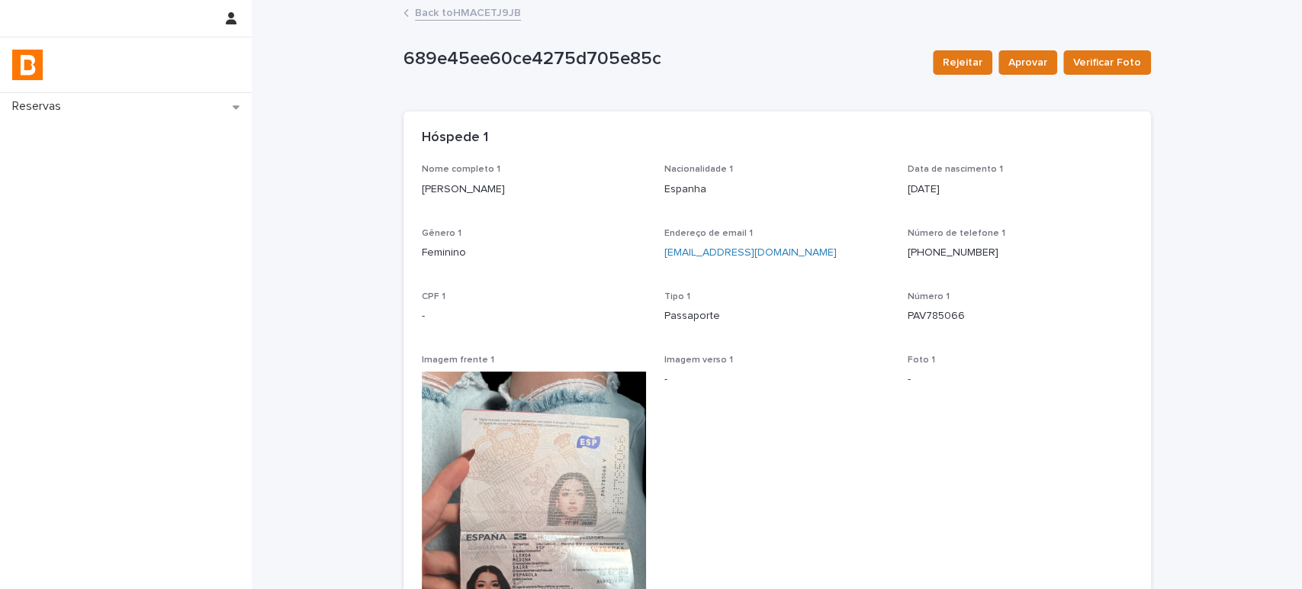
click at [384, 182] on div "Loading... Saving… Loading... Saving… 689e45ee60ce4275d705e85c Rejeitar Aprovar…" at bounding box center [777, 428] width 1050 height 852
drag, startPoint x: 981, startPoint y: 308, endPoint x: 899, endPoint y: 319, distance: 83.1
click at [899, 319] on div "Nome completo 1 Daira llerda medina Nacionalidade 1 [DEMOGRAPHIC_DATA] Data de …" at bounding box center [777, 455] width 711 height 583
copy p "PAV785066"
drag, startPoint x: 522, startPoint y: 189, endPoint x: 385, endPoint y: 186, distance: 136.5
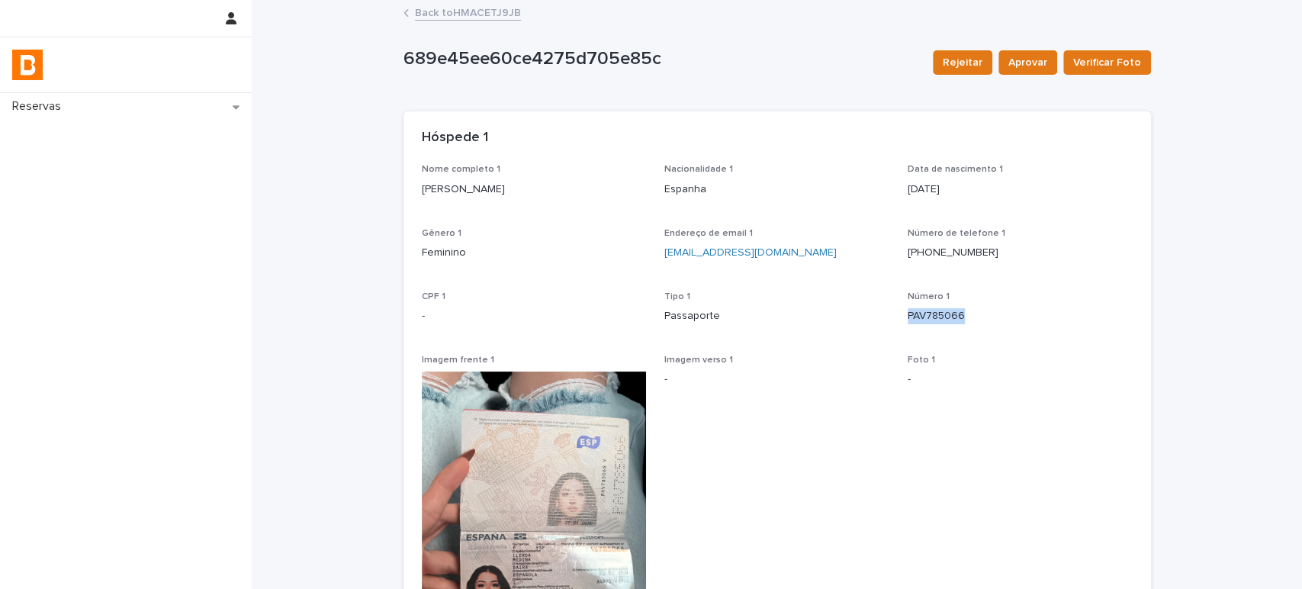
click at [385, 186] on div "Loading... Saving… Loading... Saving… 689e45ee60ce4275d705e85c Rejeitar Aprovar…" at bounding box center [777, 428] width 1050 height 852
copy p "[PERSON_NAME]"
drag, startPoint x: 981, startPoint y: 316, endPoint x: 887, endPoint y: 316, distance: 93.8
click at [887, 316] on div "Nome completo 1 Daira llerda medina Nacionalidade 1 [DEMOGRAPHIC_DATA] Data de …" at bounding box center [777, 455] width 711 height 583
click at [1025, 322] on p "PAV785066" at bounding box center [1019, 316] width 225 height 16
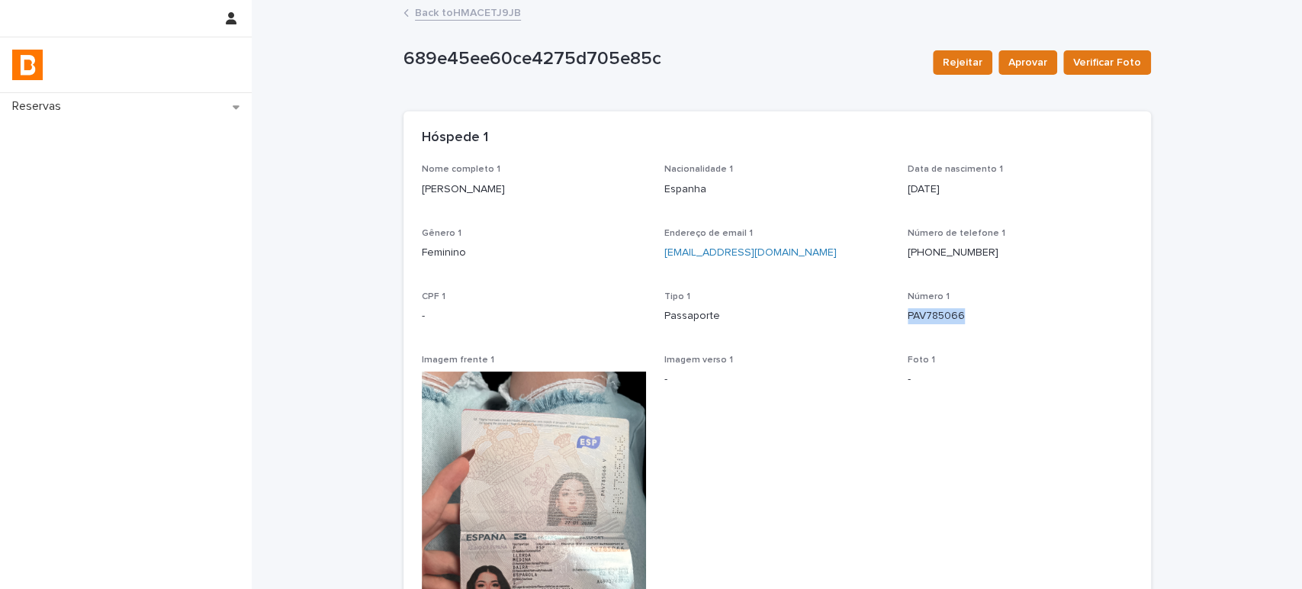
drag, startPoint x: 1006, startPoint y: 320, endPoint x: 899, endPoint y: 323, distance: 107.5
click at [899, 323] on div "Nome completo 1 Daira llerda medina Nacionalidade 1 [DEMOGRAPHIC_DATA] Data de …" at bounding box center [777, 455] width 711 height 583
copy p "PAV785066"
click at [462, 17] on link "Back to HMACETJ9JB" at bounding box center [468, 12] width 106 height 18
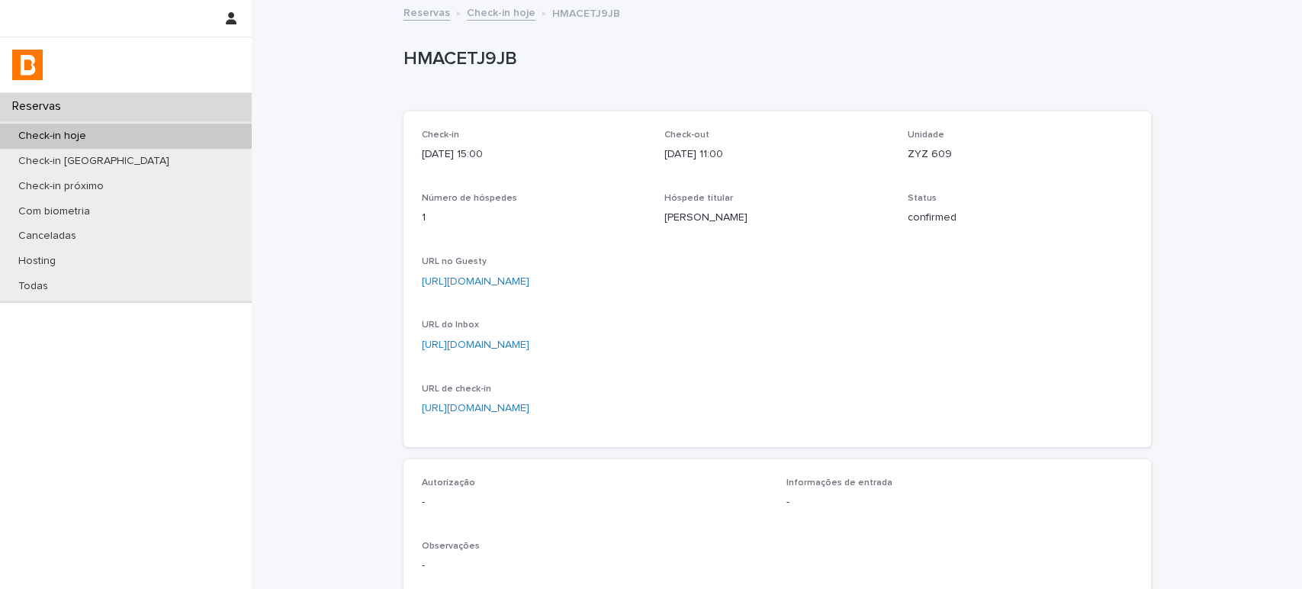
scroll to position [85, 0]
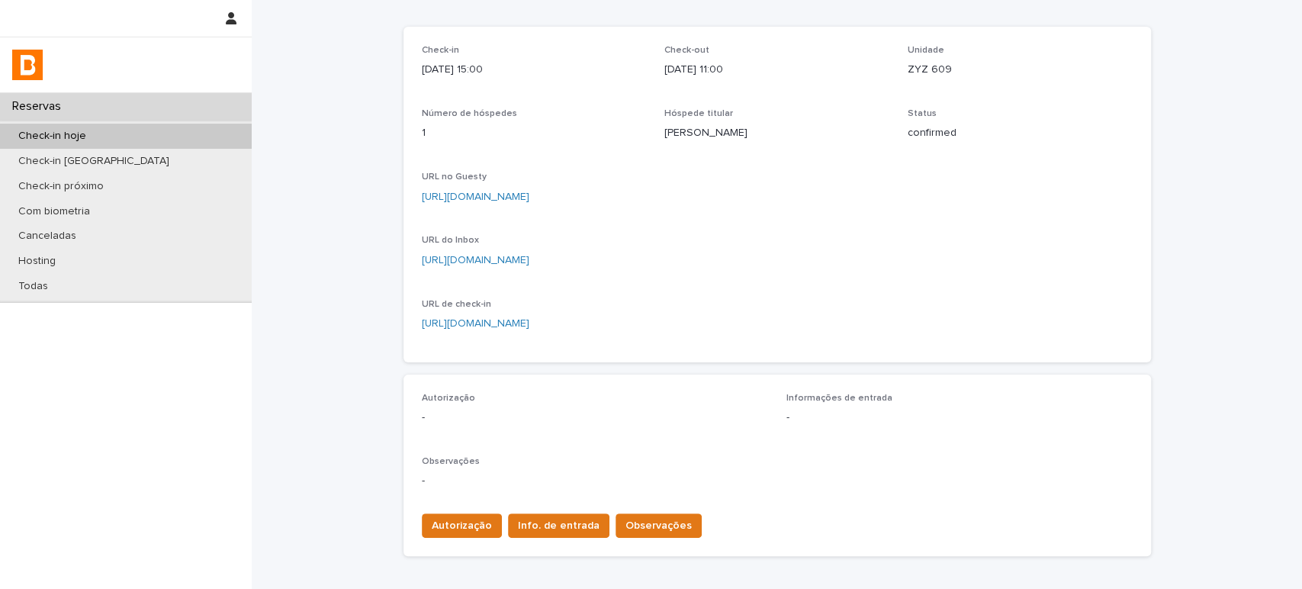
click at [447, 512] on div "Autorização Info. de entrada Observações" at bounding box center [777, 522] width 711 height 43
click at [448, 522] on span "Autorização" at bounding box center [462, 525] width 60 height 15
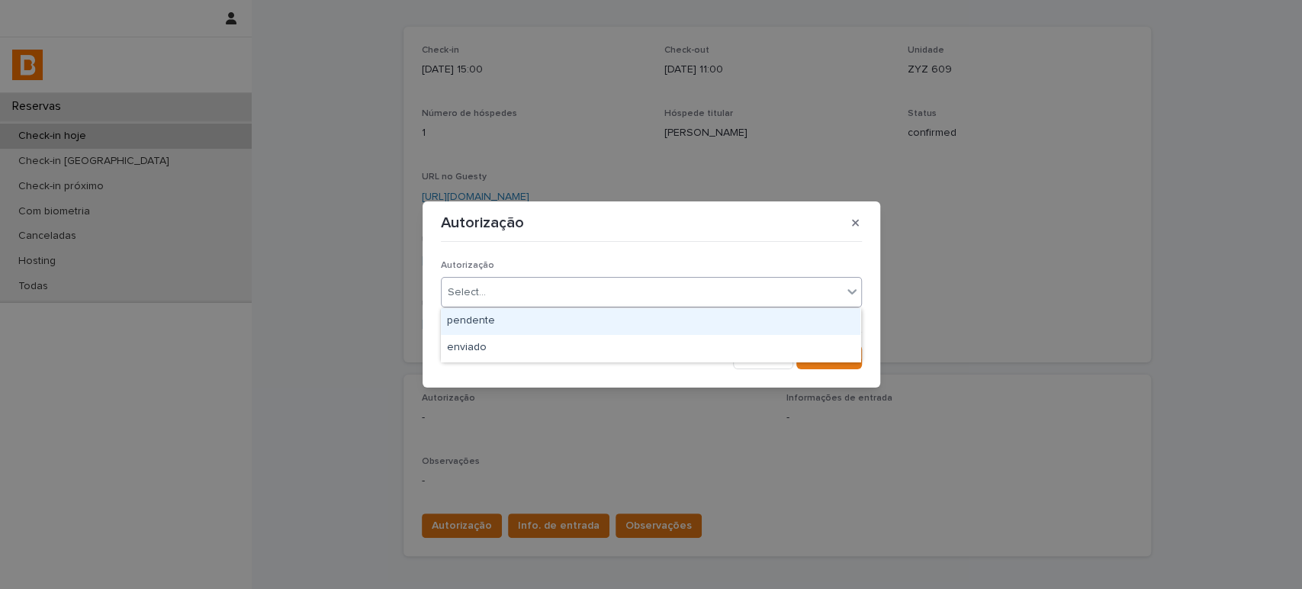
click at [502, 295] on div "Select..." at bounding box center [641, 292] width 400 height 25
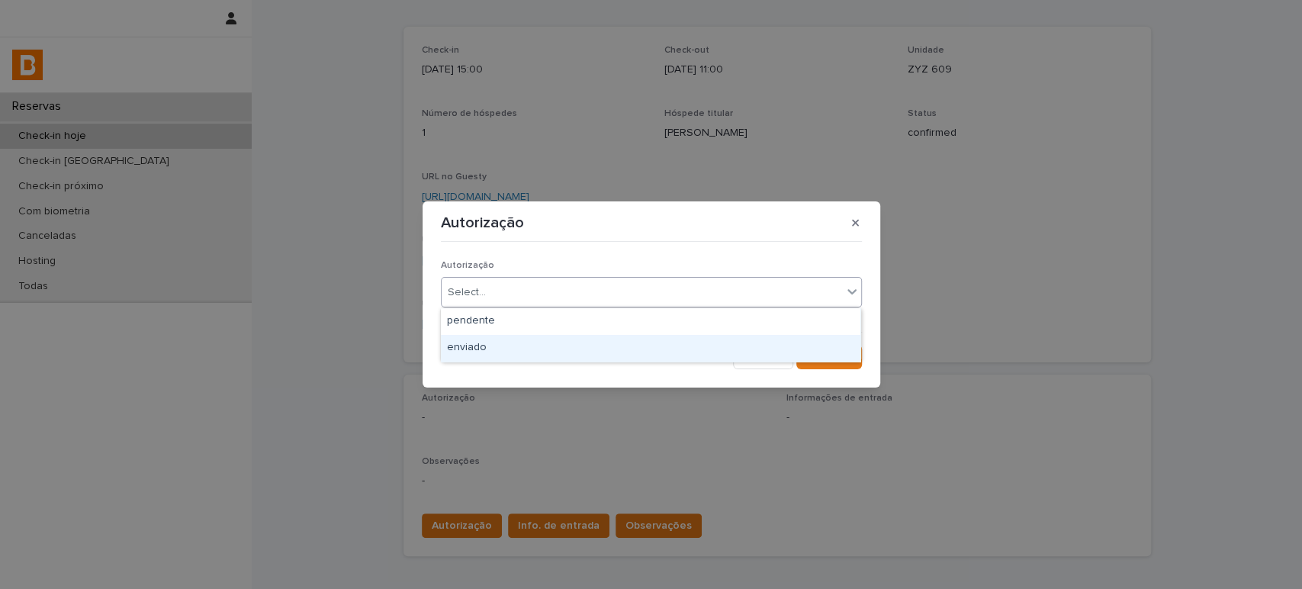
click at [512, 353] on div "enviado" at bounding box center [650, 348] width 419 height 27
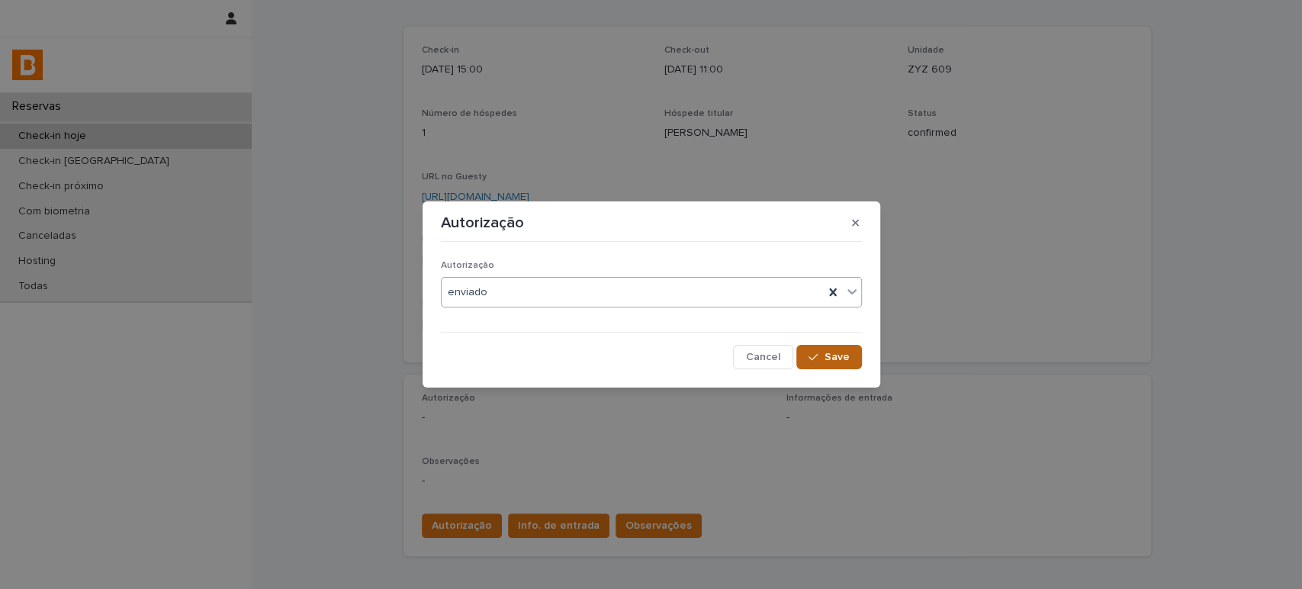
click at [854, 355] on button "Save" at bounding box center [828, 357] width 65 height 24
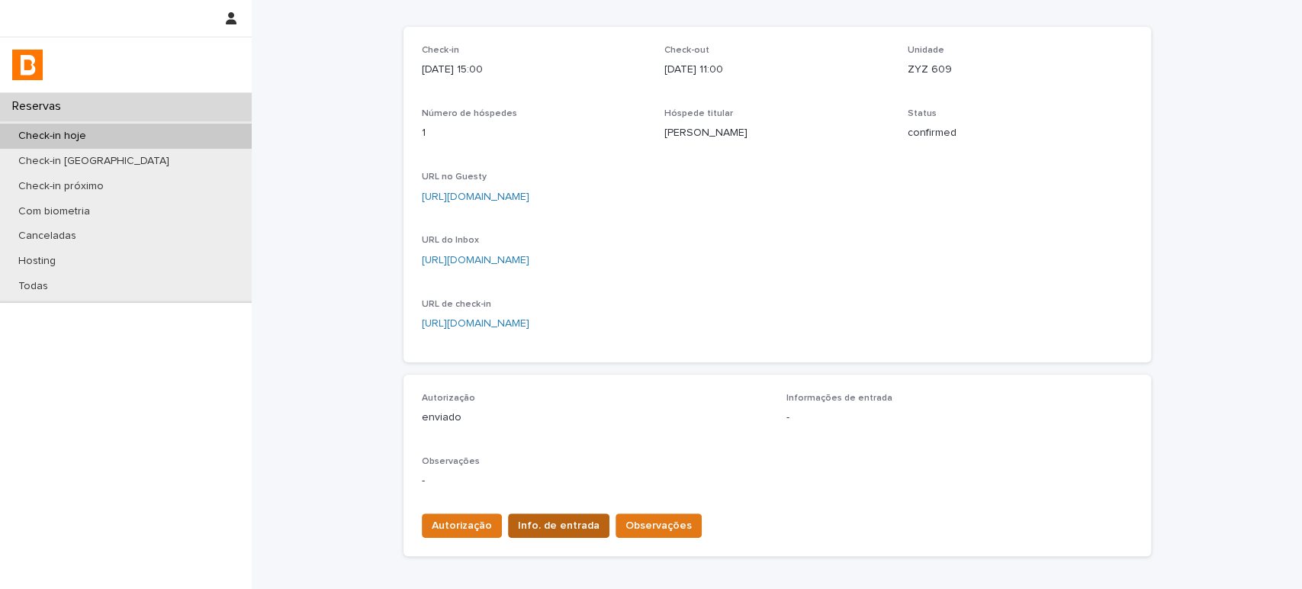
click at [539, 521] on span "Info. de entrada" at bounding box center [559, 525] width 82 height 15
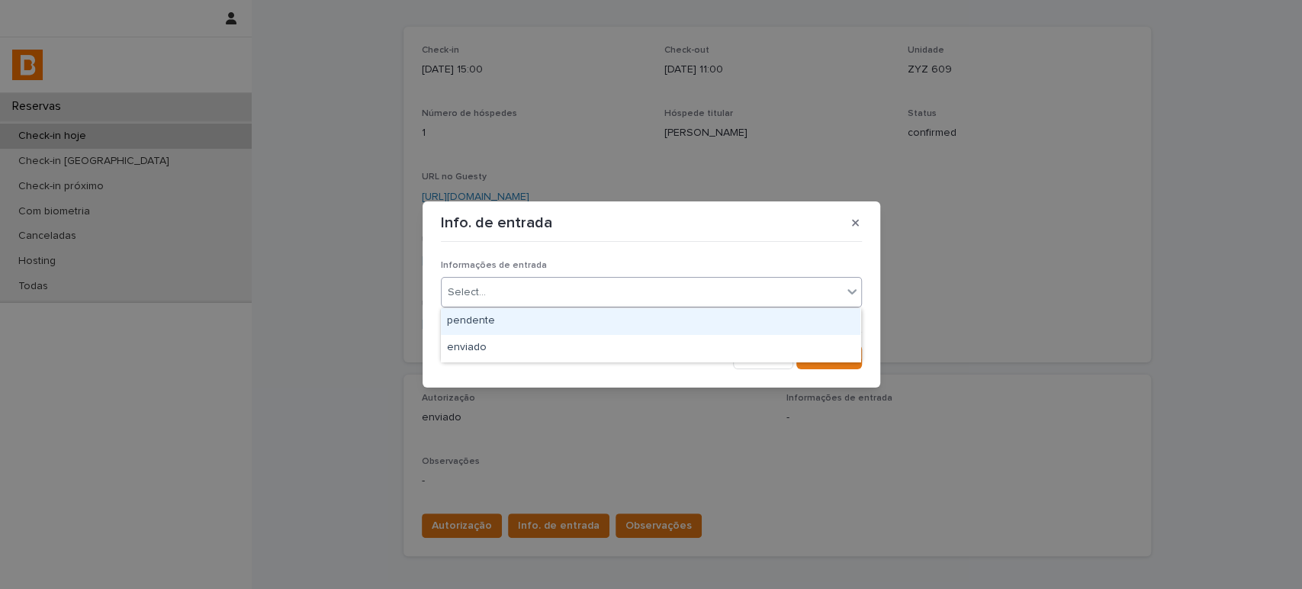
click at [573, 292] on div "Select..." at bounding box center [641, 292] width 400 height 25
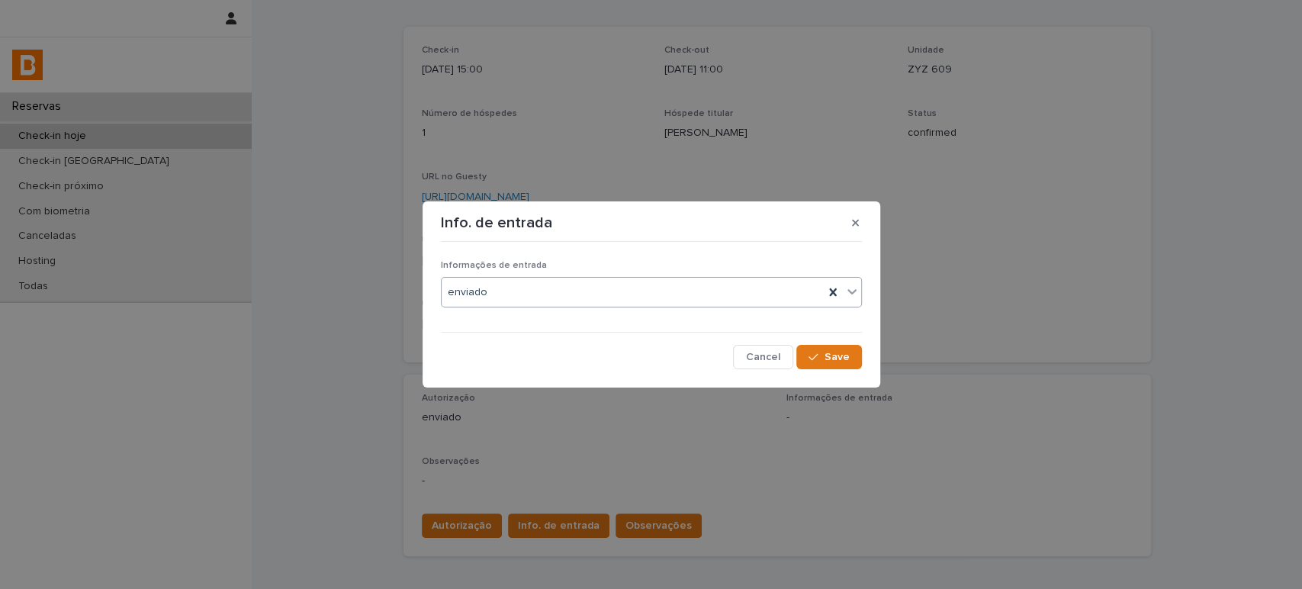
click at [857, 341] on div "Informações de entrada option enviado, selected. 0 results available. Select is…" at bounding box center [651, 308] width 421 height 121
click at [848, 347] on button "Save" at bounding box center [828, 357] width 65 height 24
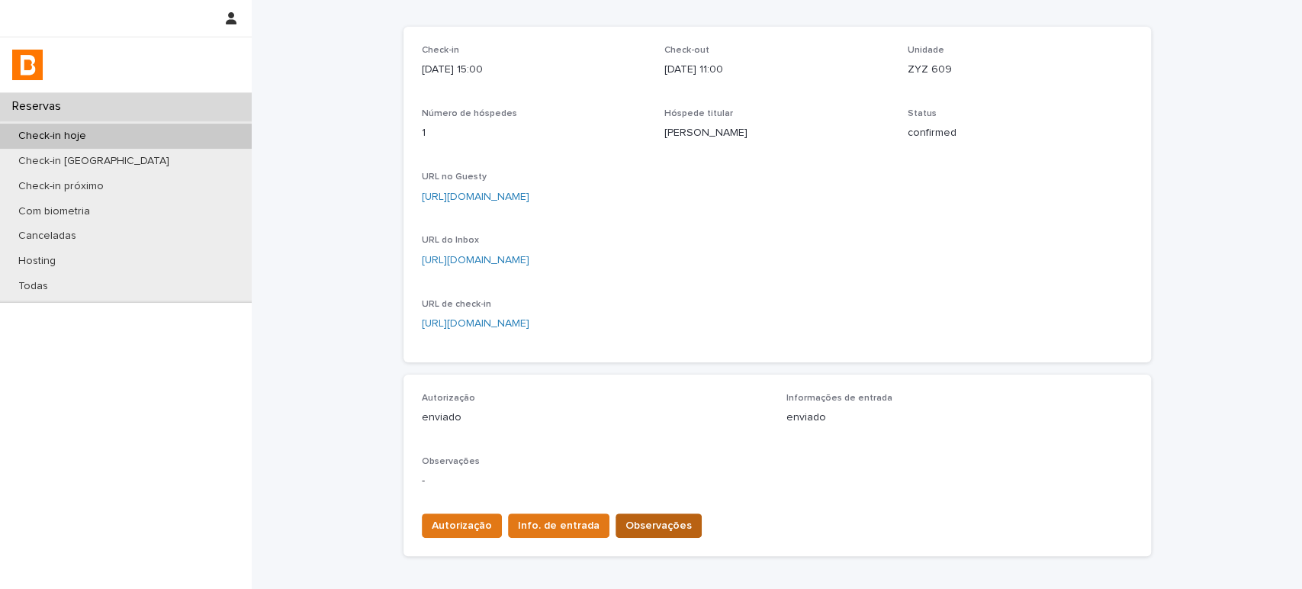
click at [660, 523] on span "Observações" at bounding box center [658, 525] width 66 height 15
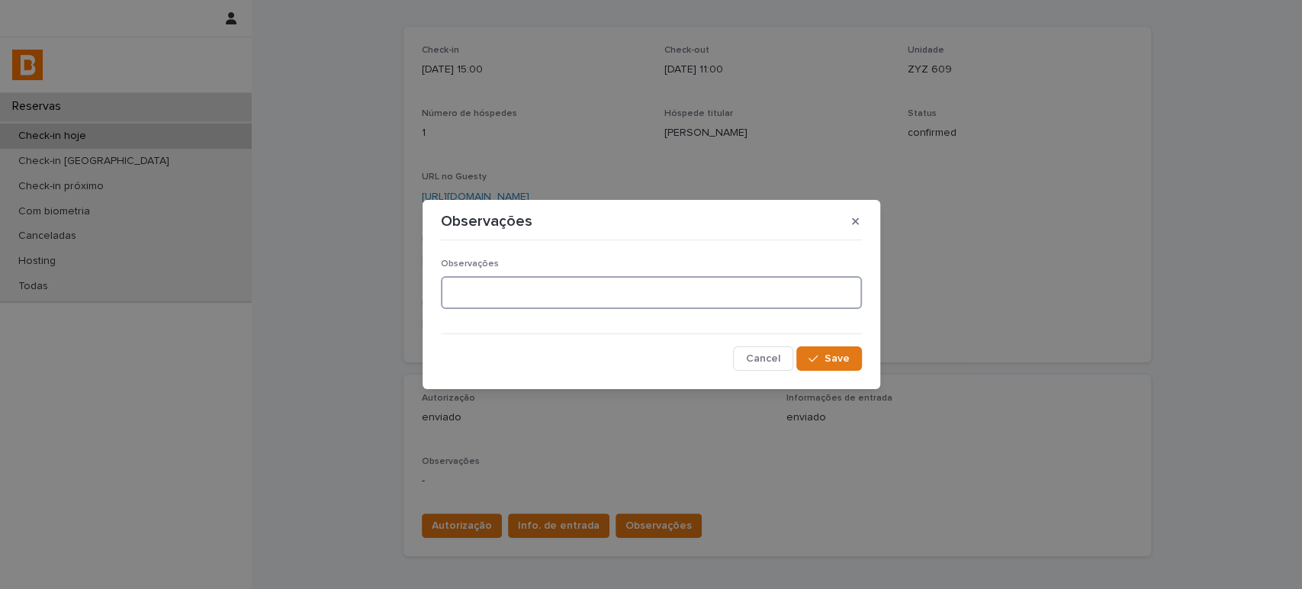
click at [539, 281] on textarea at bounding box center [651, 292] width 421 height 33
type textarea "*******"
click at [830, 357] on span "Save" at bounding box center [836, 358] width 25 height 11
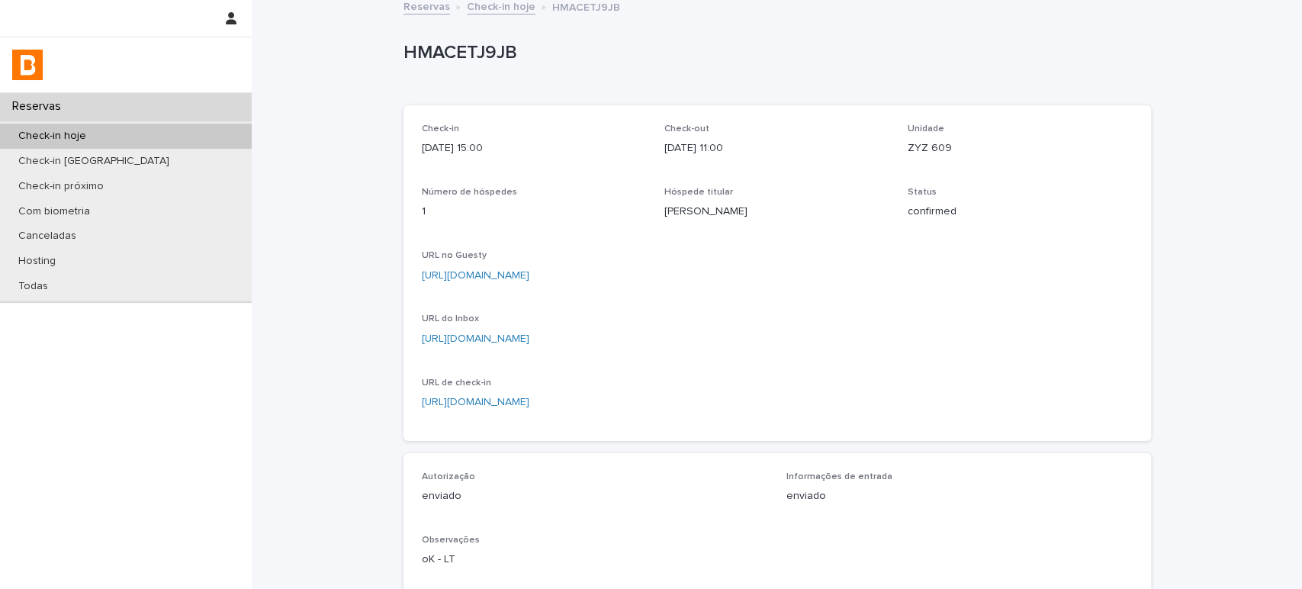
scroll to position [0, 0]
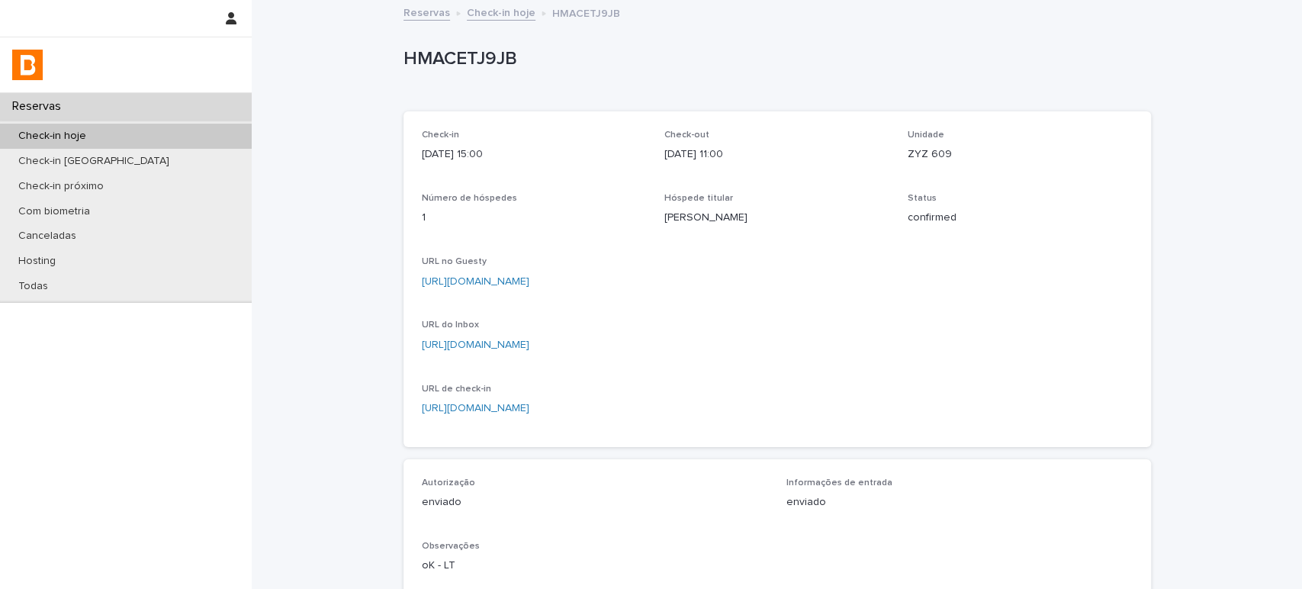
click at [187, 131] on div "Check-in hoje" at bounding box center [126, 136] width 252 height 25
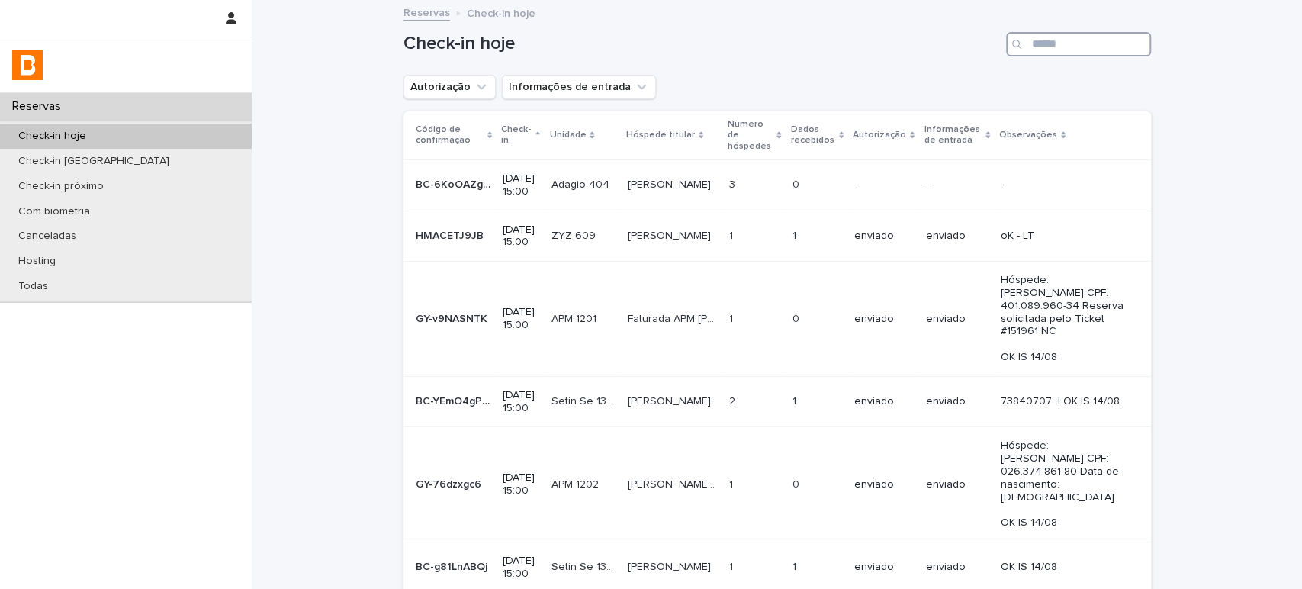
click at [1080, 41] on input "Search" at bounding box center [1078, 44] width 145 height 24
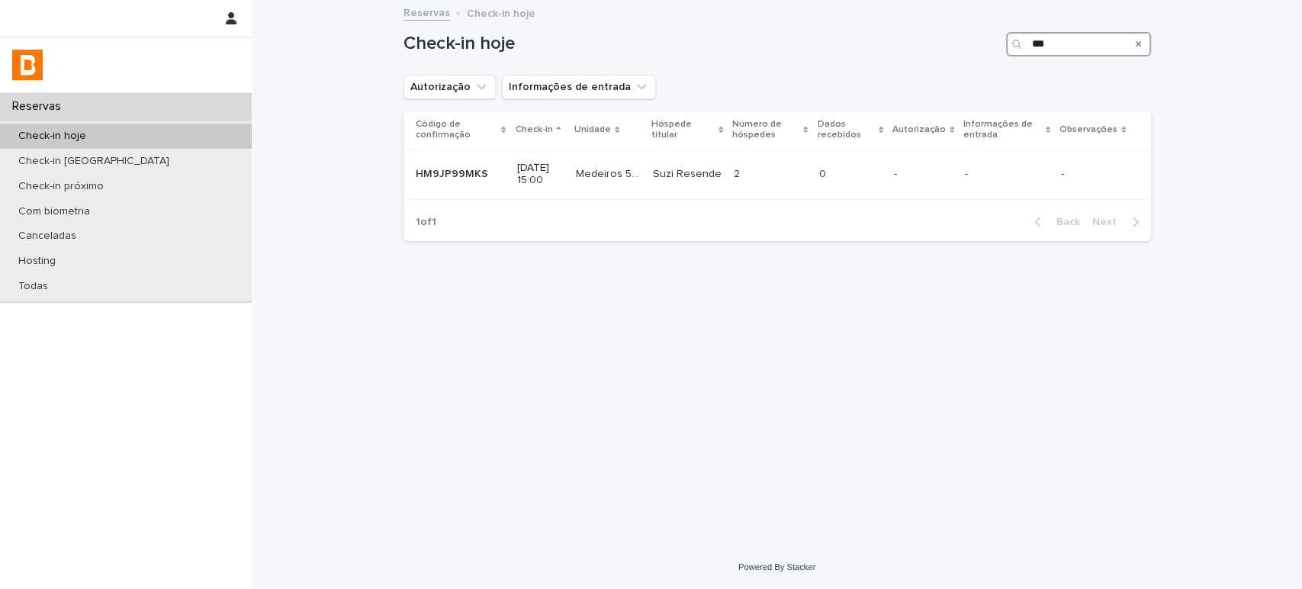
type input "***"
click at [843, 178] on p at bounding box center [849, 174] width 63 height 13
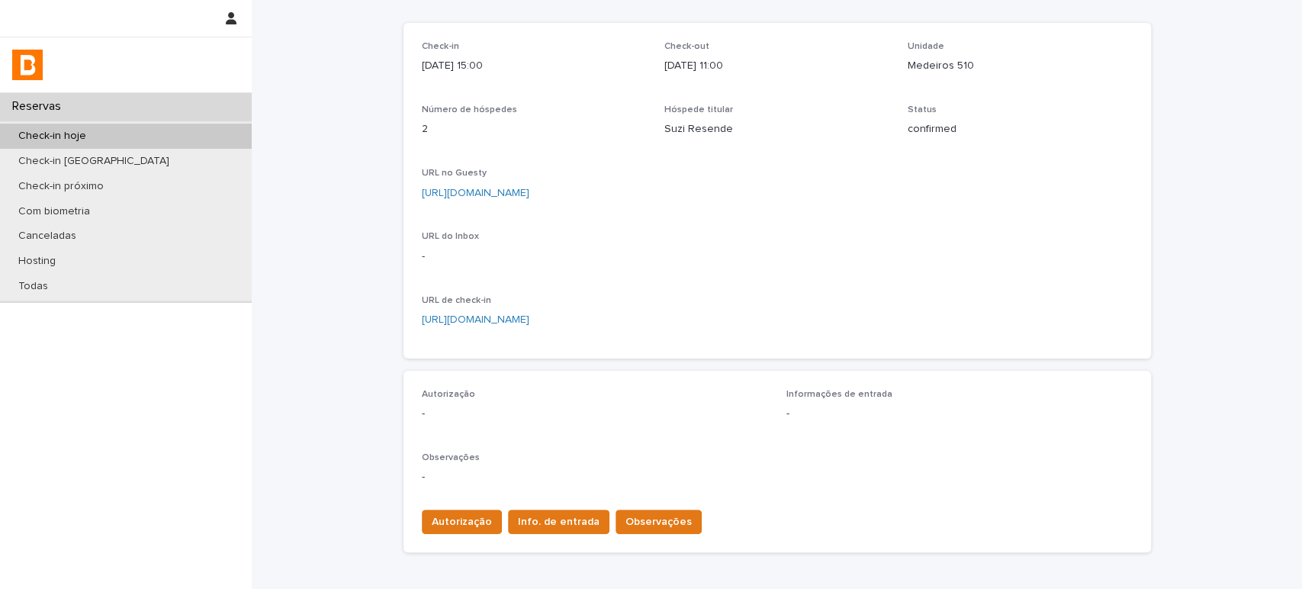
scroll to position [367, 0]
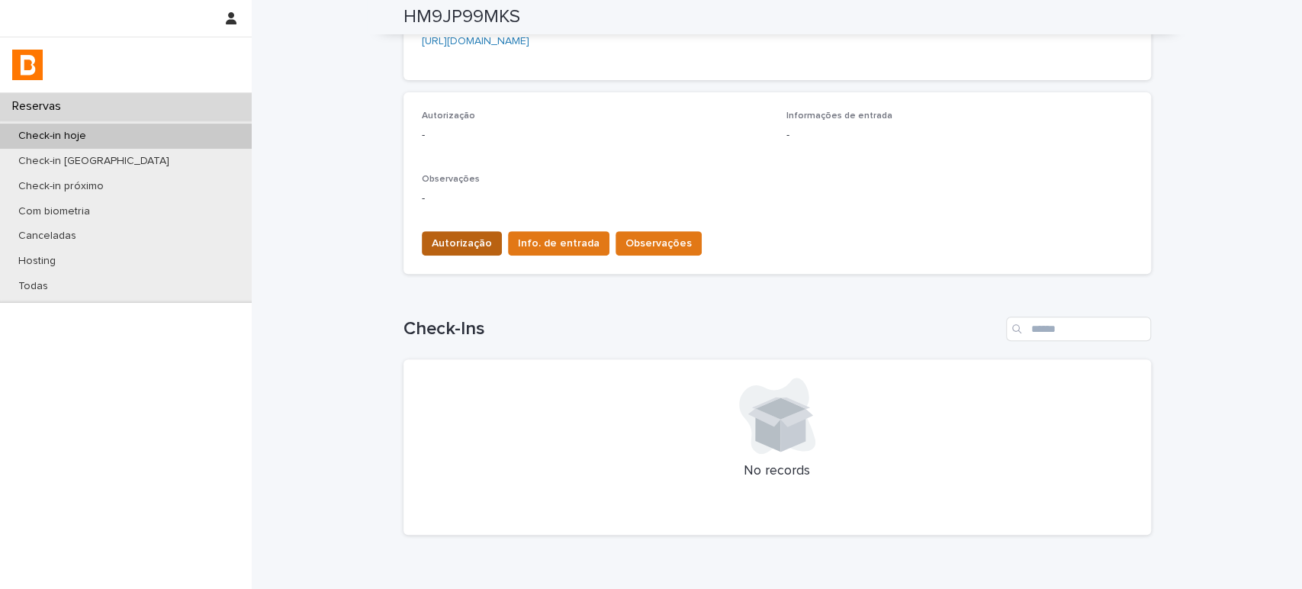
click at [453, 245] on span "Autorização" at bounding box center [462, 243] width 60 height 15
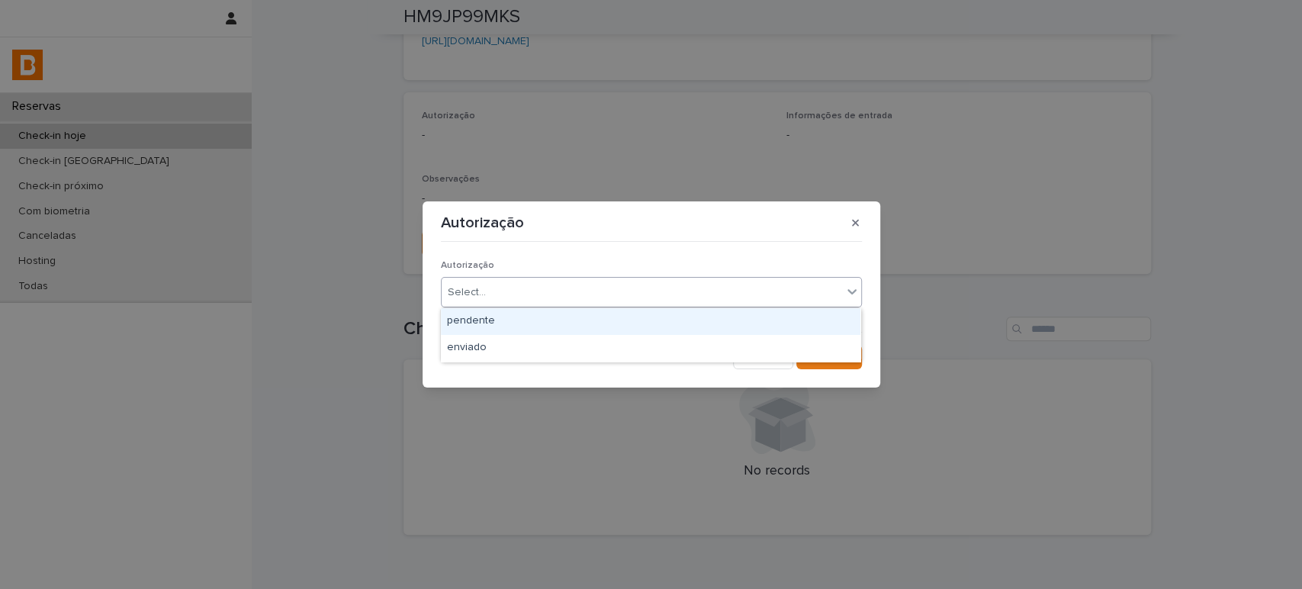
click at [527, 291] on div "Select..." at bounding box center [641, 292] width 400 height 25
click at [534, 332] on div "pendente" at bounding box center [650, 321] width 419 height 27
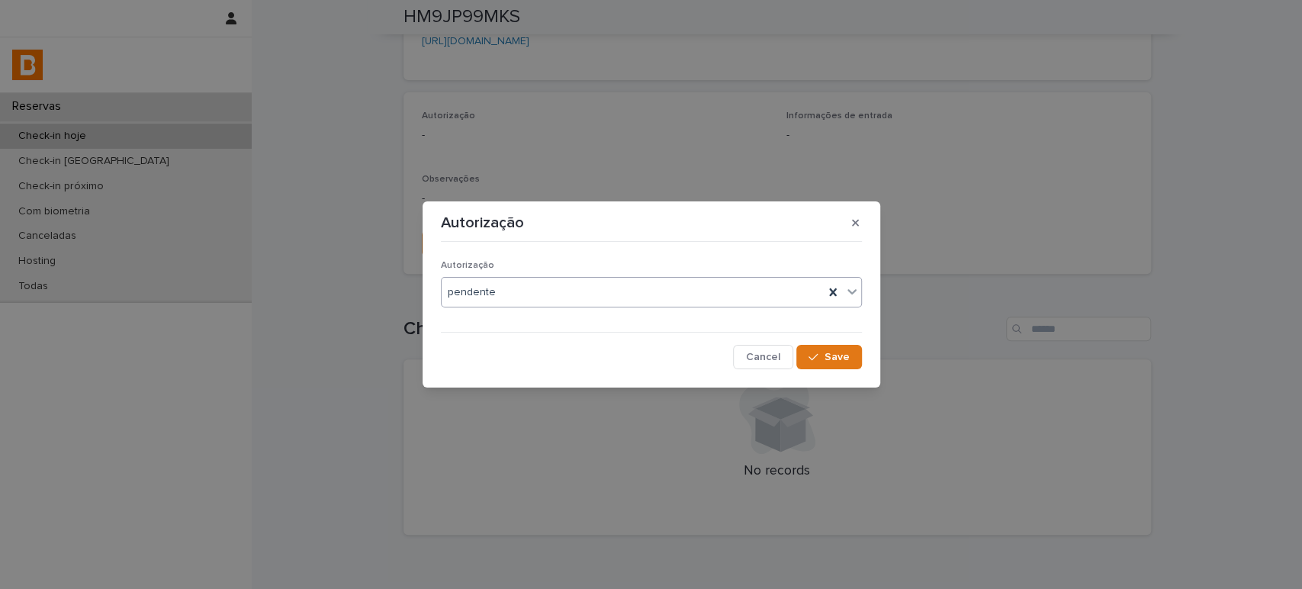
click at [554, 290] on div "pendente" at bounding box center [632, 292] width 382 height 25
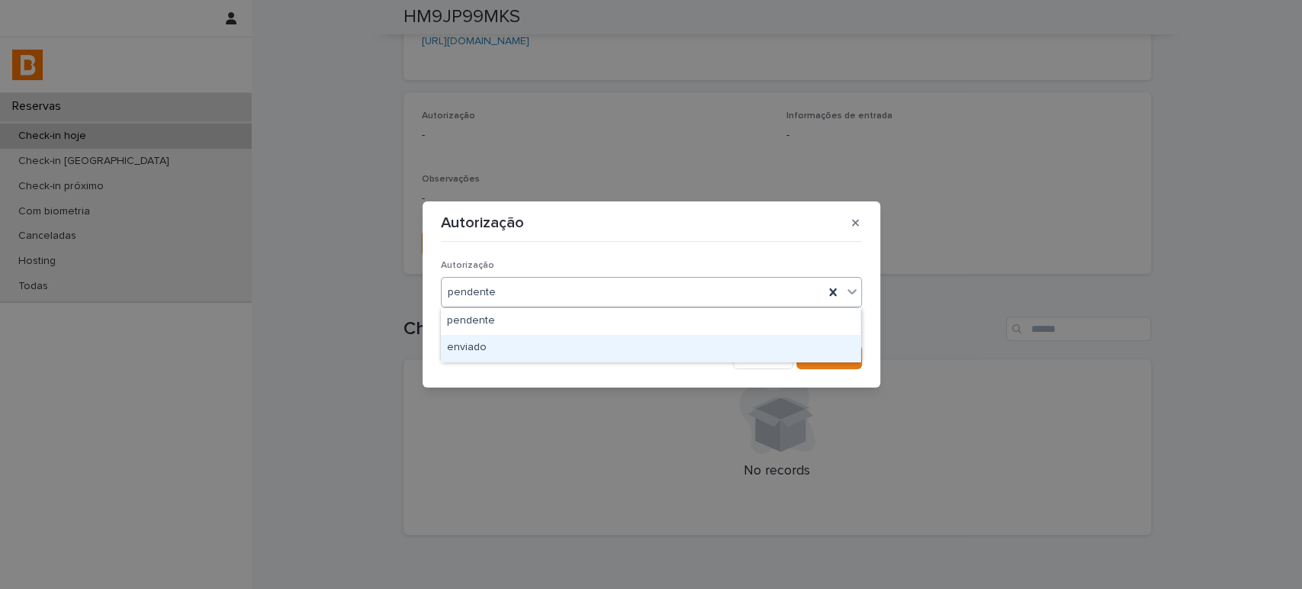
click at [555, 349] on div "enviado" at bounding box center [650, 348] width 419 height 27
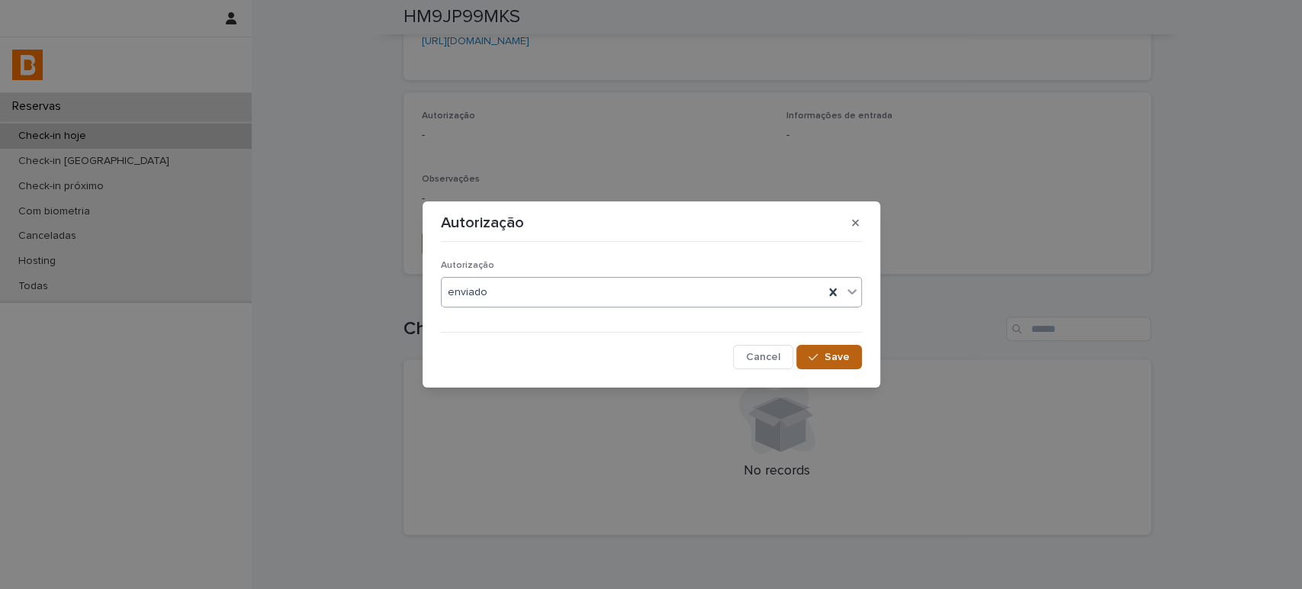
click at [852, 368] on button "Save" at bounding box center [828, 357] width 65 height 24
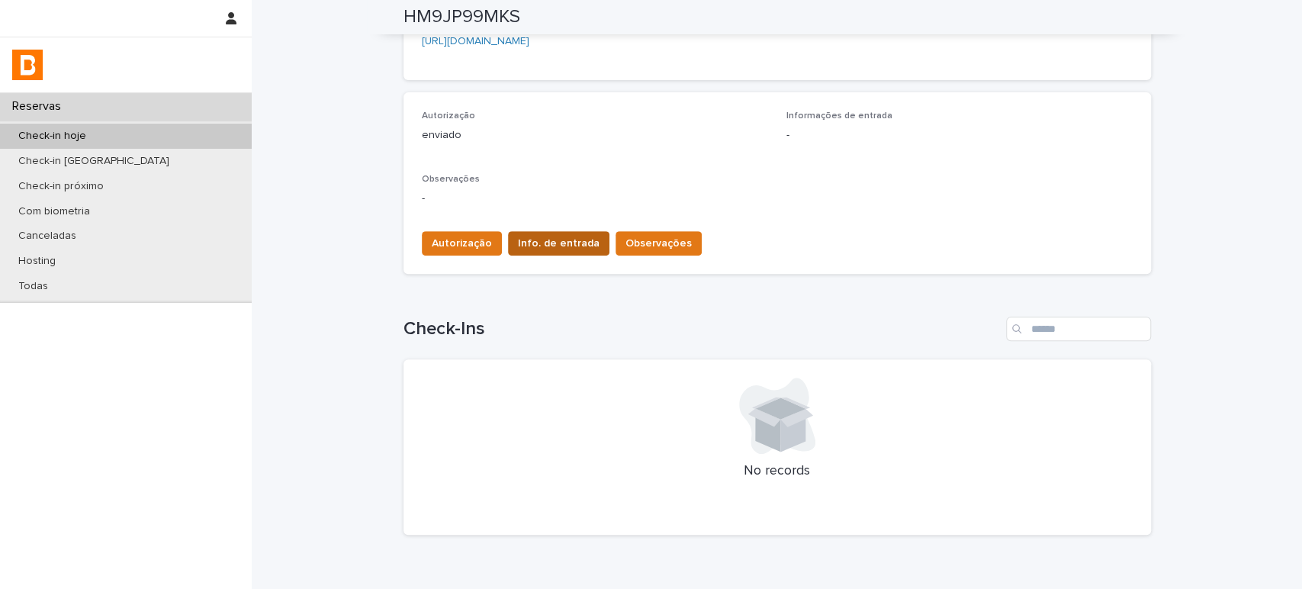
click at [526, 250] on button "Info. de entrada" at bounding box center [558, 243] width 101 height 24
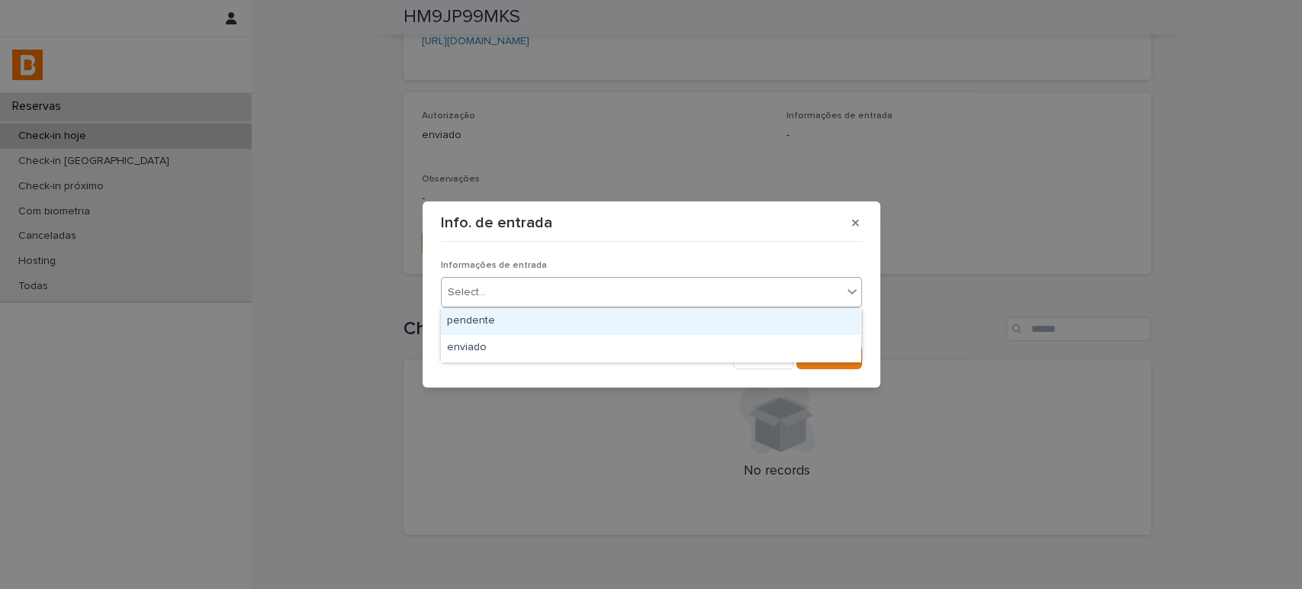
click at [565, 299] on div "Select..." at bounding box center [641, 292] width 400 height 25
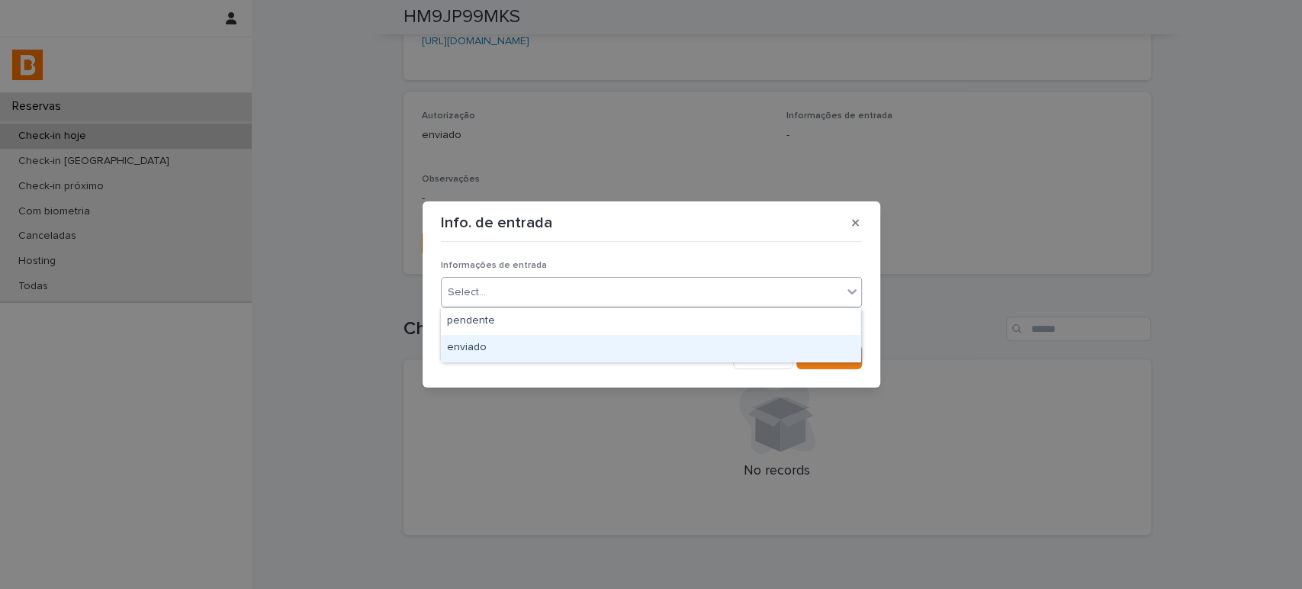
click at [564, 346] on div "enviado" at bounding box center [650, 348] width 419 height 27
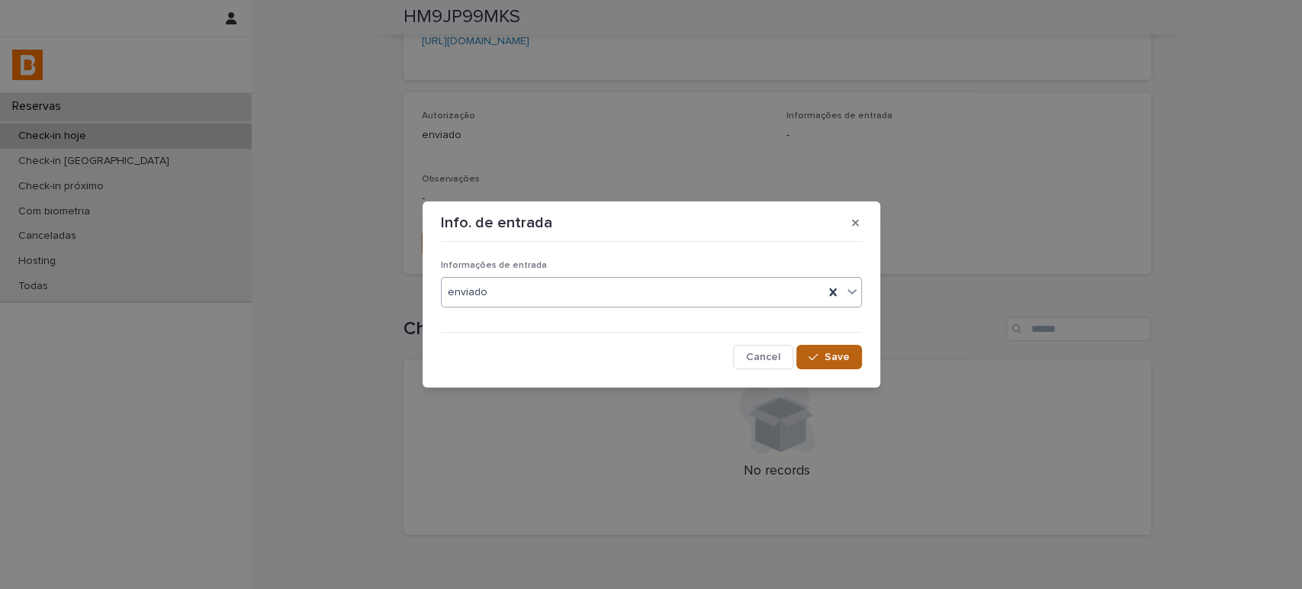
click at [836, 358] on span "Save" at bounding box center [836, 357] width 25 height 11
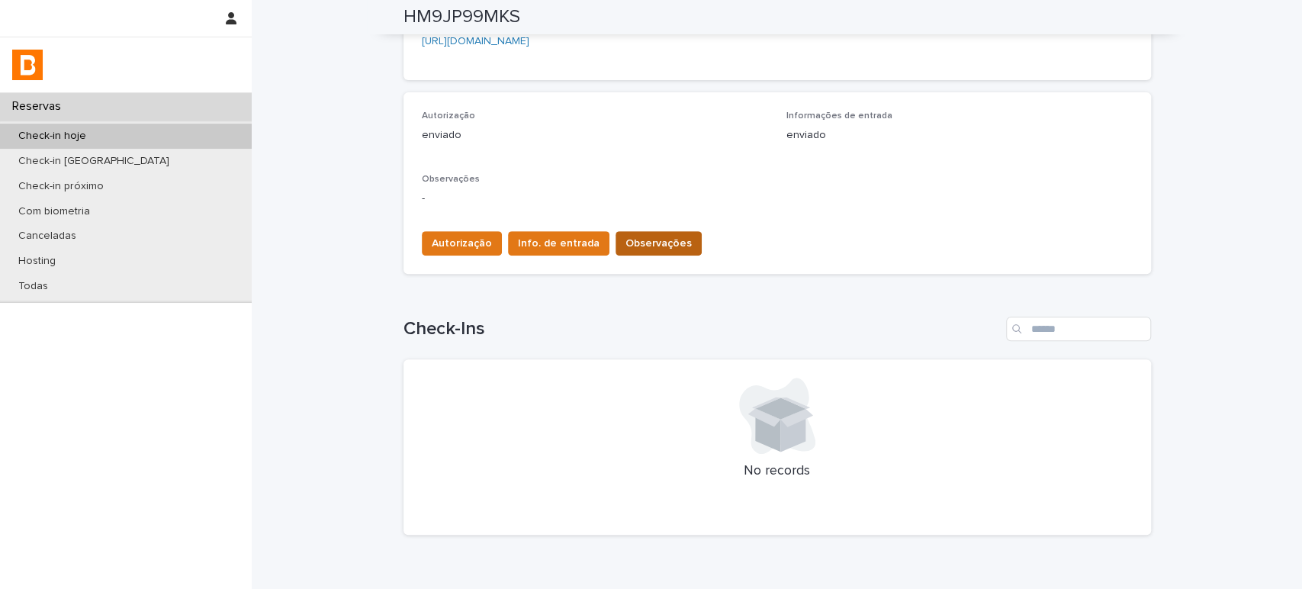
click at [624, 233] on button "Observações" at bounding box center [658, 243] width 86 height 24
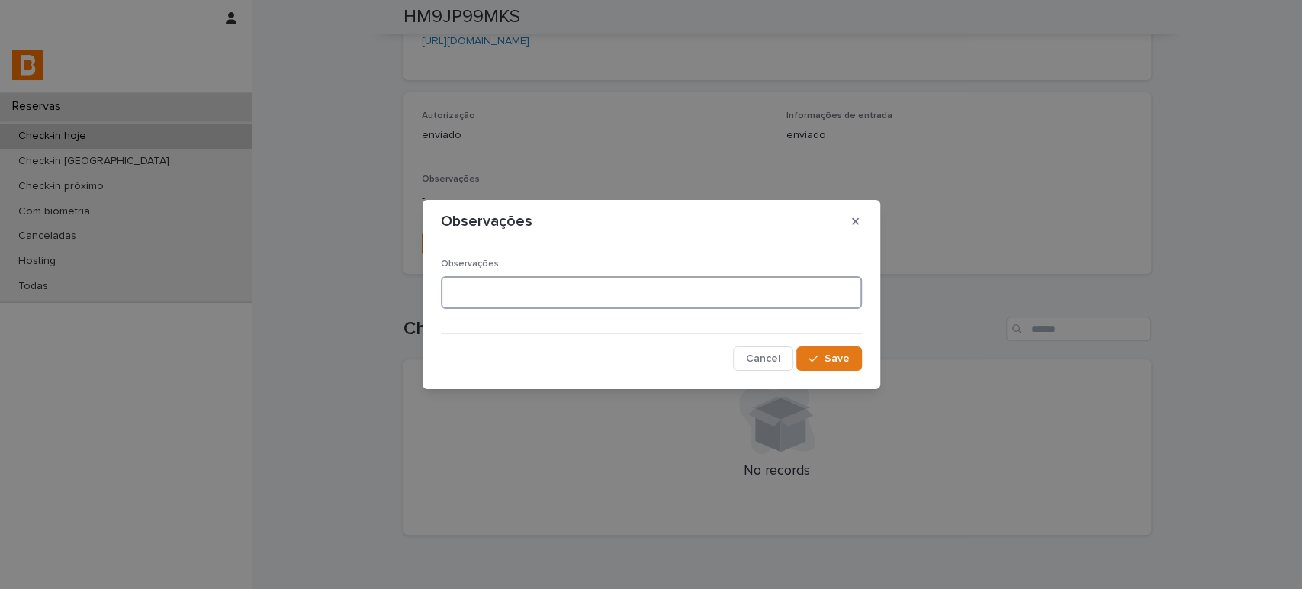
click at [576, 284] on textarea at bounding box center [651, 292] width 421 height 33
type textarea "*******"
click at [827, 353] on span "Save" at bounding box center [836, 358] width 25 height 11
